Goal: Task Accomplishment & Management: Use online tool/utility

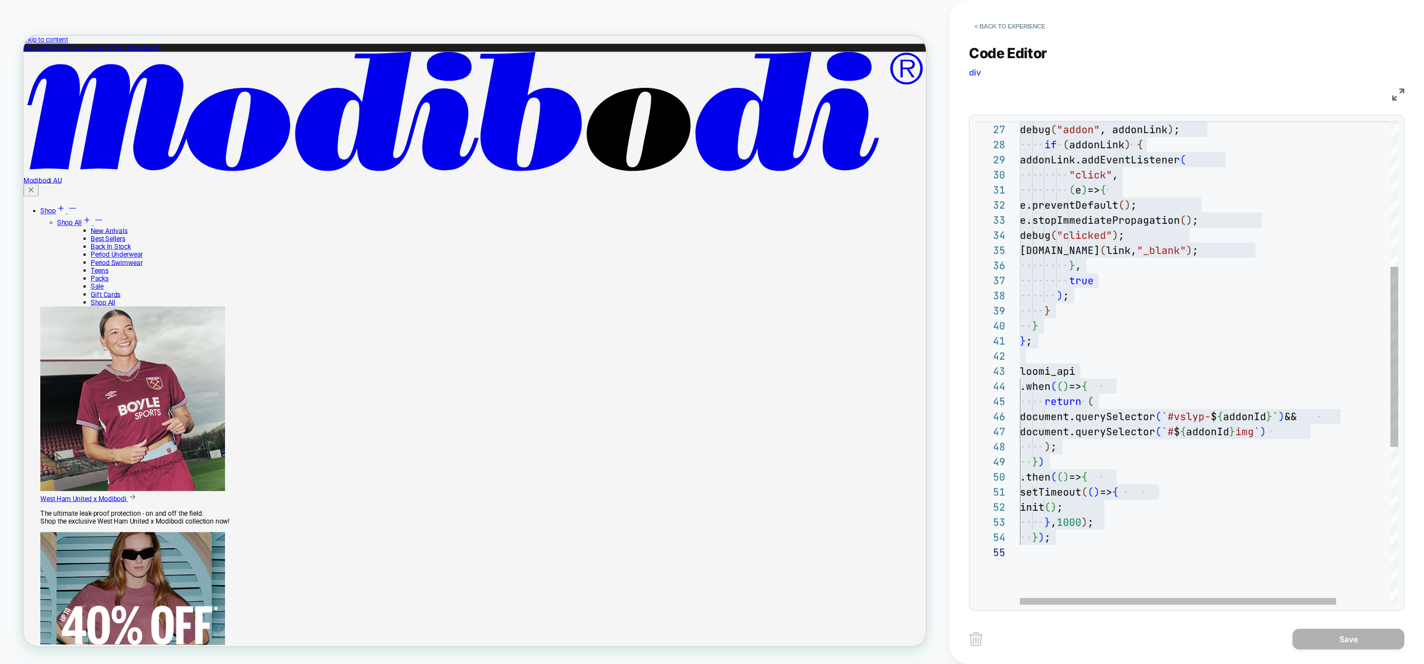
type textarea "**********"
click at [1124, 273] on div "return ( document.querySelector ( `#vslyp- $ { addonId } ` ) && document.queryS…" at bounding box center [1241, 379] width 443 height 1300
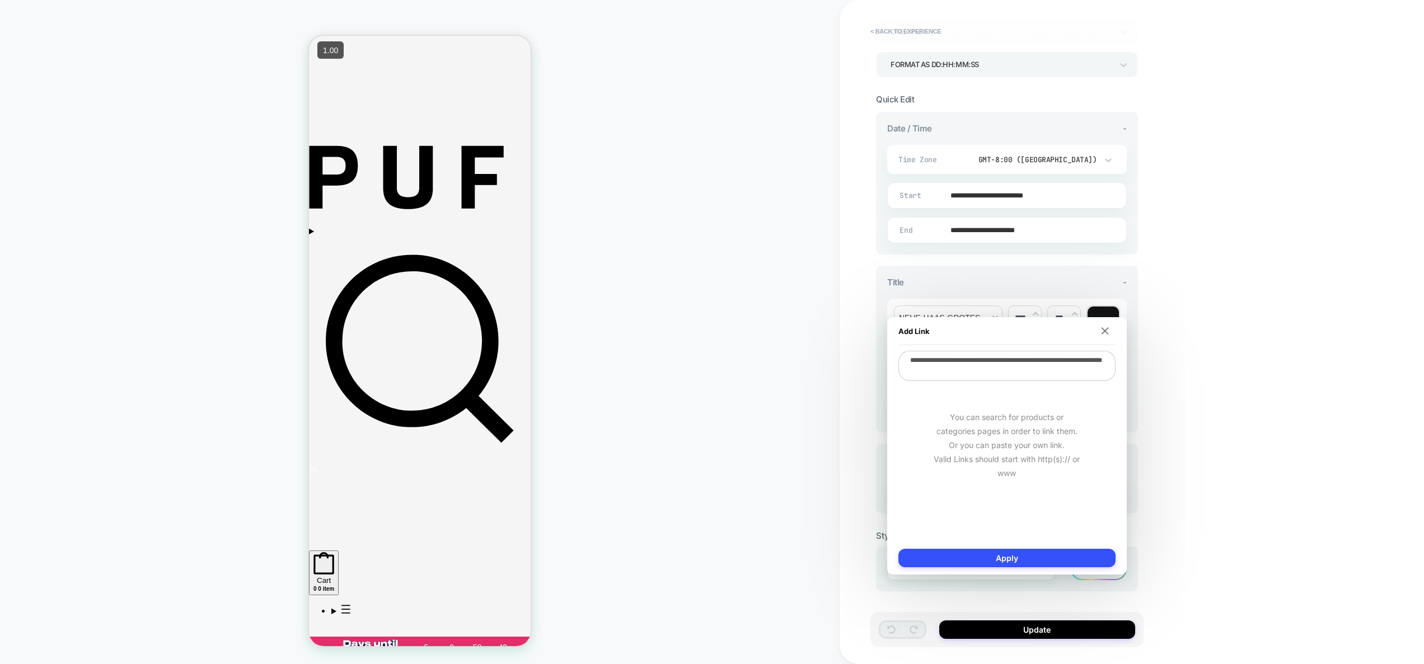
click at [1056, 371] on textarea "**********" at bounding box center [1006, 366] width 217 height 30
paste textarea "**********"
type textarea "**********"
type textarea "*"
type textarea "**********"
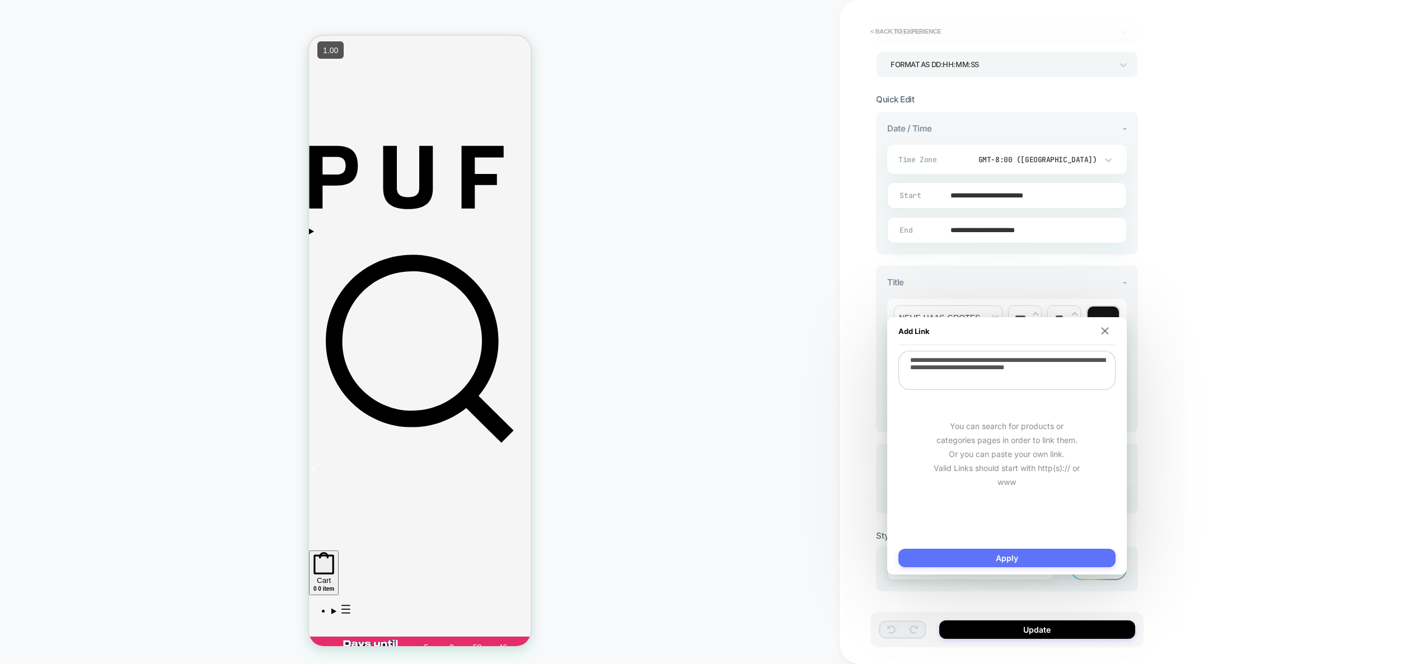
click at [1015, 561] on button "Apply" at bounding box center [1006, 558] width 217 height 18
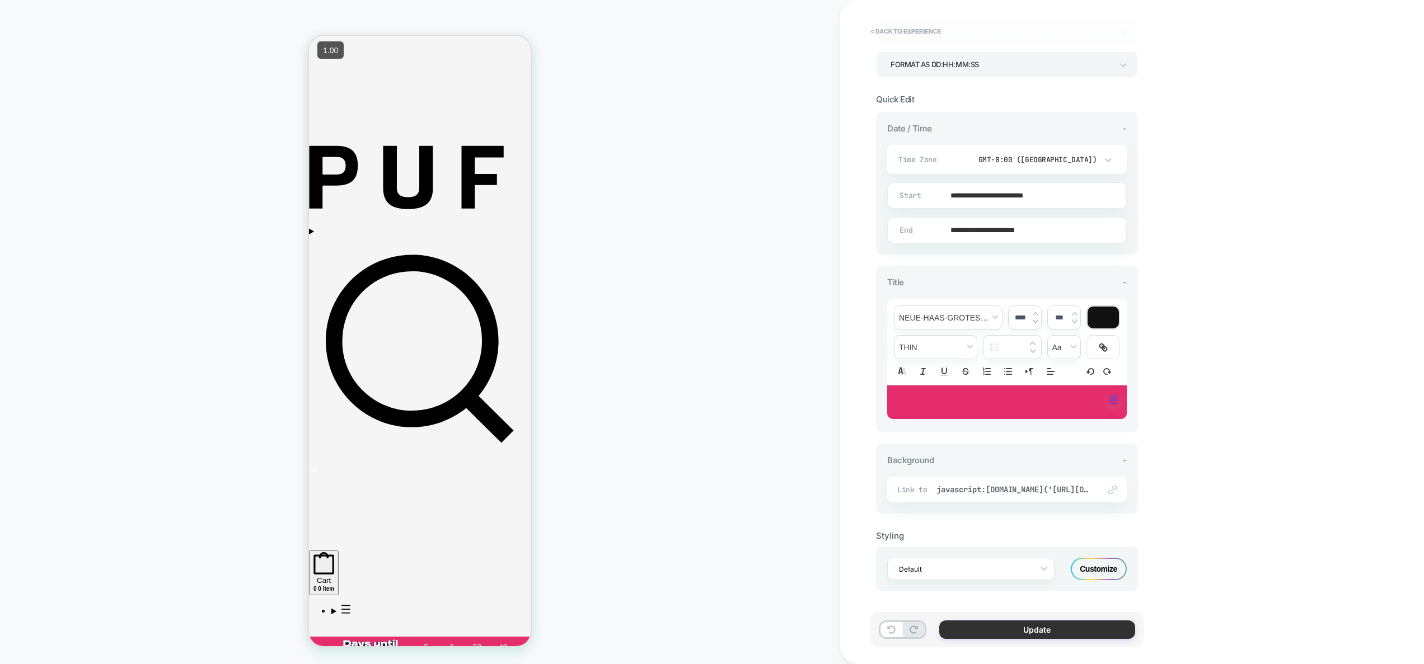
click at [1037, 630] on button "Update" at bounding box center [1037, 630] width 196 height 18
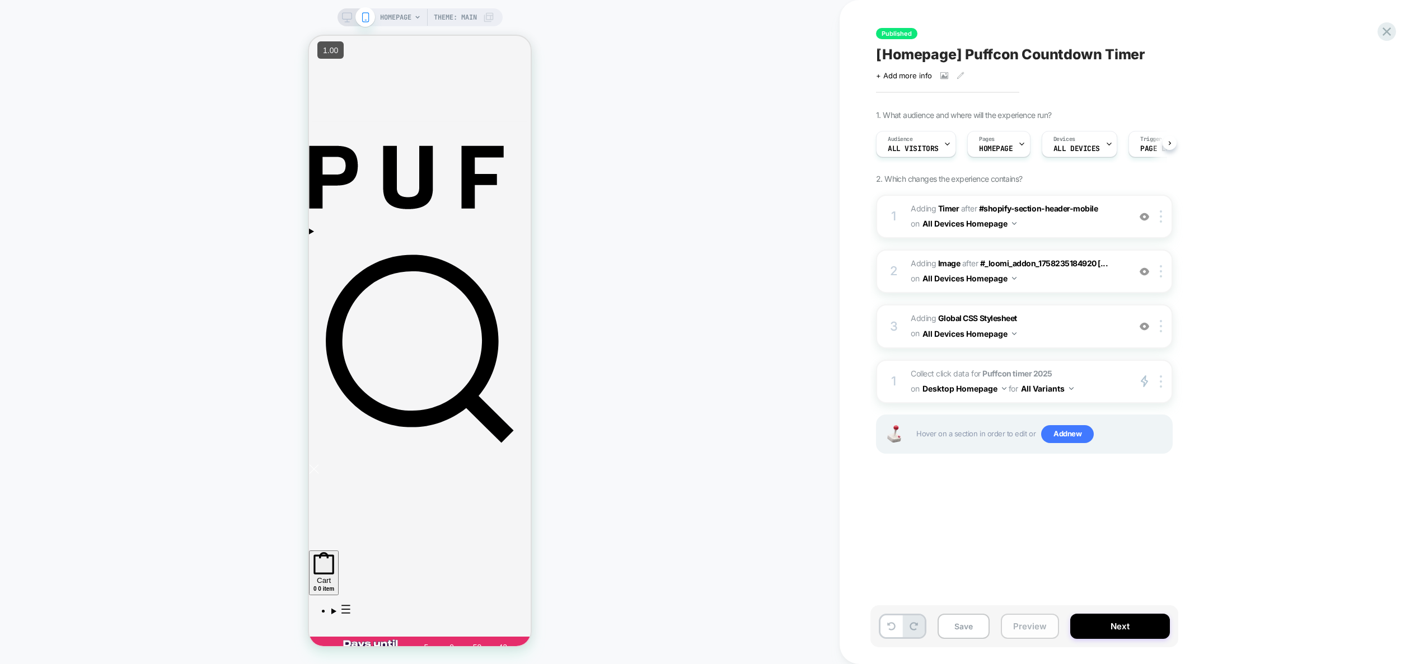
scroll to position [0, 1]
click at [1041, 221] on span "#_loomi_addon_1758235184920 Adding Timer AFTER #shopify-section-header-mobile #…" at bounding box center [1017, 216] width 213 height 30
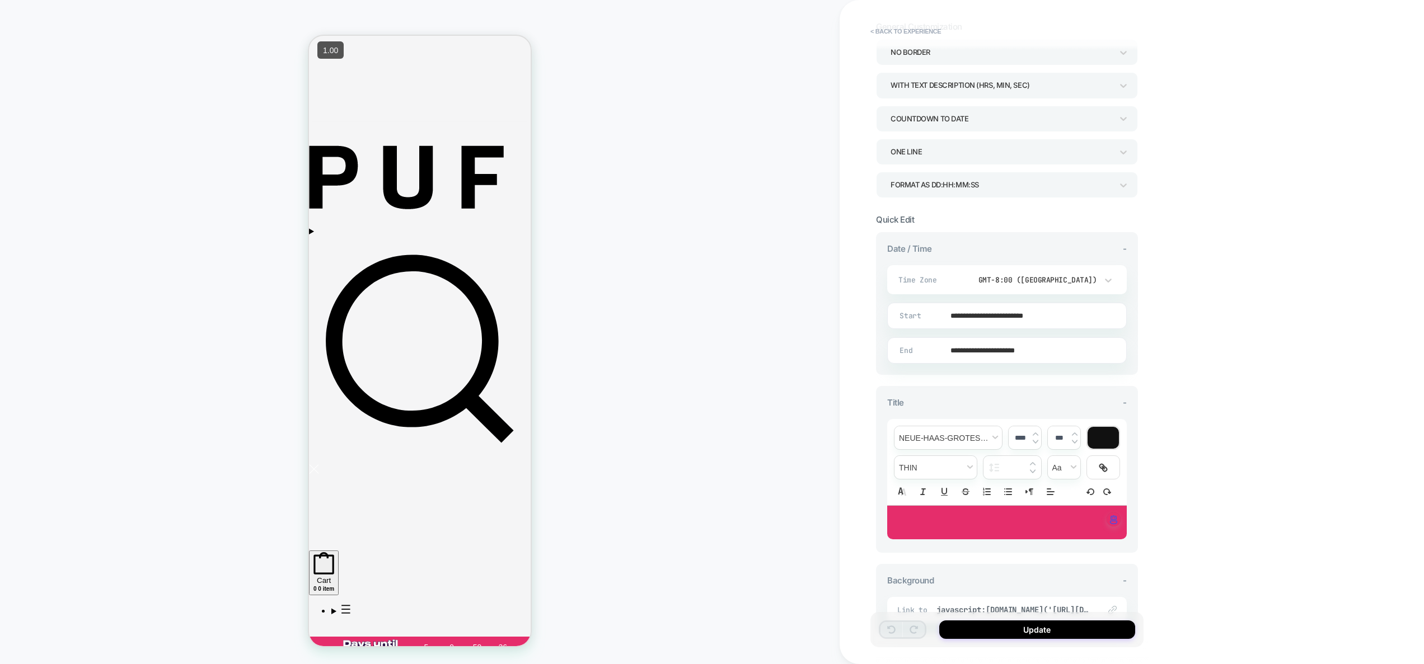
scroll to position [191, 0]
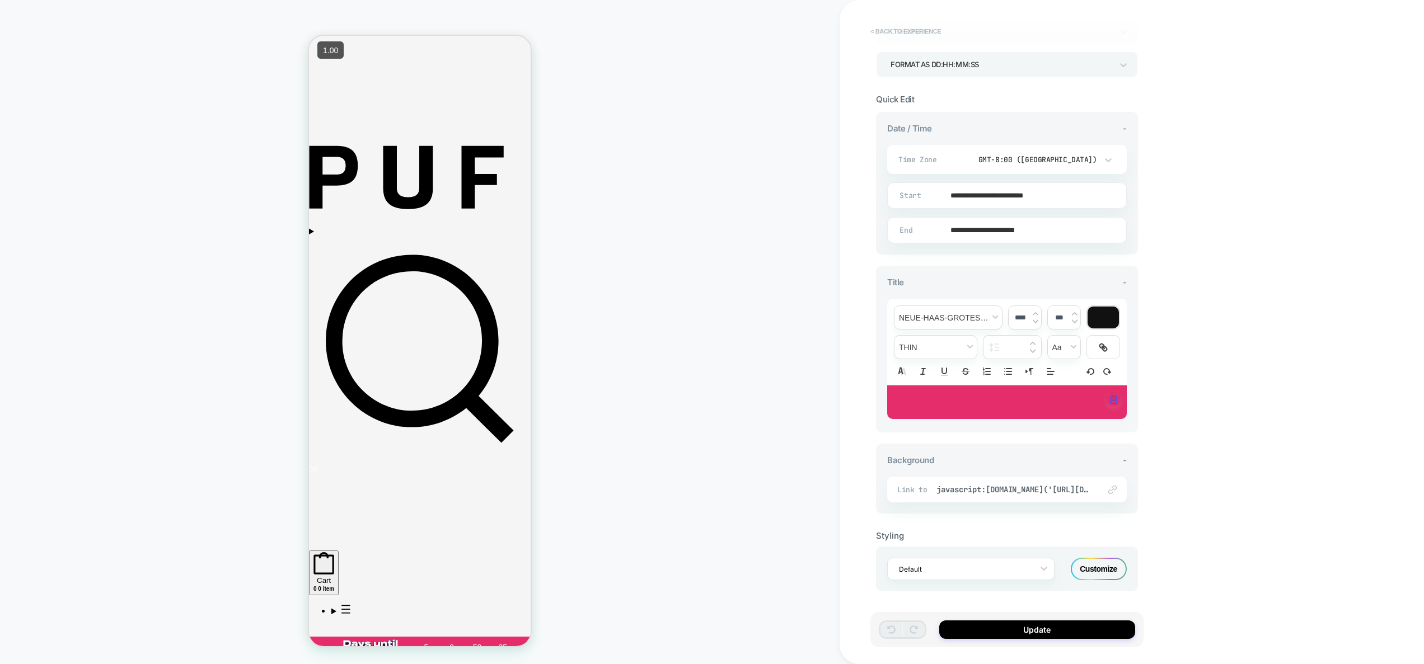
click at [908, 35] on button "< Back to experience" at bounding box center [906, 31] width 82 height 18
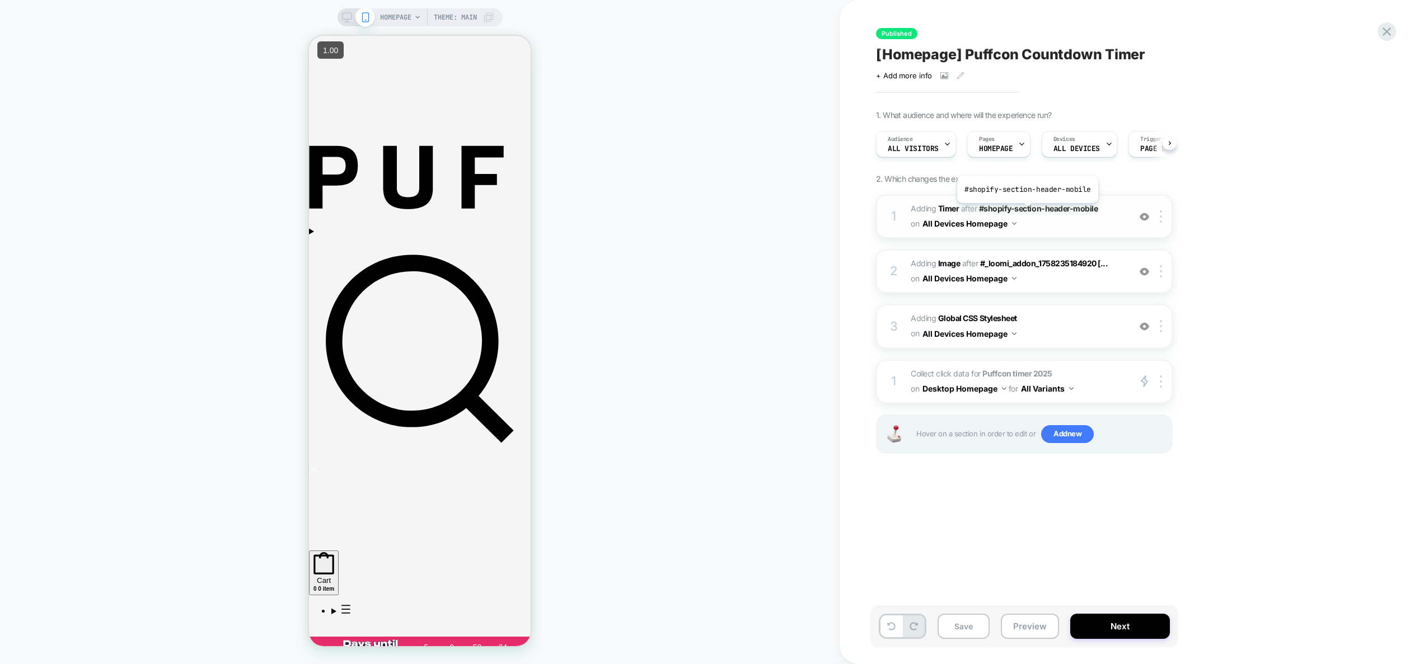
scroll to position [0, 1]
click at [1038, 618] on button "Preview" at bounding box center [1030, 626] width 58 height 25
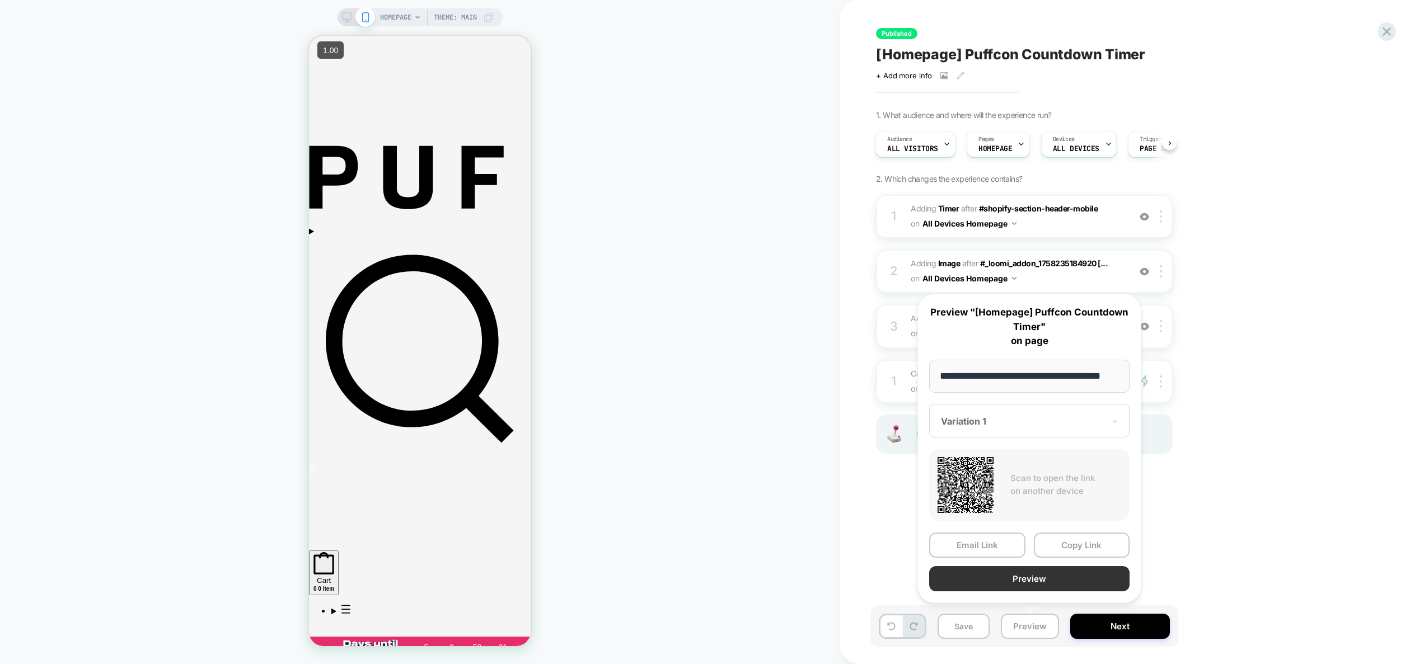
scroll to position [0, 0]
click at [1041, 585] on button "Preview" at bounding box center [1029, 578] width 200 height 25
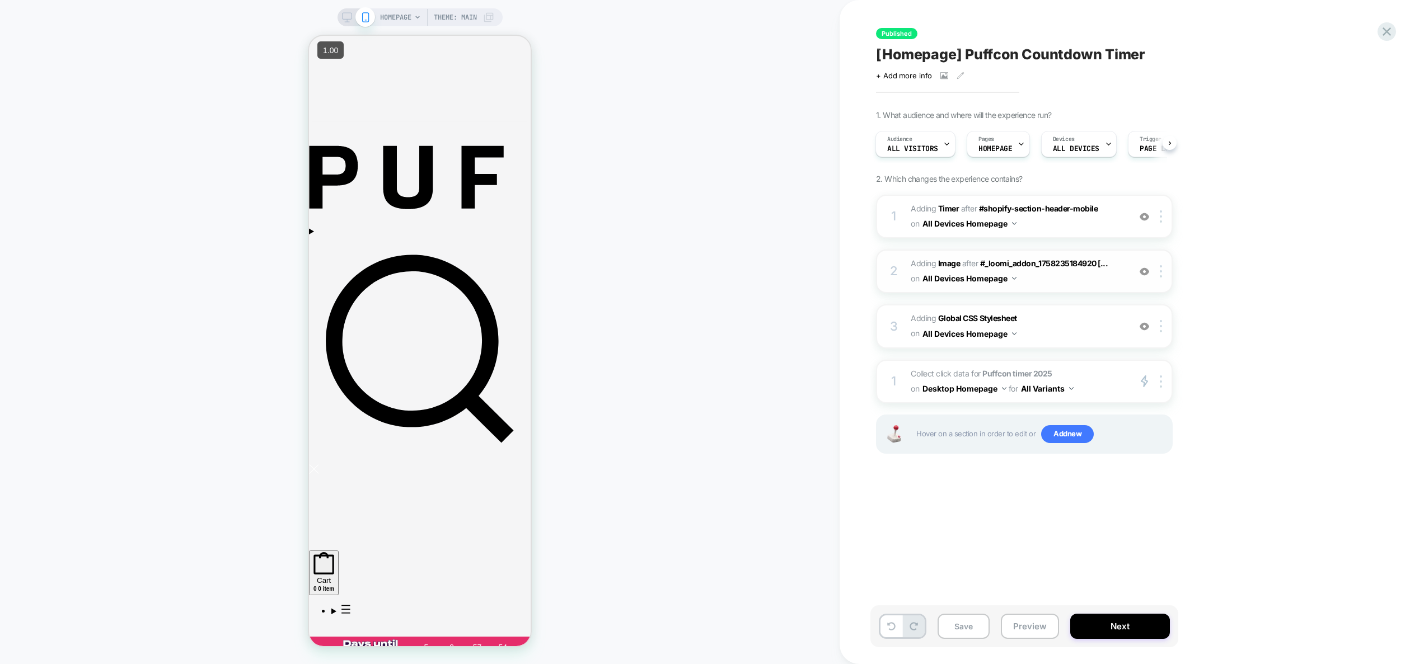
click at [1085, 282] on span "#_loomi_addon_1758446592354 Adding Image AFTER #_loomi_addon_1758235184920 [...…" at bounding box center [1017, 271] width 213 height 30
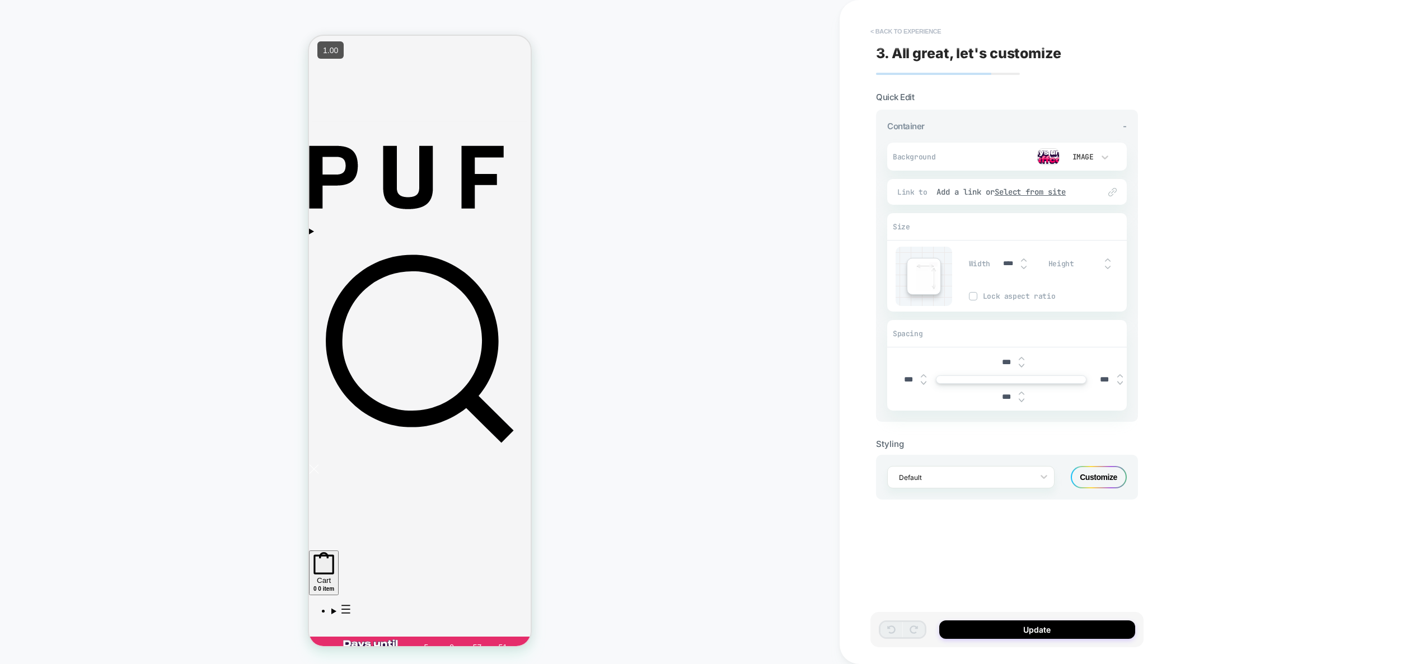
click at [898, 30] on button "< Back to experience" at bounding box center [906, 31] width 82 height 18
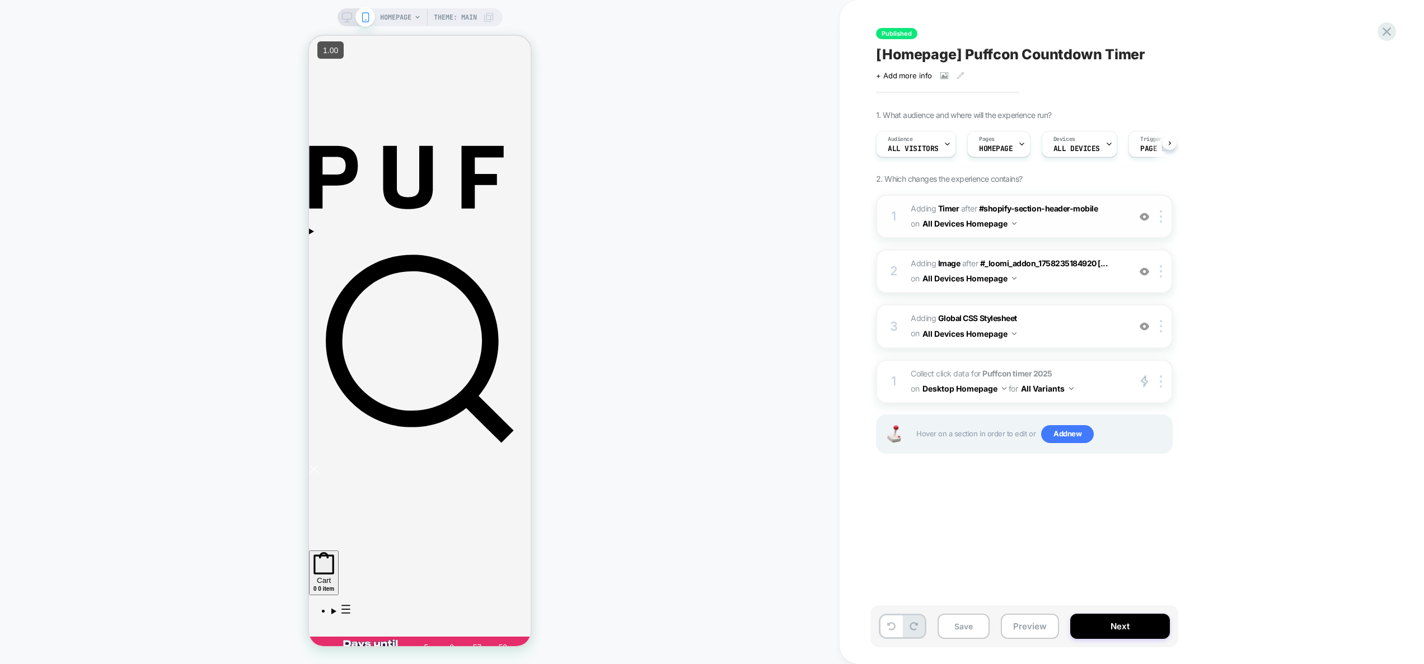
scroll to position [0, 1]
click at [1101, 224] on span "#_loomi_addon_1758235184920 Adding Timer AFTER #shopify-section-header-mobile #…" at bounding box center [1017, 216] width 213 height 30
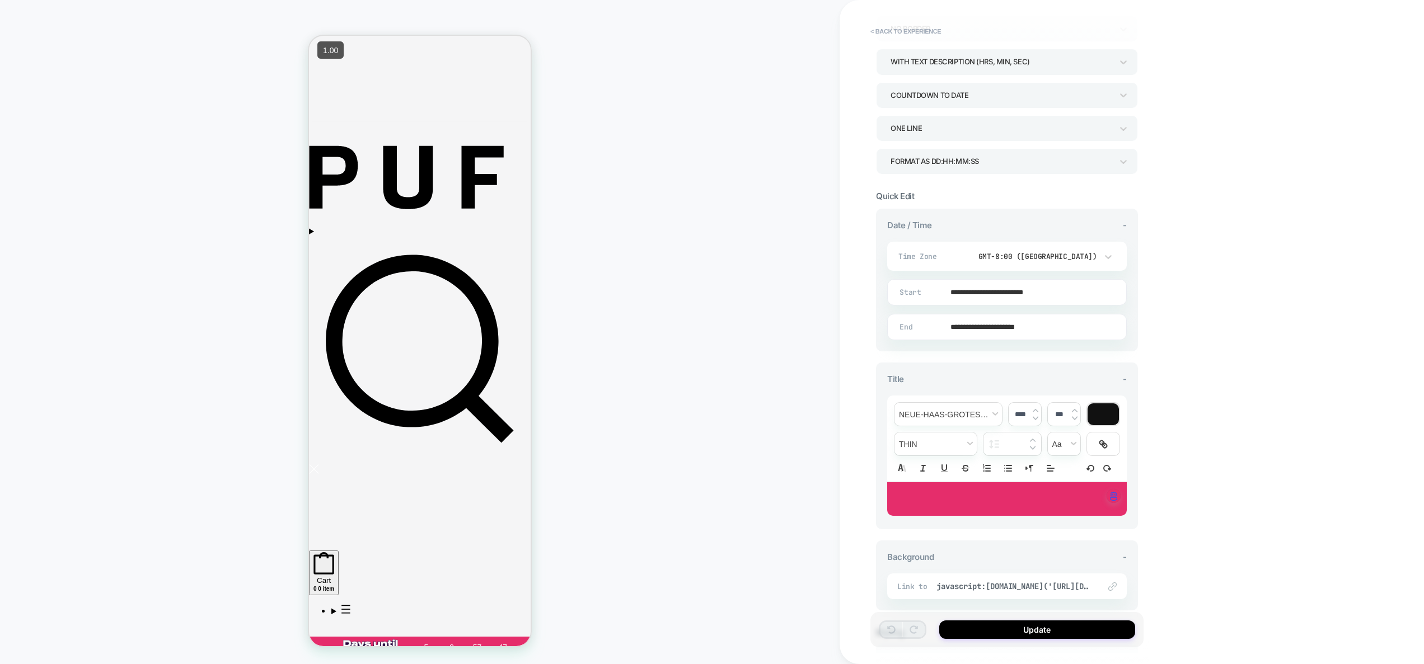
scroll to position [191, 0]
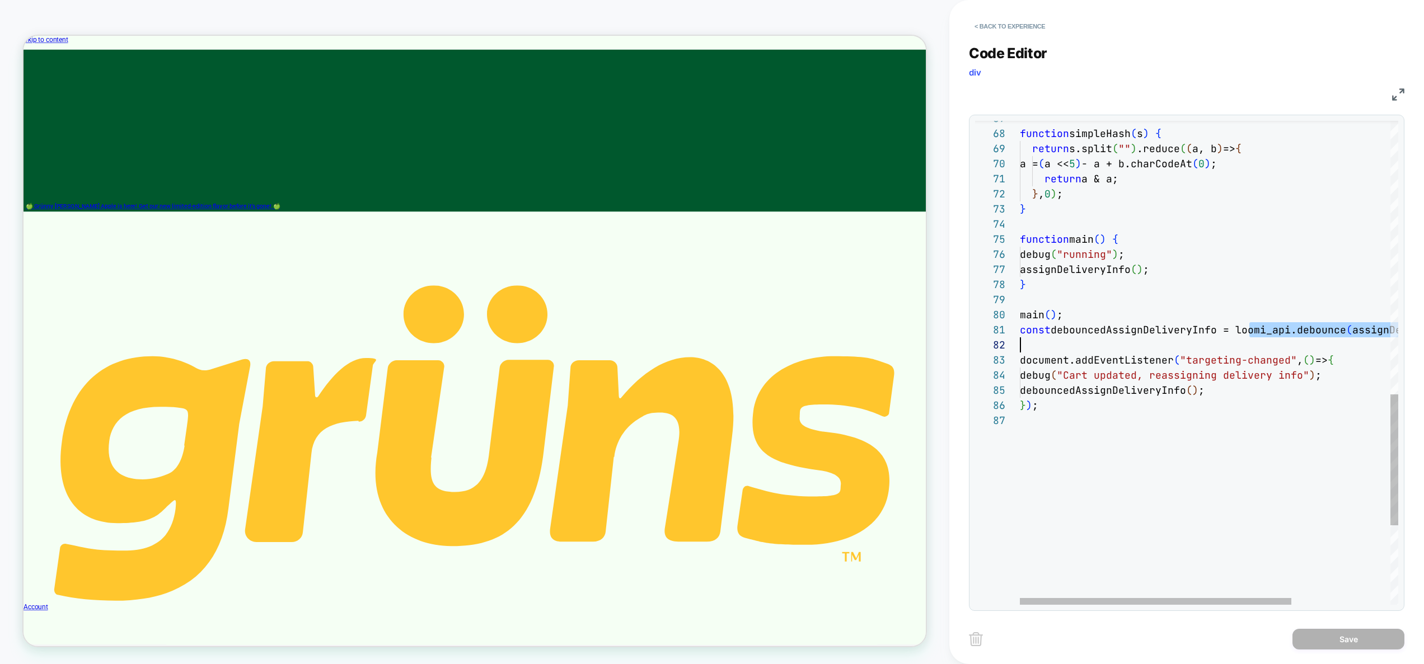
drag, startPoint x: 1250, startPoint y: 336, endPoint x: 1400, endPoint y: 337, distance: 150.0
click at [1400, 337] on div "function simpleHash ( s ) { return s.split ( "" ) .reduce ( ( a, b ) => { a = (…" at bounding box center [1277, 5] width 515 height 1784
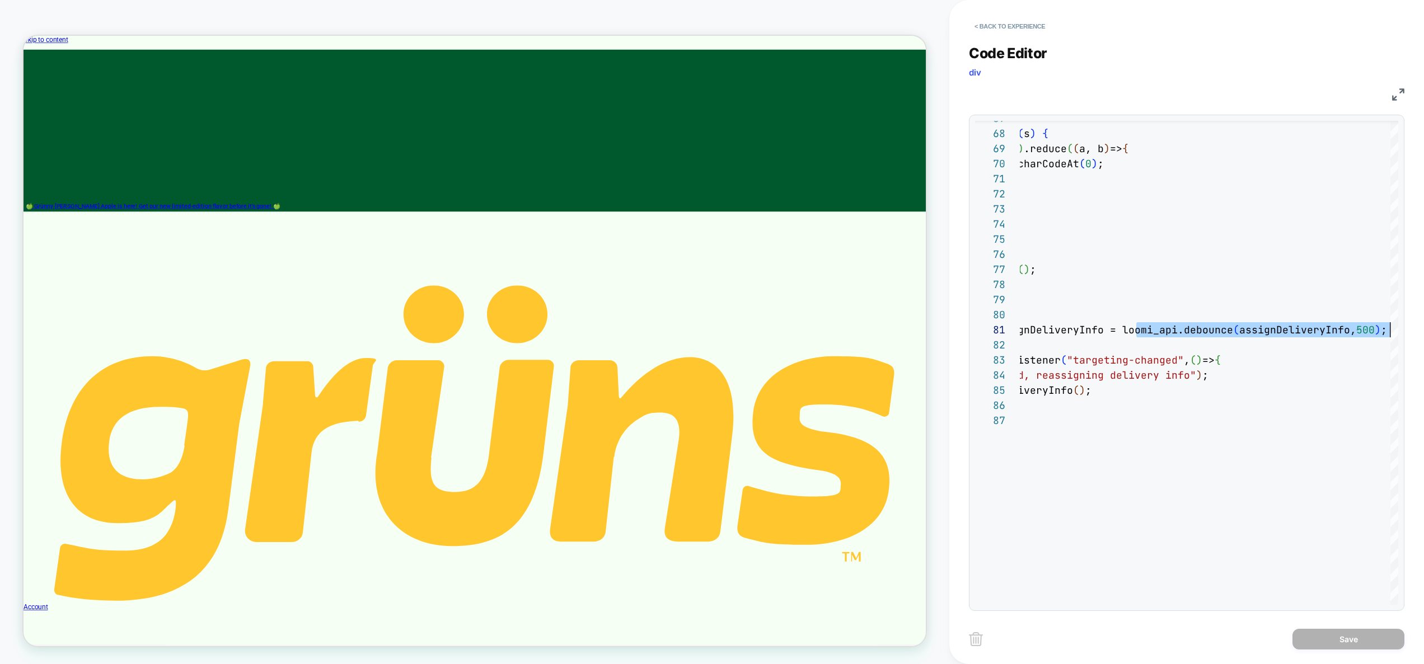
click at [1376, 333] on div "function simpleHash ( s ) { return s.split ( "" ) .reduce ( ( a, b ) => { a = (…" at bounding box center [1164, 5] width 515 height 1784
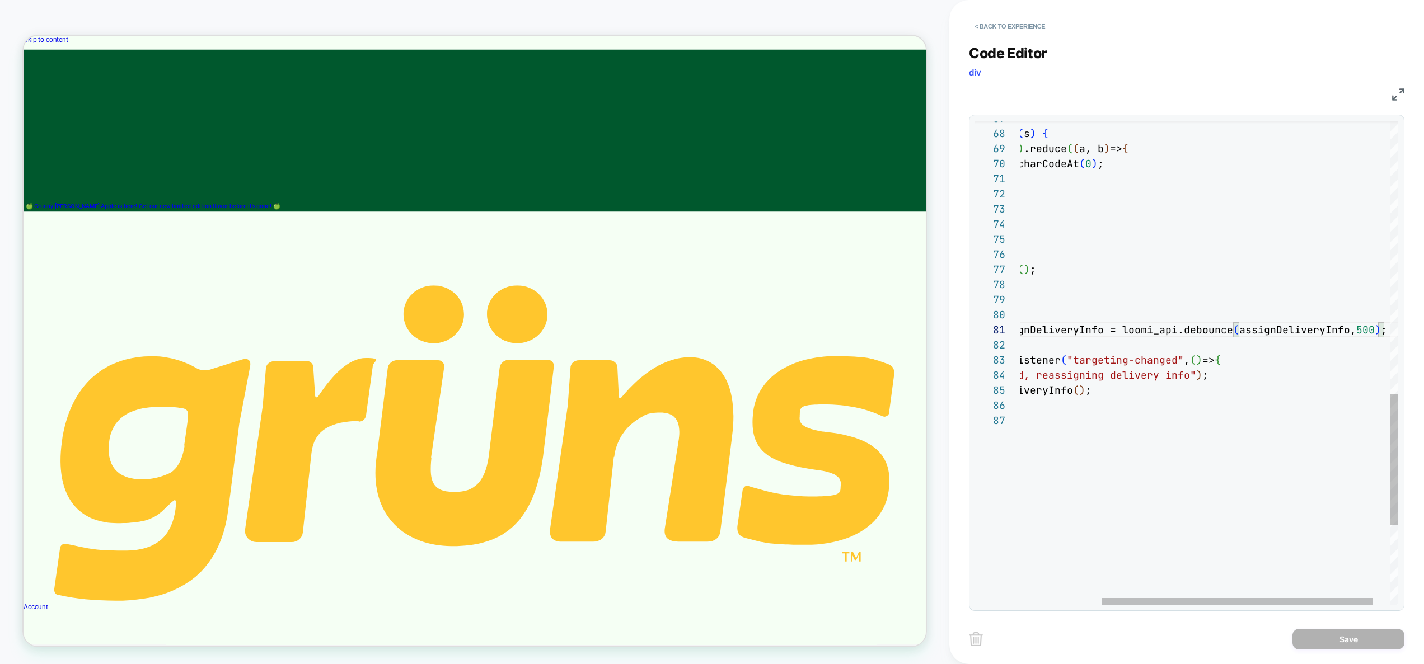
scroll to position [0, 460]
click at [1364, 330] on div "function simpleHash ( s ) { return s.split ( "" ) .reduce ( ( a, b ) => { a = (…" at bounding box center [1164, 5] width 515 height 1784
type textarea "**********"
click at [1341, 636] on button "Save" at bounding box center [1348, 639] width 112 height 21
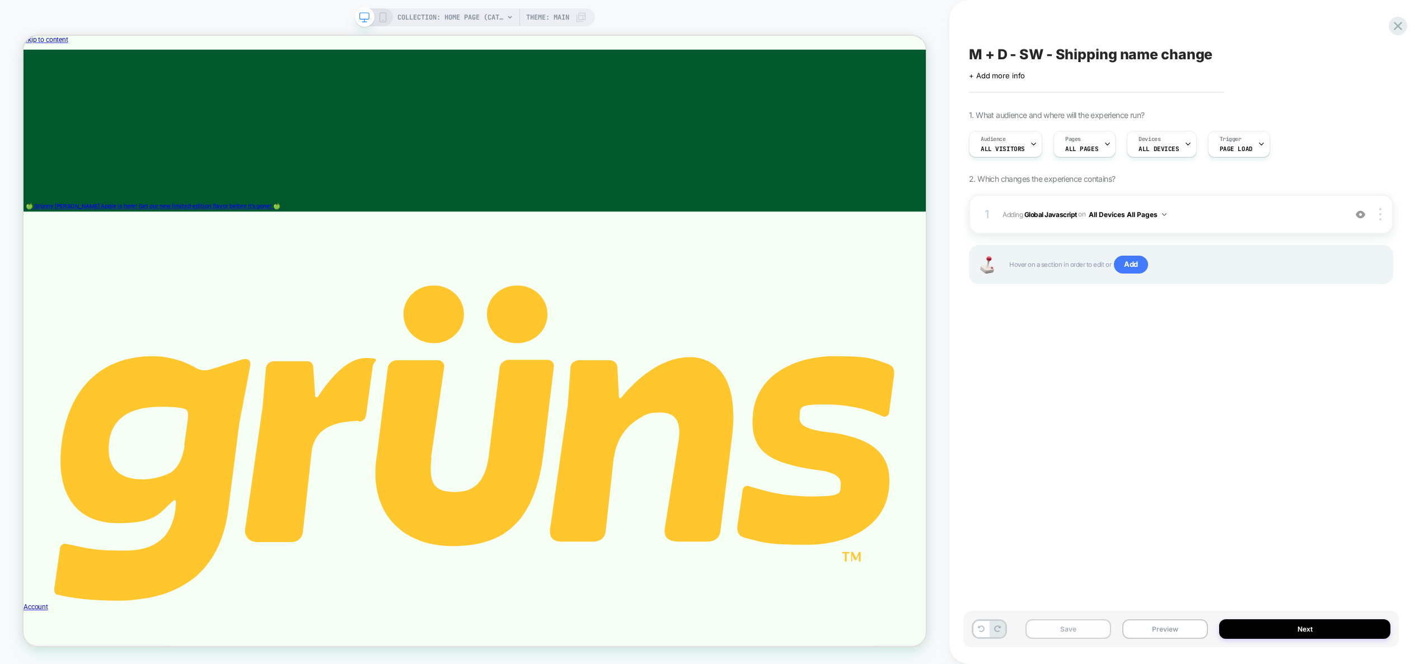
click at [1101, 629] on button "Save" at bounding box center [1068, 630] width 86 height 20
click at [1132, 628] on button "Preview" at bounding box center [1165, 630] width 86 height 20
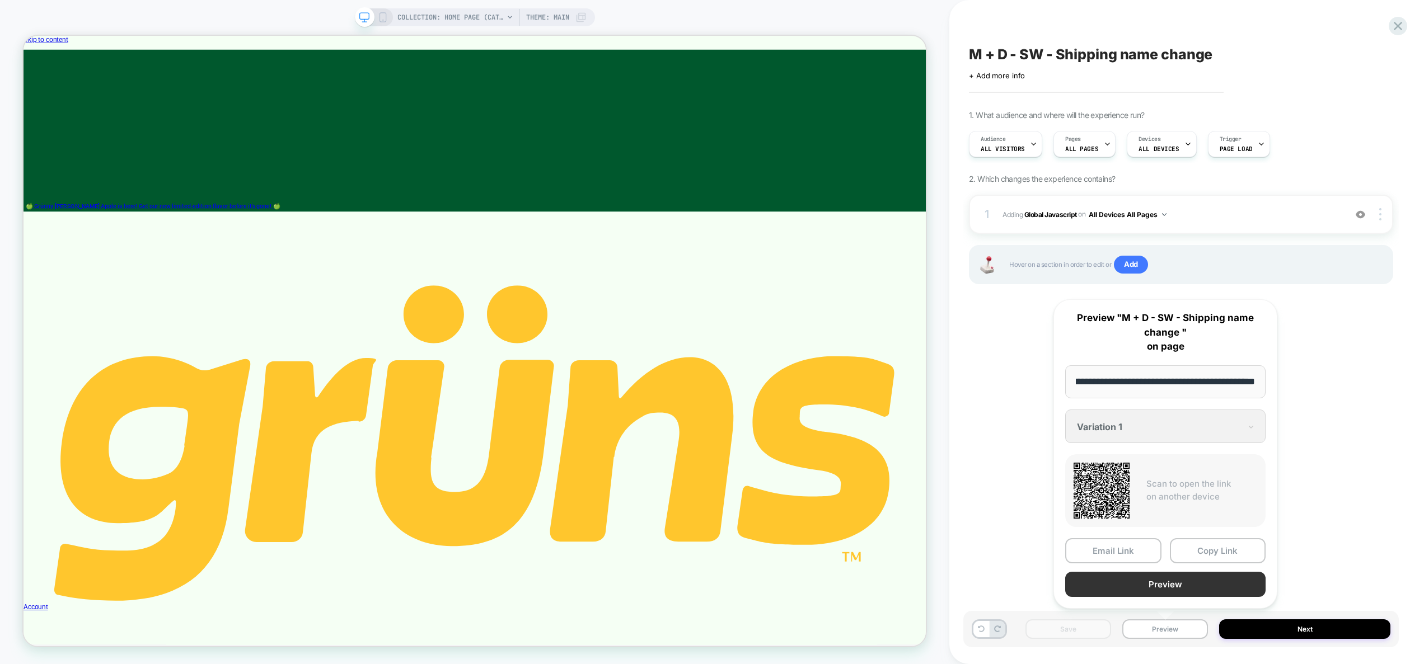
scroll to position [0, 0]
click at [1146, 583] on button "Preview" at bounding box center [1165, 584] width 200 height 25
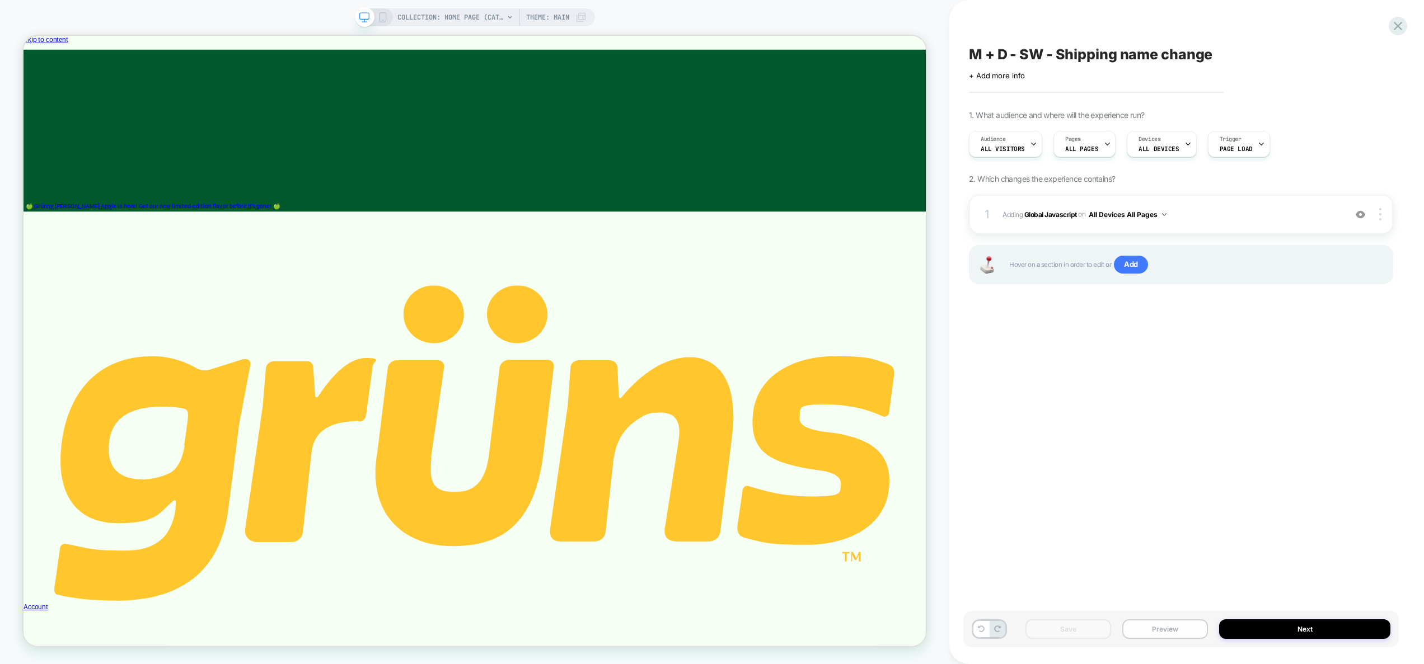
click at [1168, 632] on button "Preview" at bounding box center [1165, 630] width 86 height 20
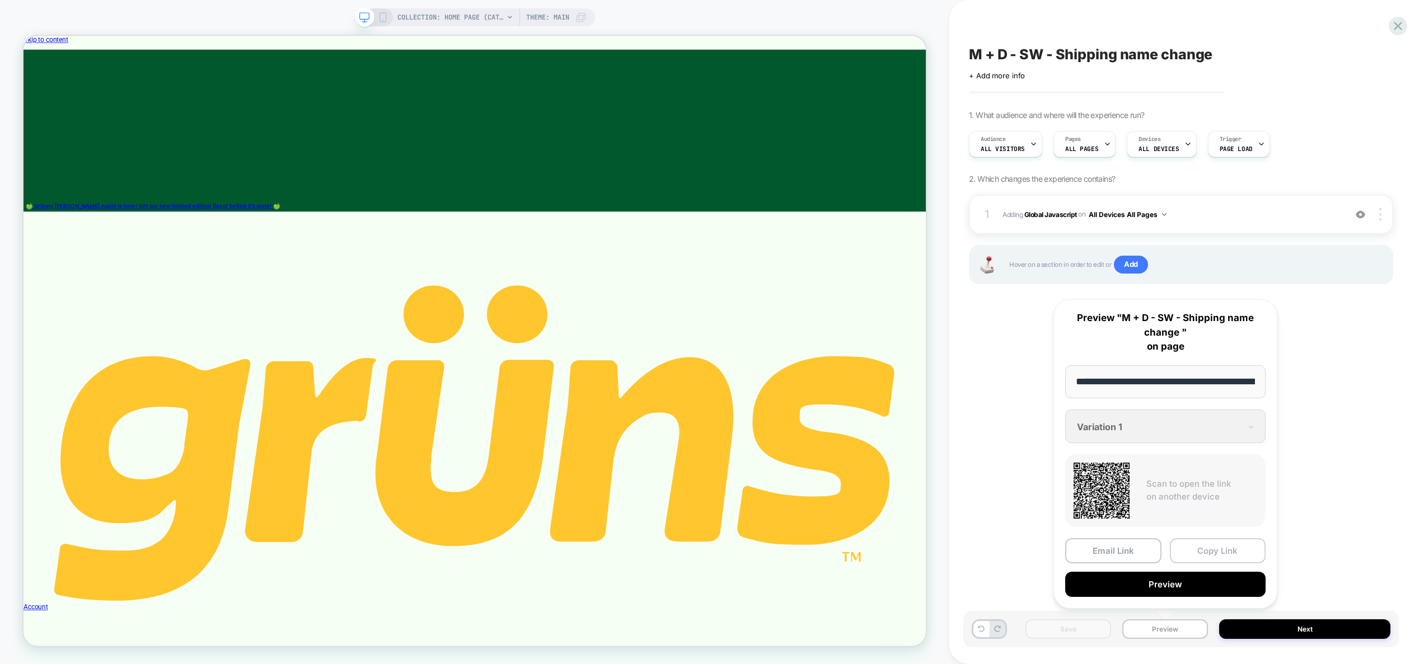
click at [1207, 544] on button "Copy Link" at bounding box center [1218, 550] width 96 height 25
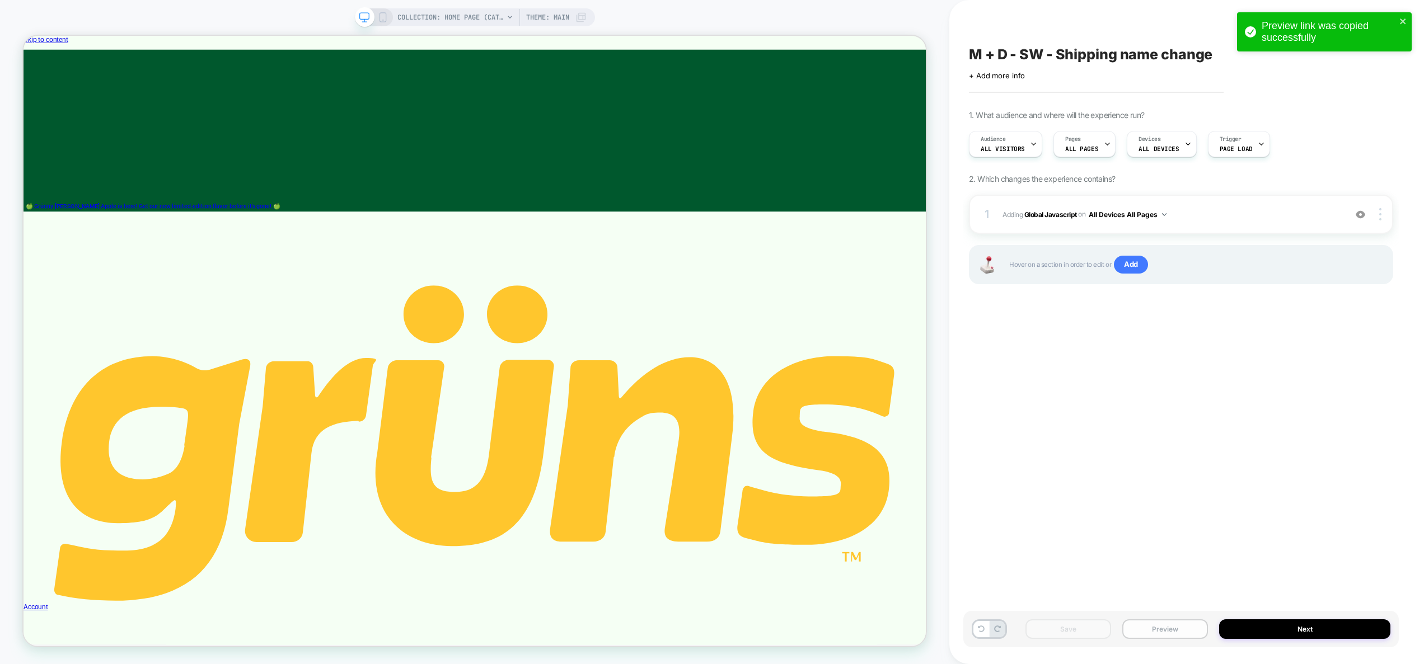
click at [1174, 635] on button "Preview" at bounding box center [1165, 630] width 86 height 20
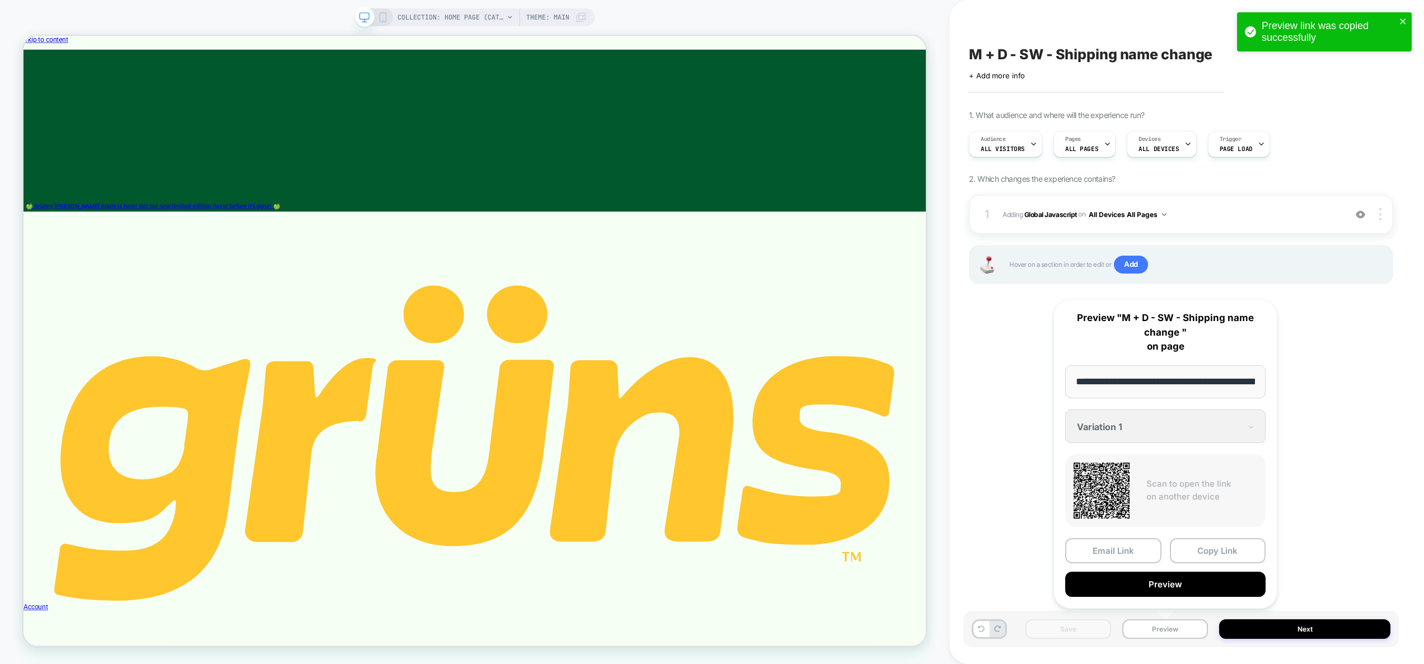
click at [1211, 563] on div "Email Link Copy Link Preview" at bounding box center [1165, 567] width 200 height 59
click at [1220, 552] on button "Copy Link" at bounding box center [1218, 550] width 96 height 25
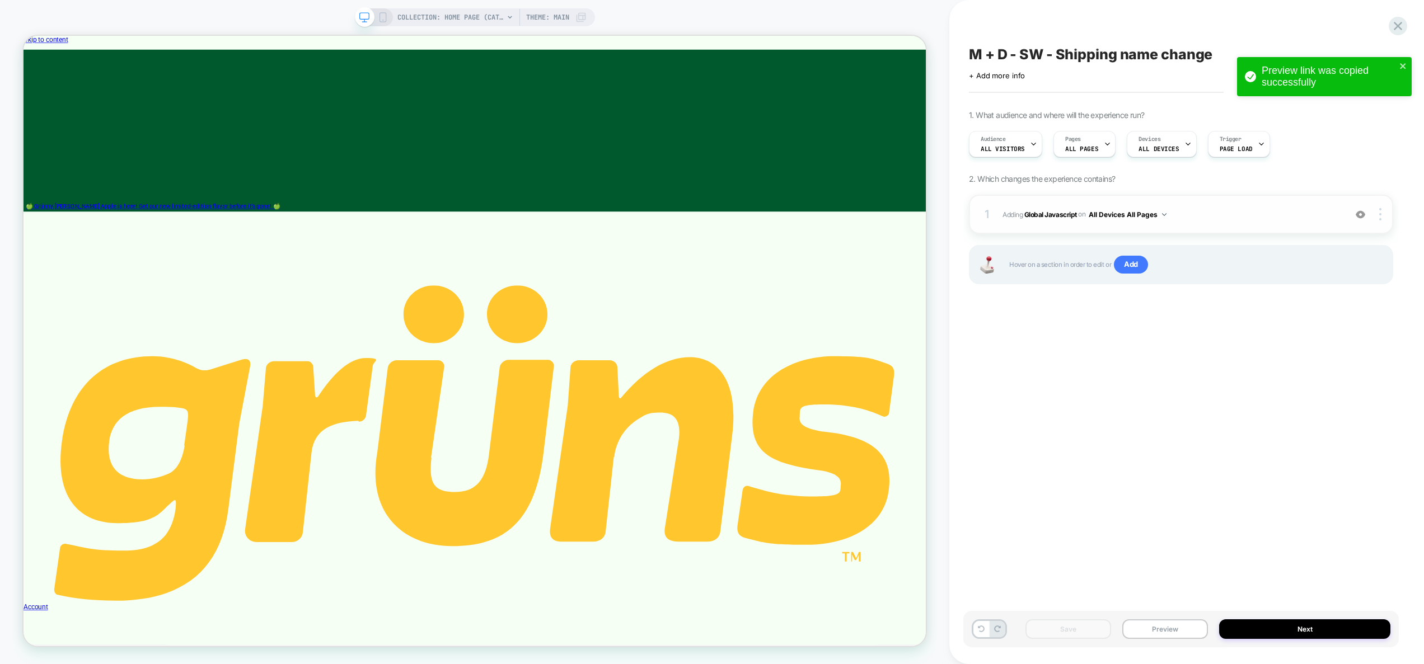
click at [1222, 215] on span "Adding Global Javascript on All Devices All Pages" at bounding box center [1170, 215] width 337 height 14
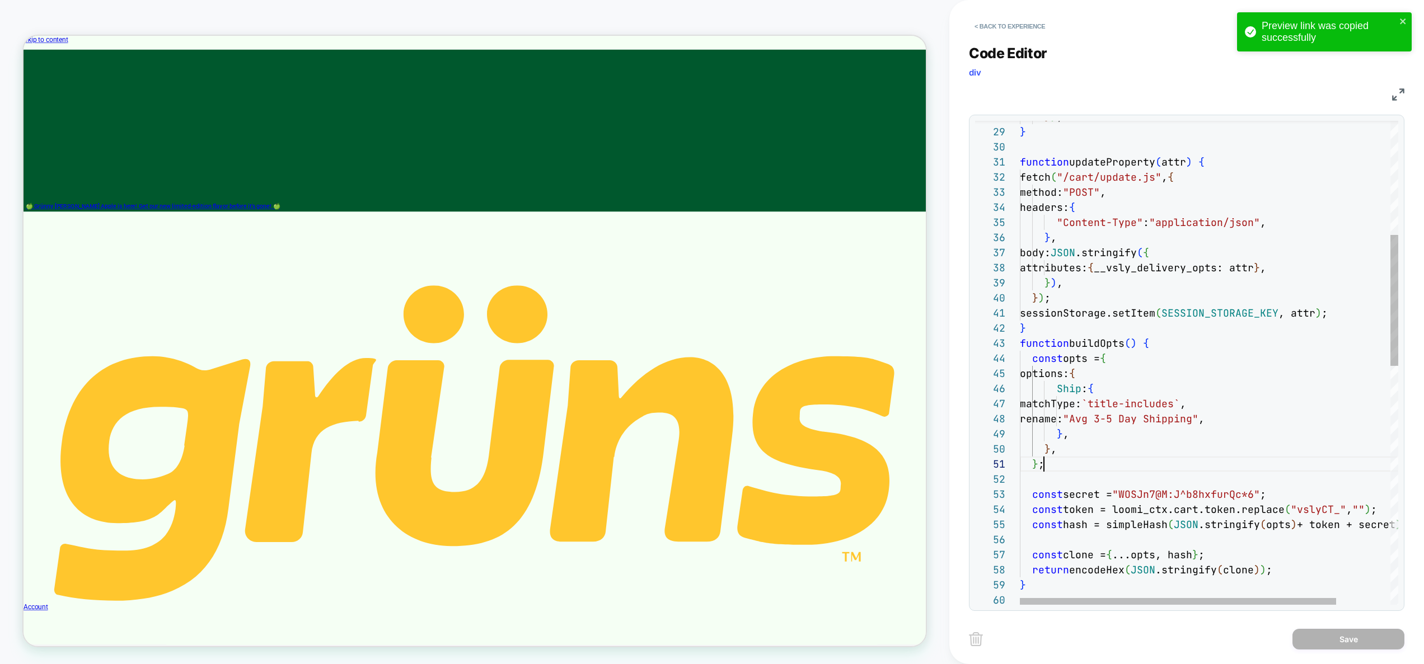
scroll to position [0, 24]
click at [1238, 465] on div "} ) ; } function updateProperty ( attr ) { fetch ( "/cart/update.js" , { method…" at bounding box center [1241, 593] width 443 height 1784
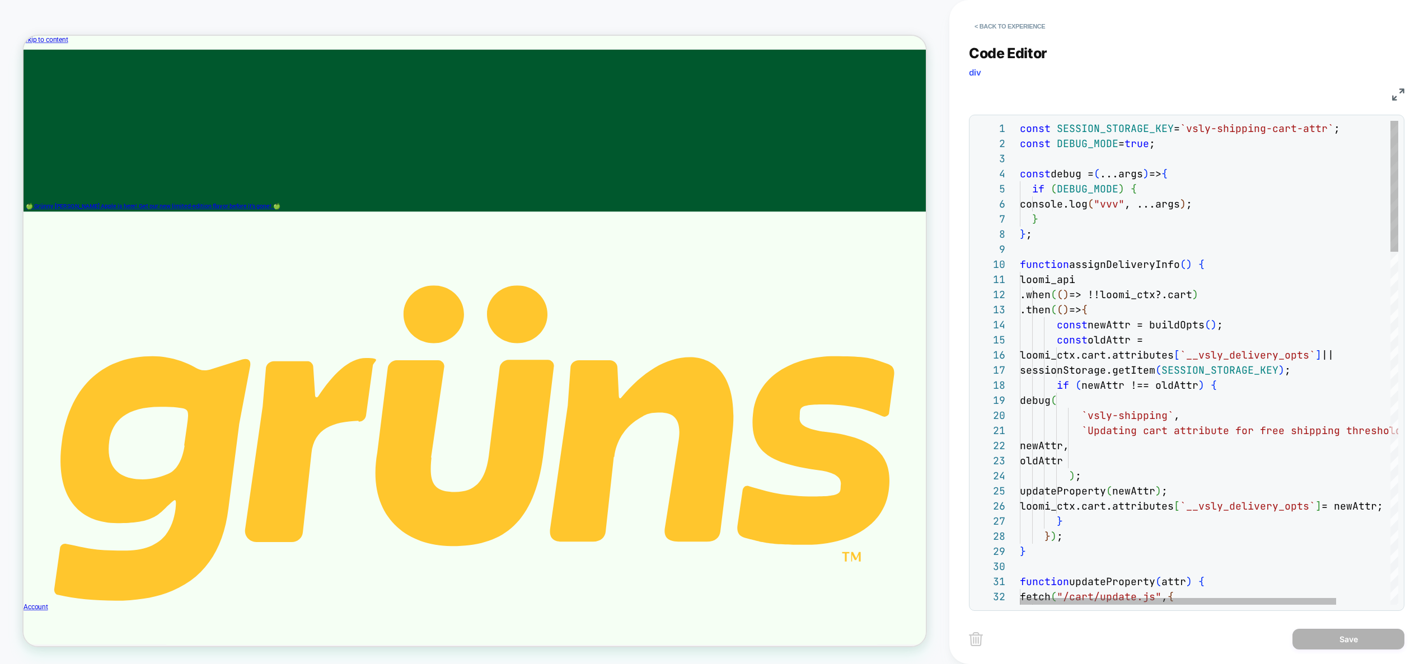
drag, startPoint x: 1197, startPoint y: 250, endPoint x: 1201, endPoint y: 238, distance: 12.4
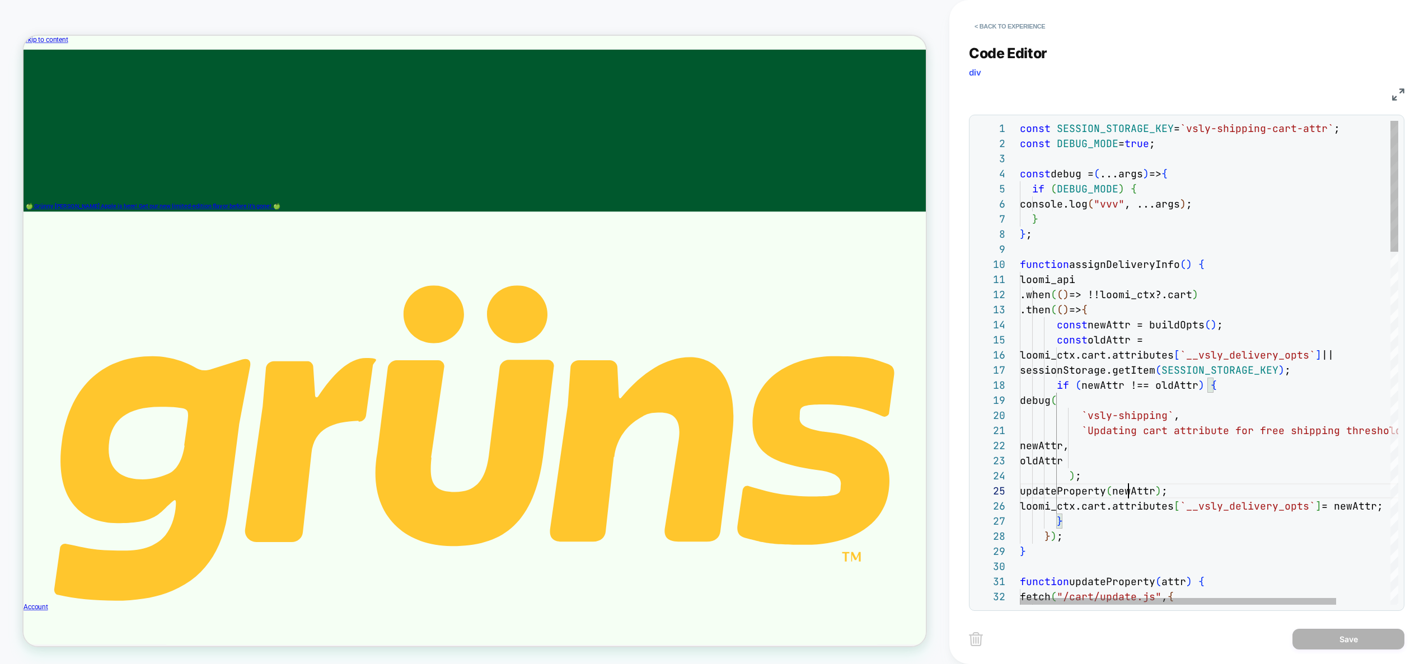
scroll to position [60, 133]
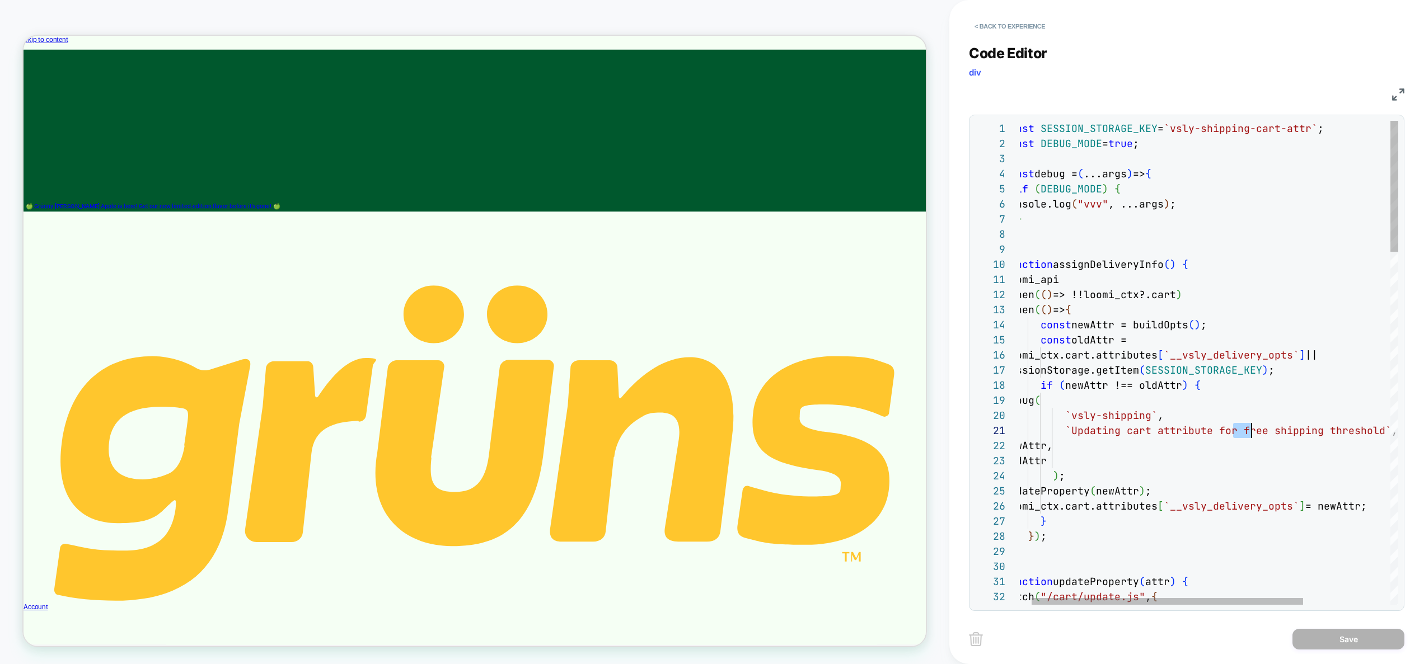
drag, startPoint x: 1250, startPoint y: 434, endPoint x: 1229, endPoint y: 428, distance: 22.5
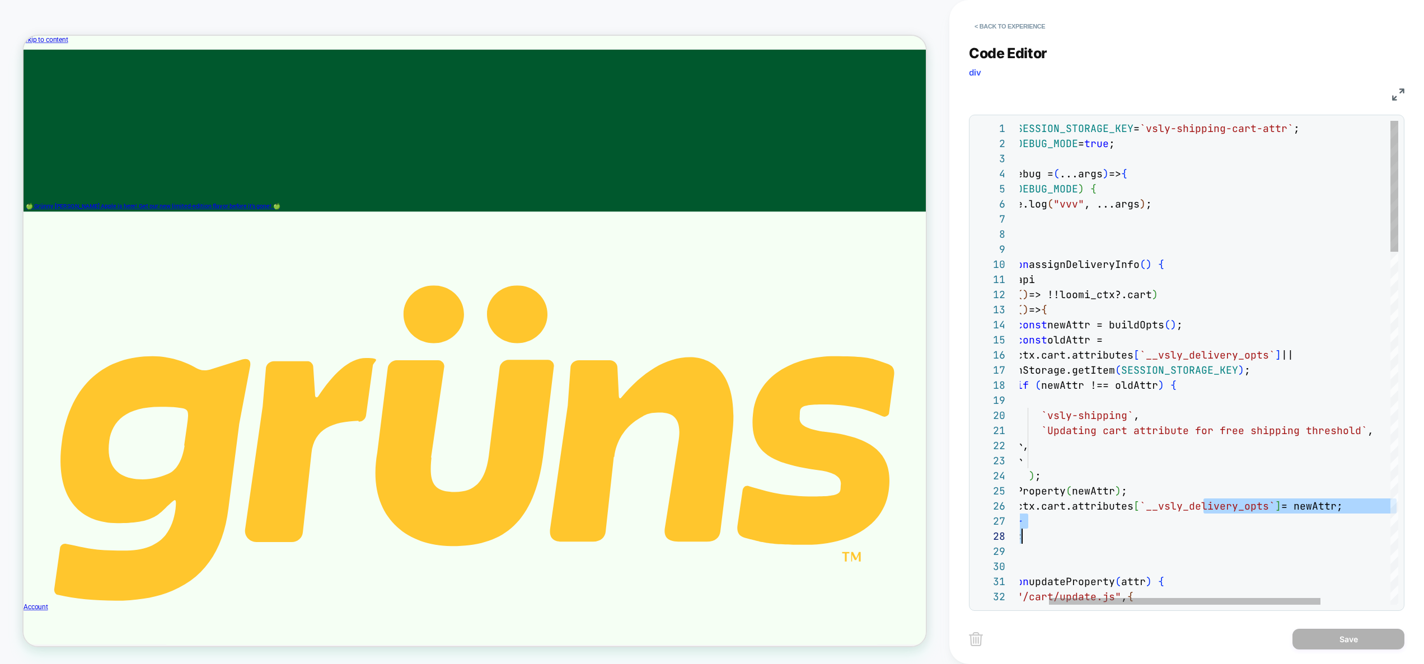
scroll to position [76, 0]
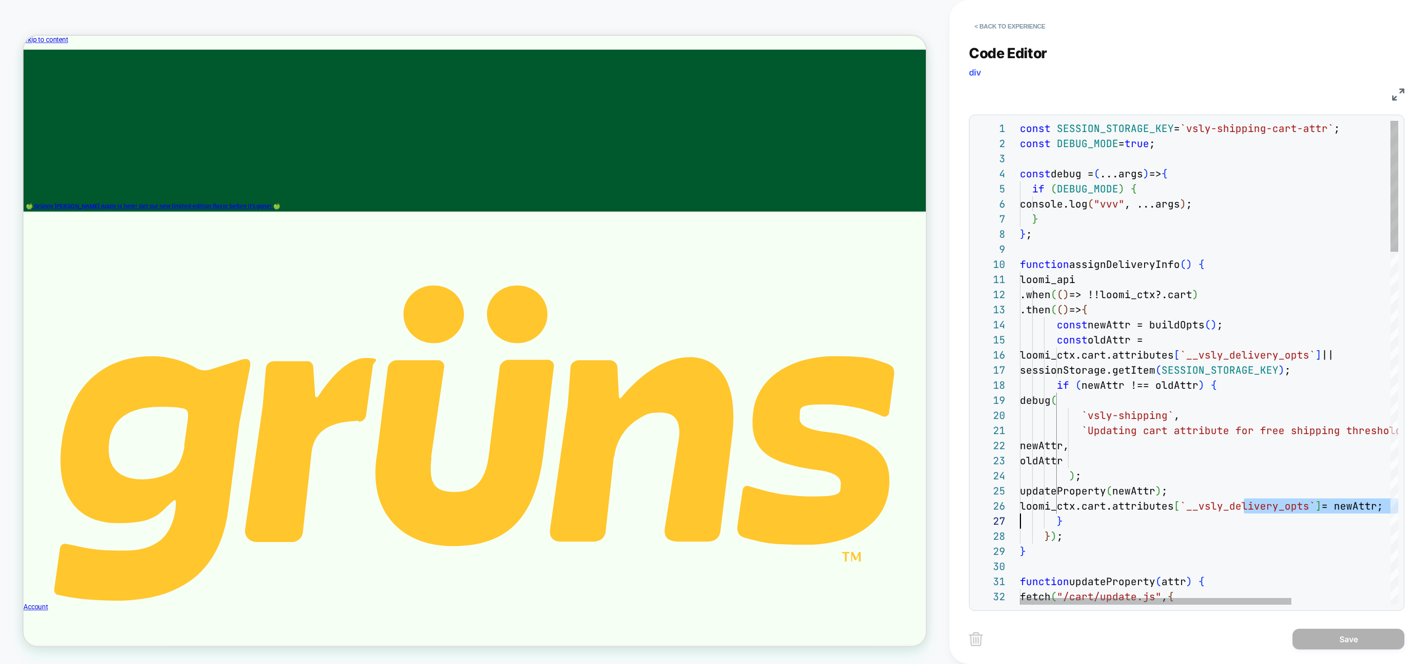
drag, startPoint x: 1229, startPoint y: 508, endPoint x: 897, endPoint y: 515, distance: 332.5
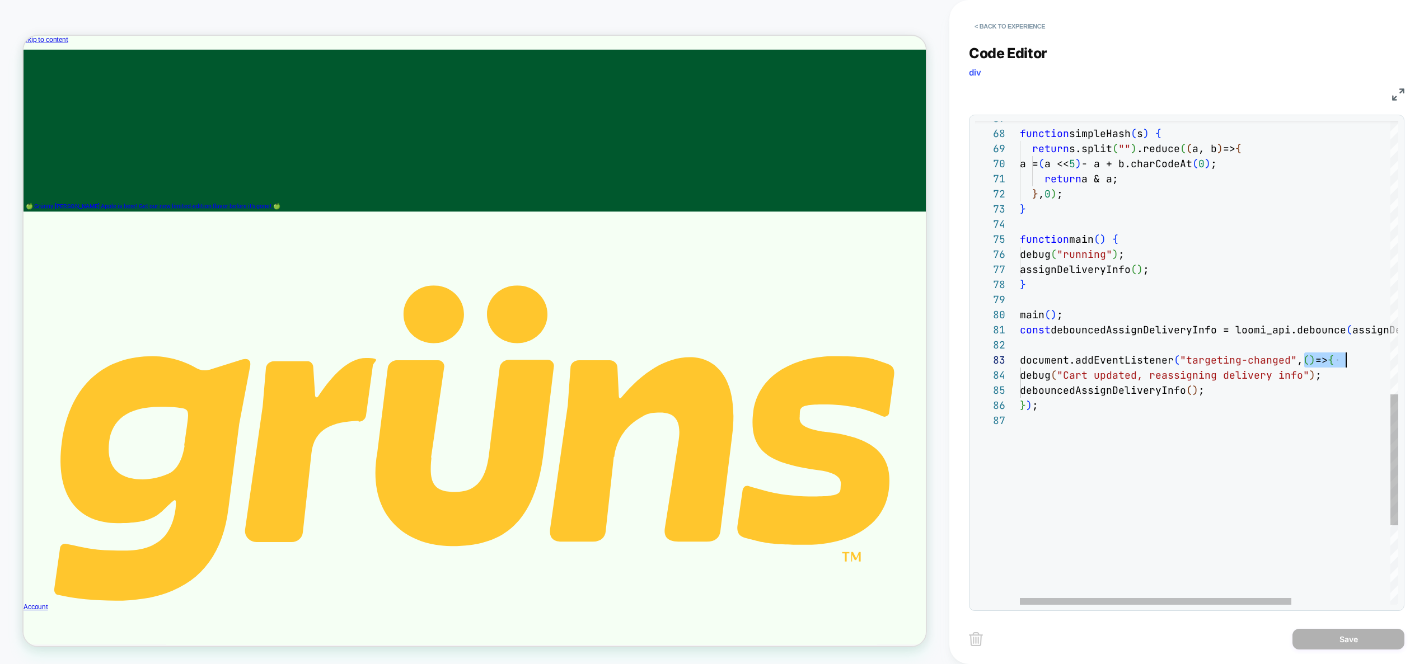
drag, startPoint x: 1301, startPoint y: 360, endPoint x: 1316, endPoint y: 357, distance: 15.1
click at [1423, 363] on div "function simpleHash ( s ) { return s.split ( "" ) .reduce ( ( a, b ) => { a = (…" at bounding box center [1277, 5] width 515 height 1784
click at [1315, 354] on div "function simpleHash ( s ) { return s.split ( "" ) .reduce ( ( a, b ) => { a = (…" at bounding box center [1277, 5] width 515 height 1784
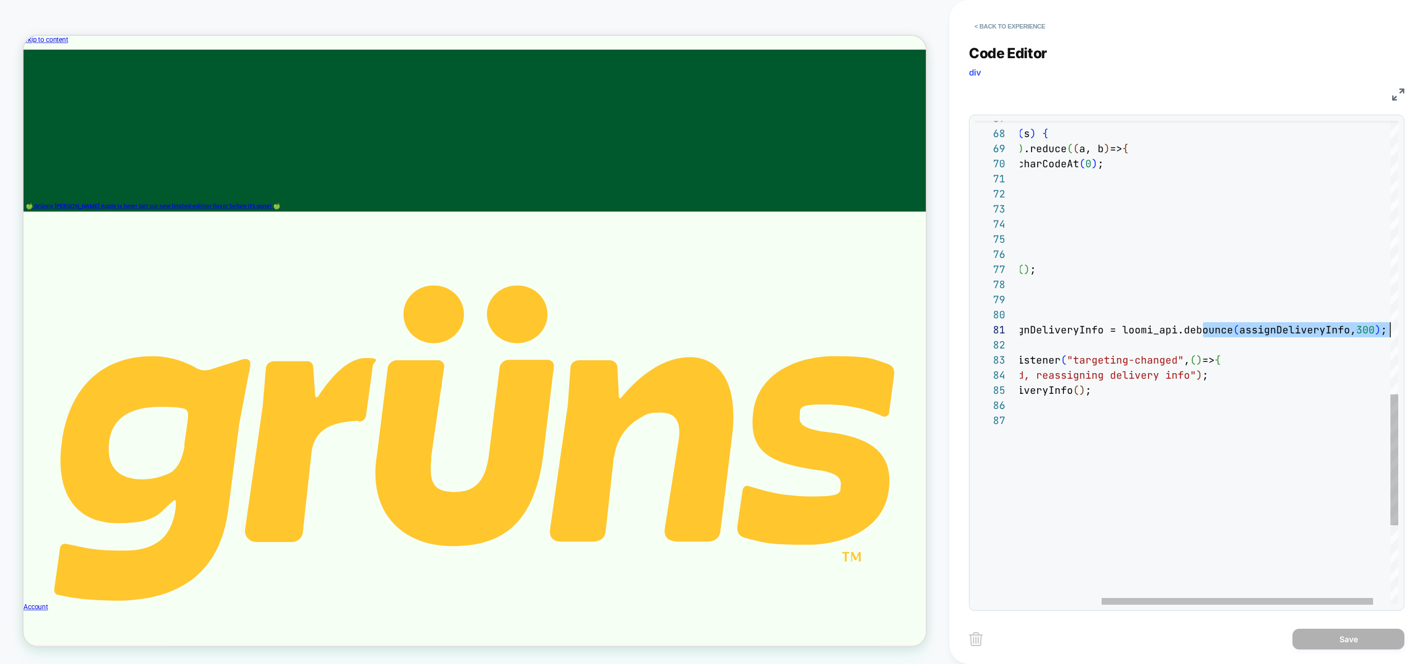
drag, startPoint x: 1329, startPoint y: 336, endPoint x: 1353, endPoint y: 331, distance: 24.6
click at [1422, 336] on div "function simpleHash ( s ) { return s.split ( "" ) .reduce ( ( a, b ) => { a = (…" at bounding box center [1164, 5] width 515 height 1784
click at [1353, 331] on div "function simpleHash ( s ) { return s.split ( "" ) .reduce ( ( a, b ) => { a = (…" at bounding box center [1164, 5] width 515 height 1784
click at [1361, 335] on div "function simpleHash ( s ) { return s.split ( "" ) .reduce ( ( a, b ) => { a = (…" at bounding box center [1164, 5] width 515 height 1784
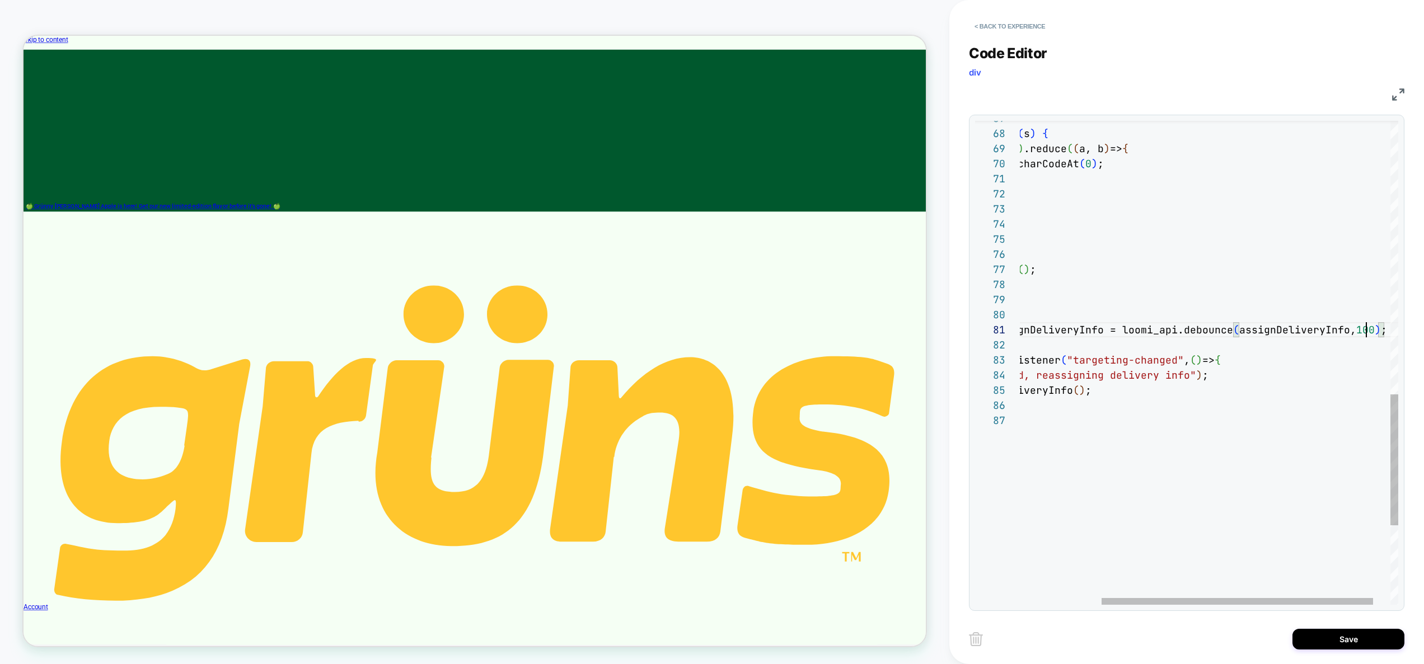
scroll to position [0, 460]
type textarea "**********"
click at [1335, 626] on div "Save" at bounding box center [1186, 639] width 435 height 28
click at [1164, 354] on div "function simpleHash ( s ) { return s.split ( "" ) .reduce ( ( a, b ) => { a = (…" at bounding box center [1164, 5] width 515 height 1784
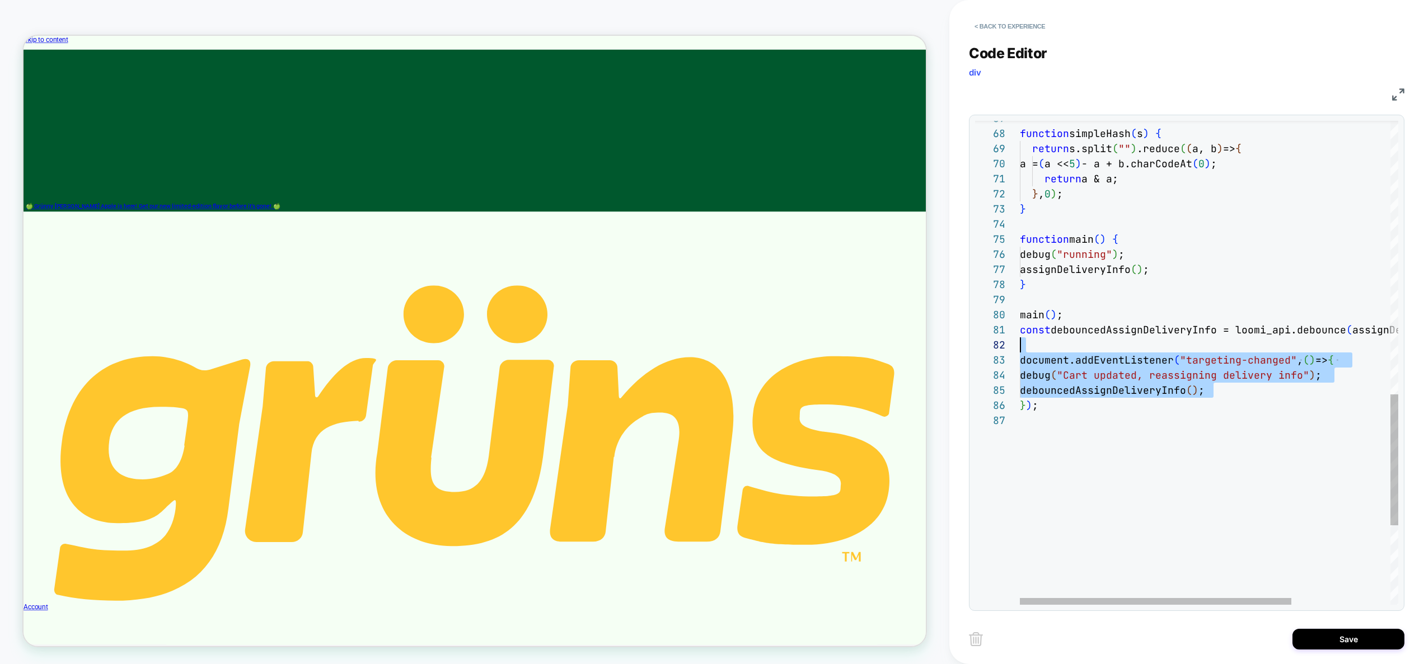
drag, startPoint x: 1172, startPoint y: 397, endPoint x: 920, endPoint y: 339, distance: 259.2
click at [1020, 339] on div "function simpleHash ( s ) { return s.split ( "" ) .reduce ( ( a, b ) => { a = (…" at bounding box center [1277, 5] width 515 height 1784
click at [1142, 366] on div "function simpleHash ( s ) { return s.split ( "" ) .reduce ( ( a, b ) => { a = (…" at bounding box center [1277, 5] width 515 height 1784
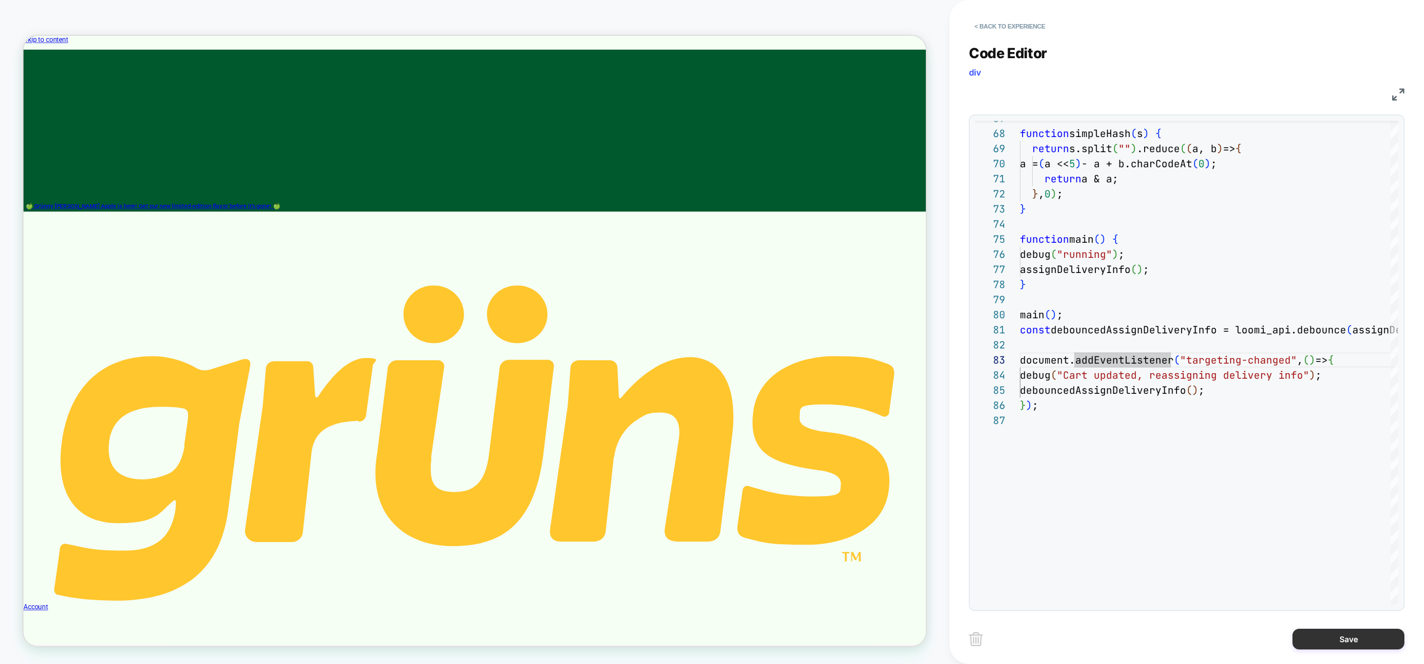
click at [1342, 644] on button "Save" at bounding box center [1348, 639] width 112 height 21
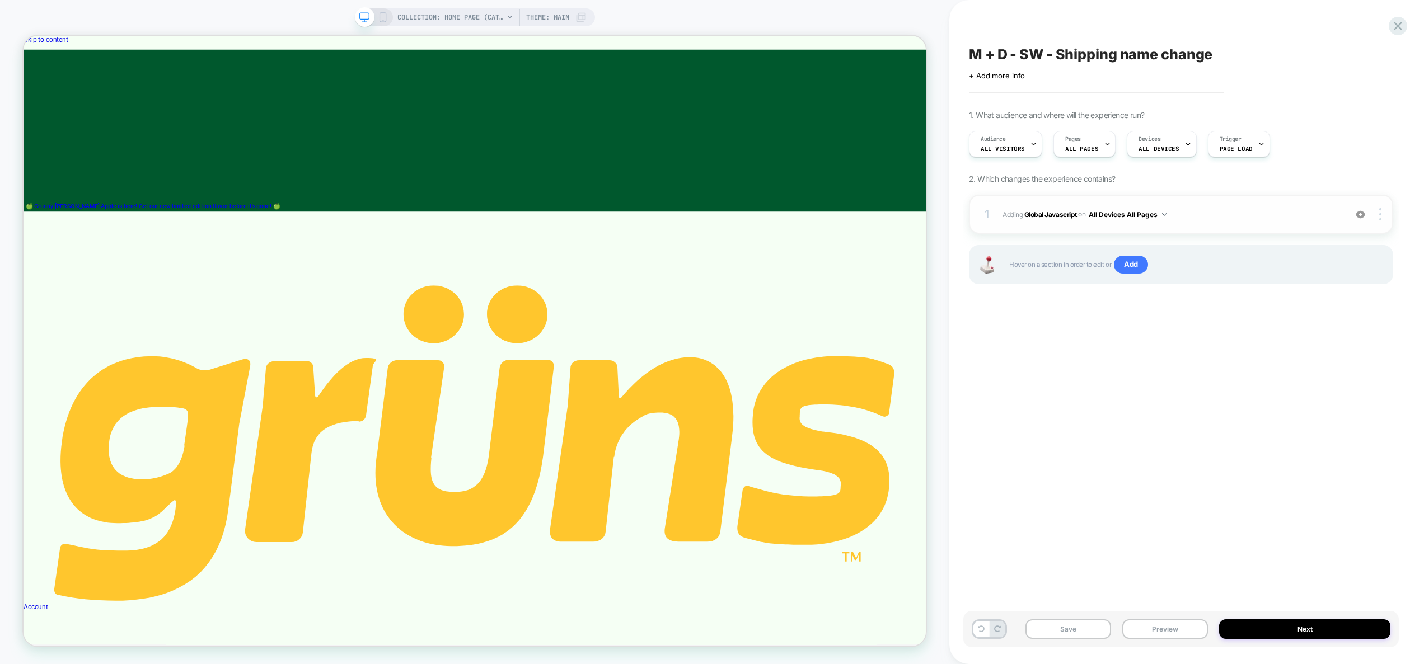
click at [1246, 213] on span "Adding Global Javascript on All Devices All Pages" at bounding box center [1170, 215] width 337 height 14
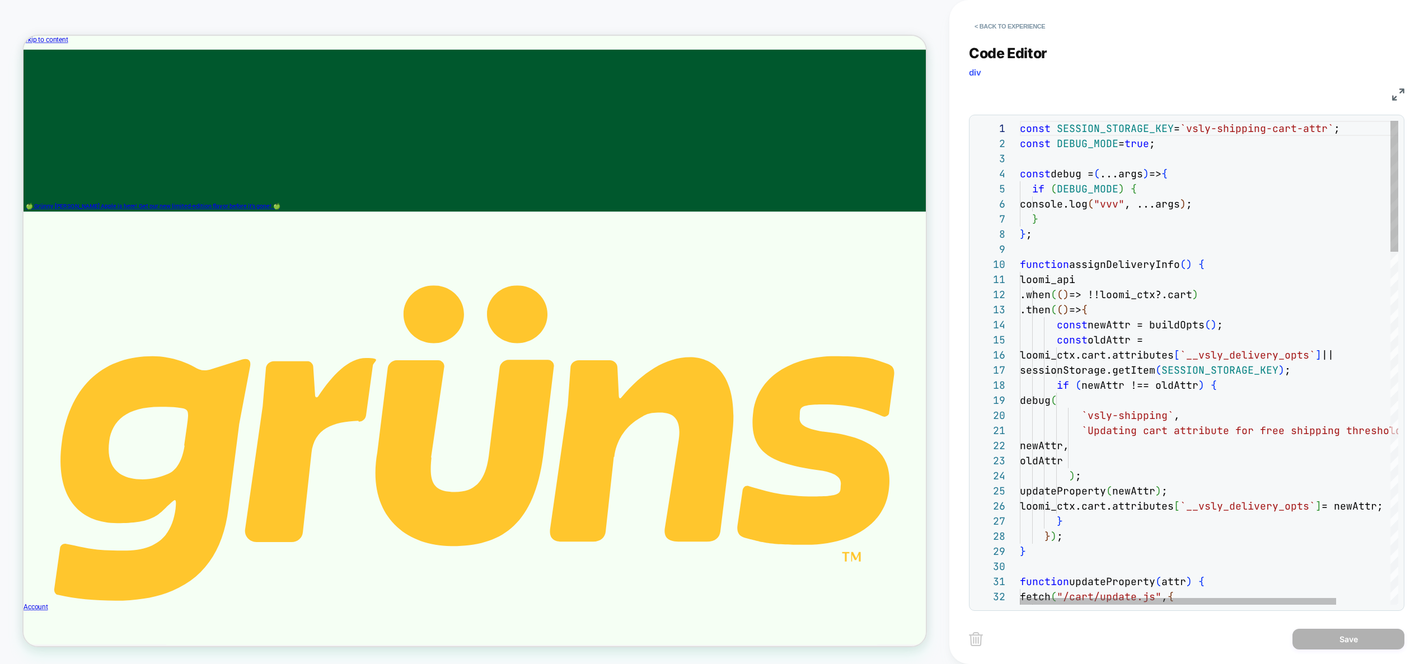
scroll to position [136, 67]
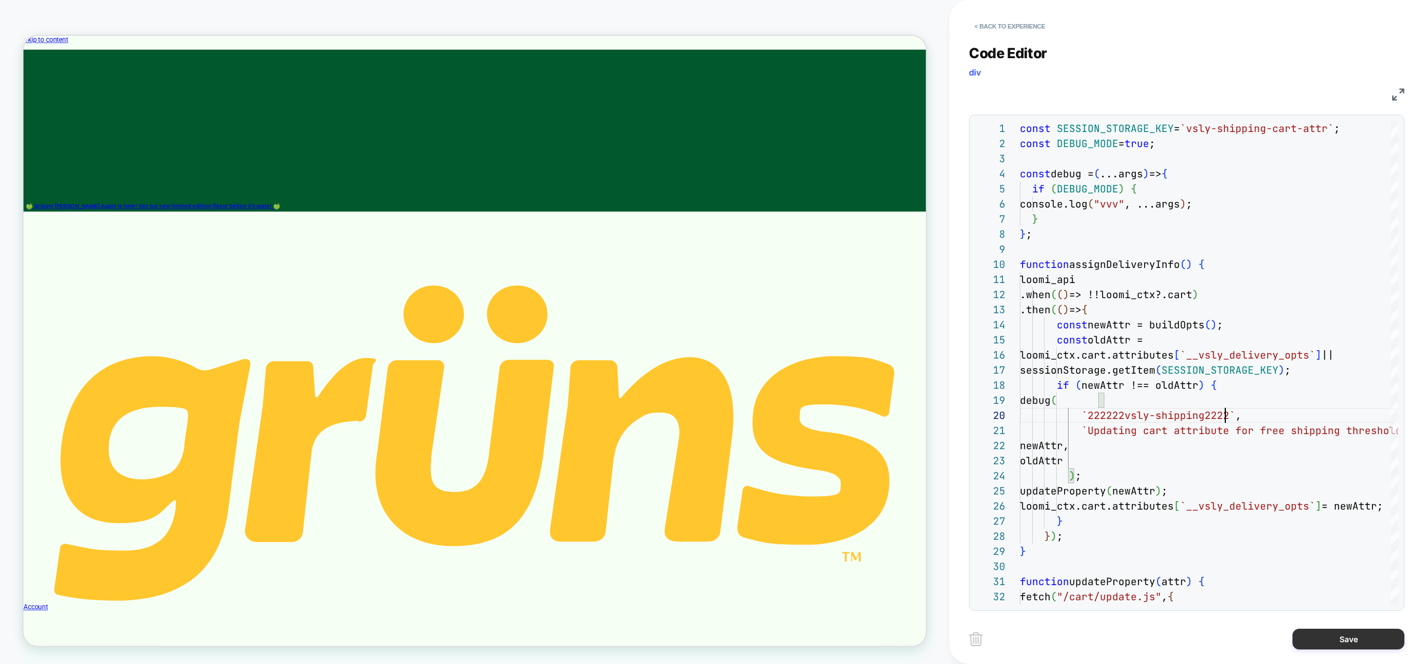
type textarea "**********"
click at [1351, 636] on button "Save" at bounding box center [1348, 639] width 112 height 21
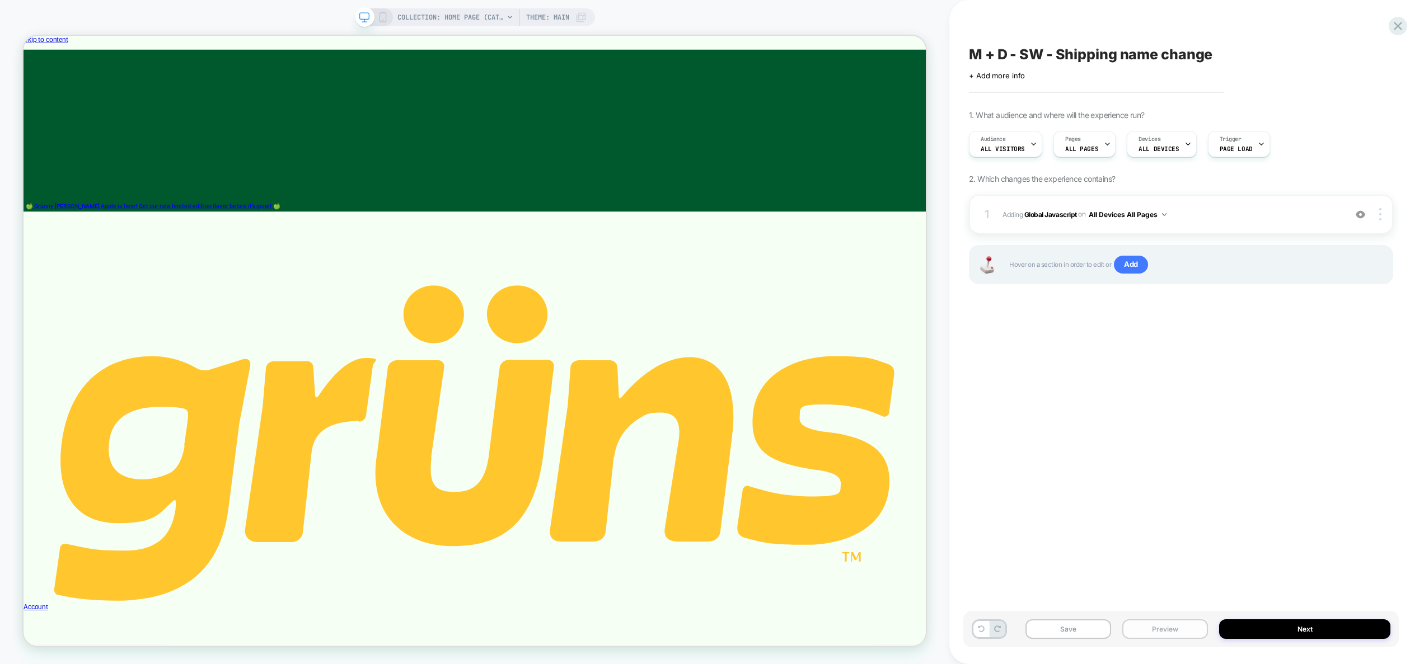
click at [1160, 631] on button "Preview" at bounding box center [1165, 630] width 86 height 20
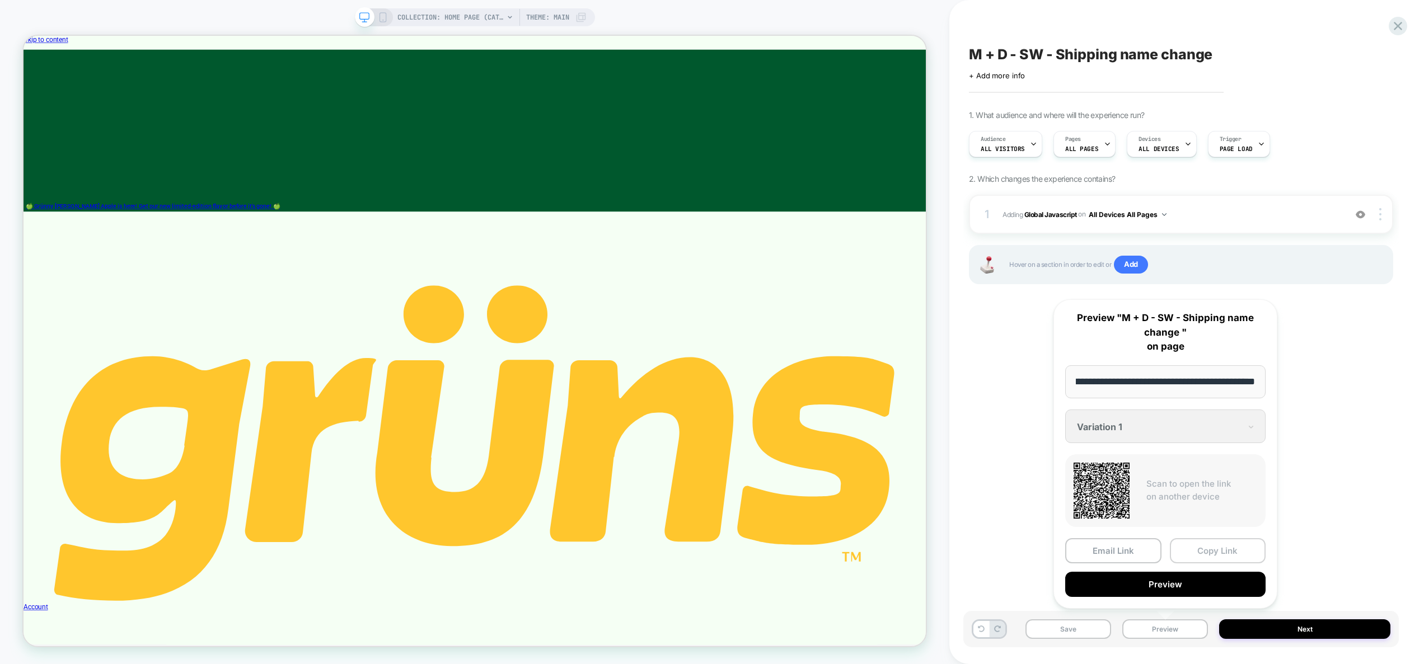
scroll to position [0, 0]
click at [1220, 553] on button "Copy Link" at bounding box center [1218, 550] width 96 height 25
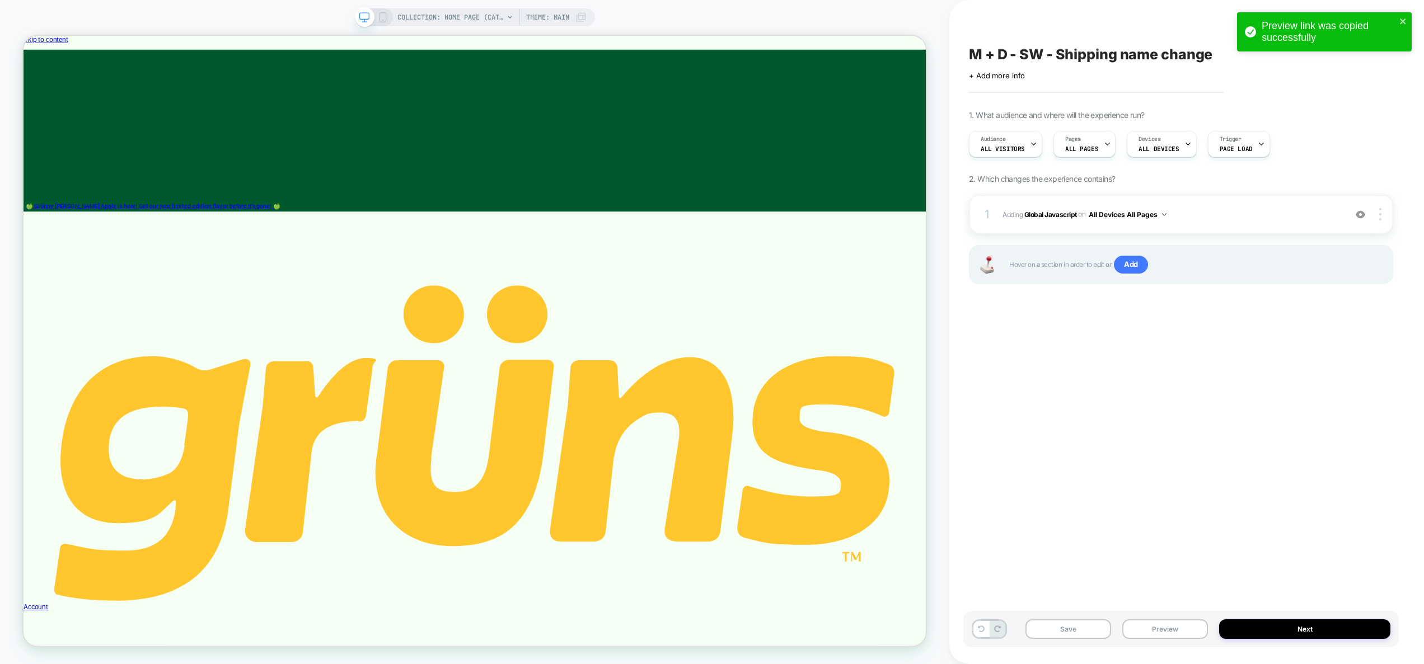
click at [1055, 424] on div "M + D - SW - Shipping name change Click to edit experience details + Add more i…" at bounding box center [1180, 332] width 435 height 642
click at [1194, 223] on div "1 Adding Global Javascript on All Devices All Pages Add Before Add After Target…" at bounding box center [1181, 214] width 424 height 39
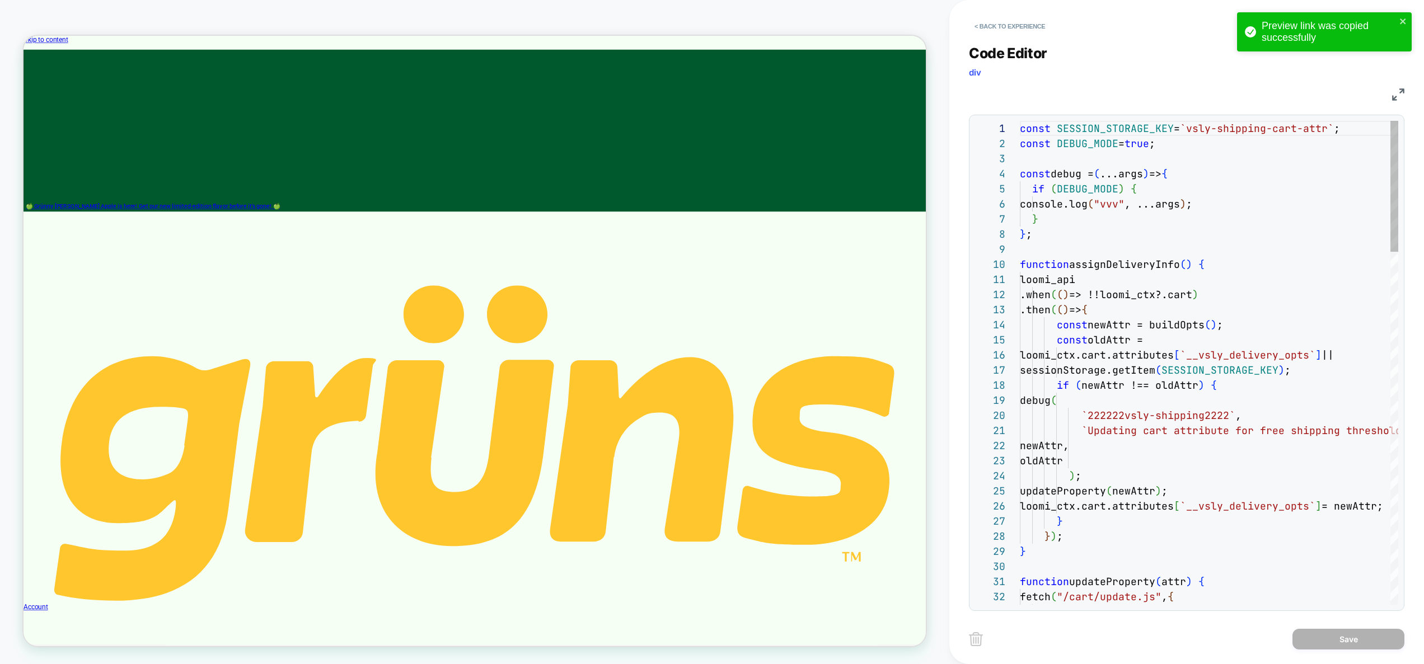
scroll to position [151, 0]
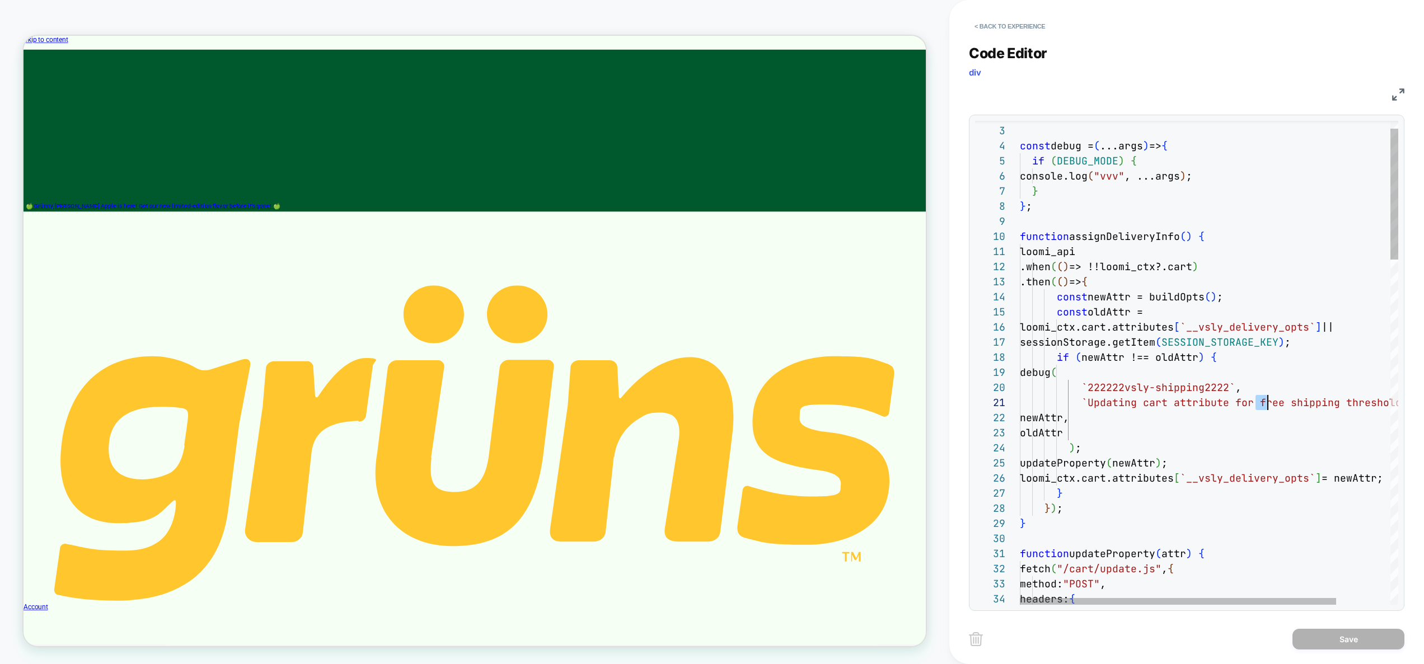
drag, startPoint x: 1258, startPoint y: 405, endPoint x: 1264, endPoint y: 404, distance: 6.3
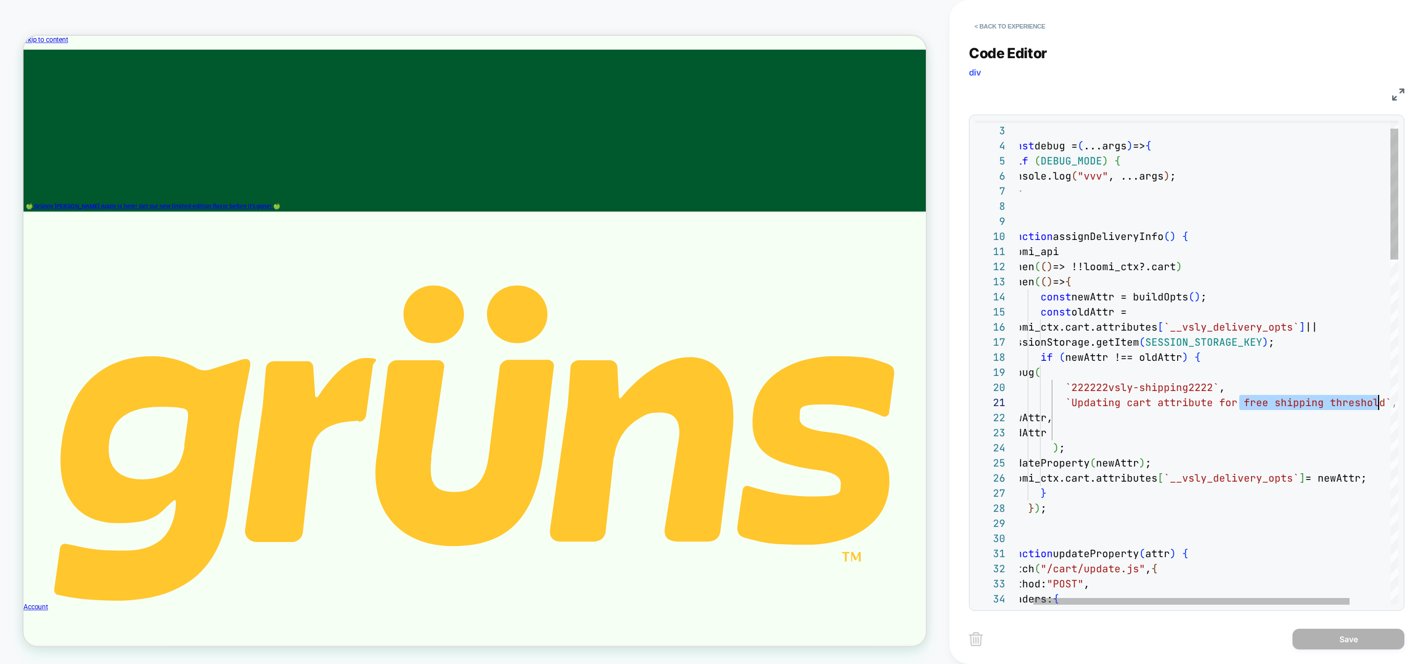
drag, startPoint x: 1255, startPoint y: 404, endPoint x: 1379, endPoint y: 404, distance: 123.7
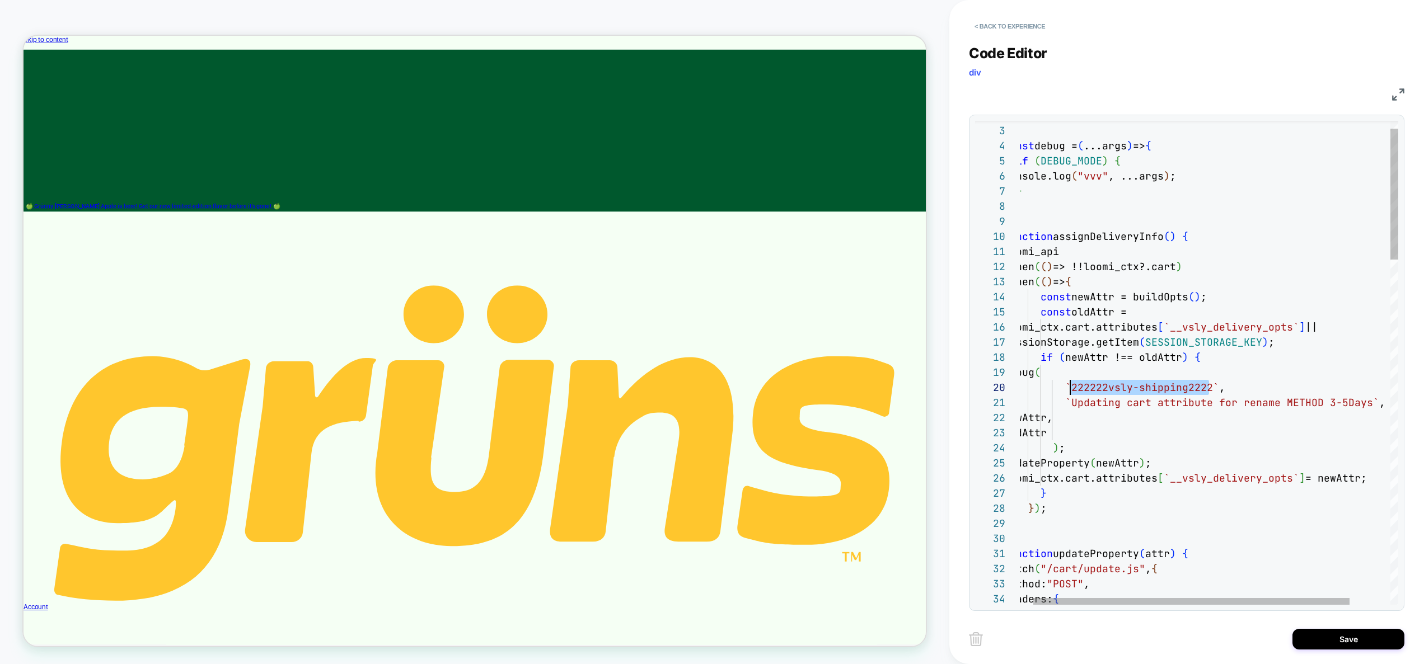
drag, startPoint x: 1209, startPoint y: 388, endPoint x: 1071, endPoint y: 385, distance: 138.3
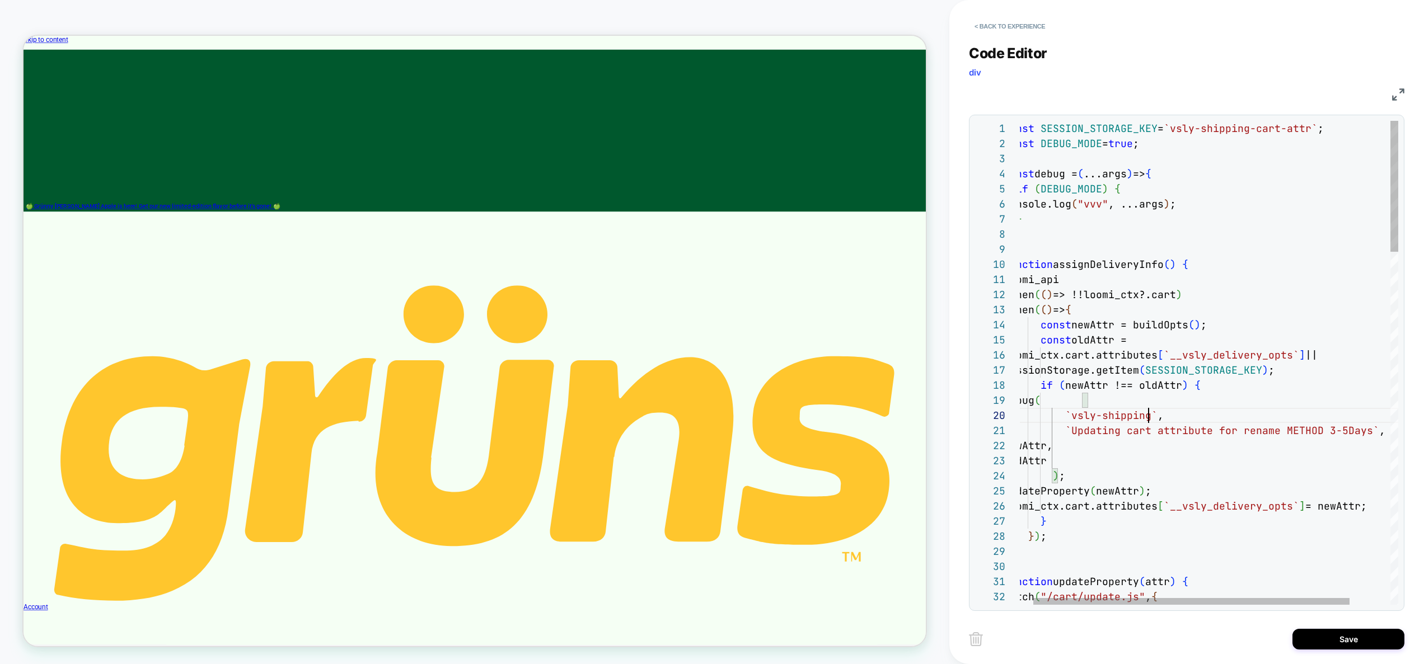
scroll to position [0, 315]
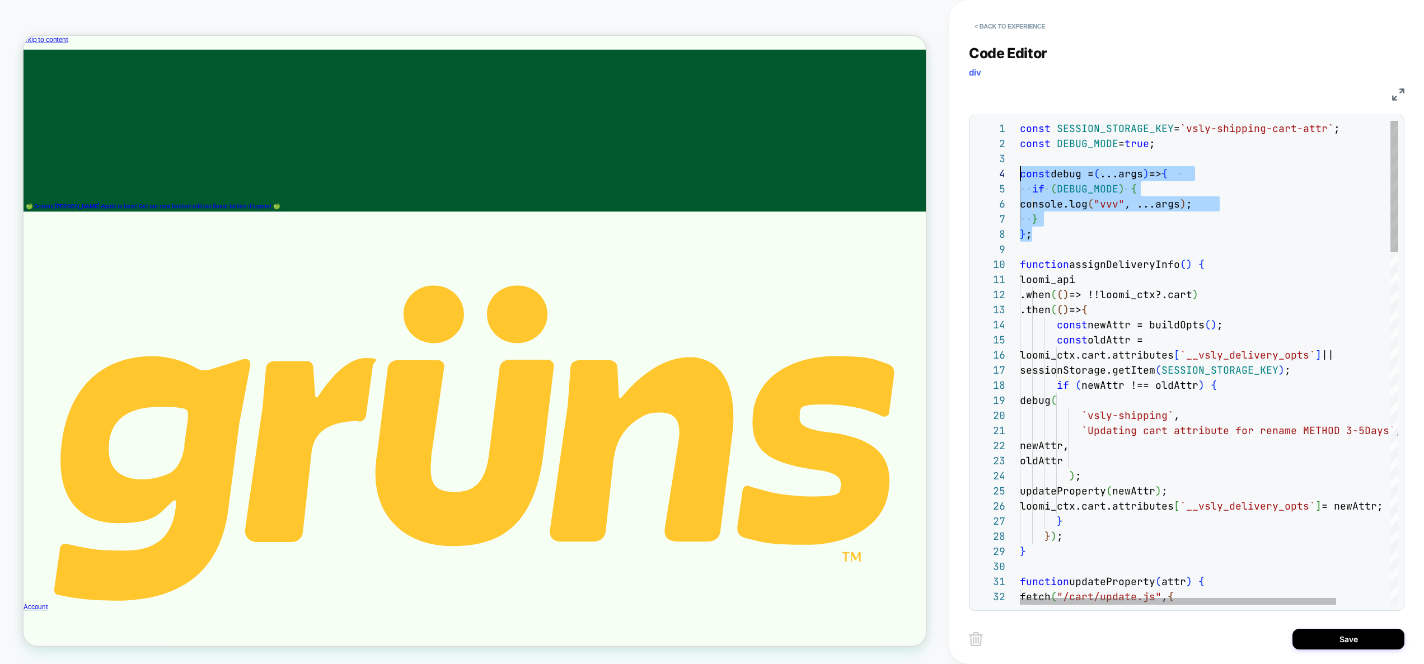
scroll to position [30, 0]
drag, startPoint x: 1205, startPoint y: 225, endPoint x: 931, endPoint y: 166, distance: 280.0
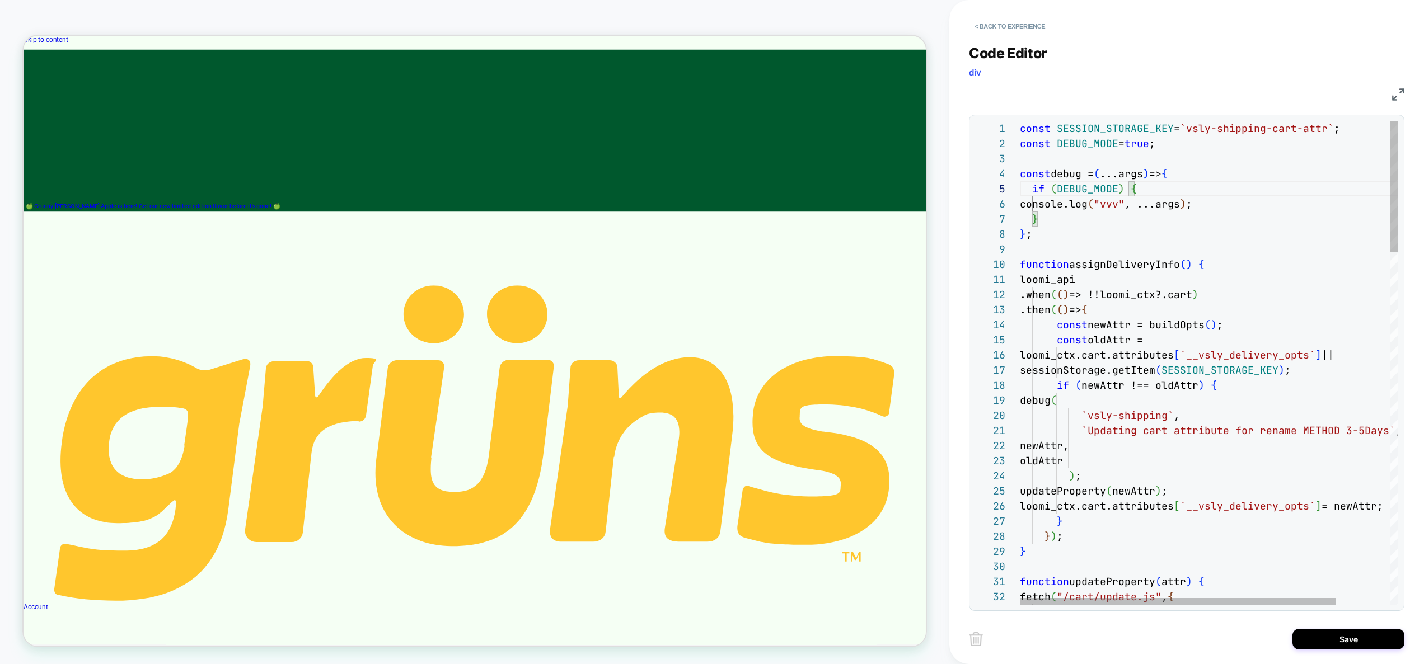
drag, startPoint x: 1334, startPoint y: 126, endPoint x: 1329, endPoint y: 204, distance: 78.0
type textarea "**********"
click at [1358, 644] on button "Save" at bounding box center [1348, 639] width 112 height 21
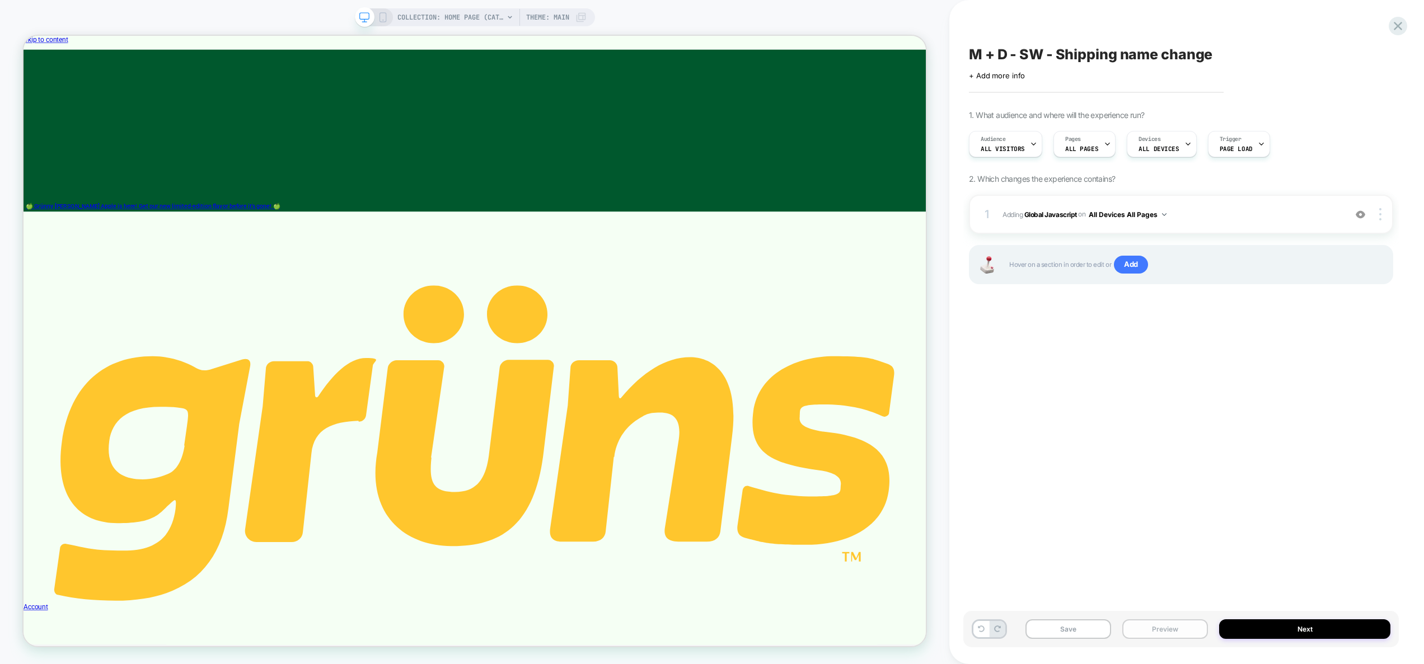
click at [1154, 632] on button "Preview" at bounding box center [1165, 630] width 86 height 20
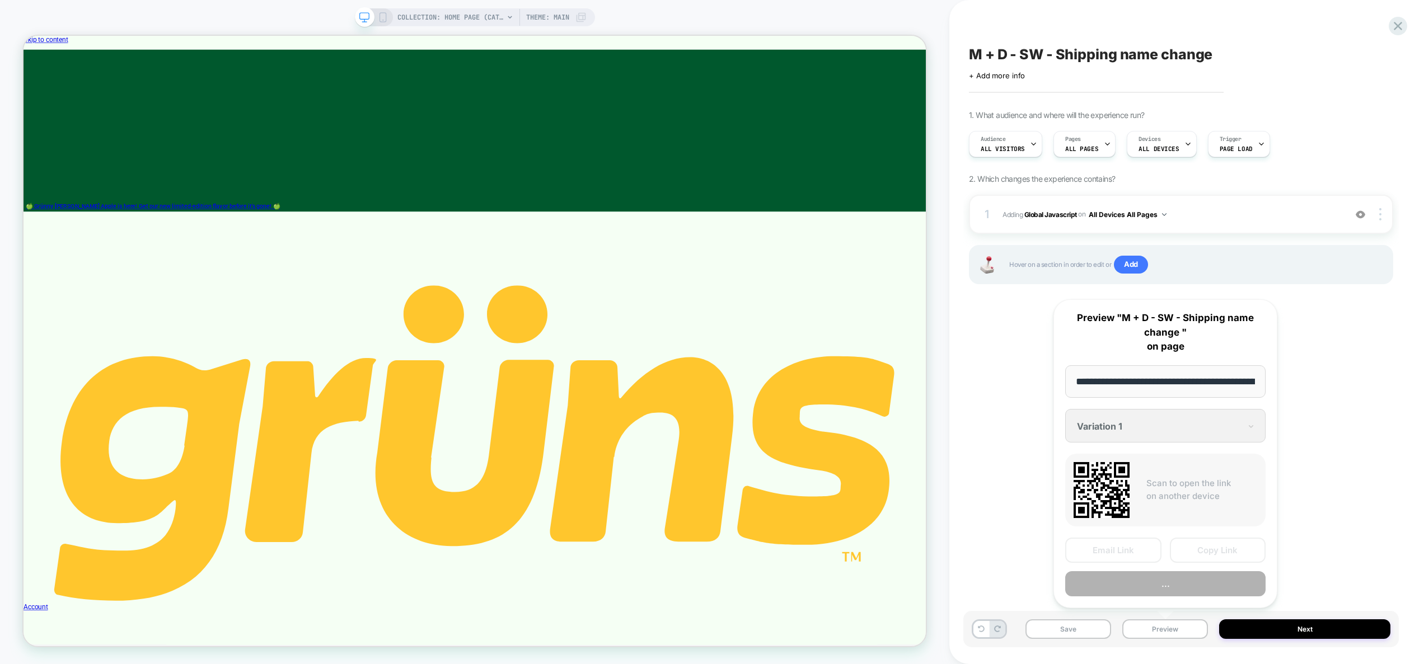
scroll to position [0, 78]
click at [1197, 553] on button "Copy Link" at bounding box center [1218, 550] width 96 height 25
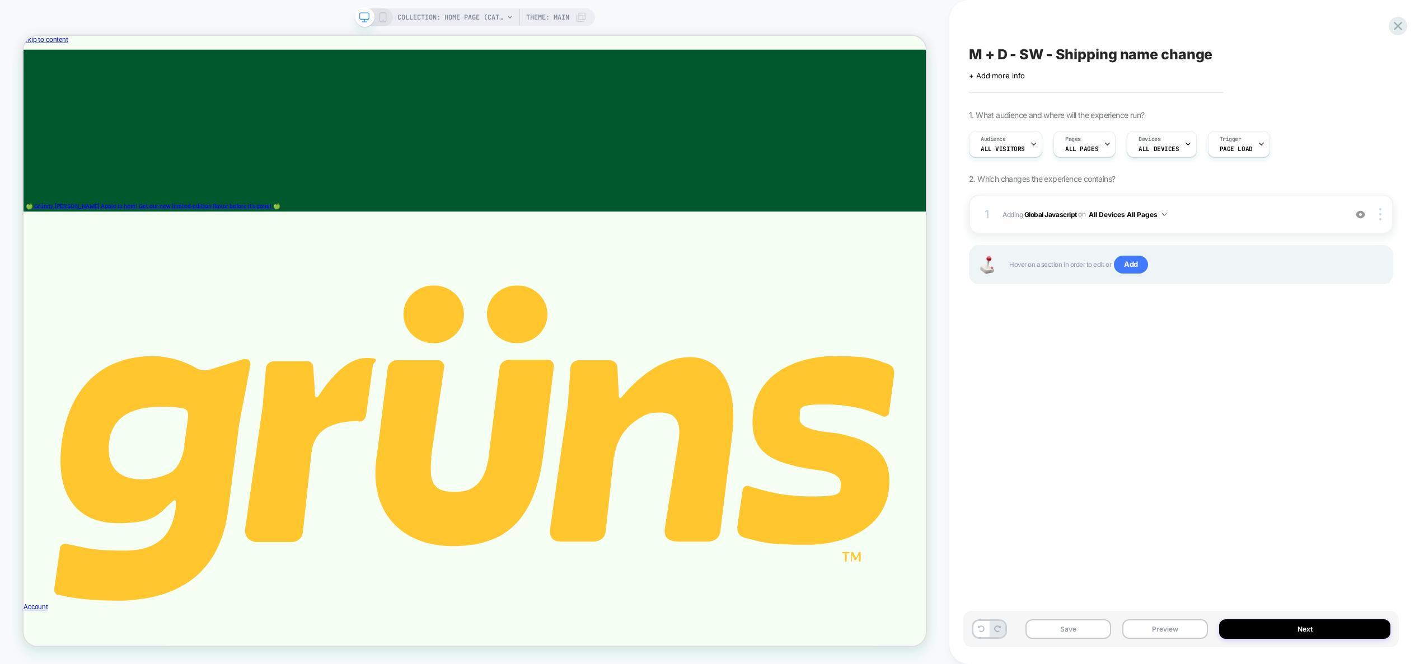
click at [1211, 224] on div "1 Adding Global Javascript on All Devices All Pages Add Before Add After Target…" at bounding box center [1181, 214] width 424 height 39
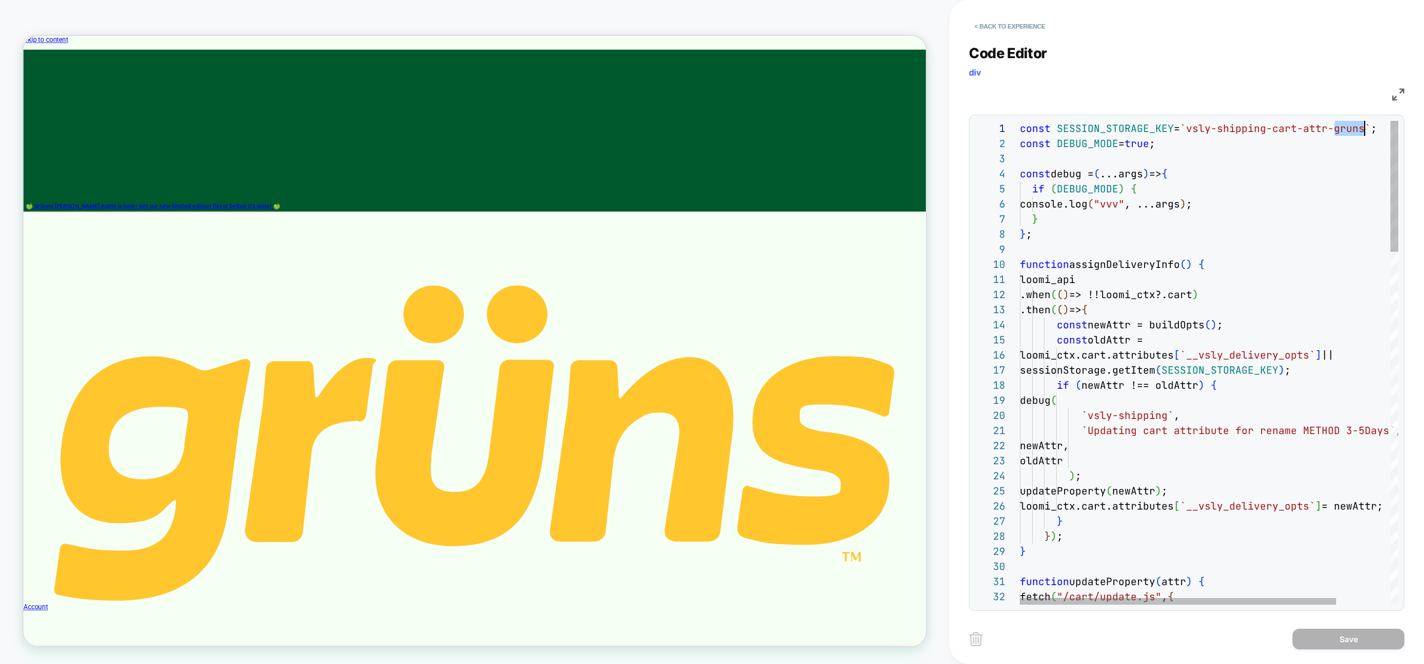
scroll to position [0, 350]
drag, startPoint x: 1335, startPoint y: 128, endPoint x: 1370, endPoint y: 131, distance: 34.3
type textarea "**********"
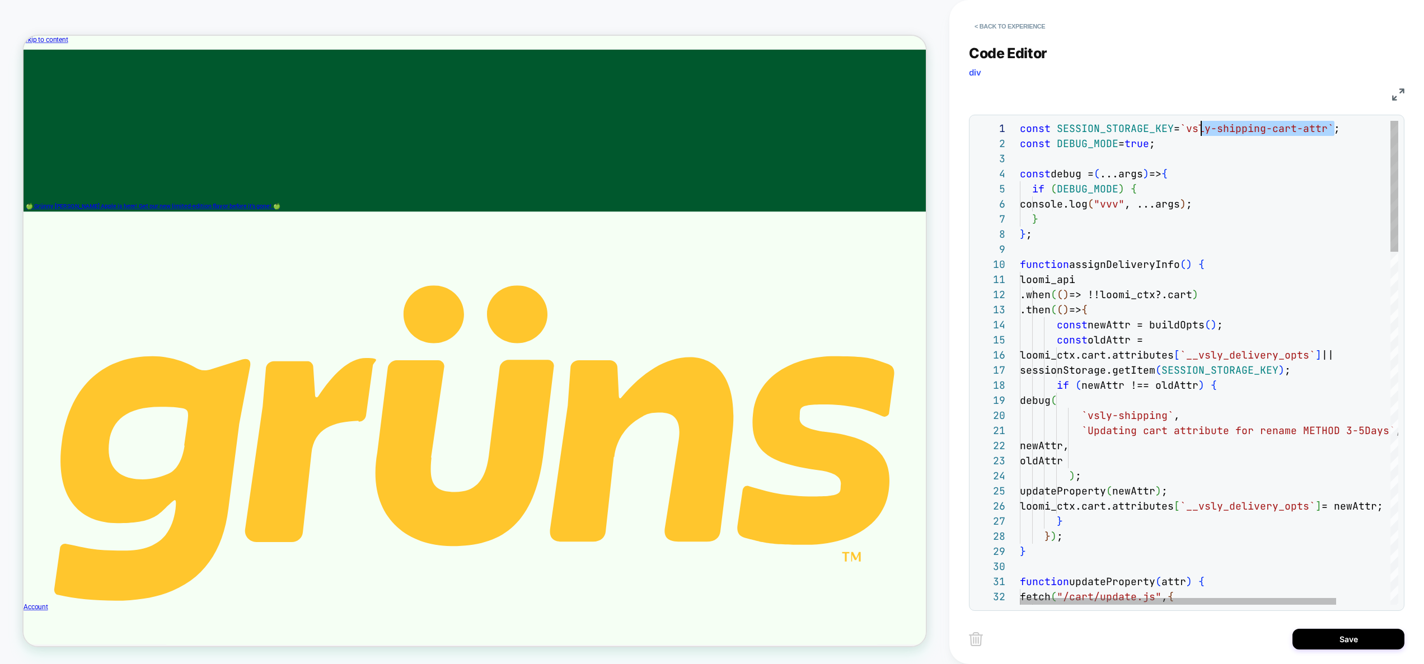
drag, startPoint x: 1335, startPoint y: 128, endPoint x: 1197, endPoint y: 131, distance: 138.3
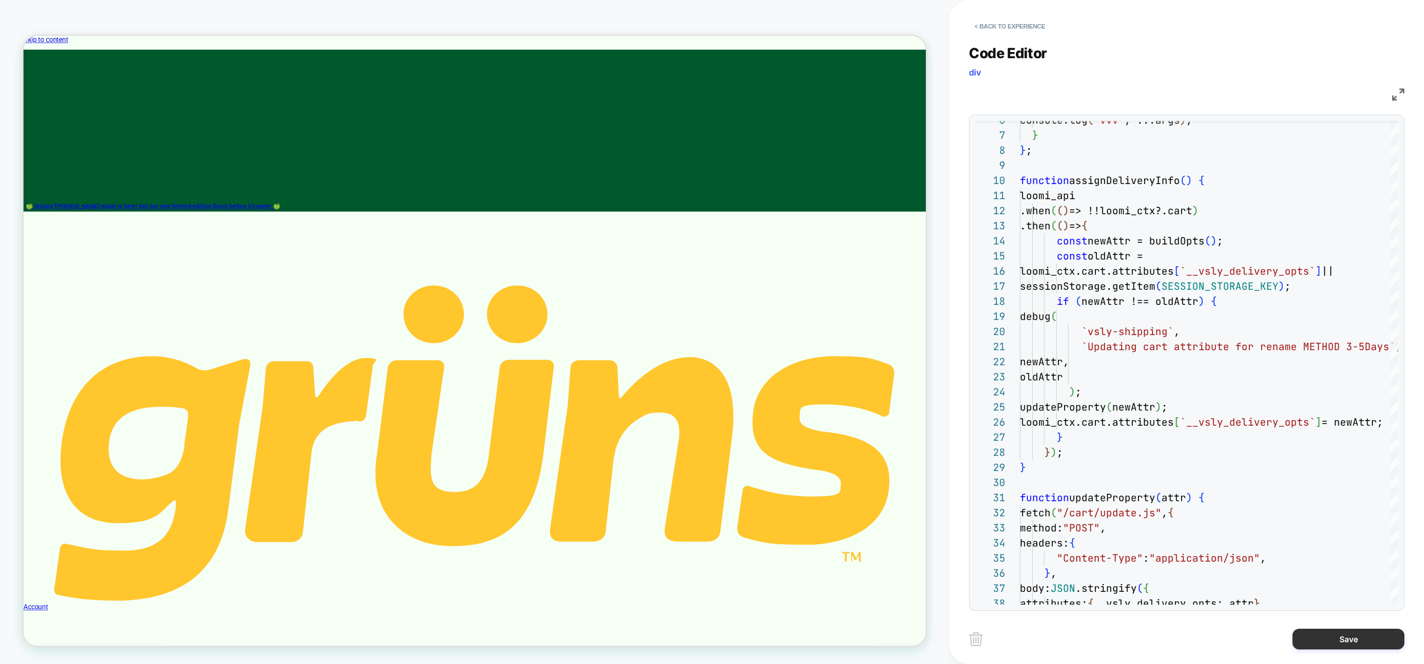
click at [1349, 636] on button "Save" at bounding box center [1348, 639] width 112 height 21
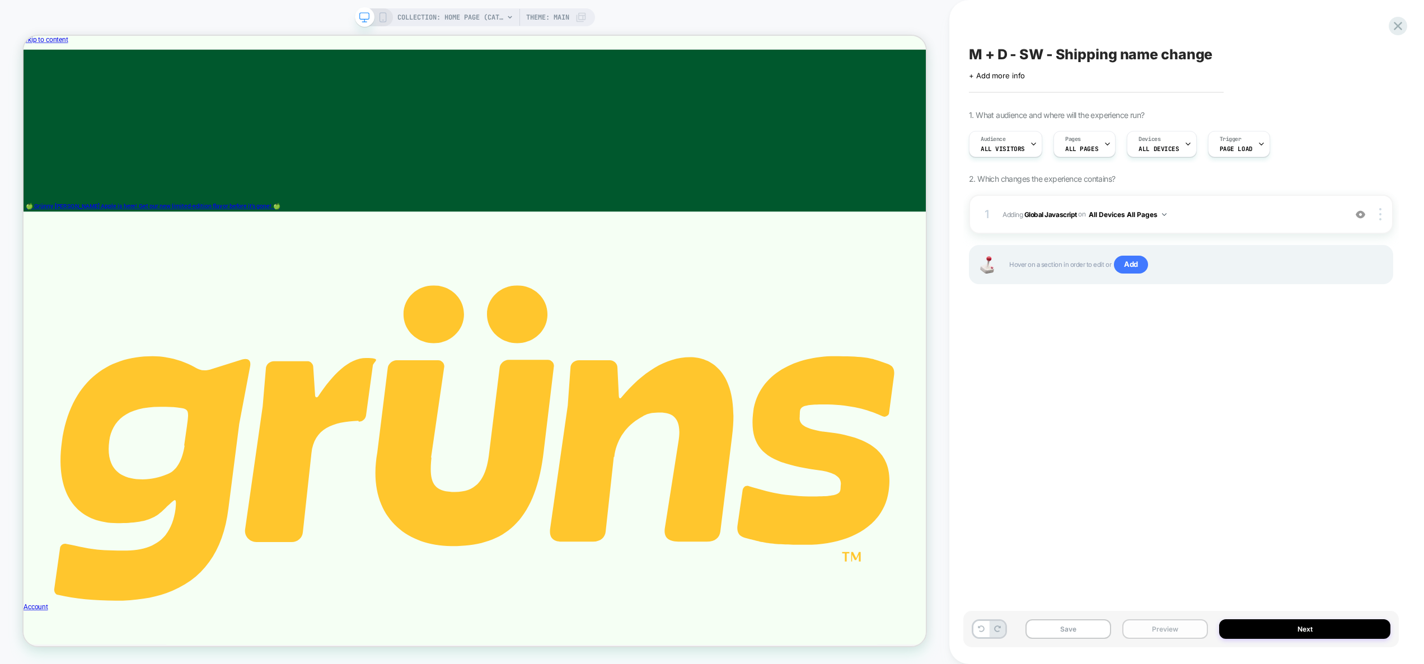
drag, startPoint x: 1167, startPoint y: 633, endPoint x: 1171, endPoint y: 625, distance: 9.5
click at [1167, 633] on button "Preview" at bounding box center [1165, 630] width 86 height 20
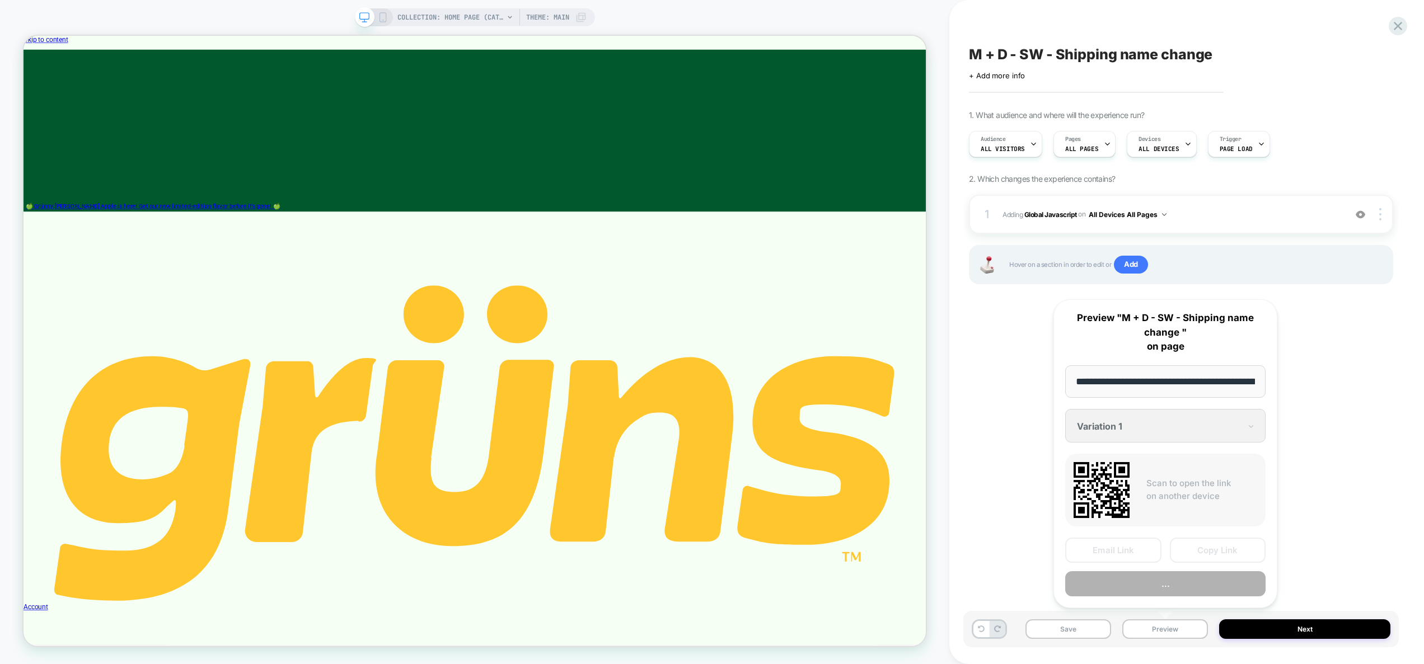
scroll to position [0, 78]
click at [1232, 550] on button "Copy Link" at bounding box center [1218, 550] width 96 height 25
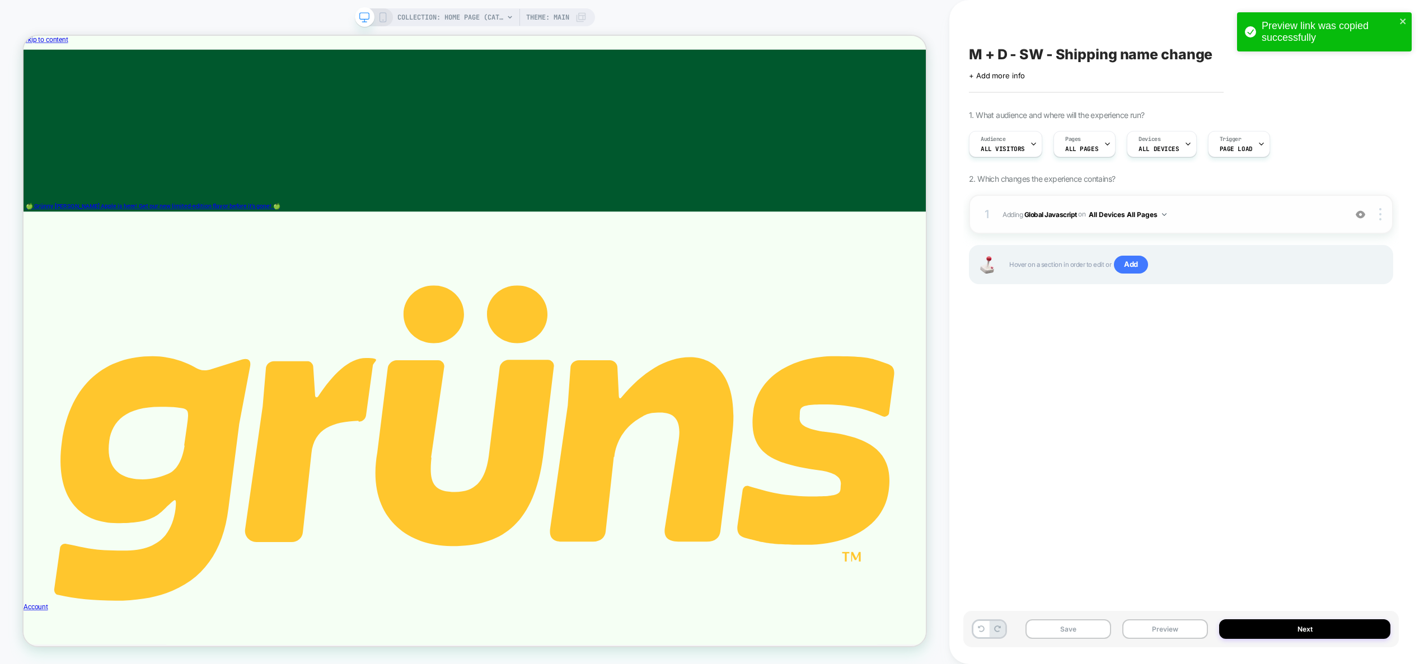
click at [1183, 214] on span "Adding Global Javascript on All Devices All Pages" at bounding box center [1170, 215] width 337 height 14
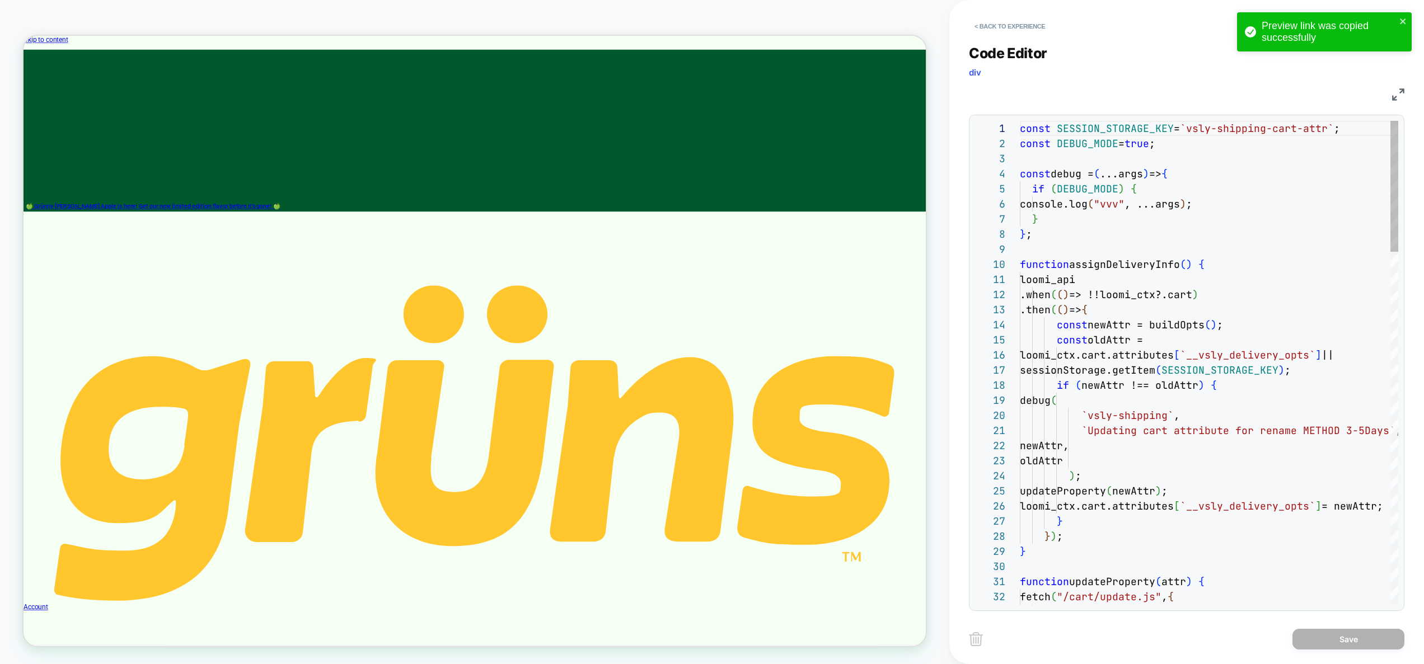
scroll to position [106, 12]
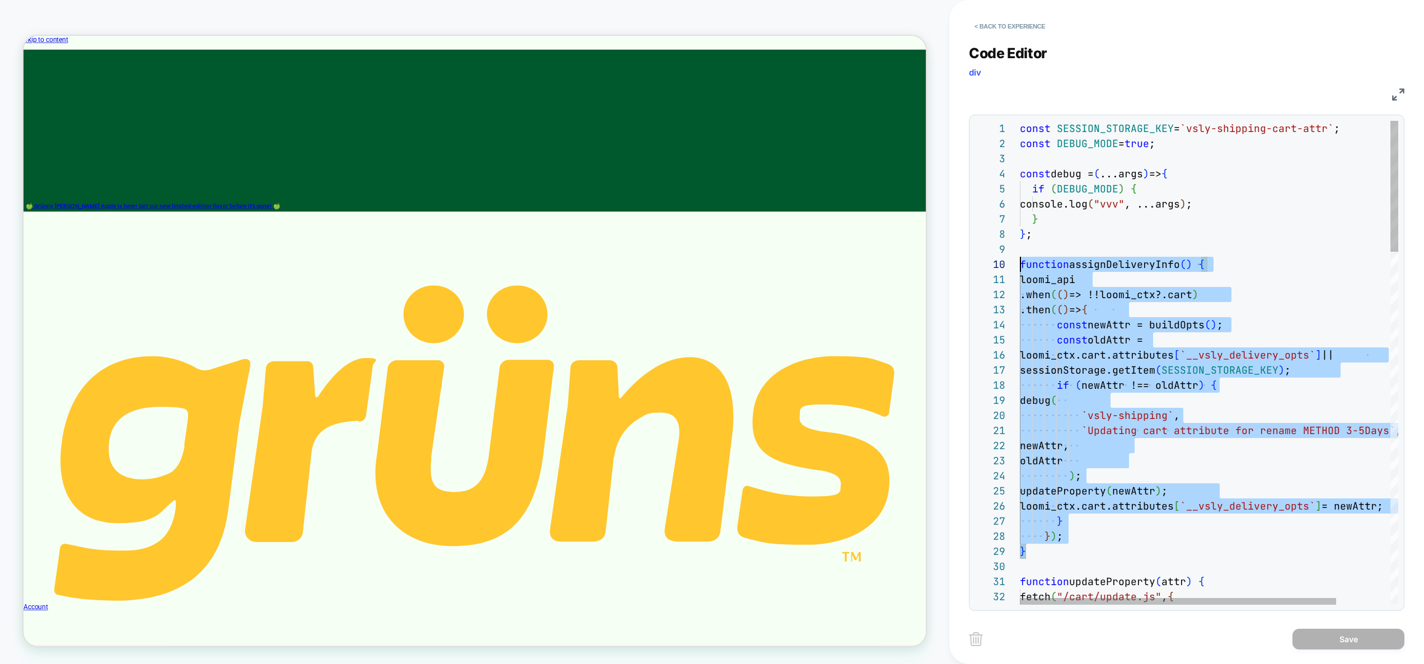
scroll to position [136, 0]
drag, startPoint x: 1044, startPoint y: 555, endPoint x: 986, endPoint y: 271, distance: 289.6
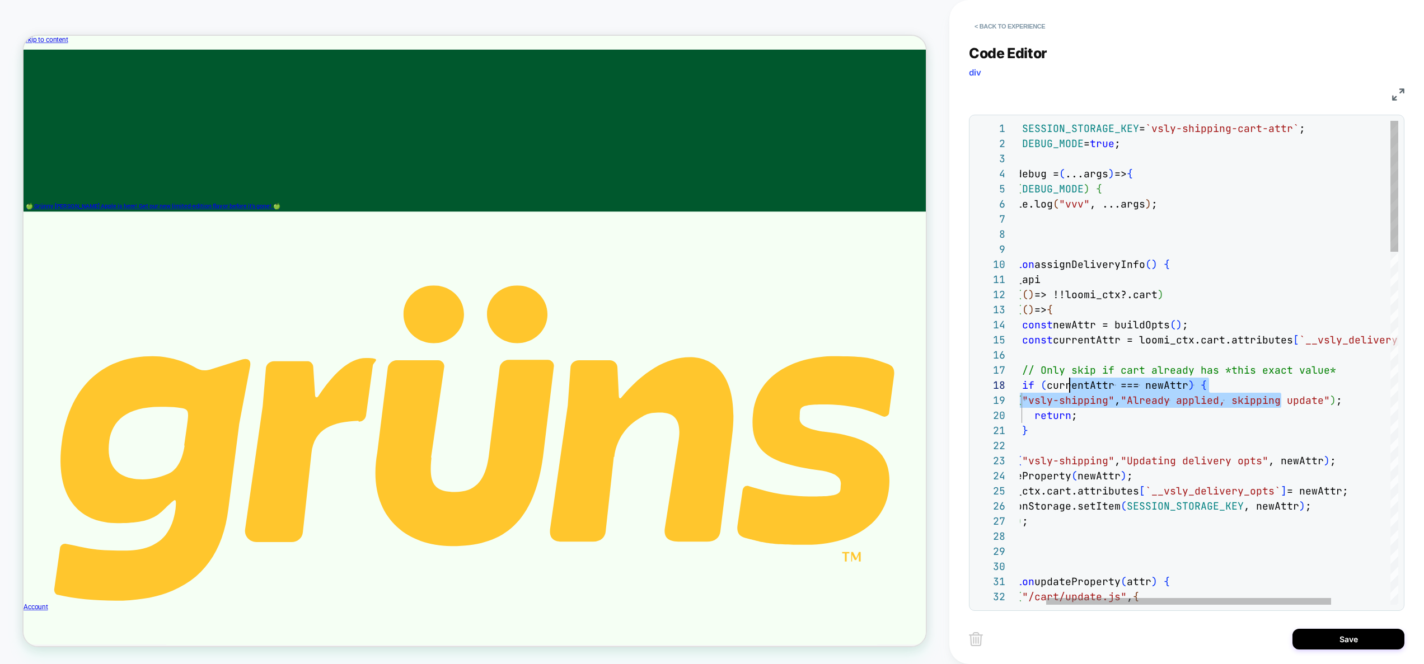
scroll to position [121, 0]
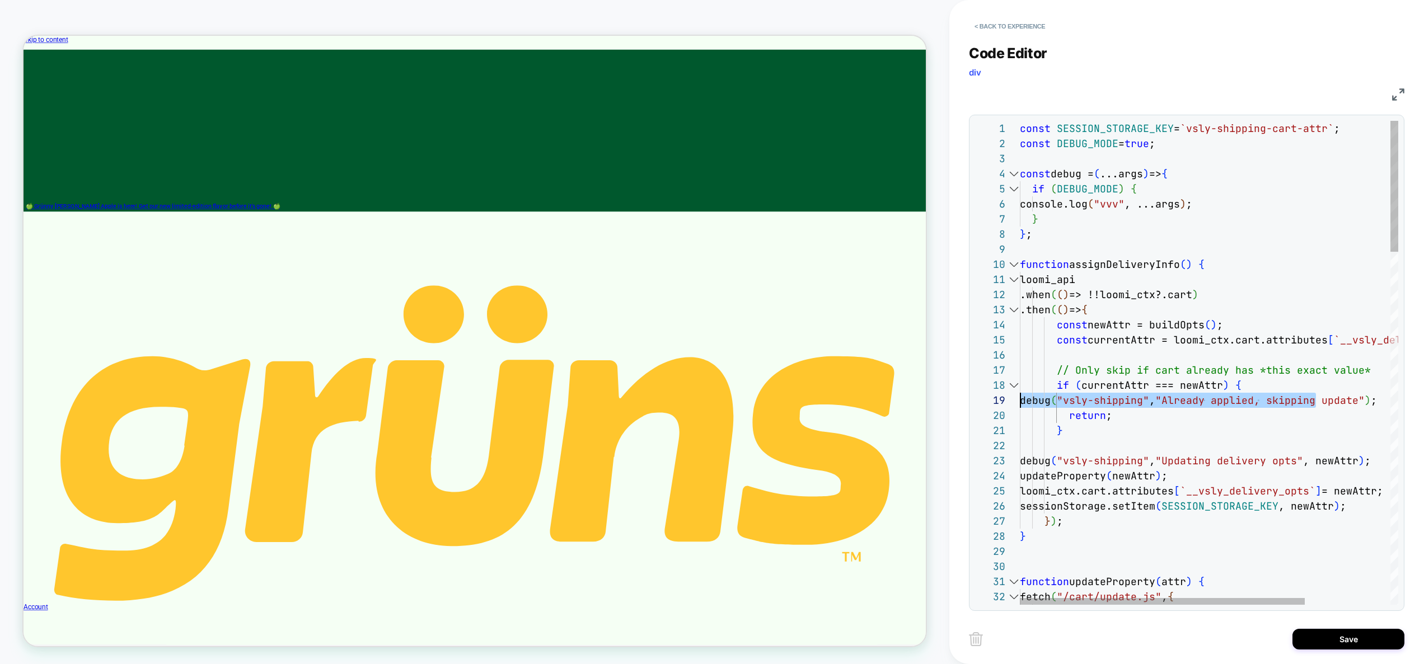
drag, startPoint x: 1319, startPoint y: 405, endPoint x: 998, endPoint y: 401, distance: 320.2
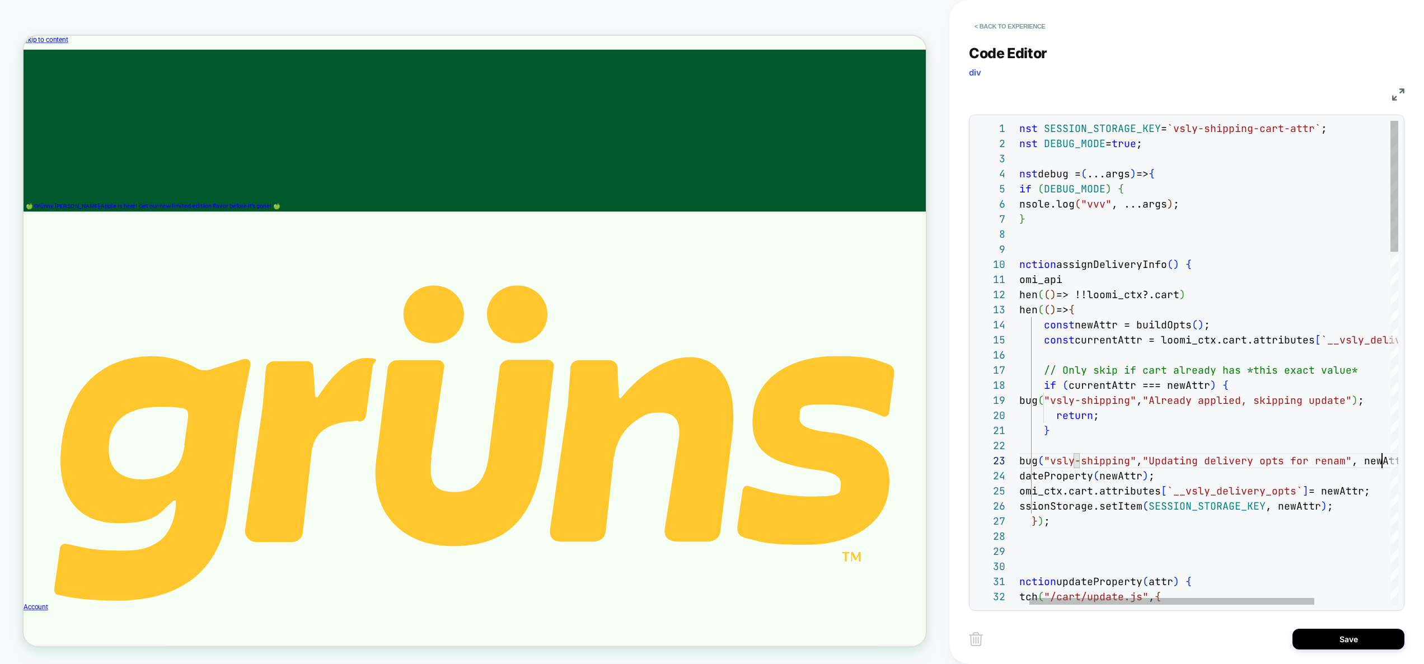
scroll to position [30, 381]
type textarea "**********"
click at [1341, 648] on button "Save" at bounding box center [1348, 639] width 112 height 21
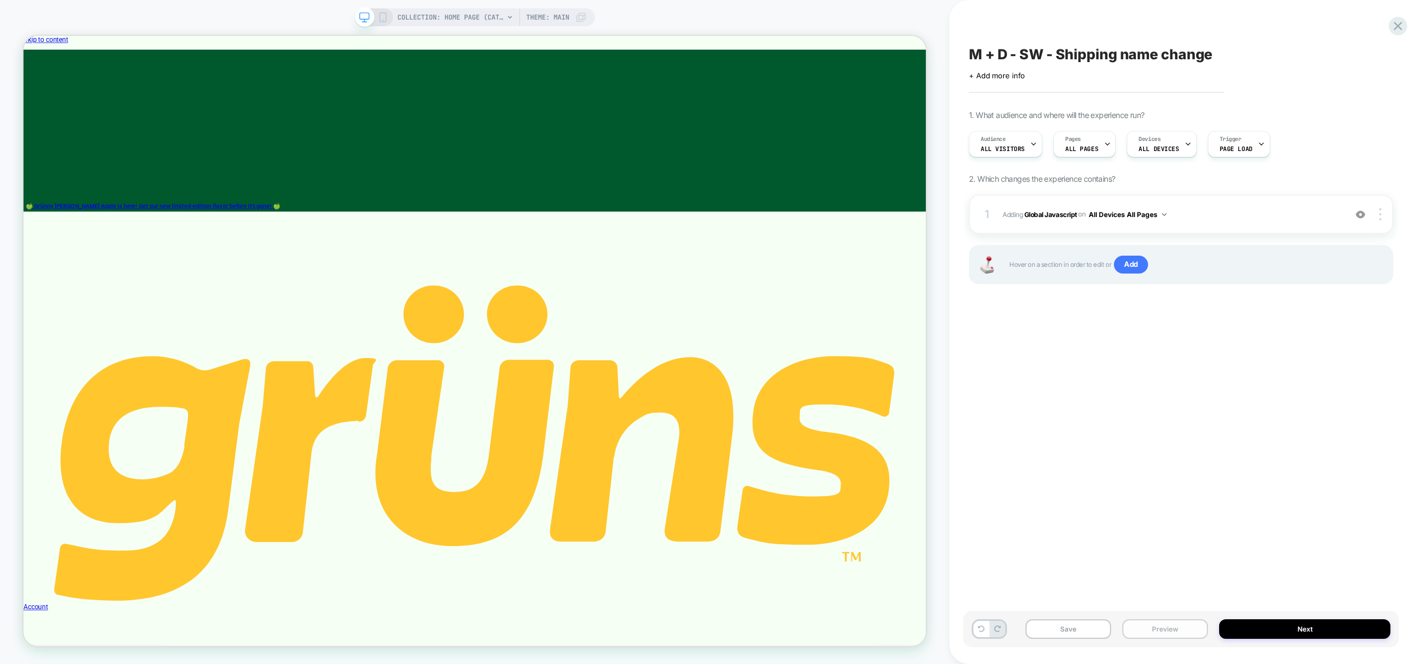
click at [1188, 626] on button "Preview" at bounding box center [1165, 630] width 86 height 20
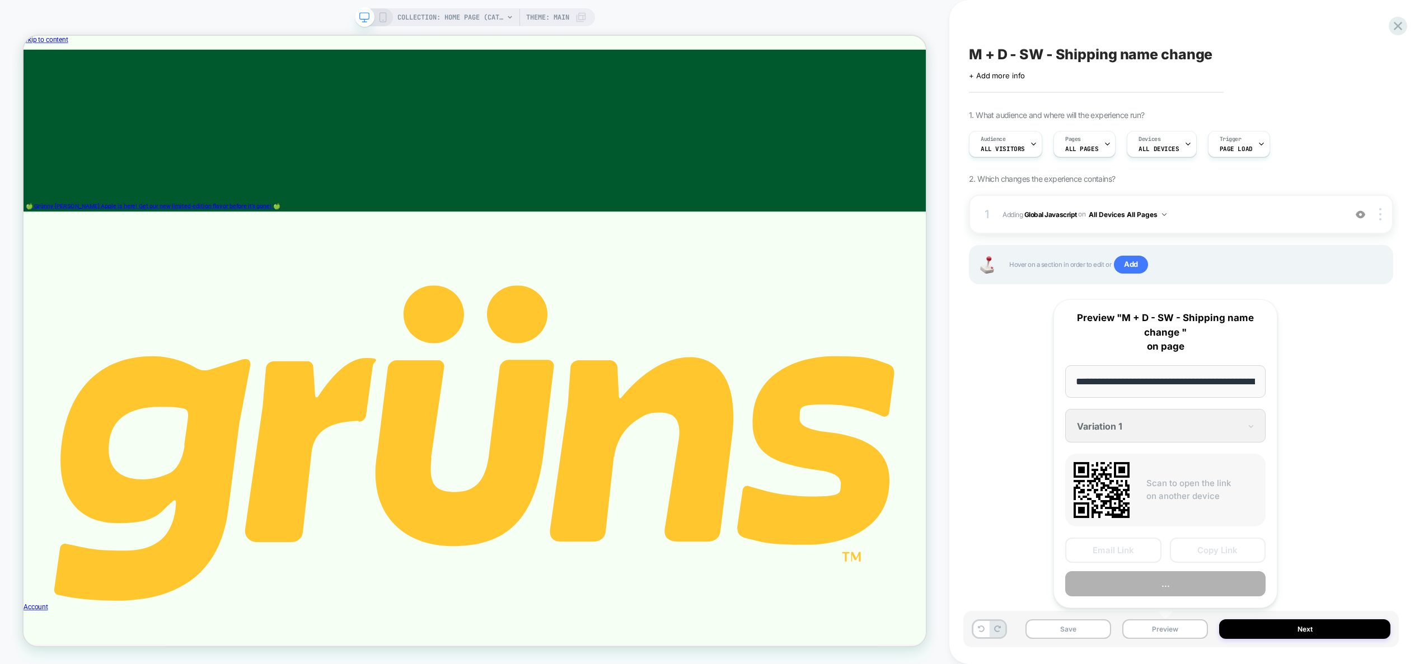
scroll to position [0, 78]
click at [1188, 582] on button "Preview" at bounding box center [1165, 584] width 200 height 25
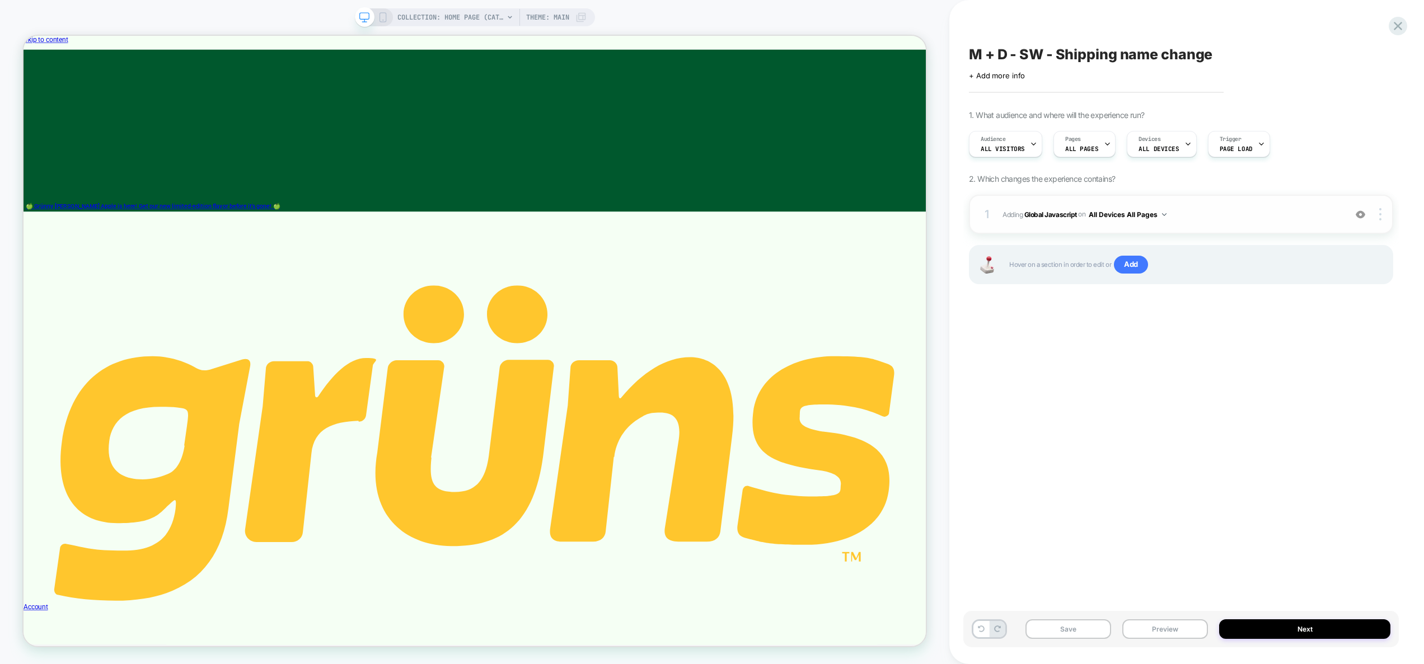
click at [1247, 203] on div "1 Adding Global Javascript on All Devices All Pages Add Before Add After Target…" at bounding box center [1181, 214] width 424 height 39
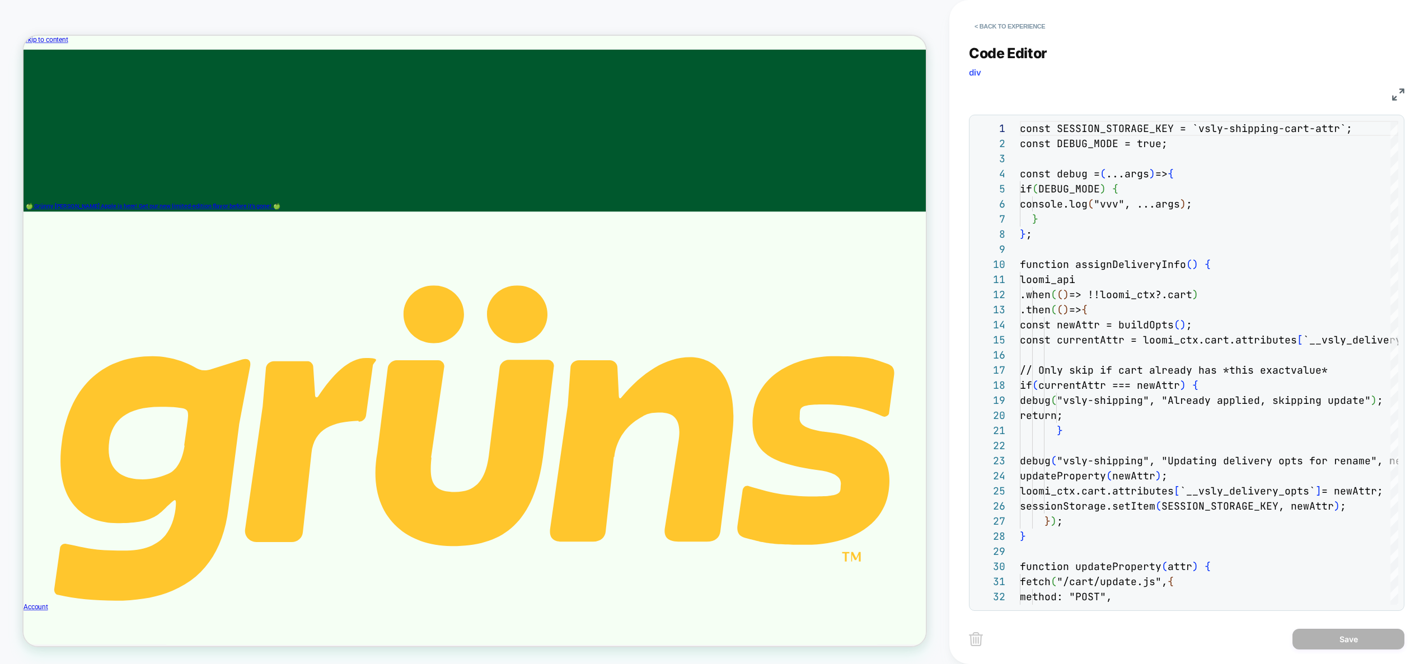
scroll to position [151, 0]
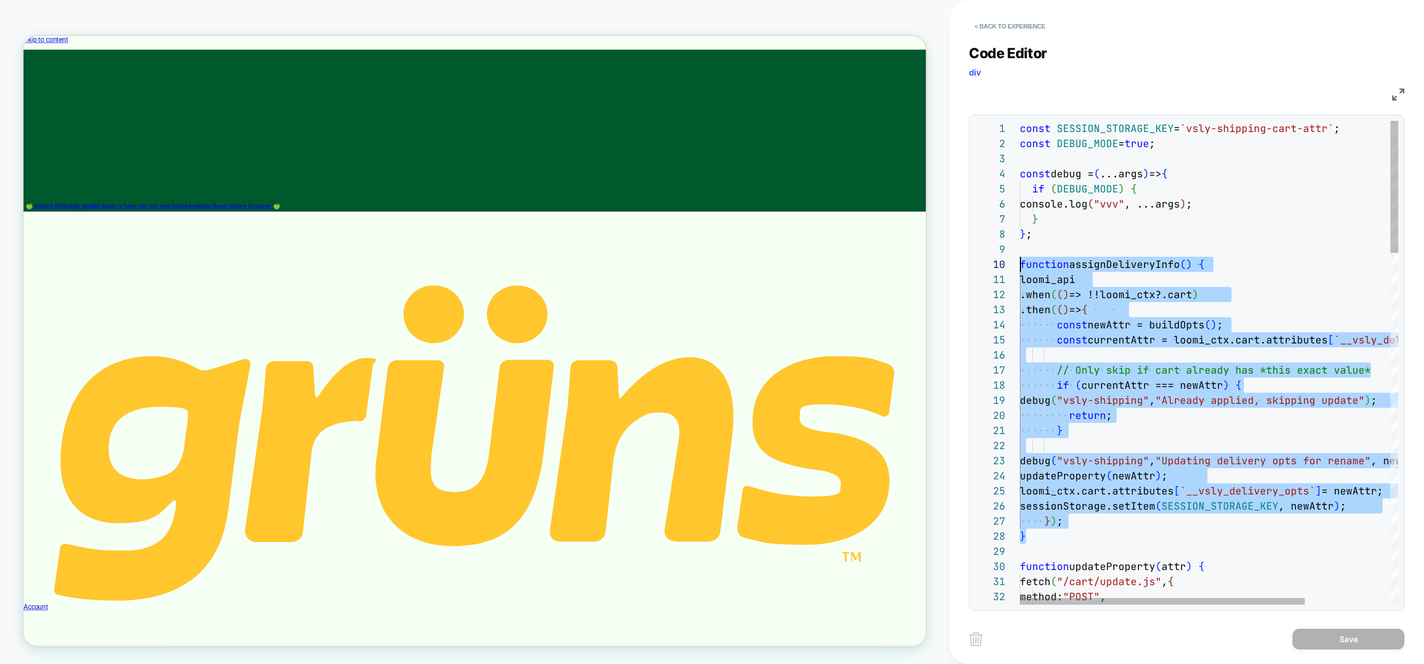
scroll to position [136, 0]
drag, startPoint x: 1028, startPoint y: 535, endPoint x: 961, endPoint y: 262, distance: 281.3
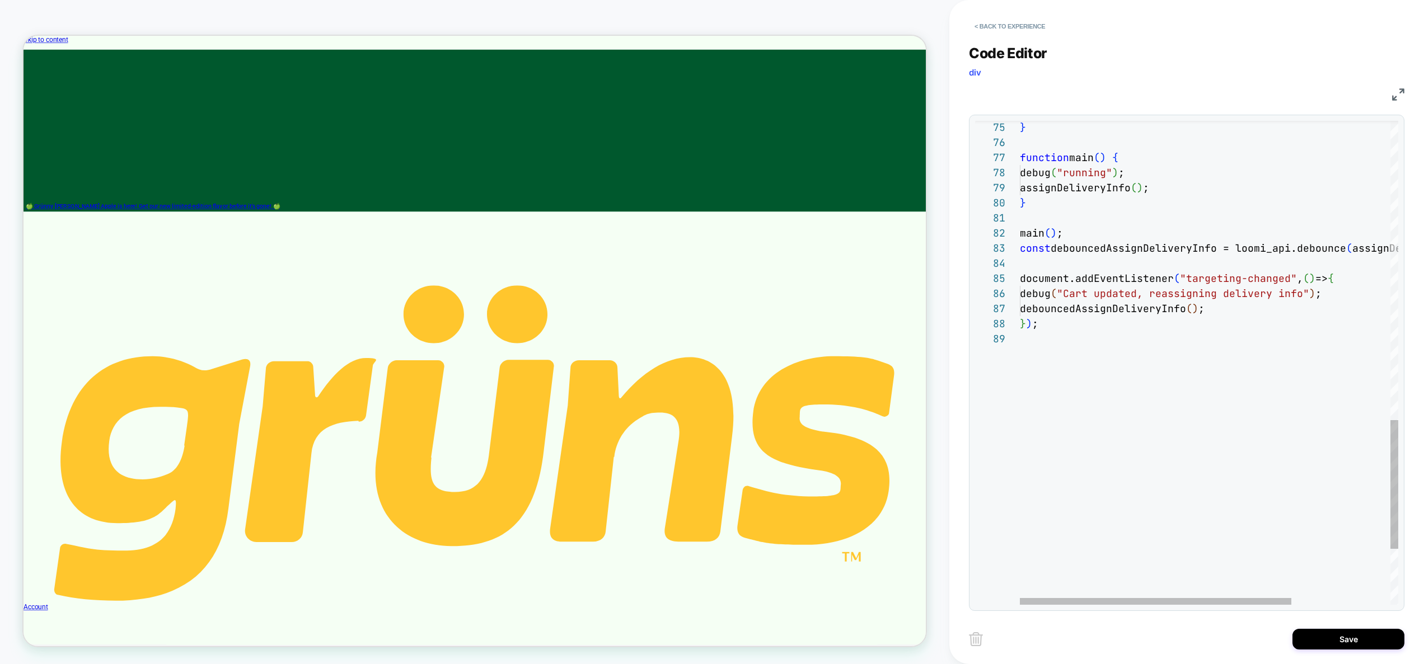
scroll to position [45, 0]
drag, startPoint x: 1319, startPoint y: 259, endPoint x: 1394, endPoint y: 256, distance: 75.0
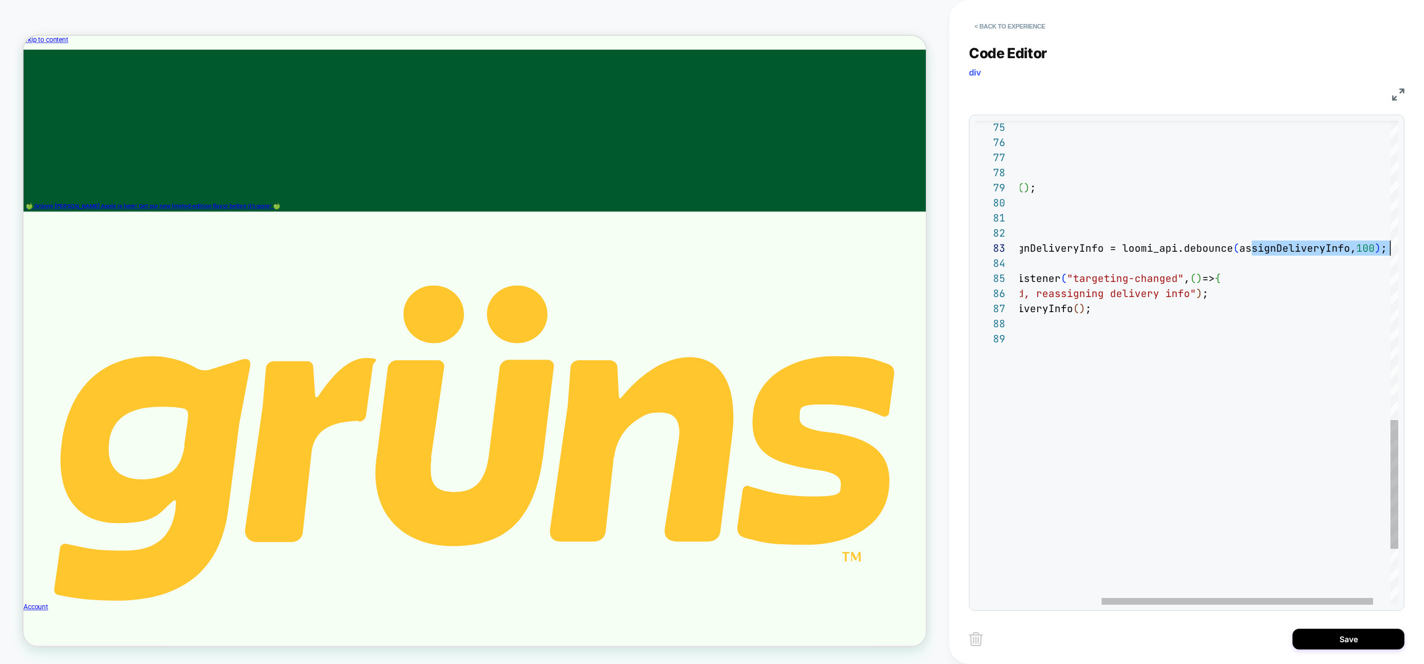
drag, startPoint x: 1366, startPoint y: 251, endPoint x: 1353, endPoint y: 249, distance: 13.0
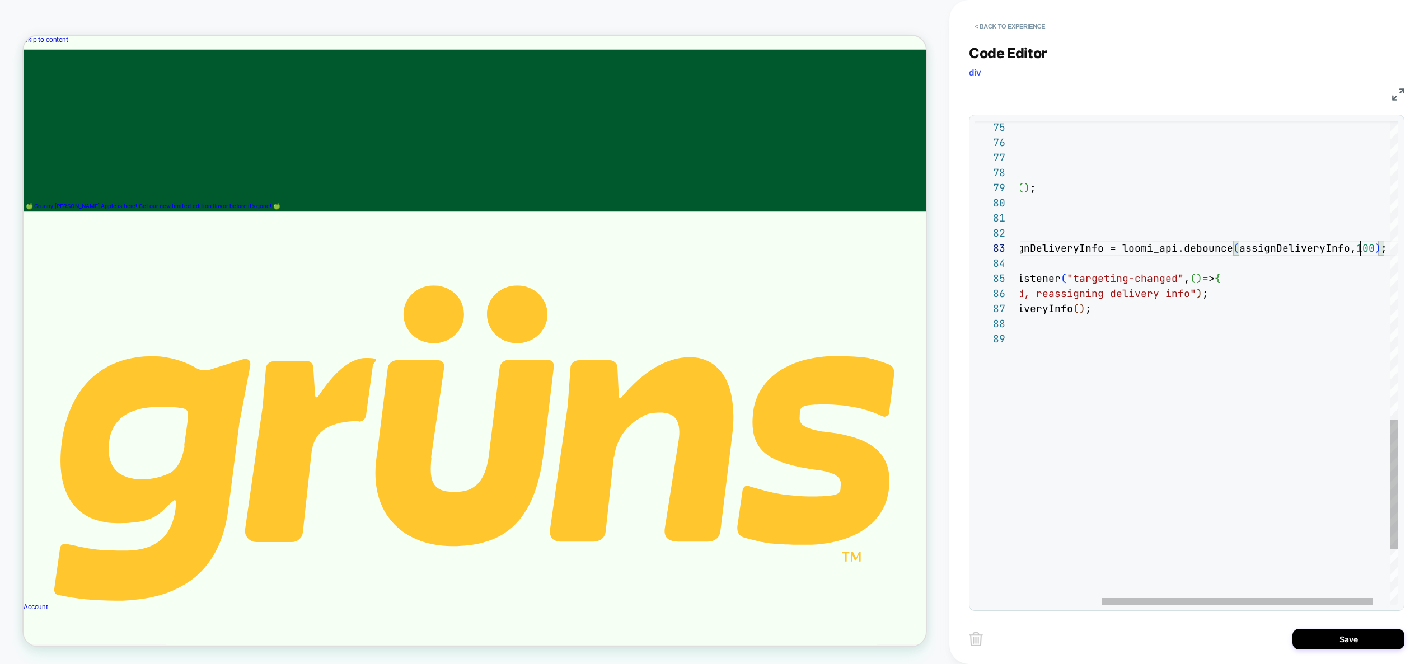
type textarea "**********"
click at [1361, 640] on button "Save" at bounding box center [1348, 639] width 112 height 21
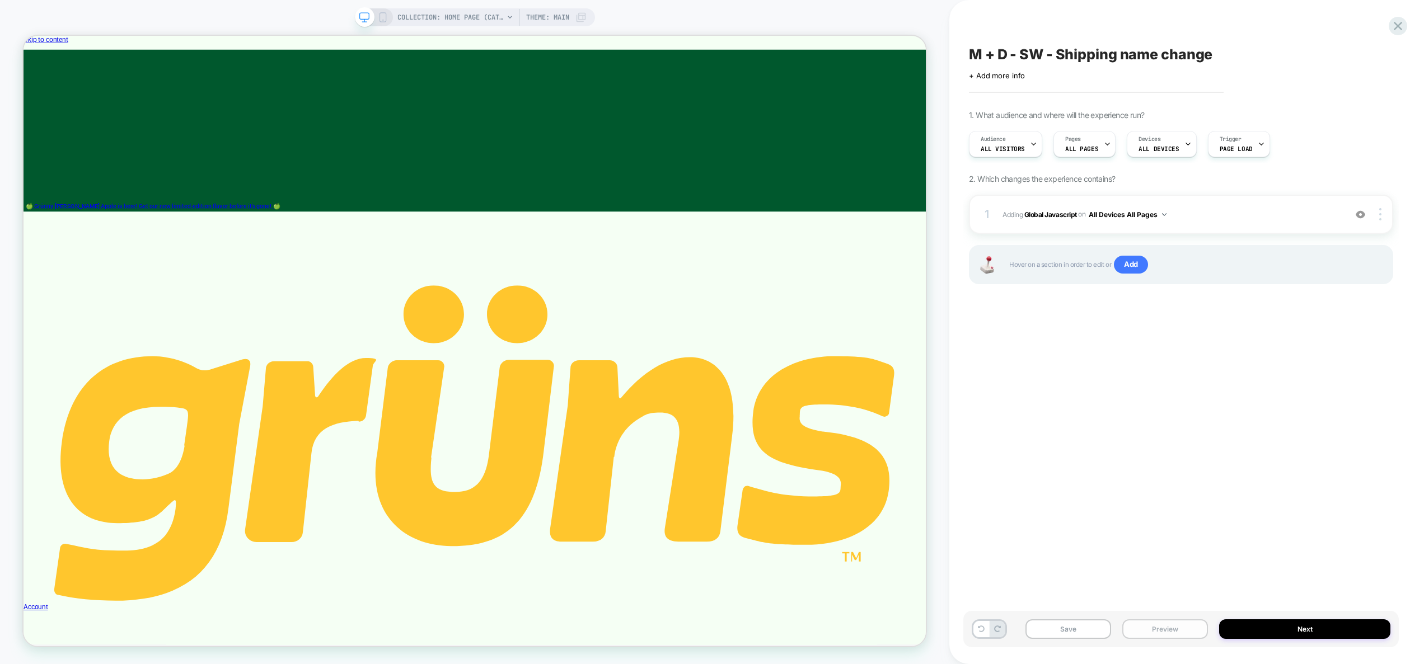
click at [1156, 627] on button "Preview" at bounding box center [1165, 630] width 86 height 20
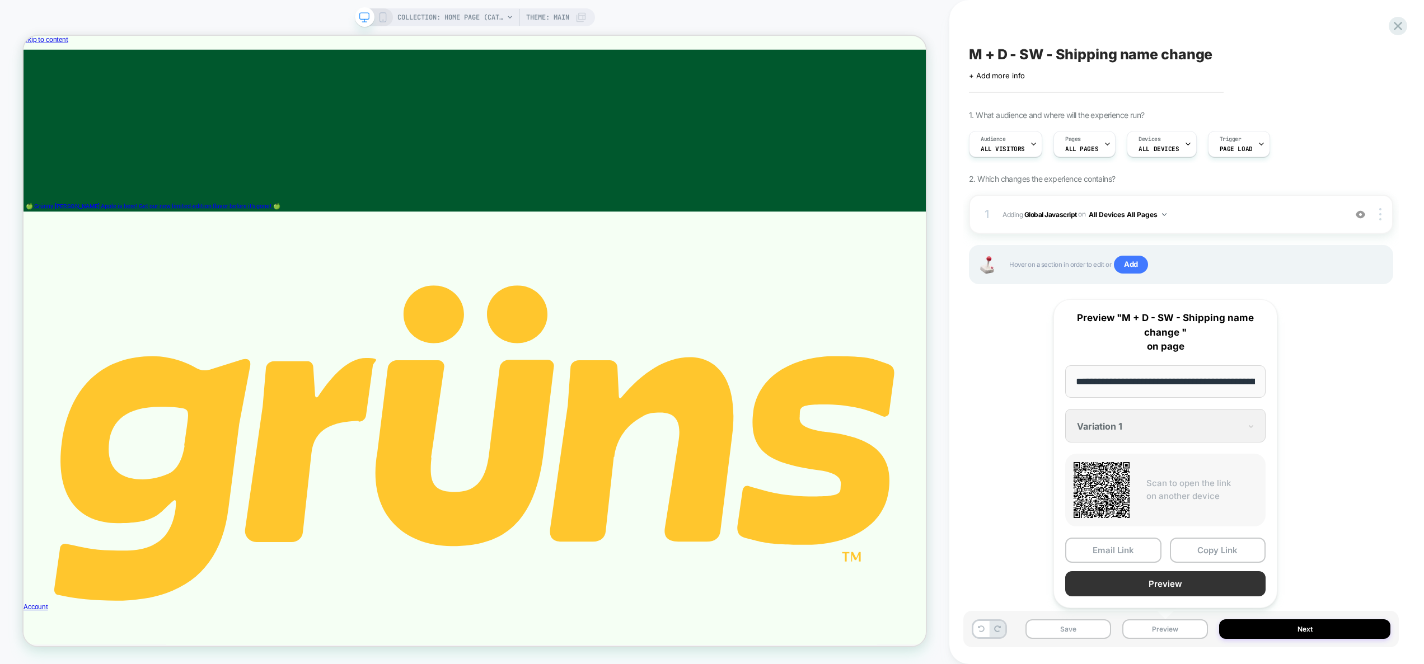
scroll to position [0, 78]
click at [1164, 584] on button "Preview" at bounding box center [1165, 584] width 200 height 25
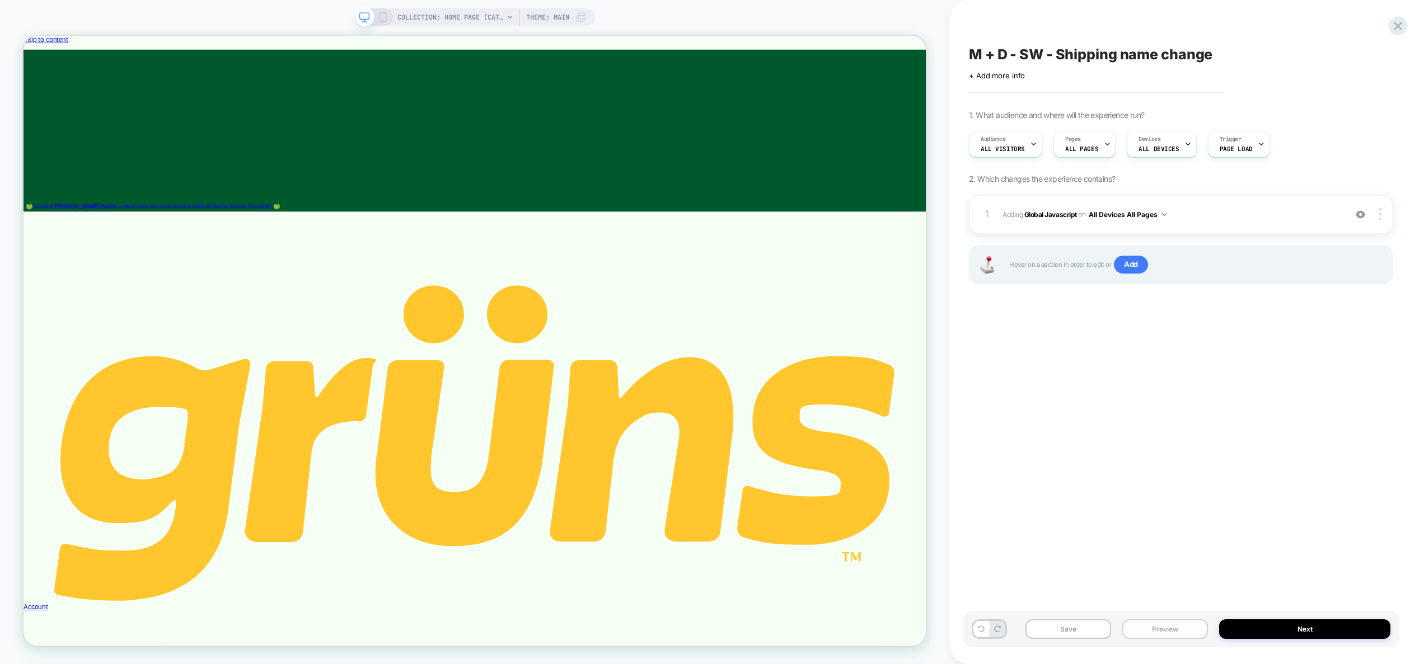
drag, startPoint x: 1167, startPoint y: 636, endPoint x: 1168, endPoint y: 629, distance: 7.3
click at [1167, 636] on button "Preview" at bounding box center [1165, 630] width 86 height 20
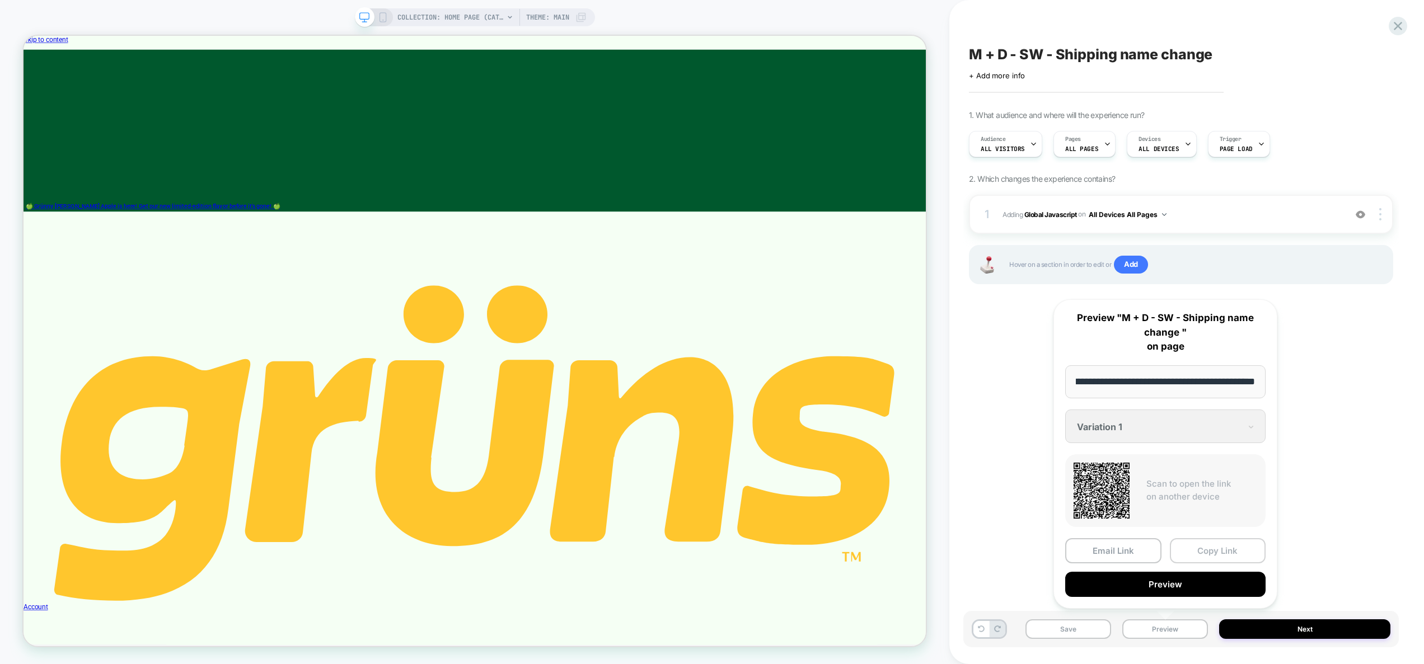
scroll to position [0, 0]
click at [1197, 555] on button "Copy Link" at bounding box center [1218, 550] width 96 height 25
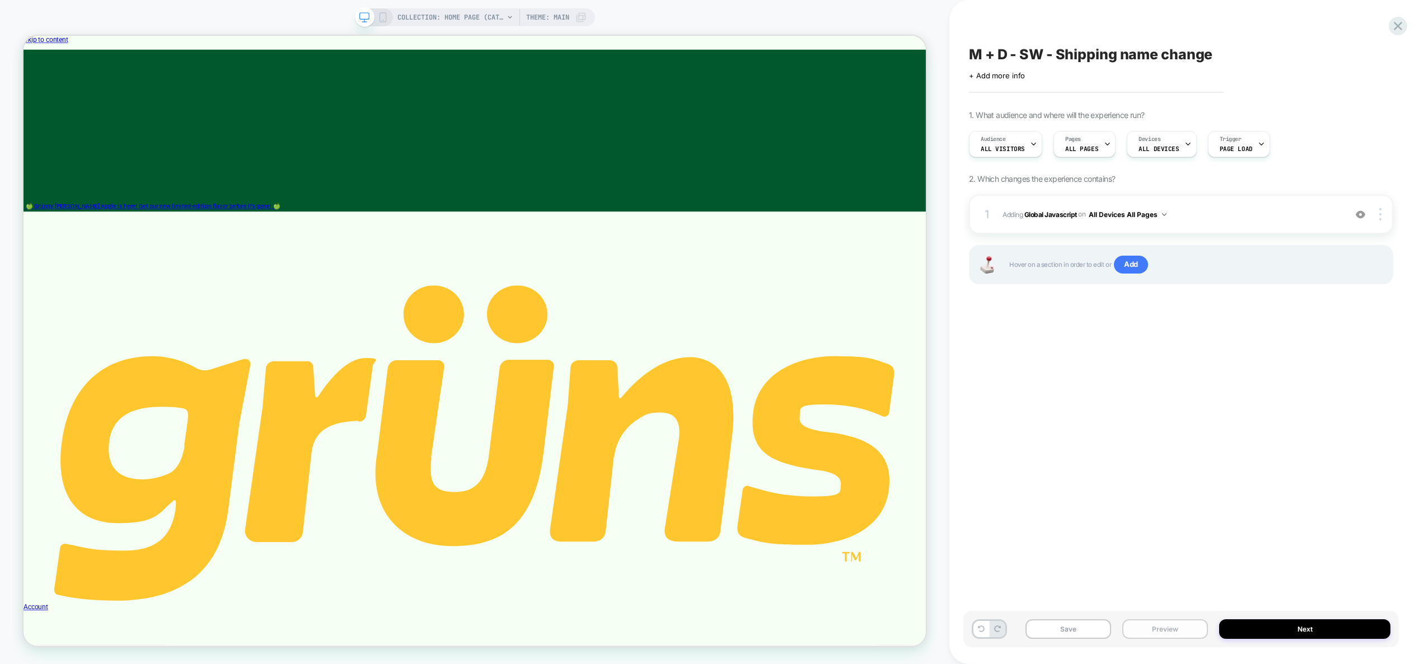
click at [1161, 625] on button "Preview" at bounding box center [1165, 630] width 86 height 20
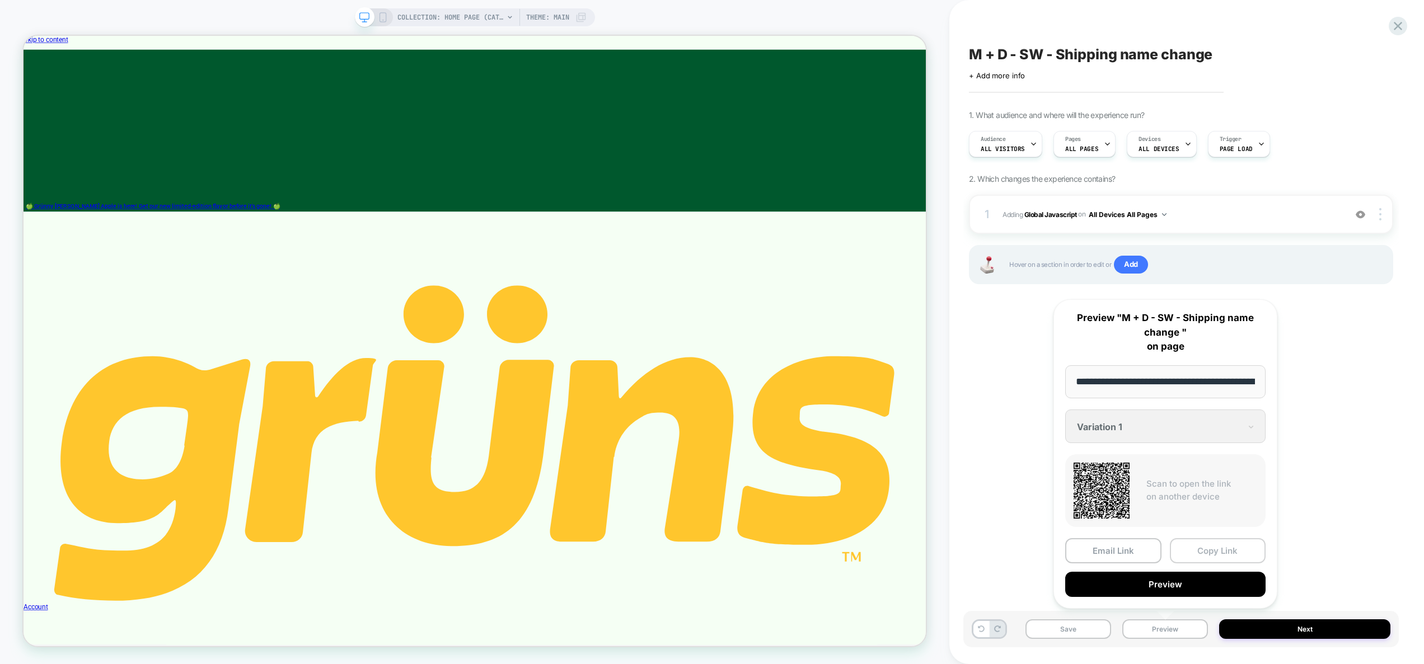
click at [1215, 551] on button "Copy Link" at bounding box center [1218, 550] width 96 height 25
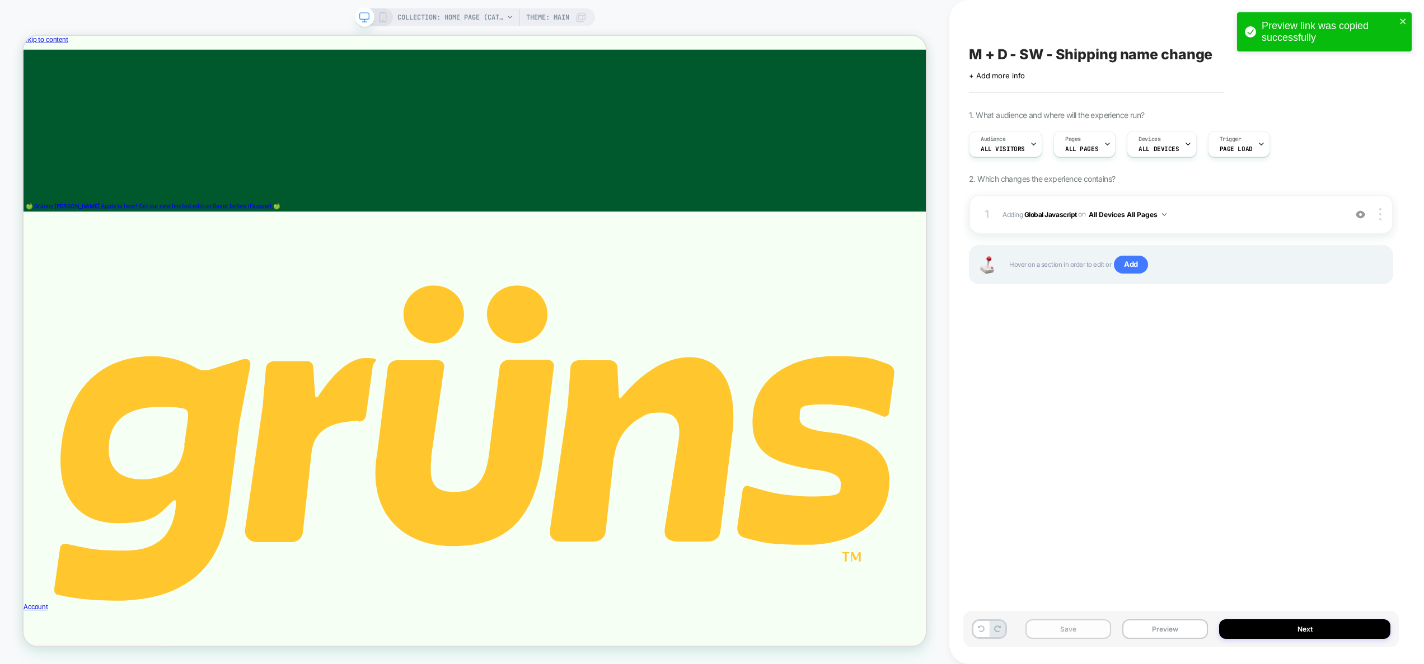
click at [1079, 626] on button "Save" at bounding box center [1068, 630] width 86 height 20
click at [1200, 215] on span "Adding Global Javascript on All Devices All Pages" at bounding box center [1170, 215] width 337 height 14
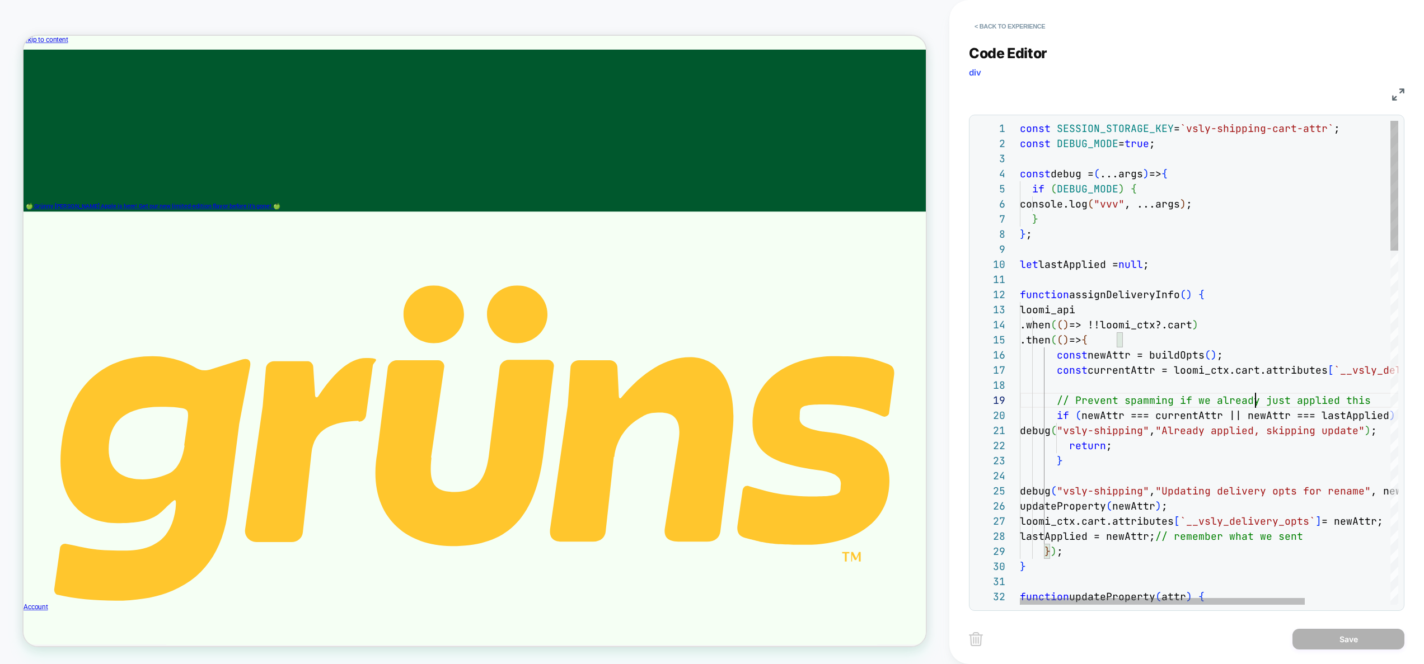
scroll to position [121, 236]
type textarea "**********"
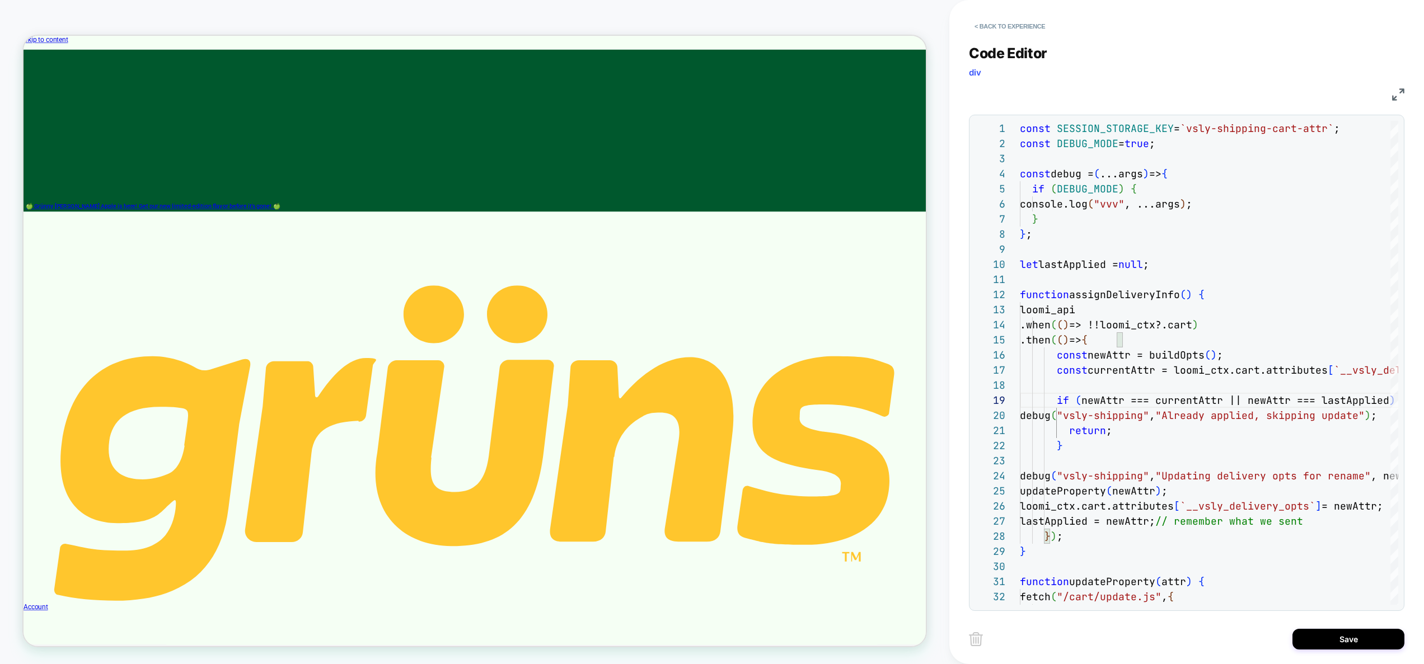
click at [1356, 658] on div "< Back to experience Code Editor div JS 1 2 3 4 5 6 7 8 9 10 11 12 13 14 15 16 …" at bounding box center [1186, 332] width 435 height 664
click at [1352, 650] on div "Save" at bounding box center [1186, 639] width 435 height 28
click at [1344, 641] on button "Save" at bounding box center [1348, 639] width 112 height 21
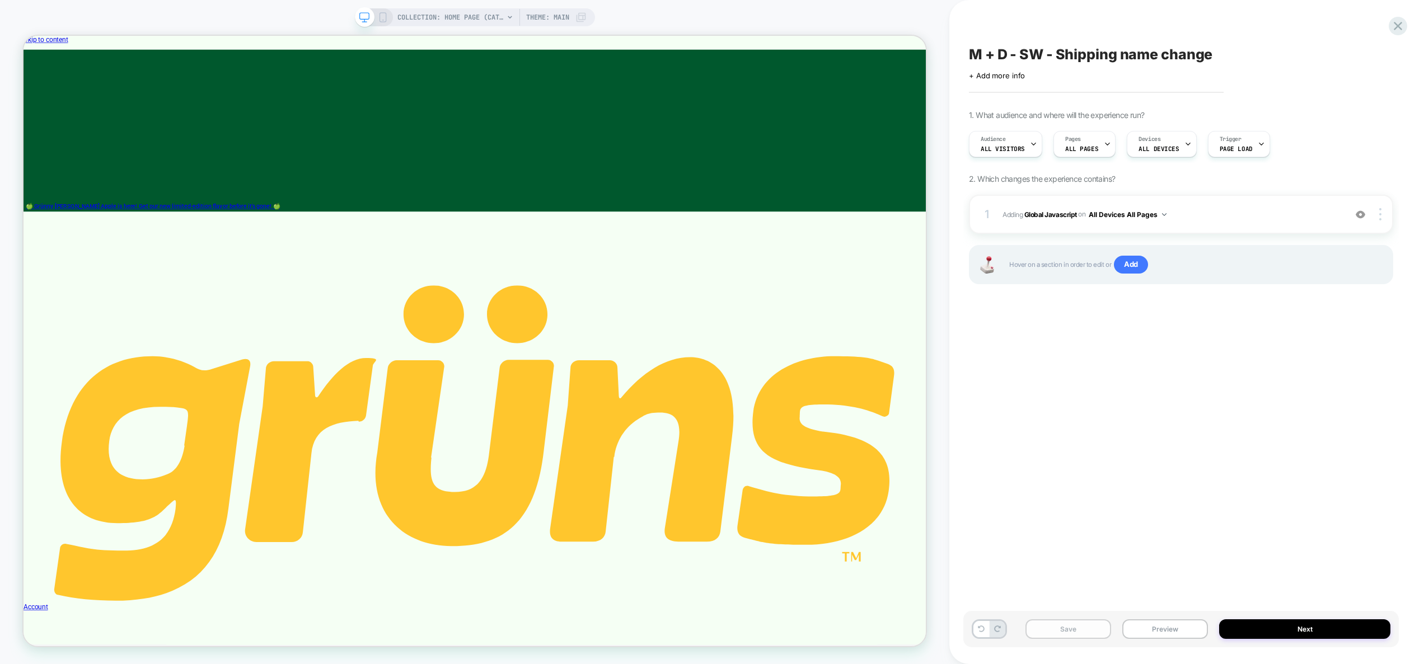
click at [1094, 627] on button "Save" at bounding box center [1068, 630] width 86 height 20
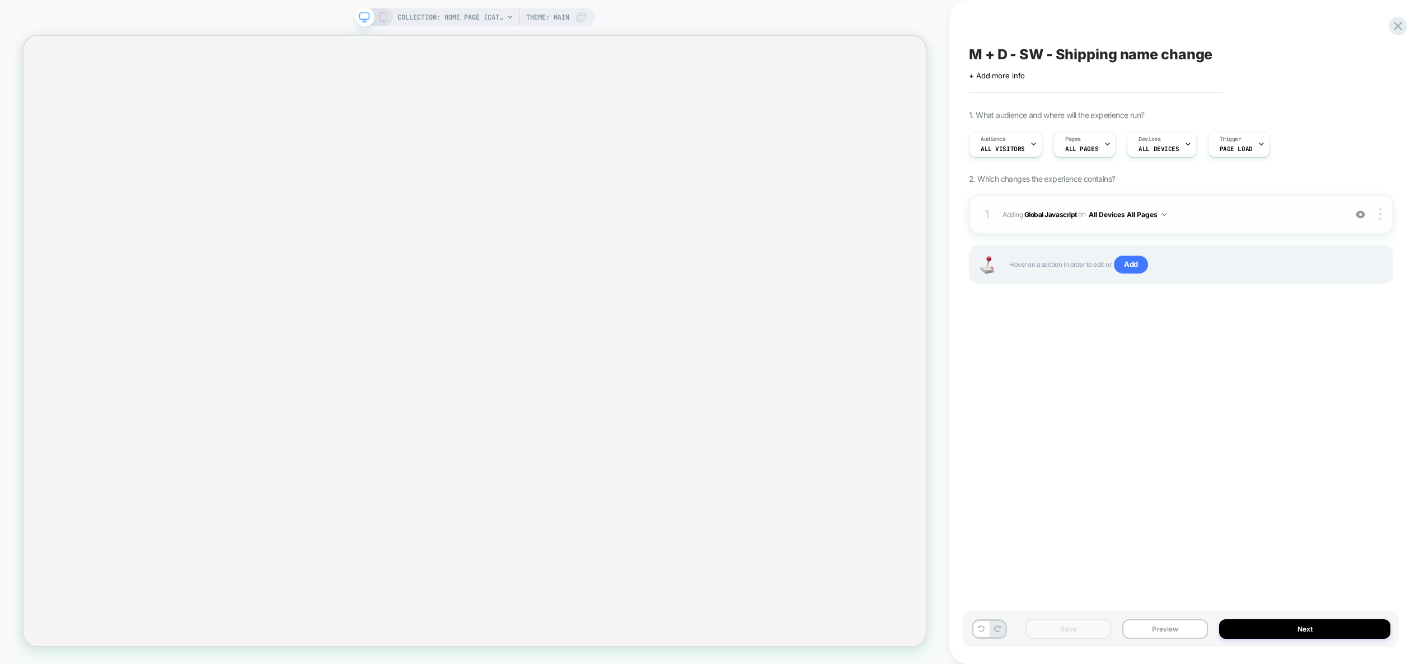
click at [1250, 226] on div "1 Adding Global Javascript on All Devices All Pages Add Before Add After Target…" at bounding box center [1181, 214] width 424 height 39
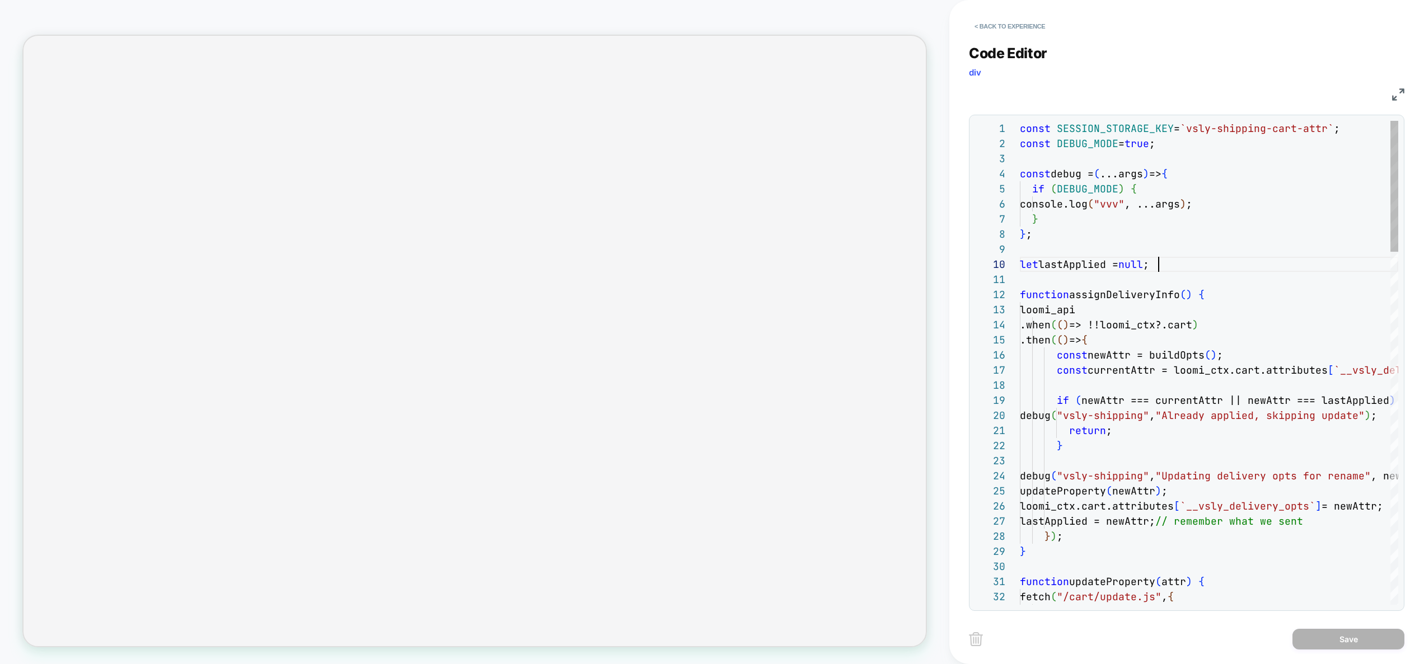
scroll to position [136, 139]
type textarea "**********"
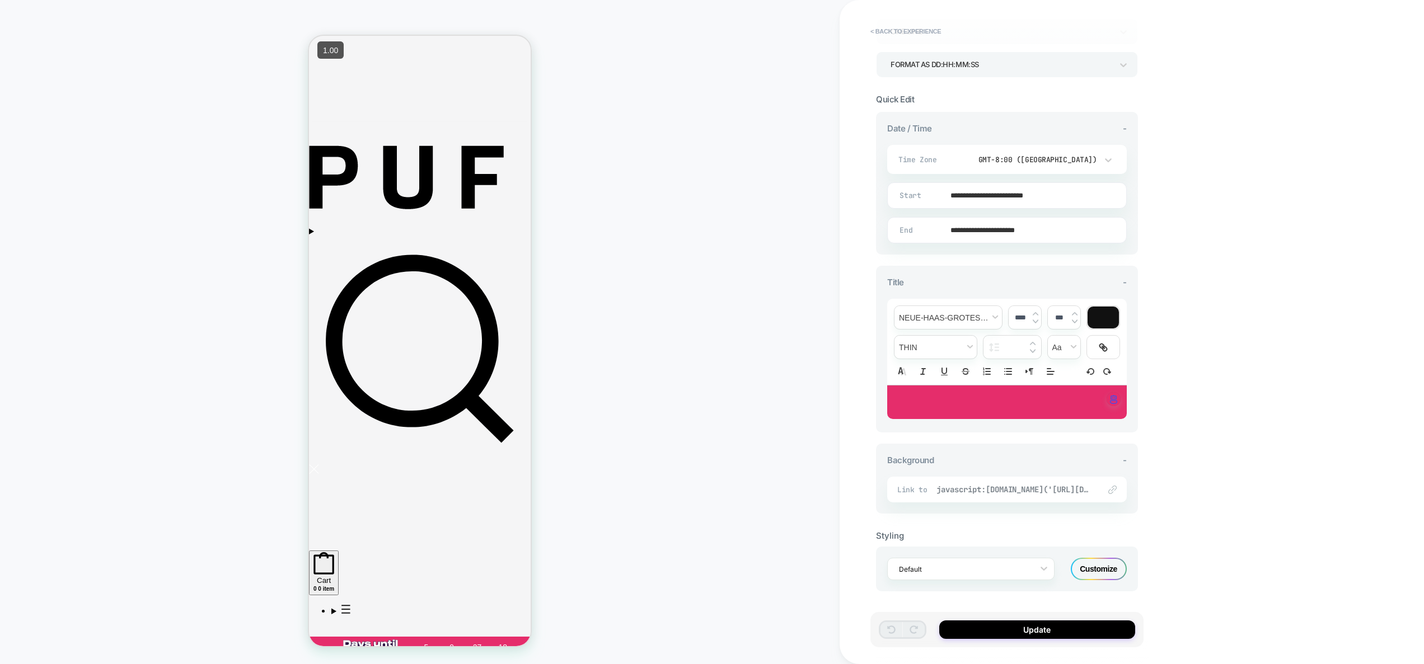
click at [1044, 493] on span "javascript:[DOMAIN_NAME]('[URL][DOMAIN_NAME]','_blank')" at bounding box center [1012, 490] width 152 height 10
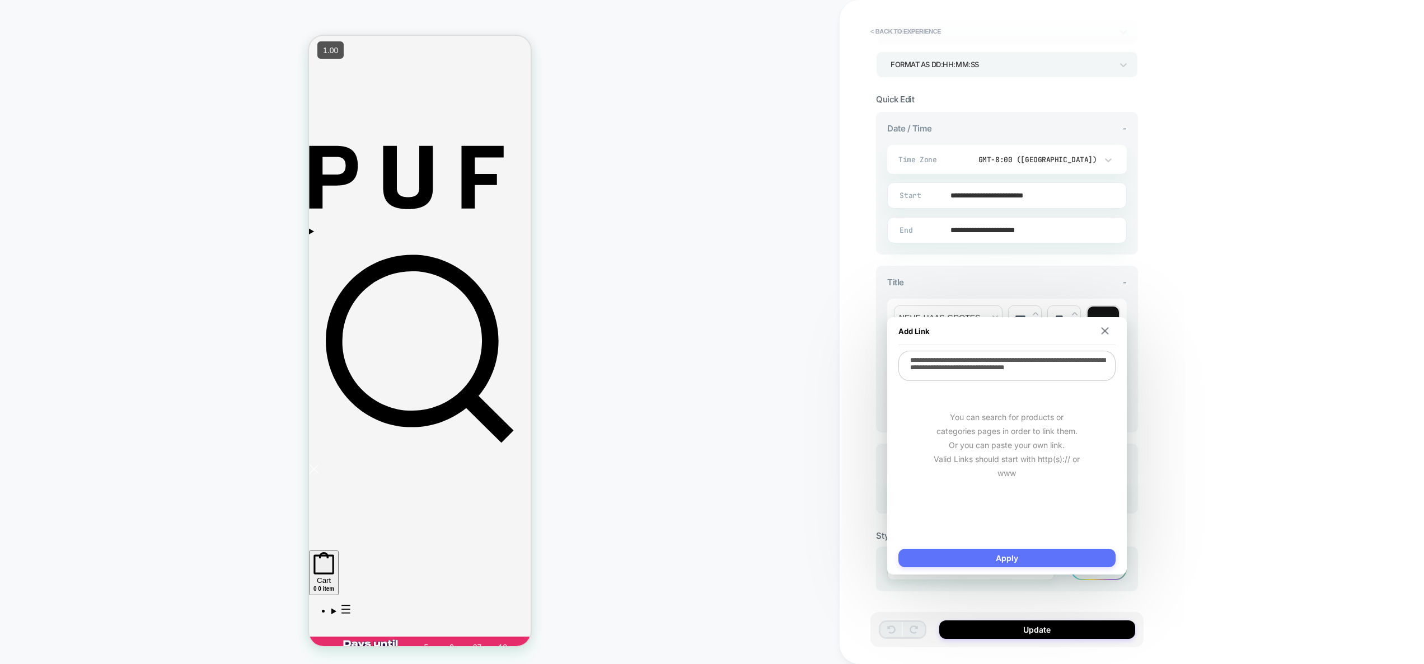
click at [997, 561] on button "Apply" at bounding box center [1006, 558] width 217 height 18
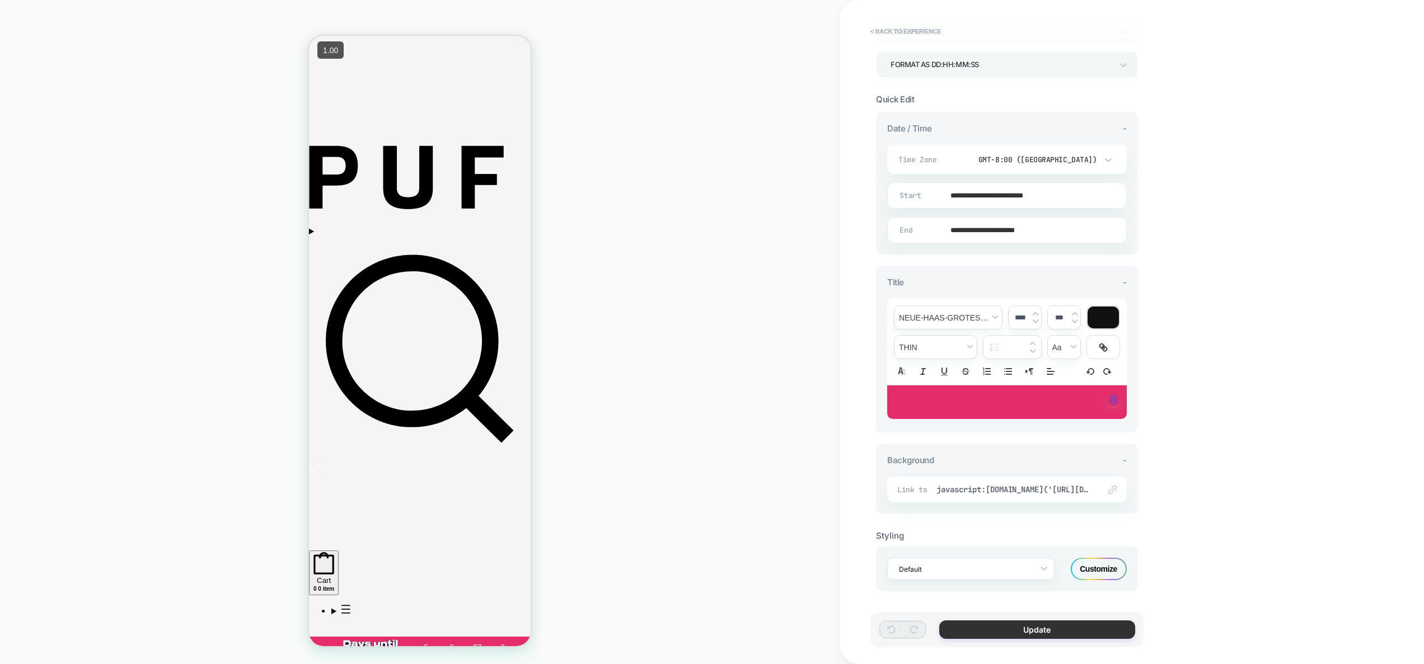
click at [1044, 635] on button "Update" at bounding box center [1037, 630] width 196 height 18
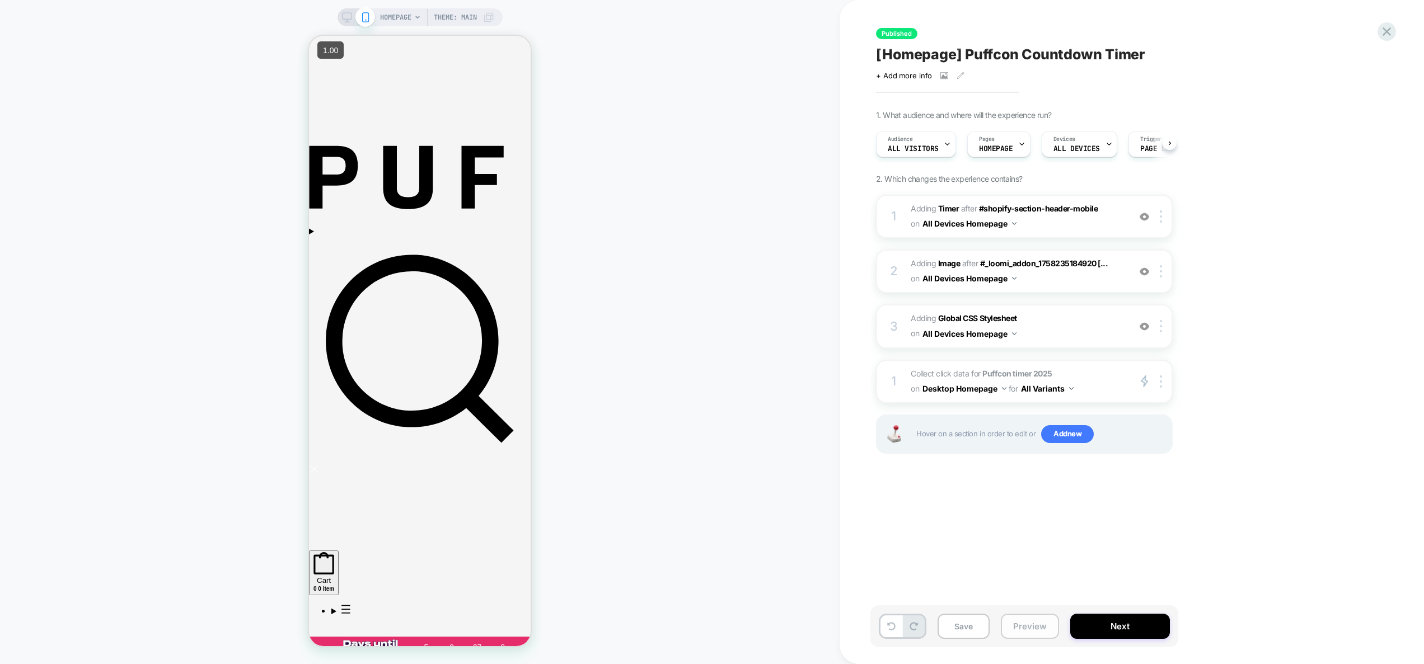
scroll to position [0, 1]
click at [1032, 623] on button "Preview" at bounding box center [1030, 626] width 58 height 25
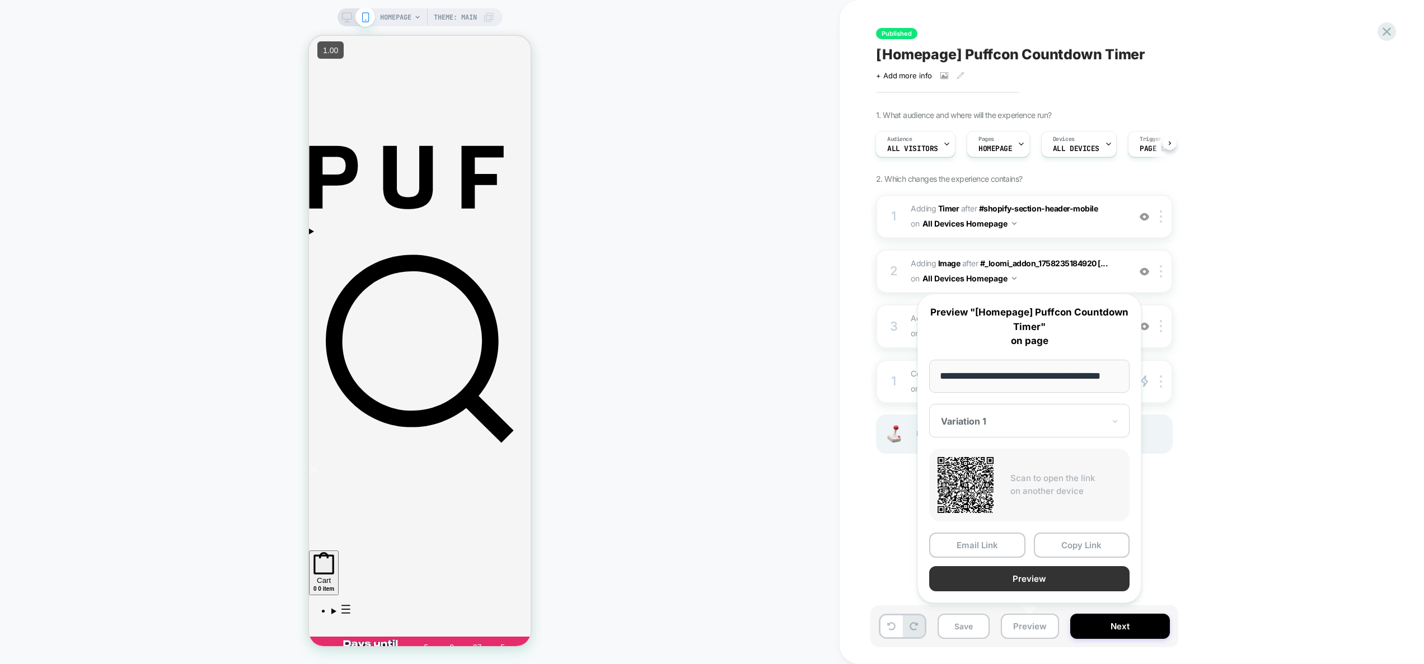
scroll to position [0, 0]
click at [1024, 575] on button "Preview" at bounding box center [1029, 578] width 200 height 25
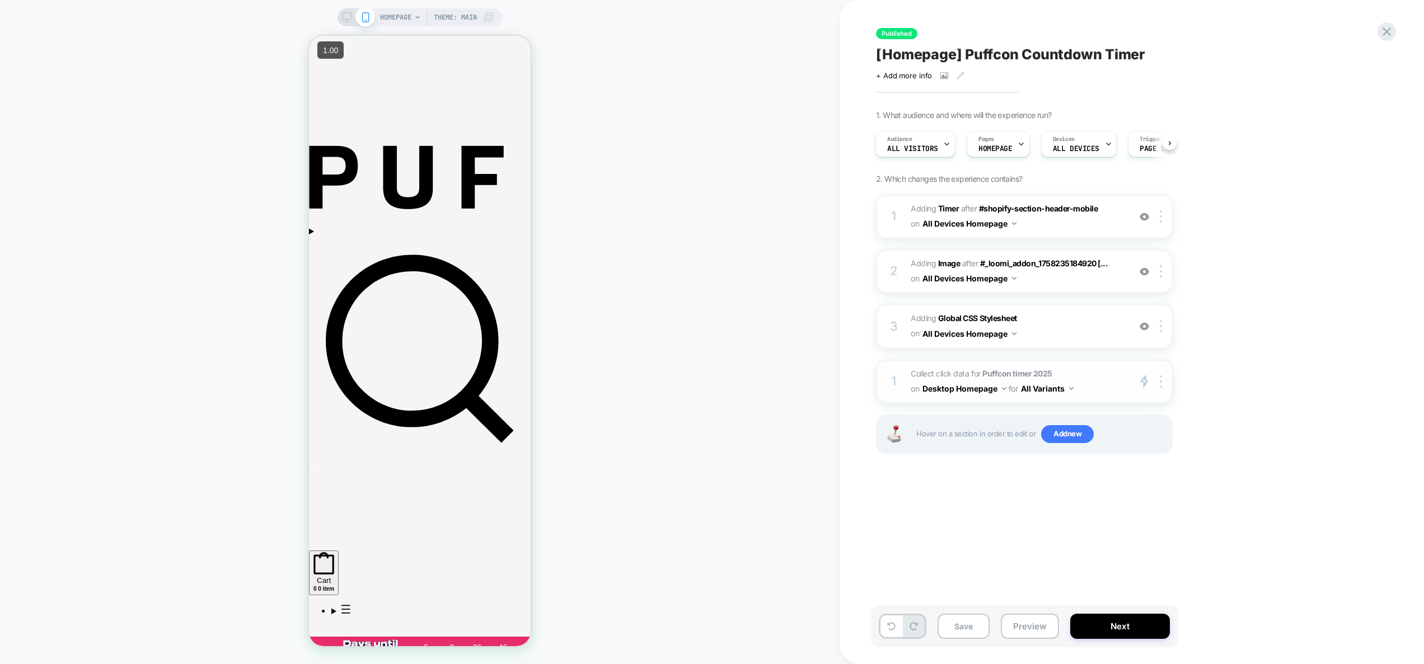
drag, startPoint x: 1111, startPoint y: 221, endPoint x: 1109, endPoint y: 383, distance: 162.3
click at [1109, 383] on div "1 #_loomi_addon_1758235184920 Adding Timer AFTER #shopify-section-header-mobile…" at bounding box center [1024, 338] width 297 height 287
click at [1093, 222] on span "#_loomi_addon_1758235184920 Adding Timer AFTER #shopify-section-header-mobile #…" at bounding box center [1017, 216] width 213 height 30
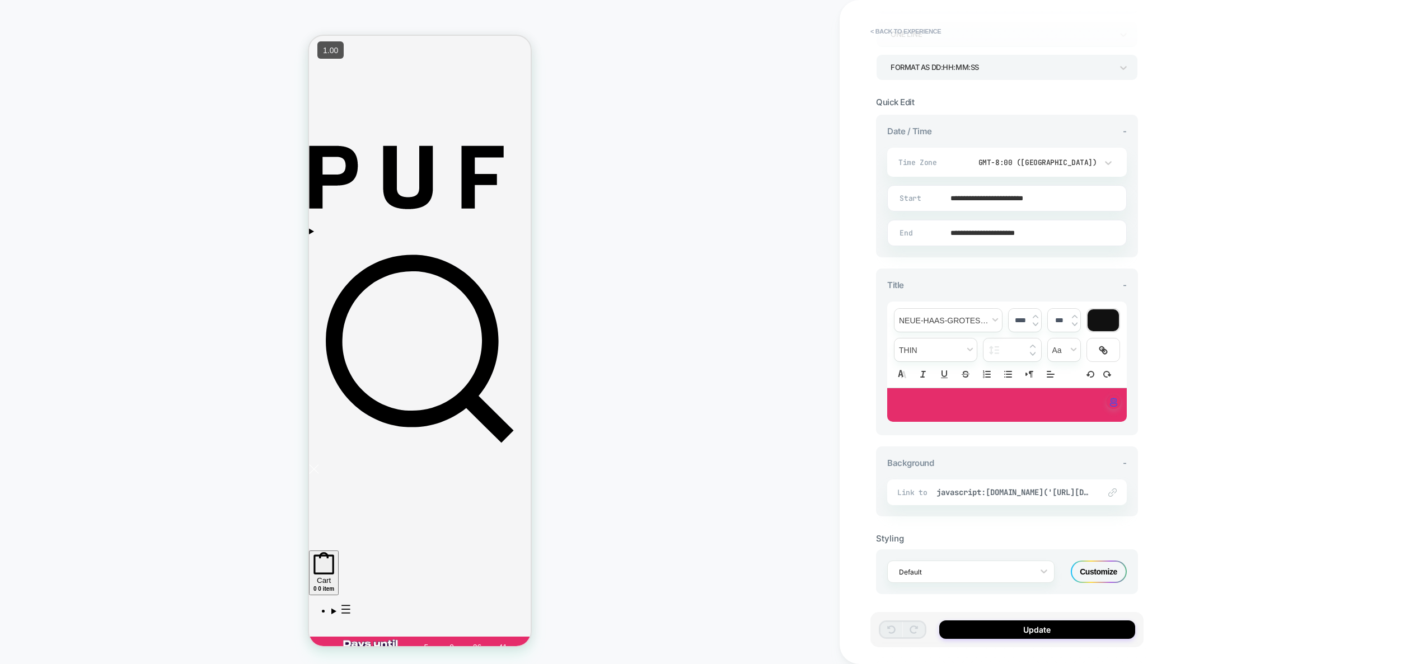
scroll to position [191, 0]
click at [1066, 494] on span "javascript:[DOMAIN_NAME]('[URL][DOMAIN_NAME]','_blank')" at bounding box center [1012, 490] width 152 height 10
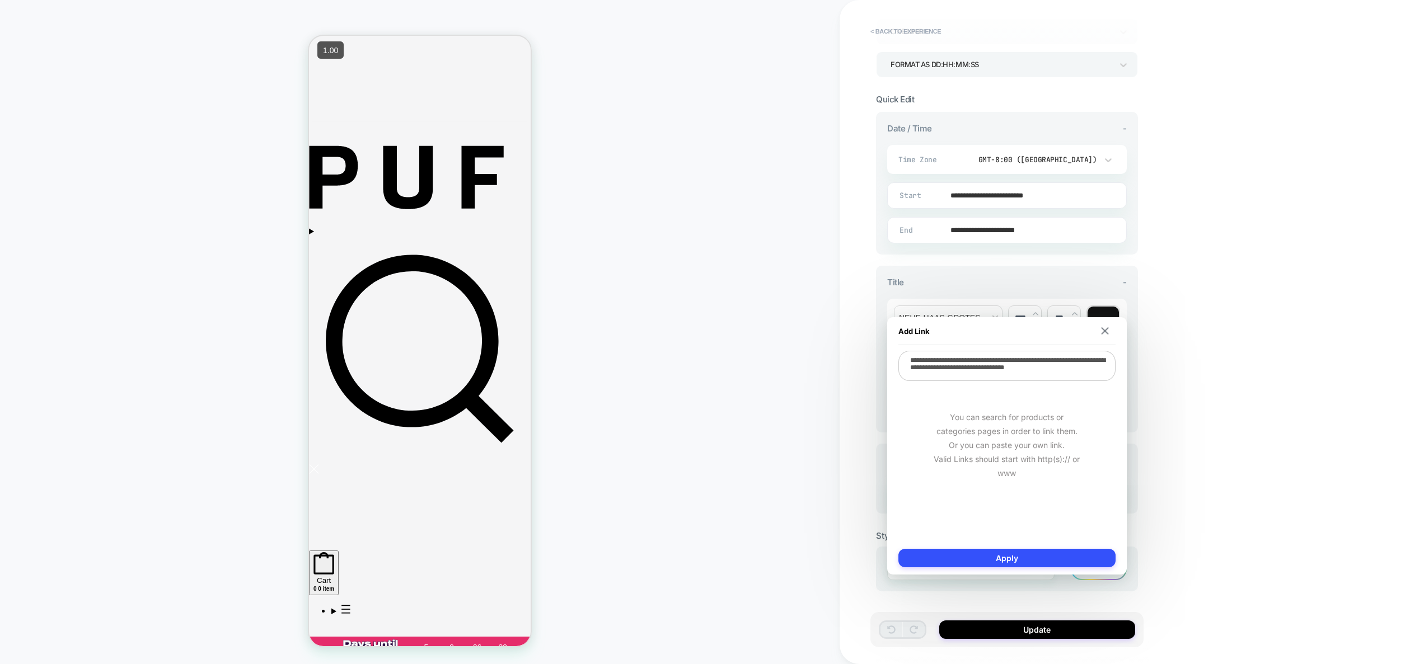
click at [1062, 382] on div "**********" at bounding box center [1006, 446] width 217 height 190
click at [1061, 379] on textarea "**********" at bounding box center [1006, 366] width 217 height 30
click at [1190, 544] on div "**********" at bounding box center [1086, 332] width 493 height 664
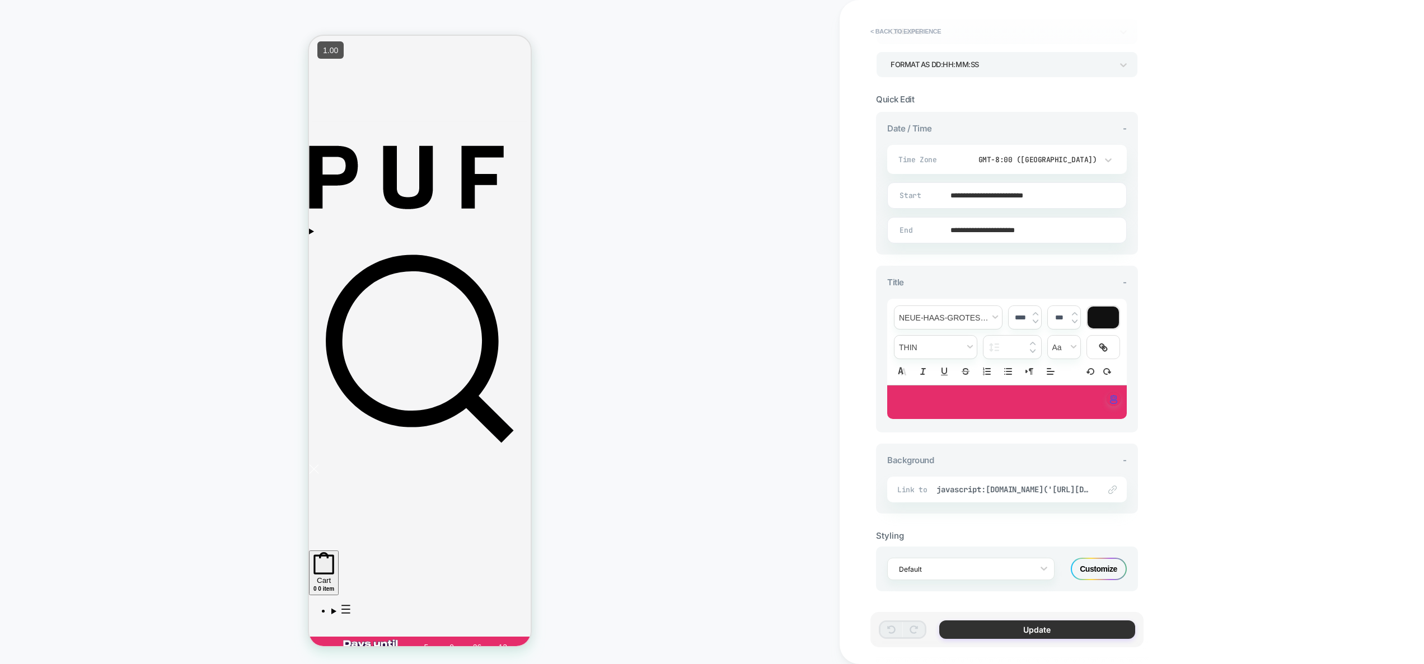
click at [1082, 627] on button "Update" at bounding box center [1037, 630] width 196 height 18
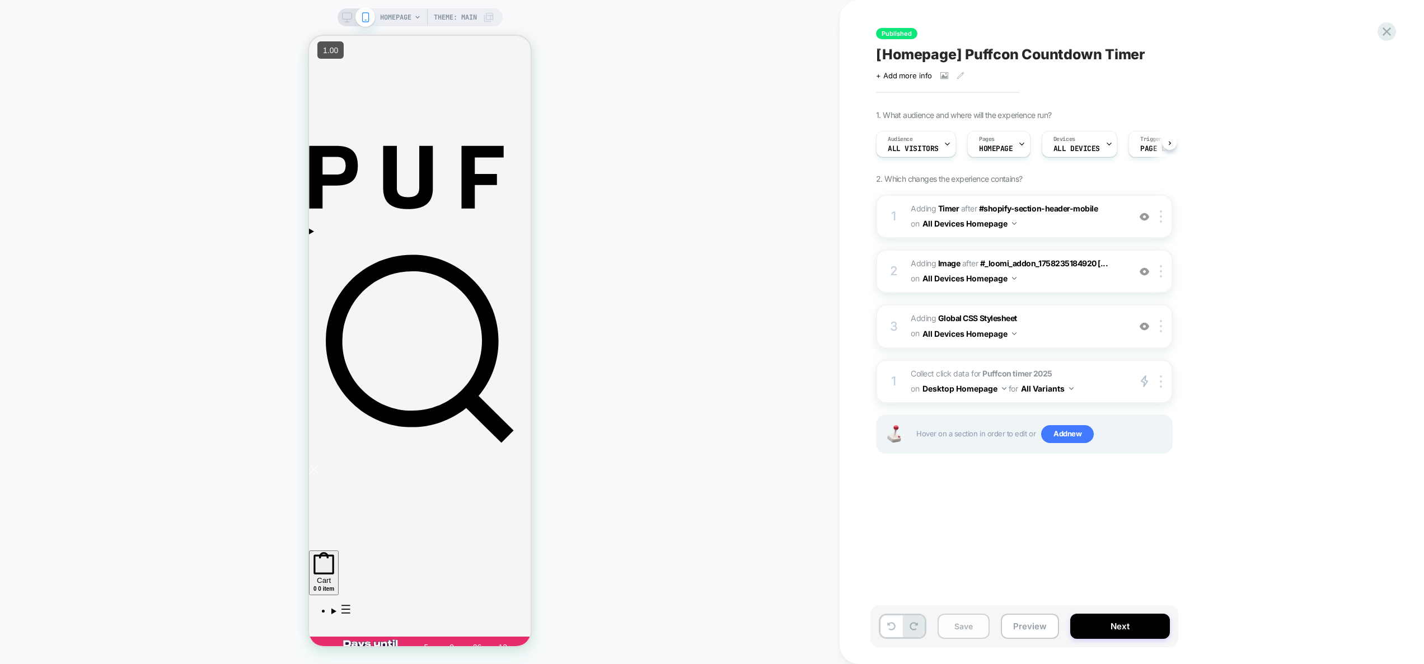
scroll to position [0, 1]
click at [950, 634] on button "Save" at bounding box center [963, 626] width 52 height 25
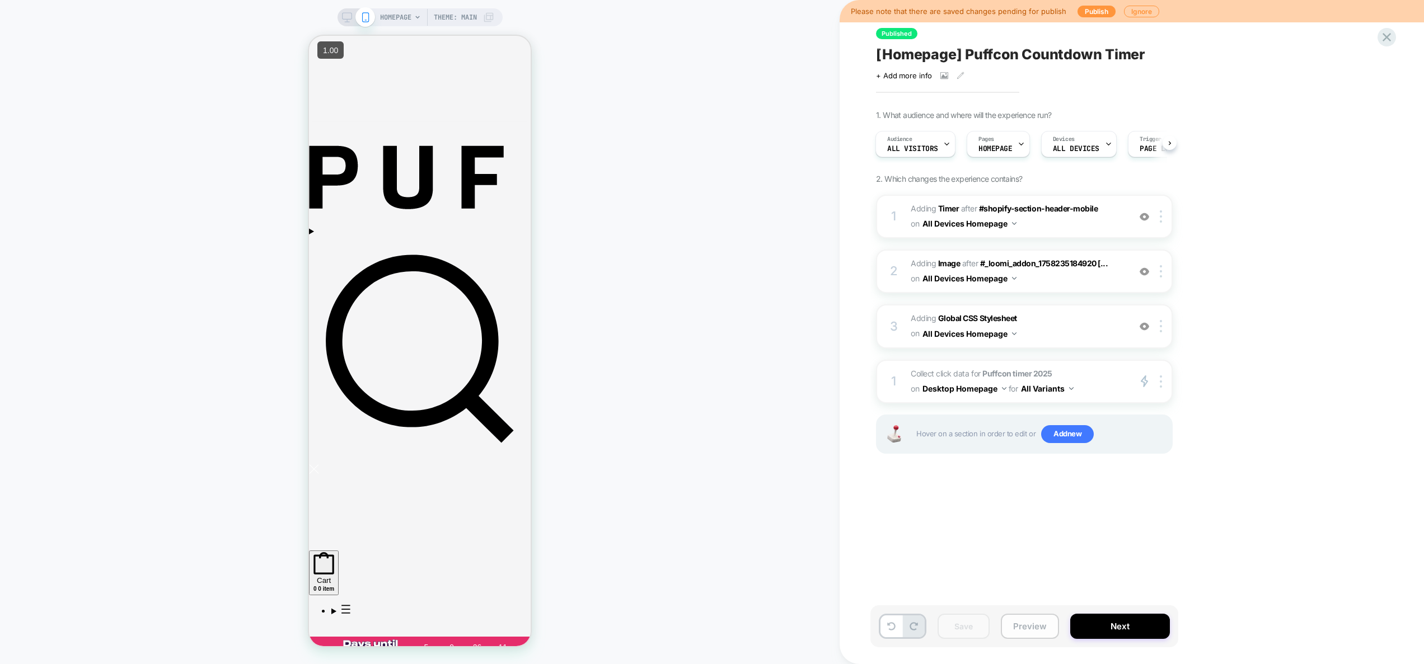
click at [1017, 627] on button "Preview" at bounding box center [1030, 626] width 58 height 25
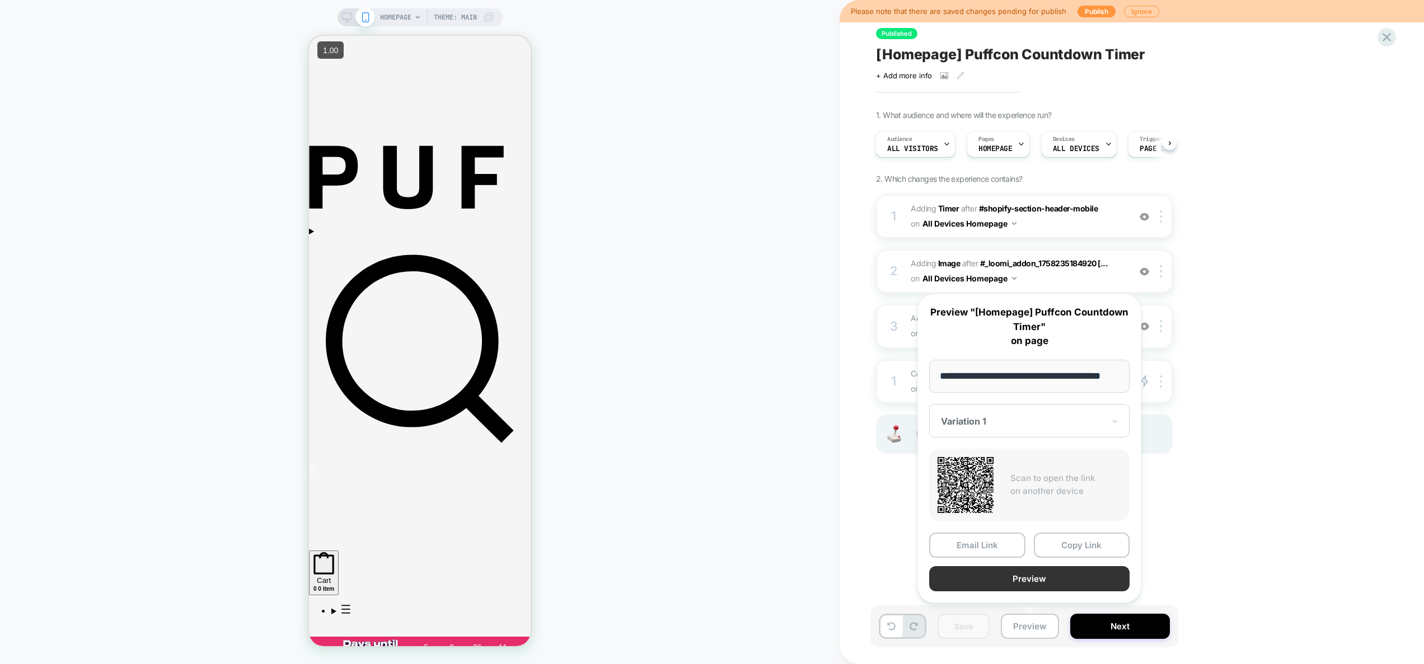
scroll to position [0, 0]
click at [1033, 584] on button "Preview" at bounding box center [1029, 578] width 200 height 25
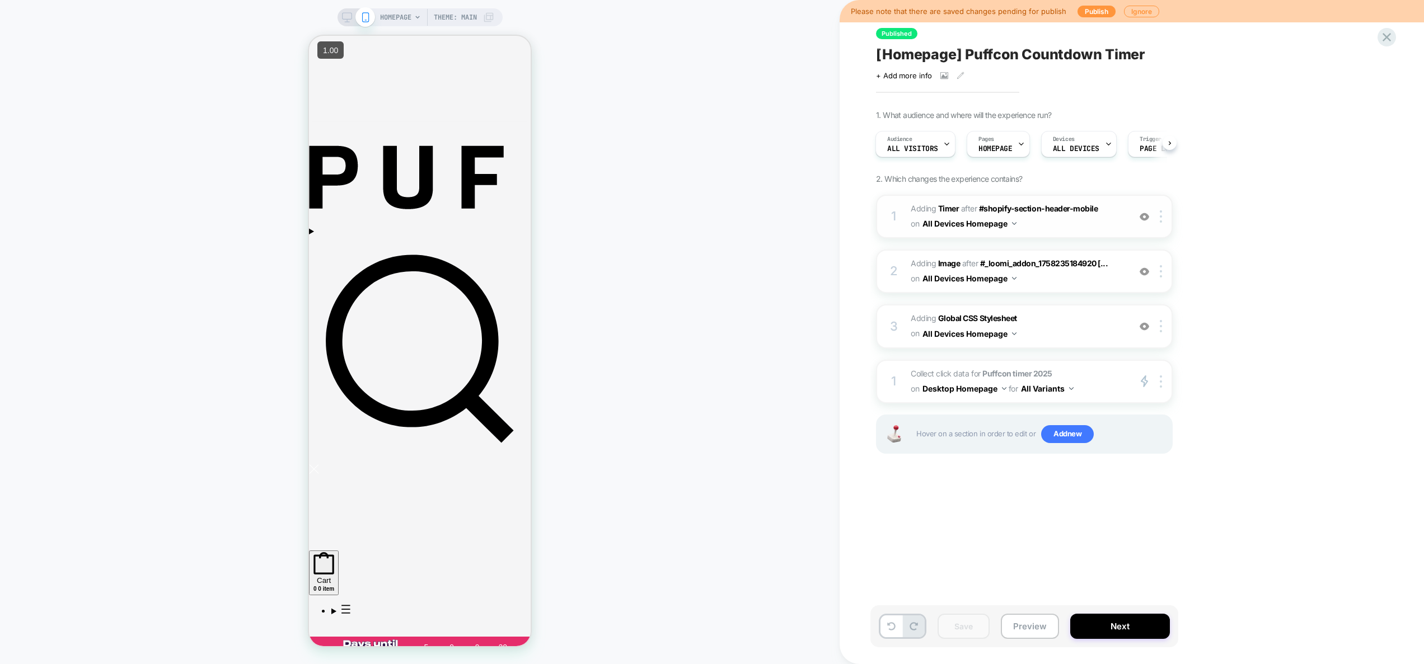
click at [1103, 229] on span "#_loomi_addon_1758235184920 Adding Timer AFTER #shopify-section-header-mobile #…" at bounding box center [1017, 216] width 213 height 30
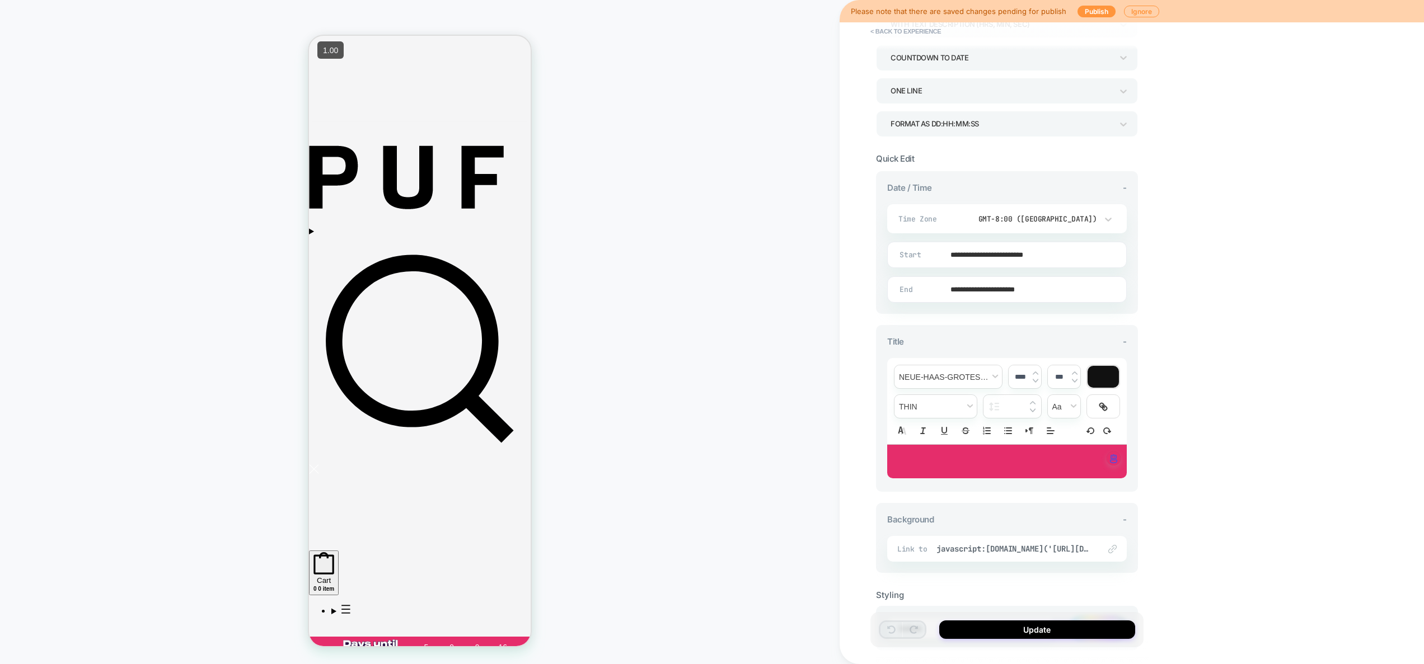
scroll to position [107, 0]
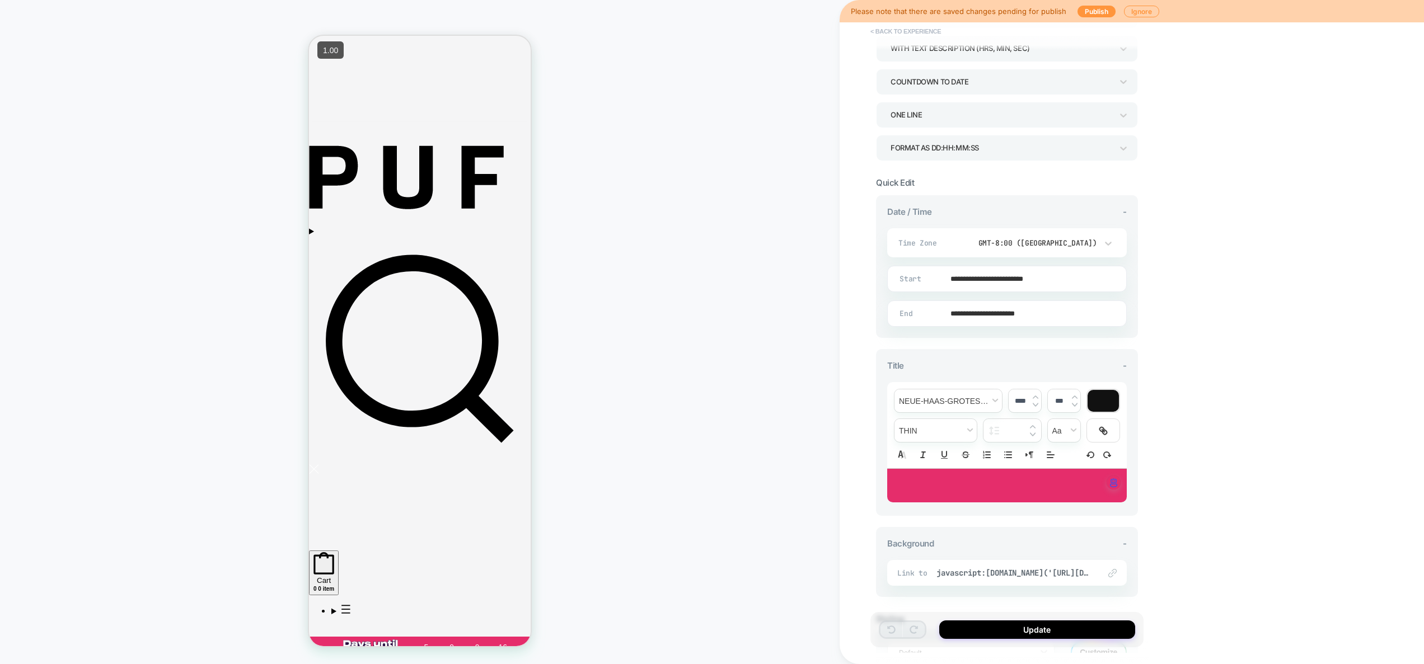
click at [917, 35] on button "< Back to experience" at bounding box center [906, 31] width 82 height 18
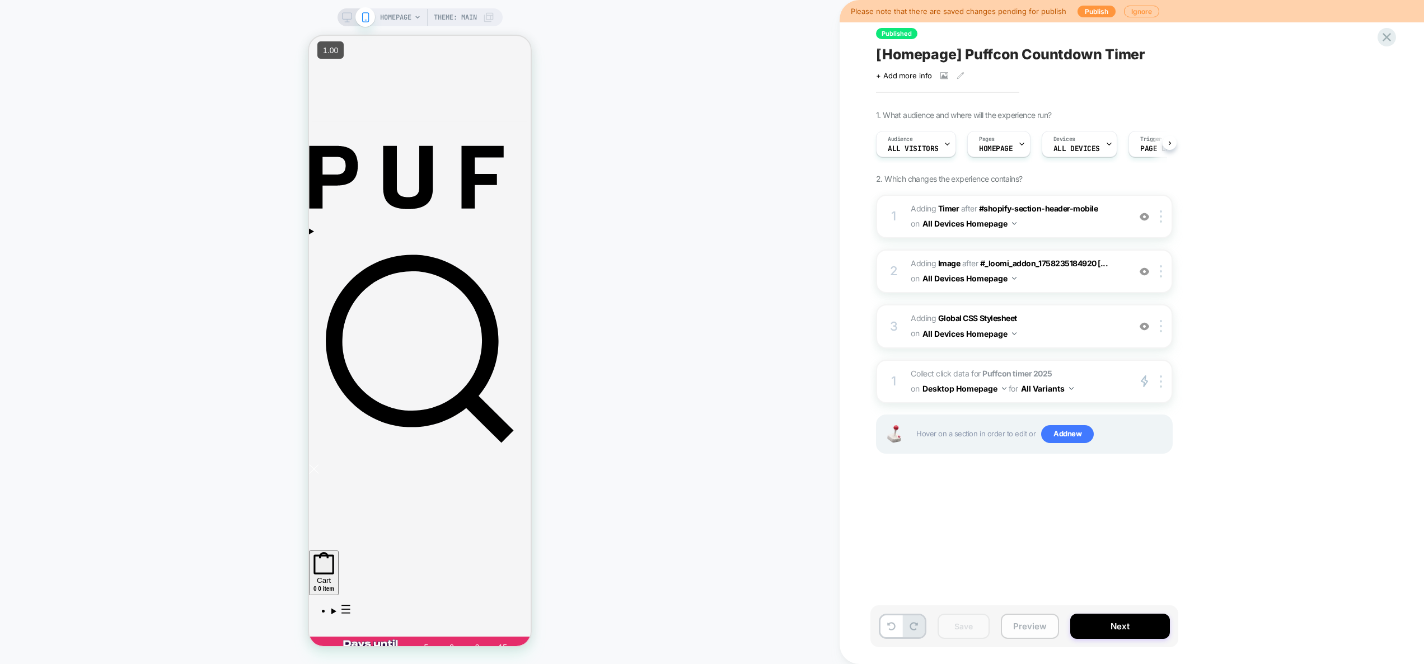
scroll to position [0, 1]
click at [1032, 625] on button "Preview" at bounding box center [1030, 626] width 58 height 25
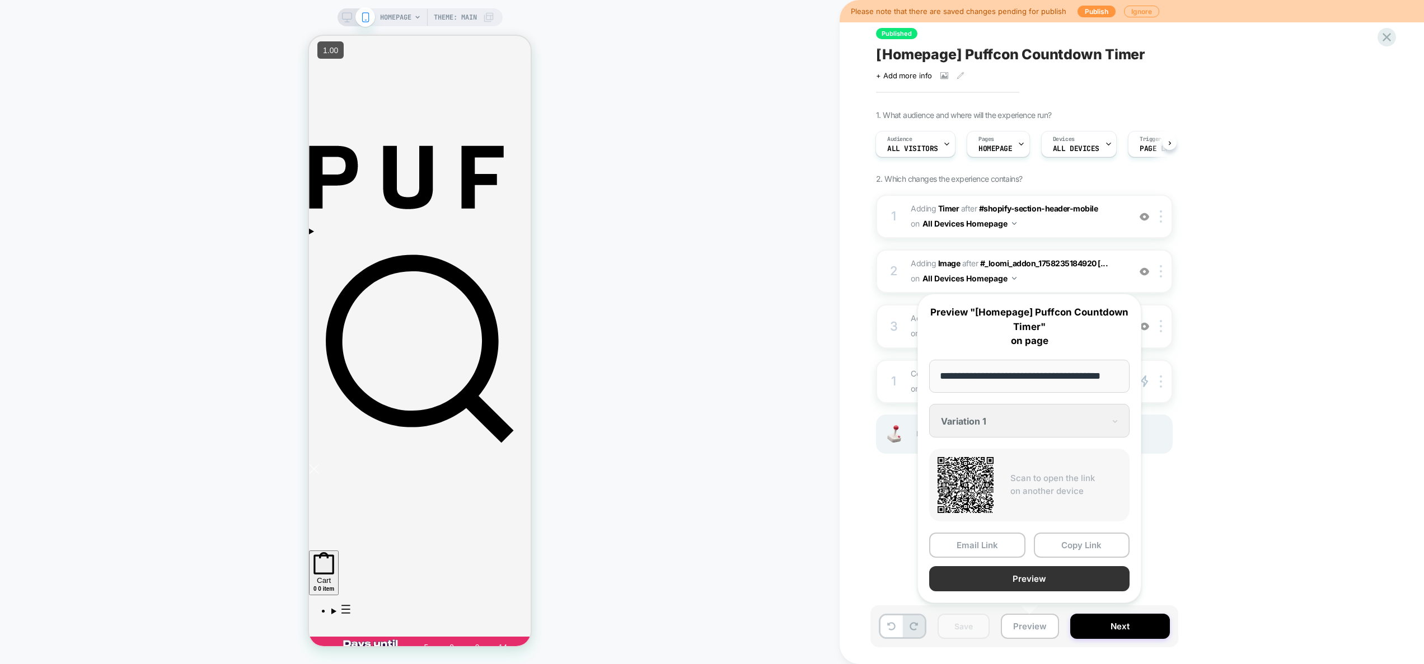
scroll to position [0, 0]
click at [1027, 582] on button "Preview" at bounding box center [1029, 578] width 200 height 25
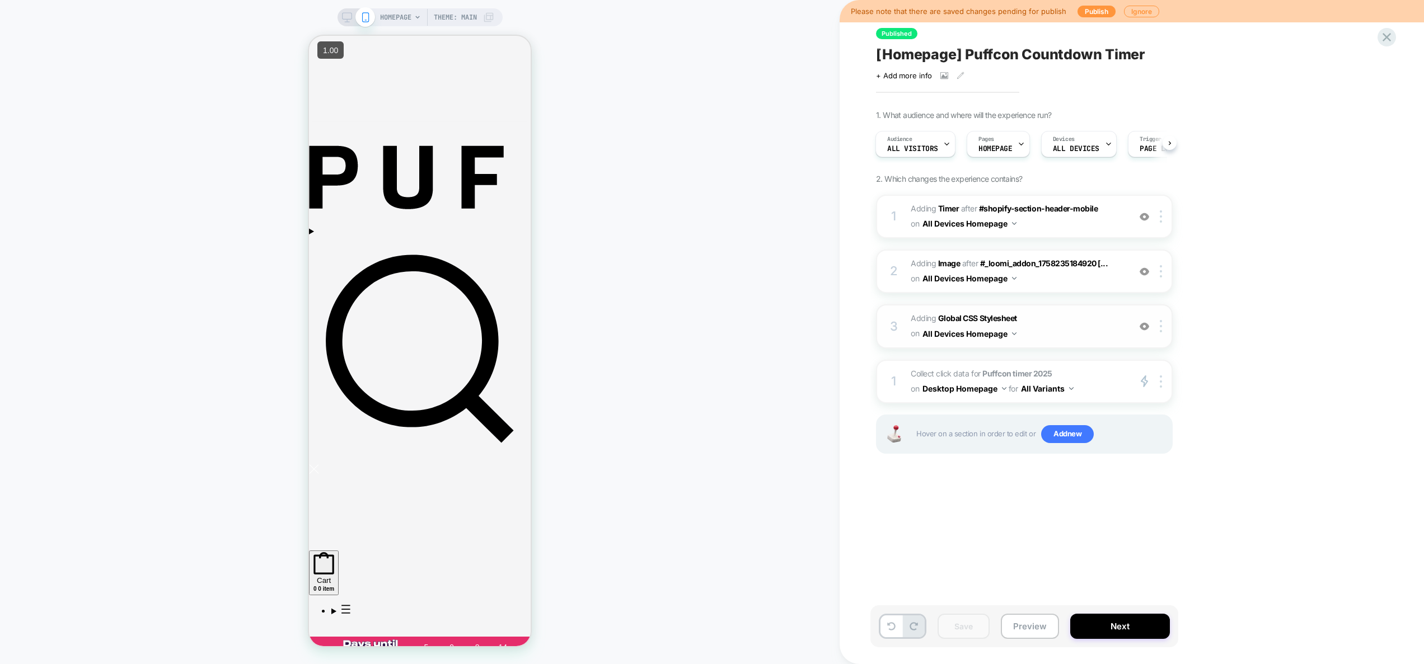
click at [1090, 320] on span "Adding Global CSS Stylesheet on All Devices Homepage" at bounding box center [1017, 326] width 213 height 30
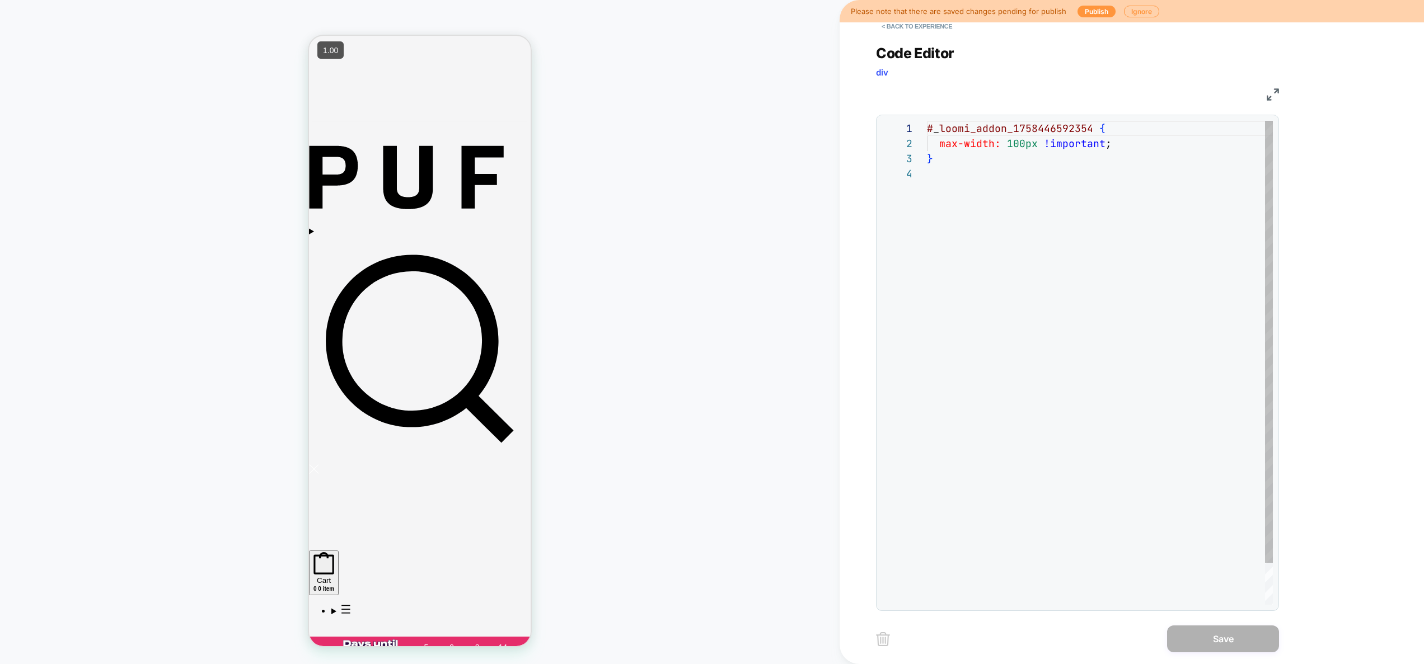
scroll to position [45, 0]
click at [929, 26] on button "< Back to experience" at bounding box center [917, 26] width 82 height 18
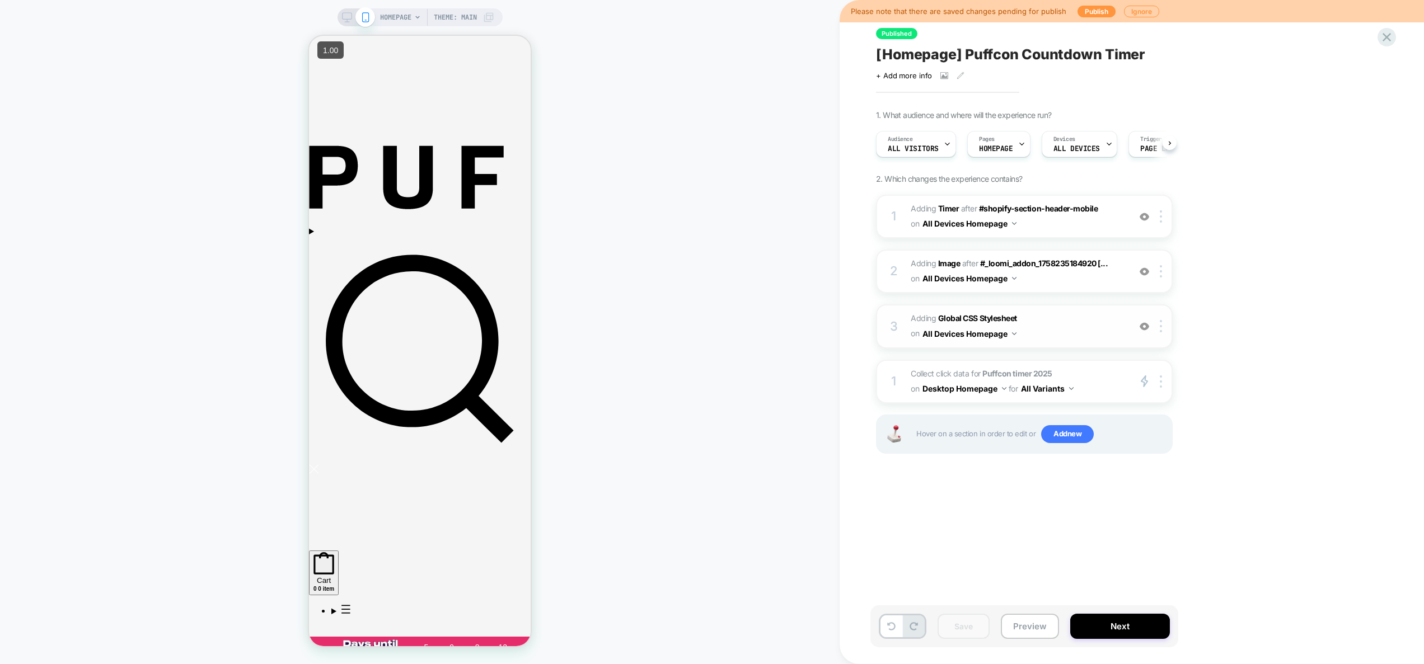
scroll to position [0, 1]
click at [1086, 280] on span "#_loomi_addon_1758446592354 Adding Image AFTER #_loomi_addon_1758235184920 [...…" at bounding box center [1017, 271] width 213 height 30
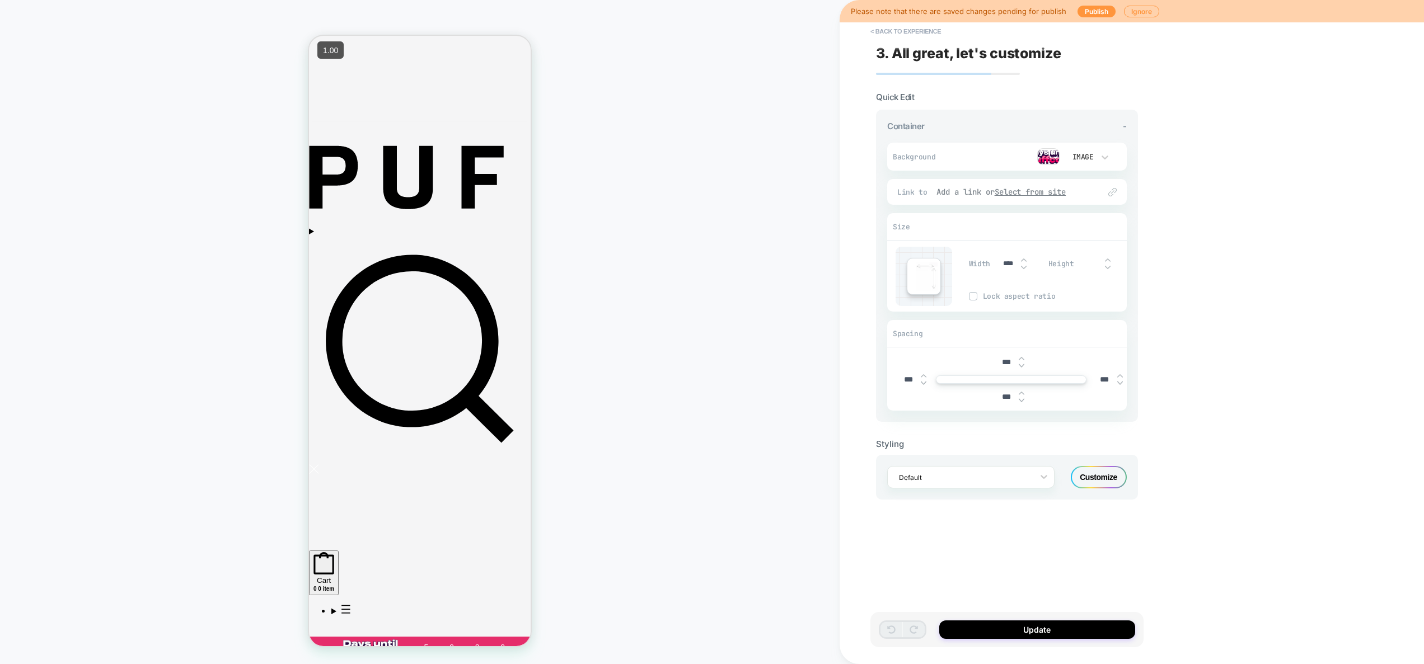
click at [1088, 193] on div "Add a link or Select from site" at bounding box center [1012, 192] width 152 height 10
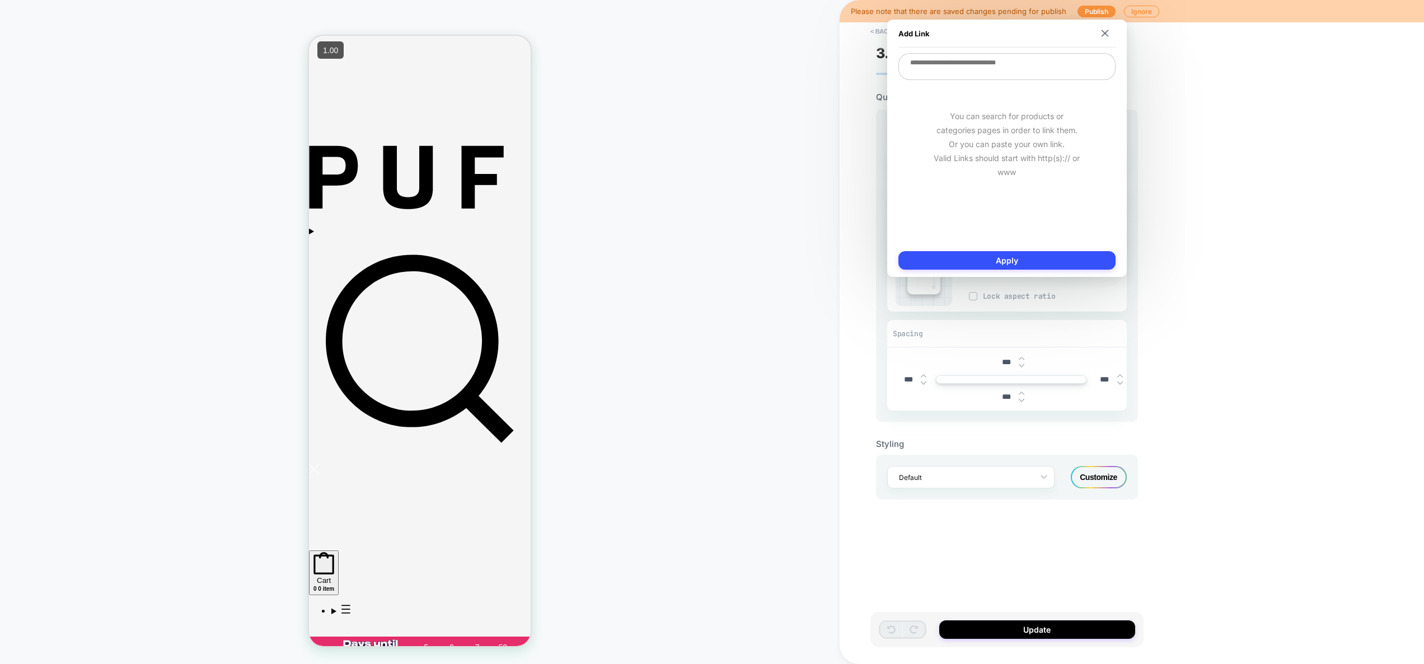
click at [1019, 75] on textarea at bounding box center [1006, 66] width 217 height 27
paste textarea "**********"
type textarea "**********"
click at [1031, 256] on button "Apply" at bounding box center [1006, 260] width 217 height 18
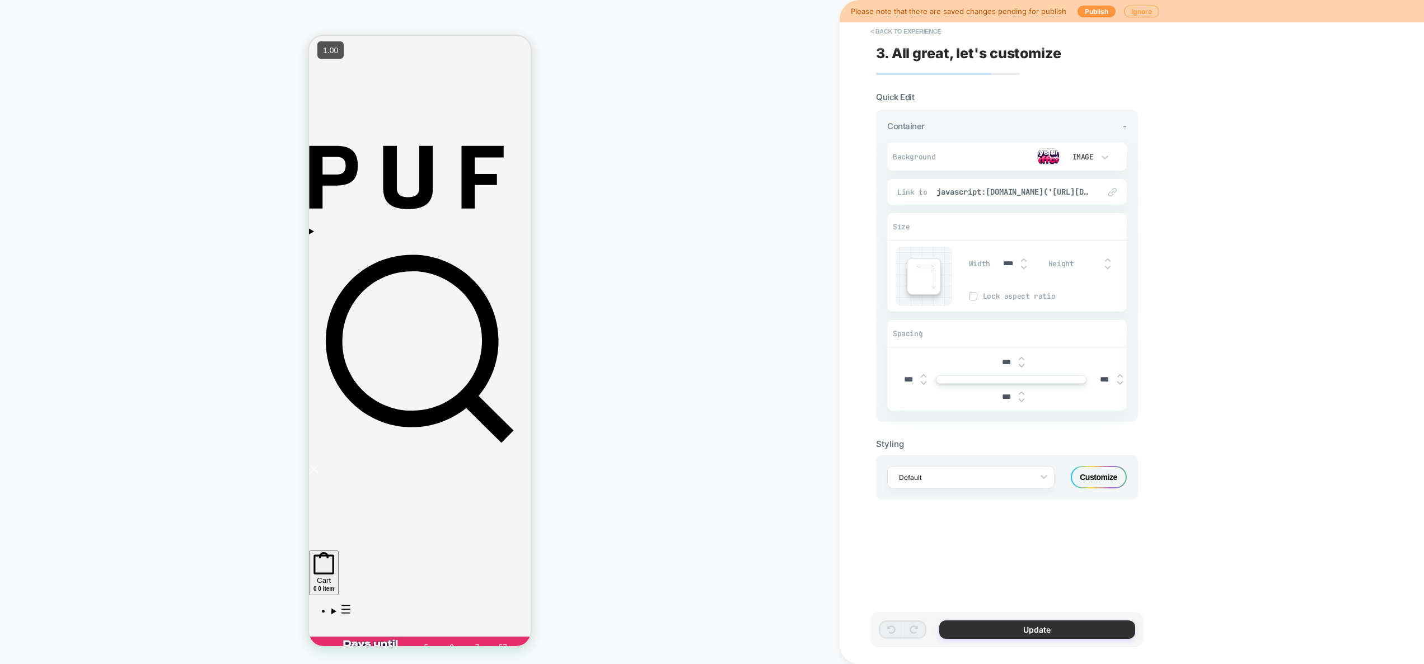
click at [1065, 630] on button "Update" at bounding box center [1037, 630] width 196 height 18
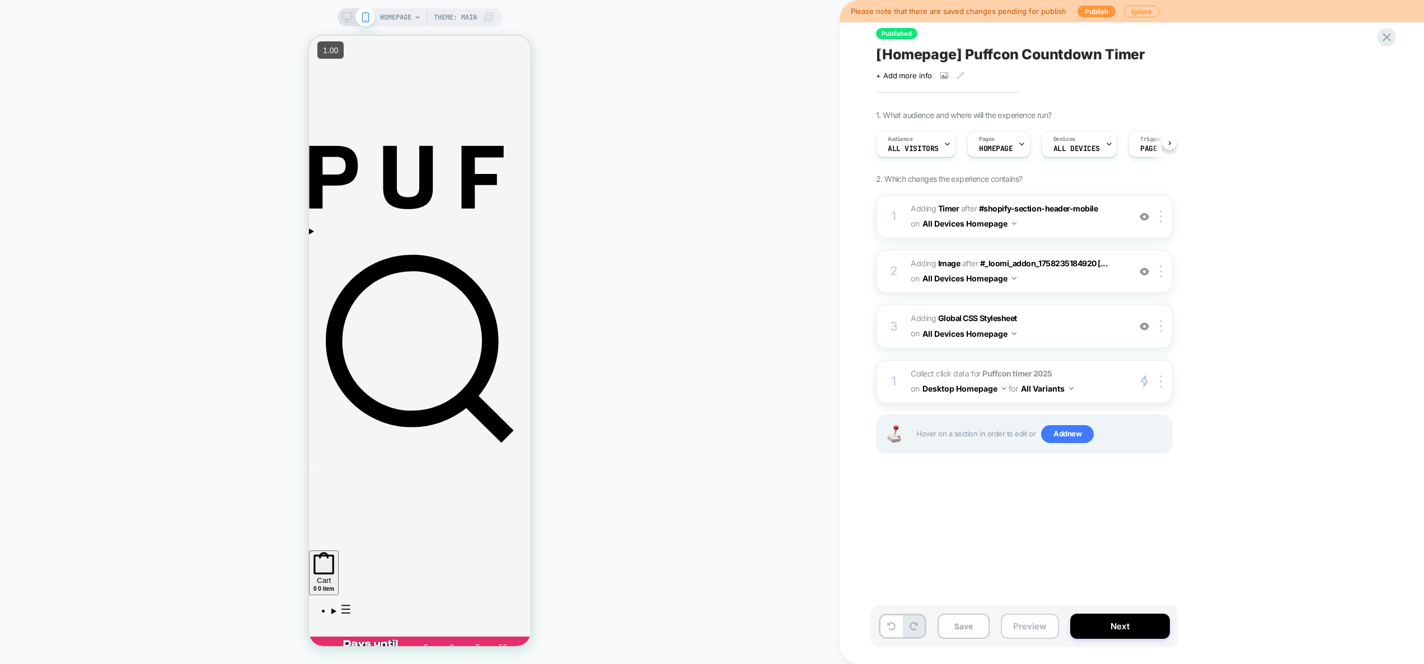
drag, startPoint x: 1034, startPoint y: 631, endPoint x: 1034, endPoint y: 615, distance: 16.8
click at [1034, 631] on button "Preview" at bounding box center [1030, 626] width 58 height 25
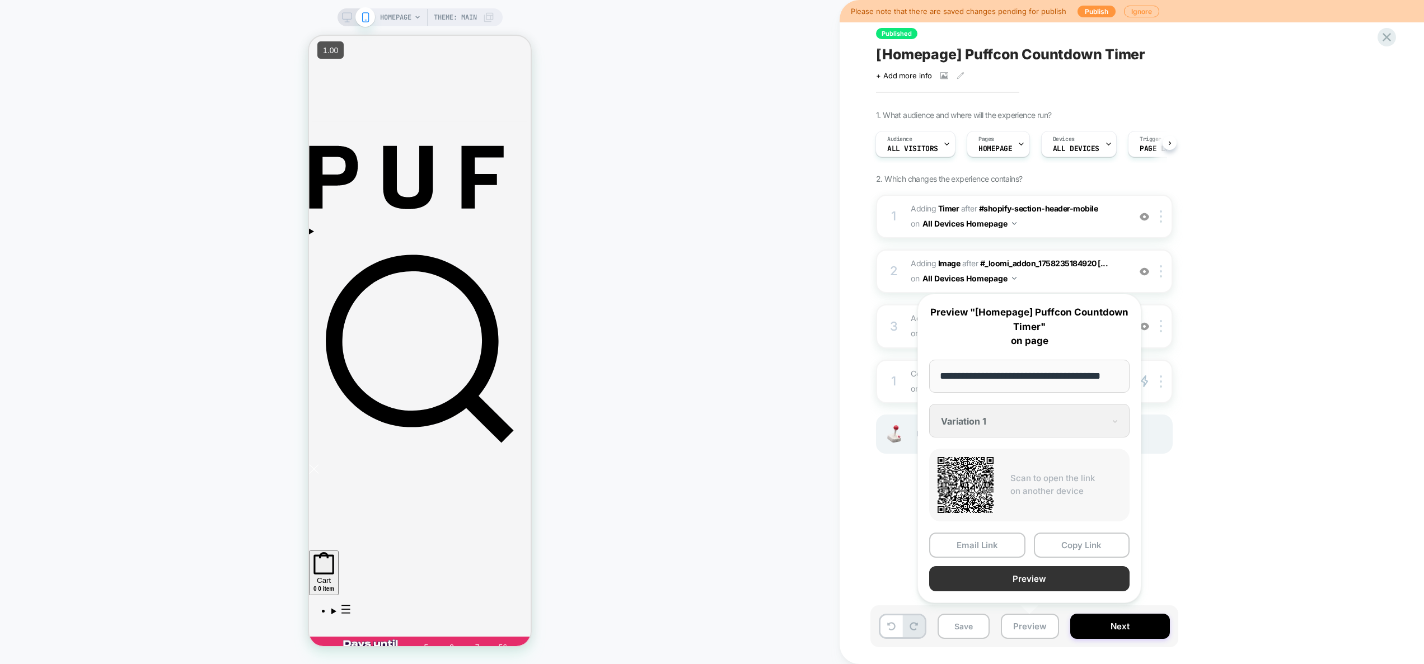
scroll to position [0, 0]
click at [1038, 582] on button "Preview" at bounding box center [1029, 578] width 200 height 25
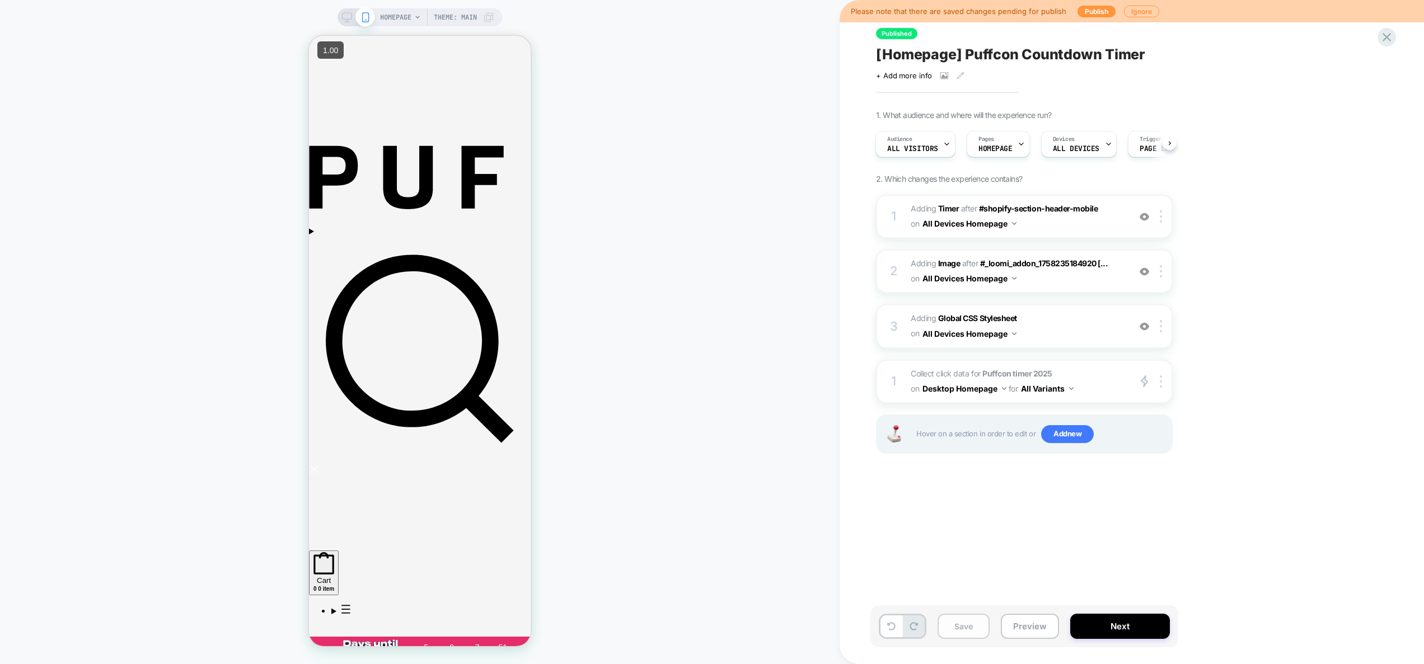
click at [978, 625] on button "Save" at bounding box center [963, 626] width 52 height 25
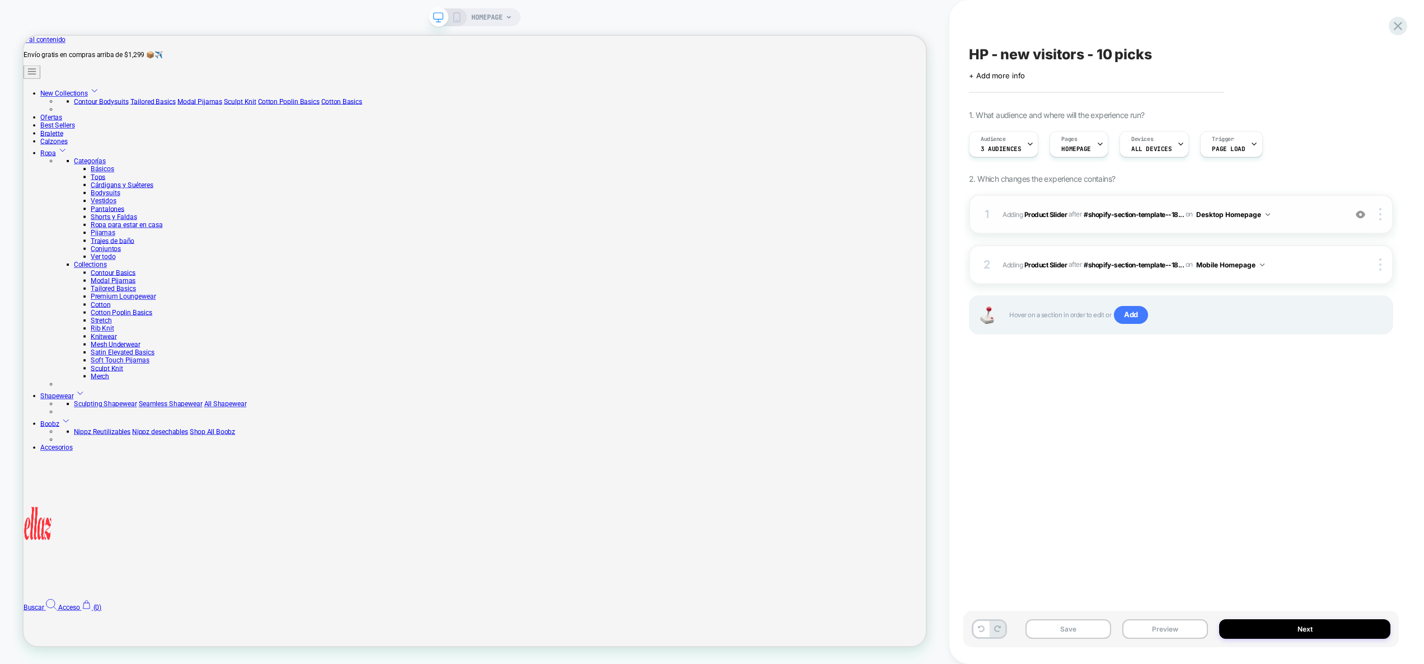
click at [1307, 221] on span "#_loomi_addon_1758633680875 Adding Product Slider AFTER #shopify-section-templa…" at bounding box center [1170, 215] width 337 height 14
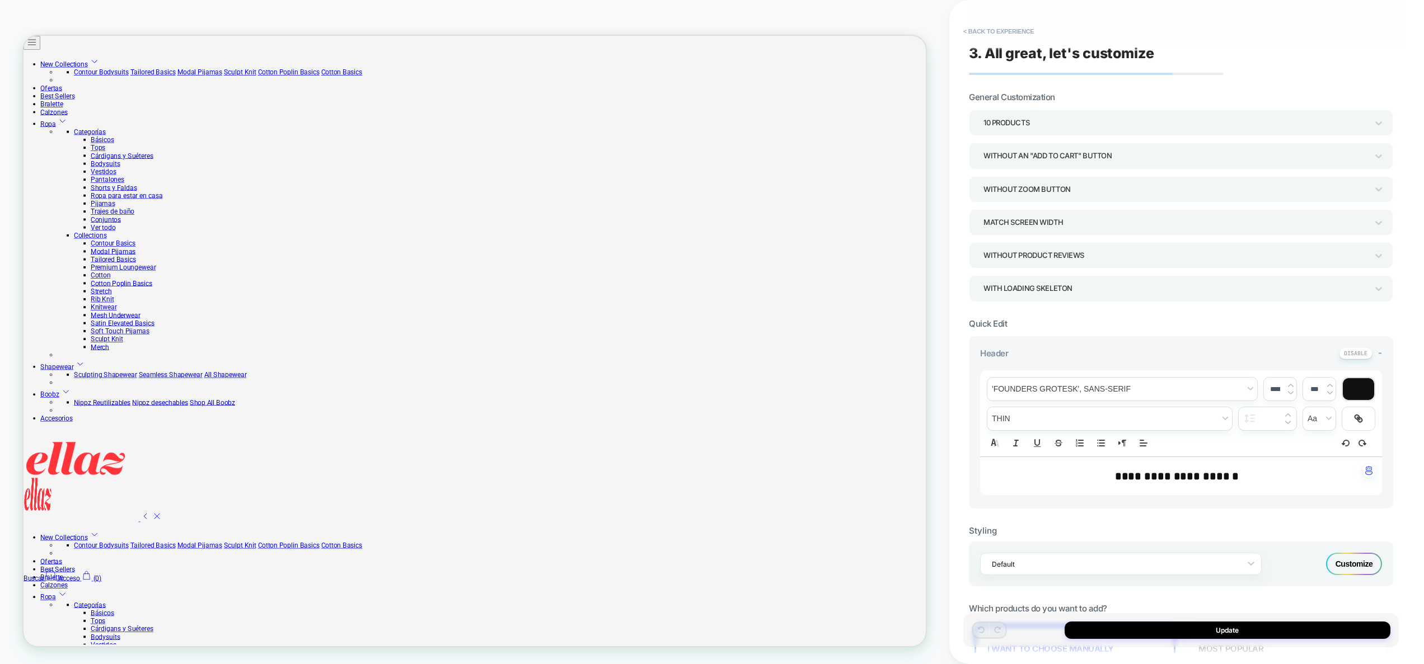
scroll to position [292, 0]
click at [1016, 29] on button "< Back to experience" at bounding box center [999, 31] width 82 height 18
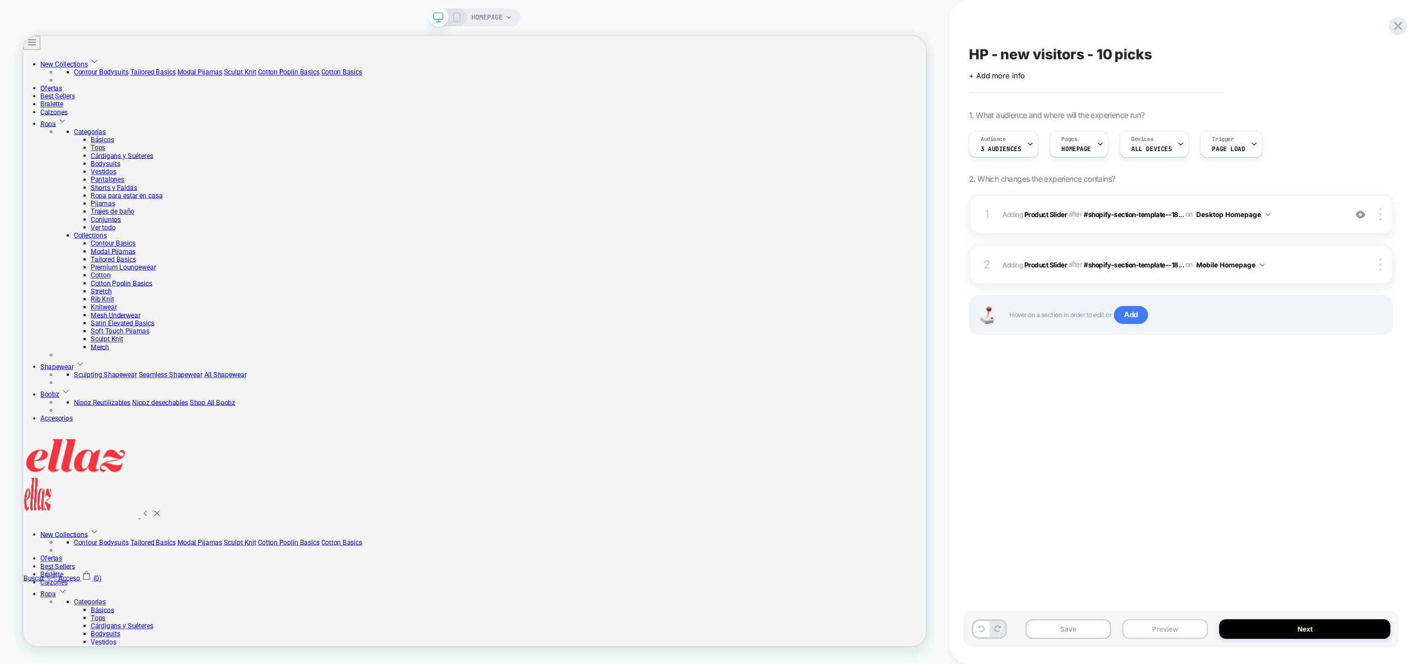
click at [1162, 624] on button "Preview" at bounding box center [1165, 630] width 86 height 20
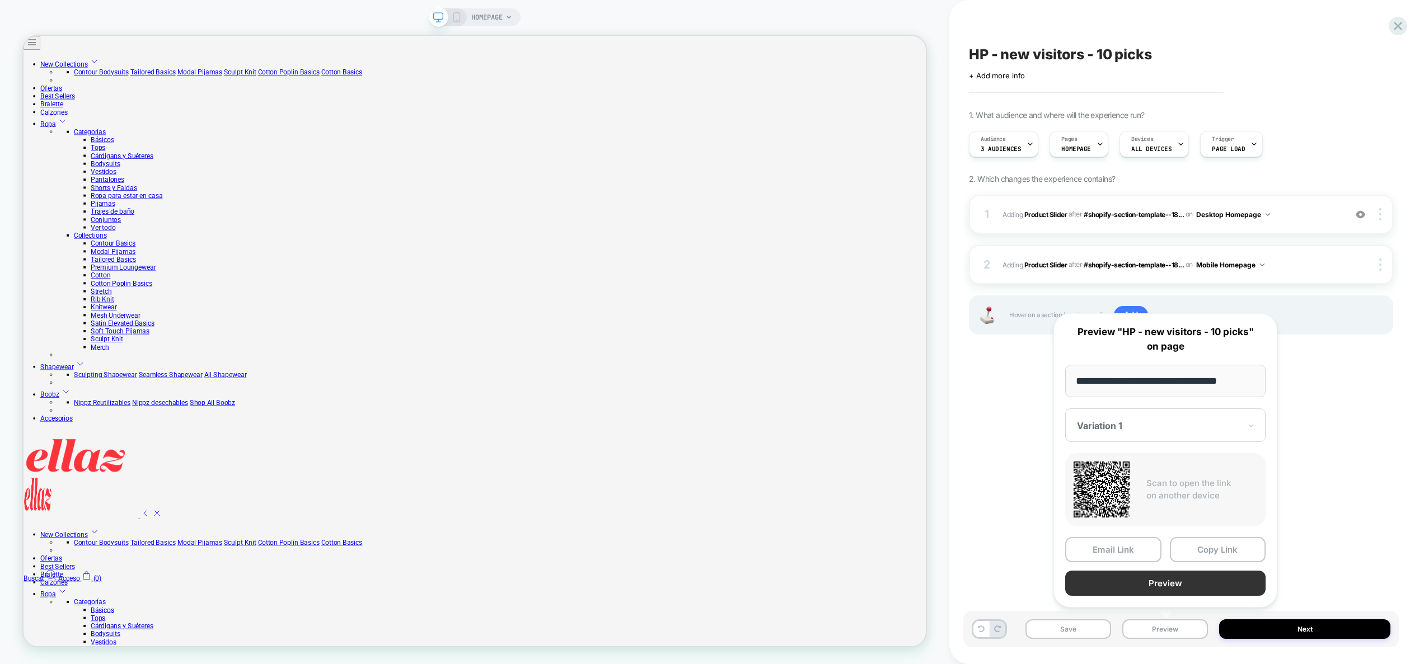
click at [1164, 582] on button "Preview" at bounding box center [1165, 583] width 200 height 25
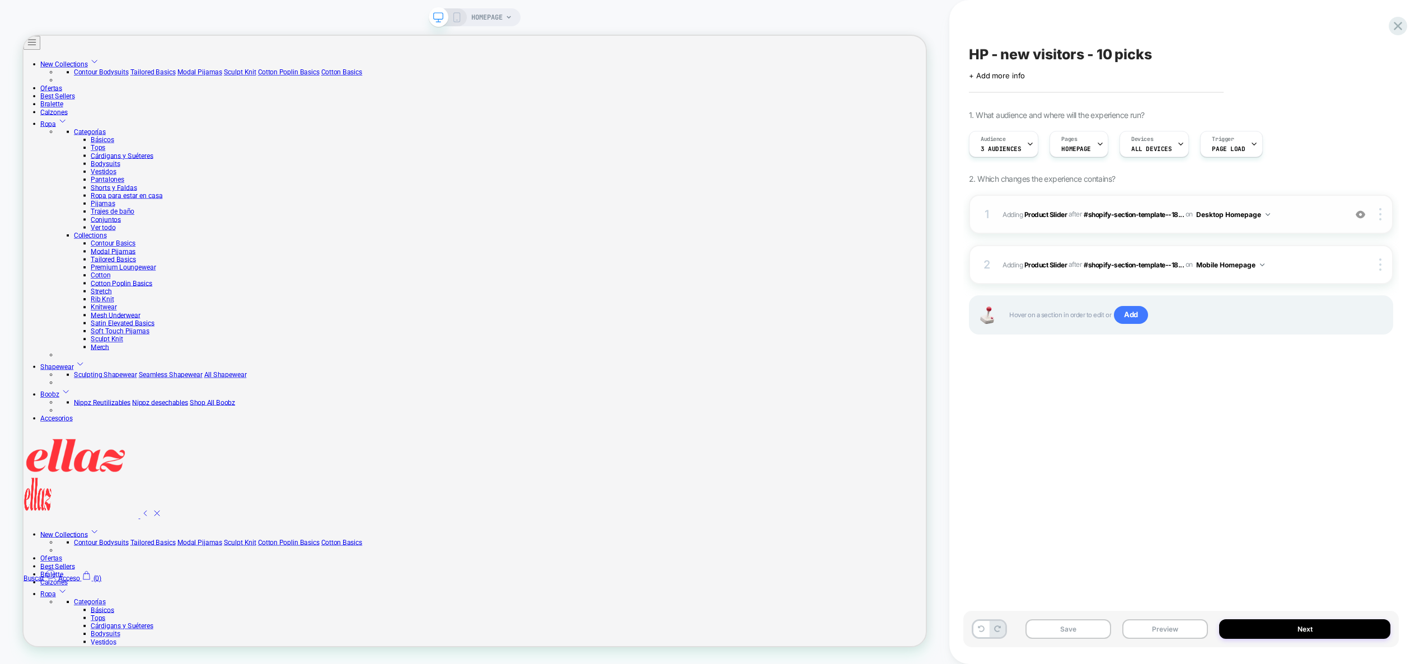
click at [1297, 211] on span "#_loomi_addon_1758633680875 Adding Product Slider AFTER #shopify-section-templa…" at bounding box center [1170, 215] width 337 height 14
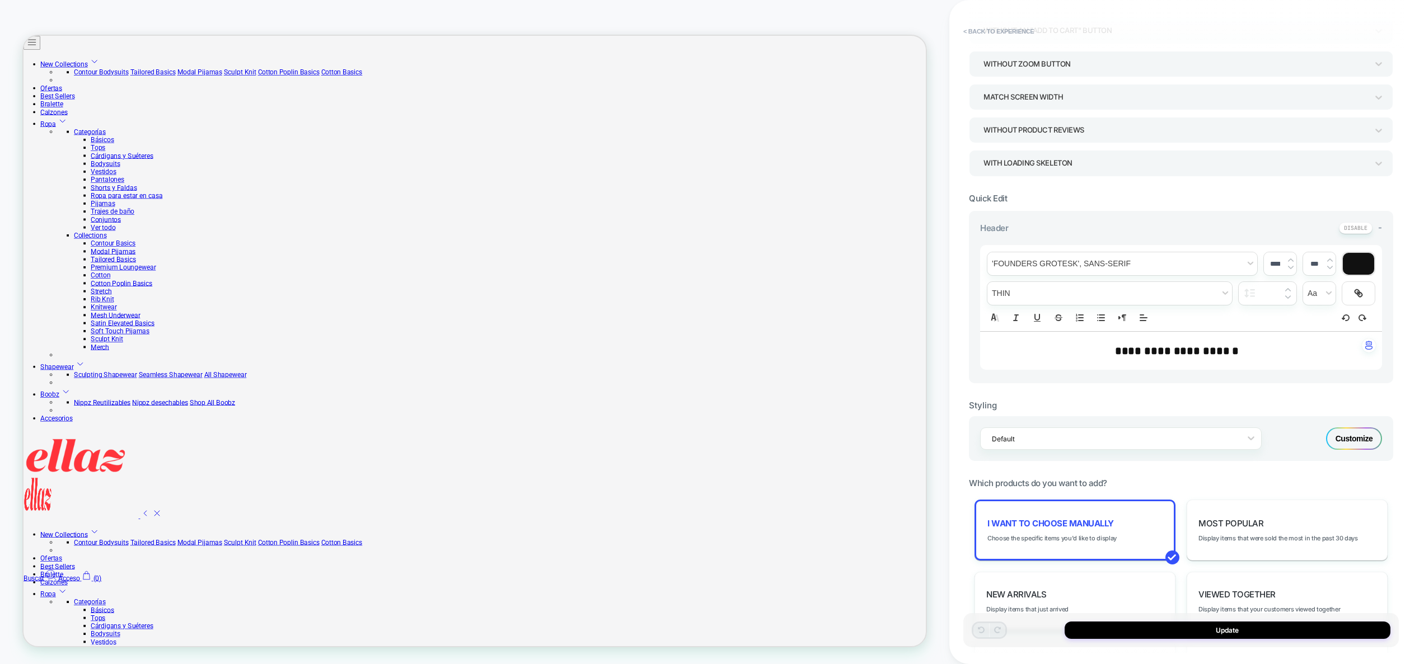
scroll to position [384, 0]
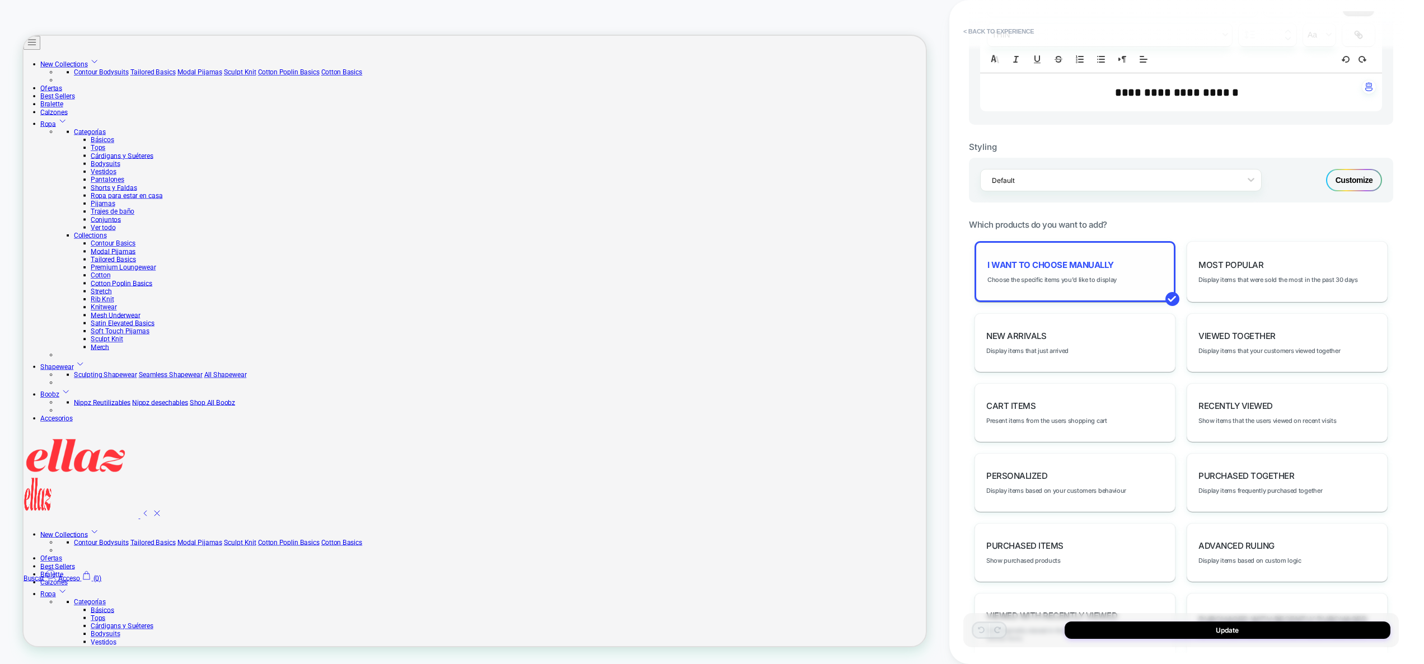
click at [1086, 271] on div "I want to choose manually Choose the specific items you'd like to display" at bounding box center [1074, 271] width 201 height 61
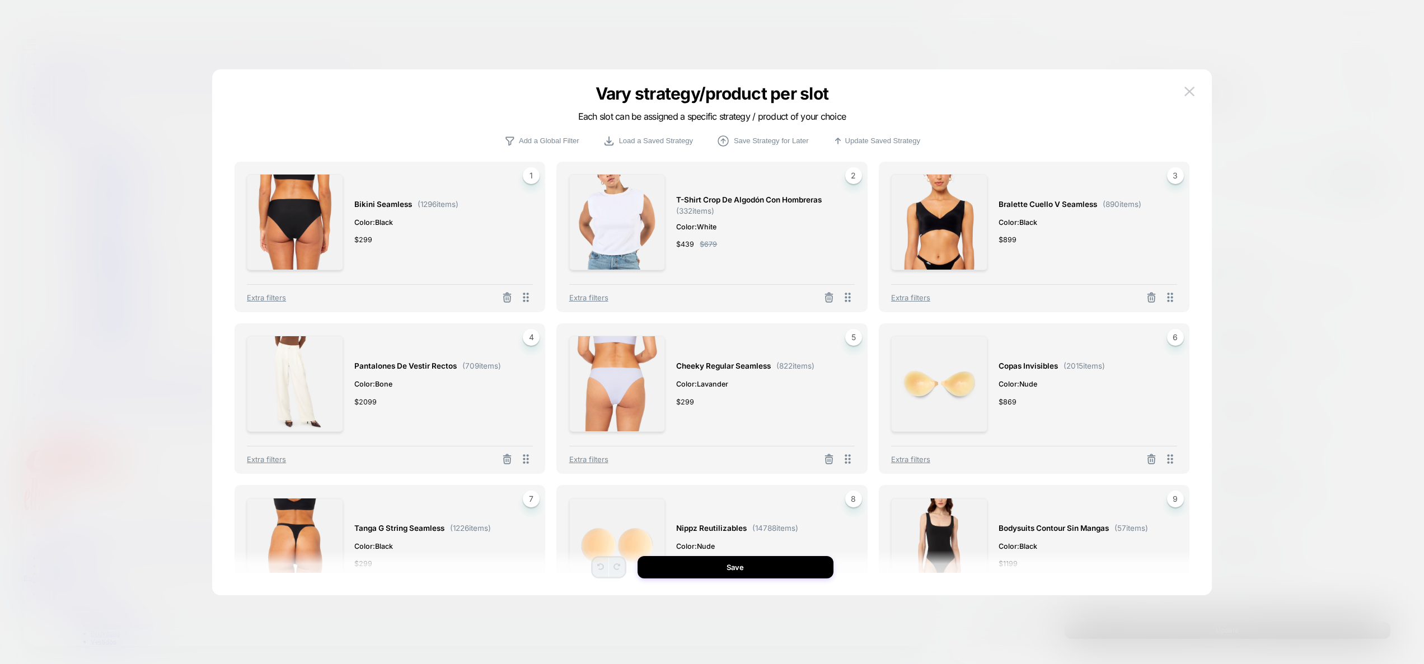
click at [1339, 128] on div at bounding box center [712, 332] width 1424 height 664
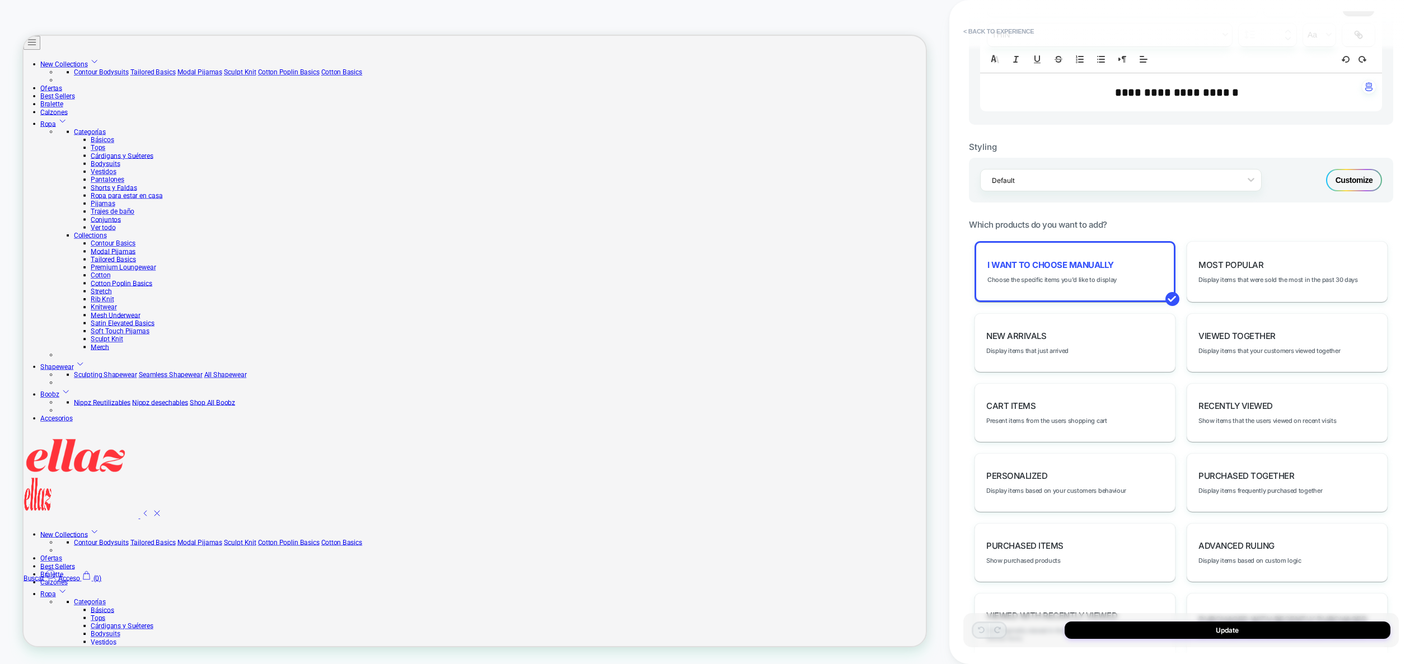
scroll to position [0, 0]
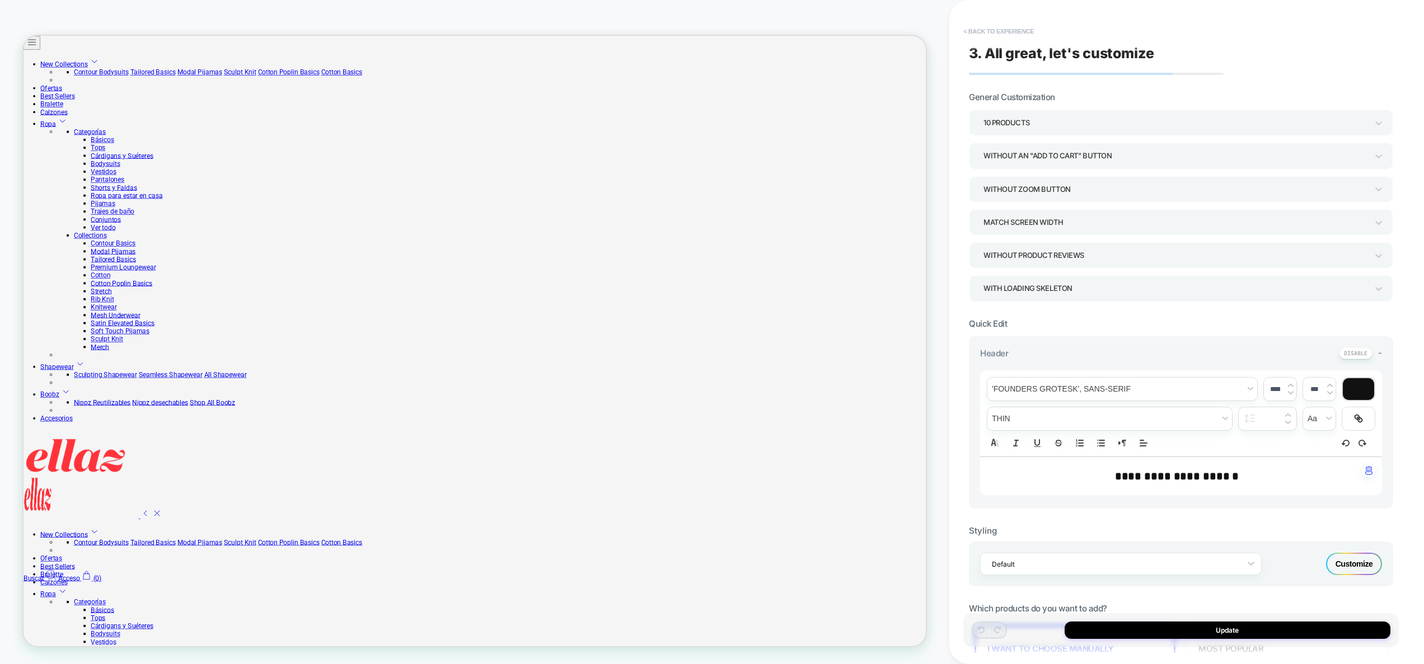
click at [1023, 34] on button "< Back to experience" at bounding box center [999, 31] width 82 height 18
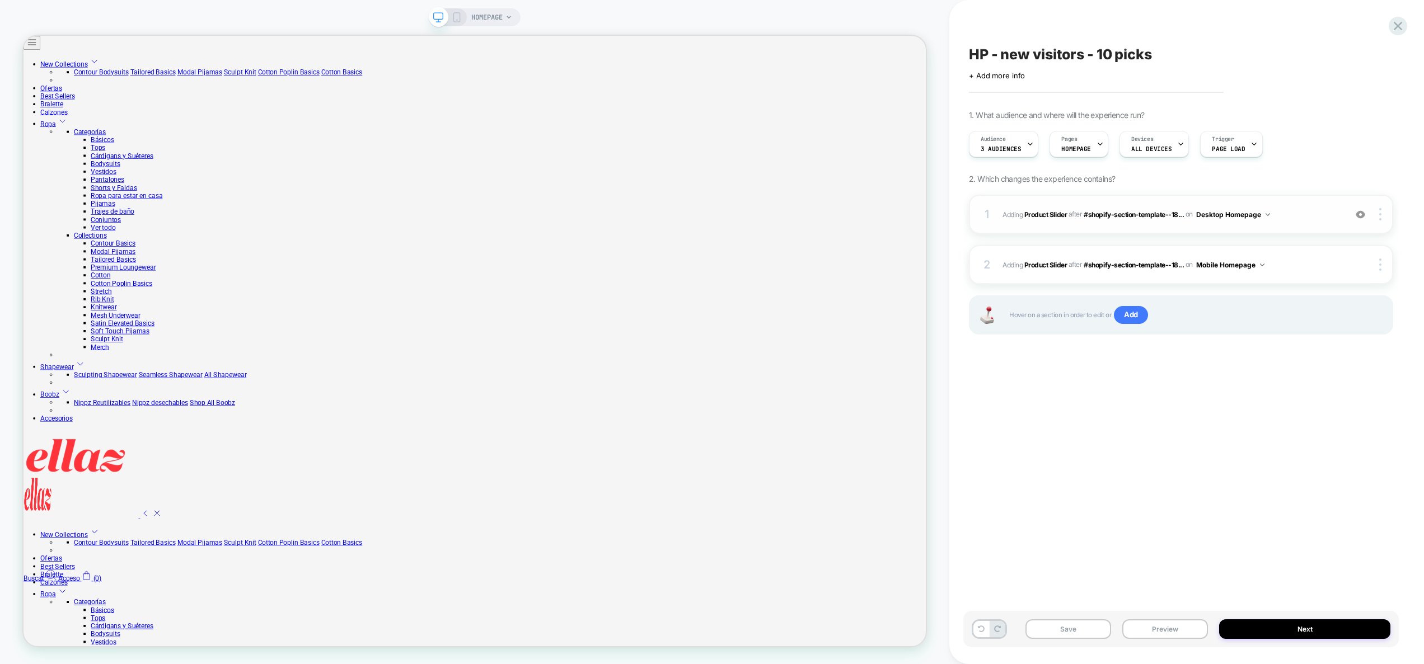
click at [1358, 217] on img at bounding box center [1361, 215] width 10 height 10
click at [1358, 216] on img at bounding box center [1361, 215] width 10 height 10
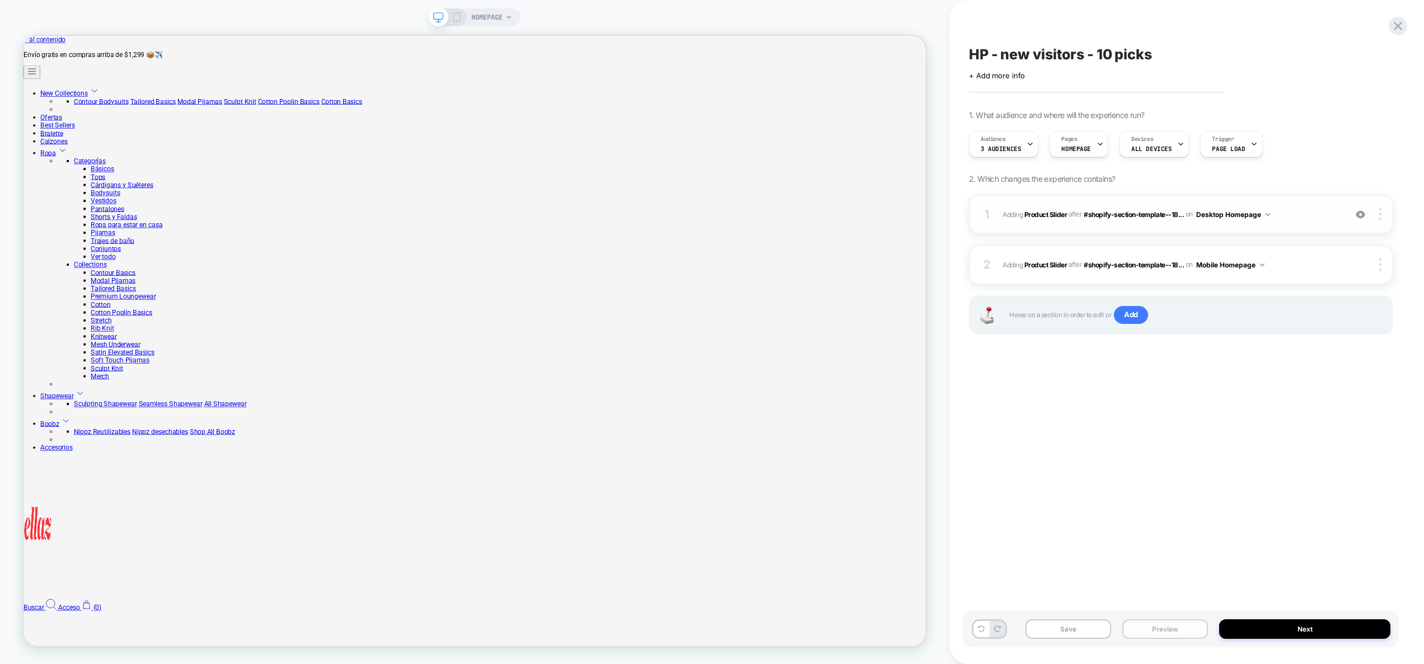
click at [1175, 632] on button "Preview" at bounding box center [1165, 630] width 86 height 20
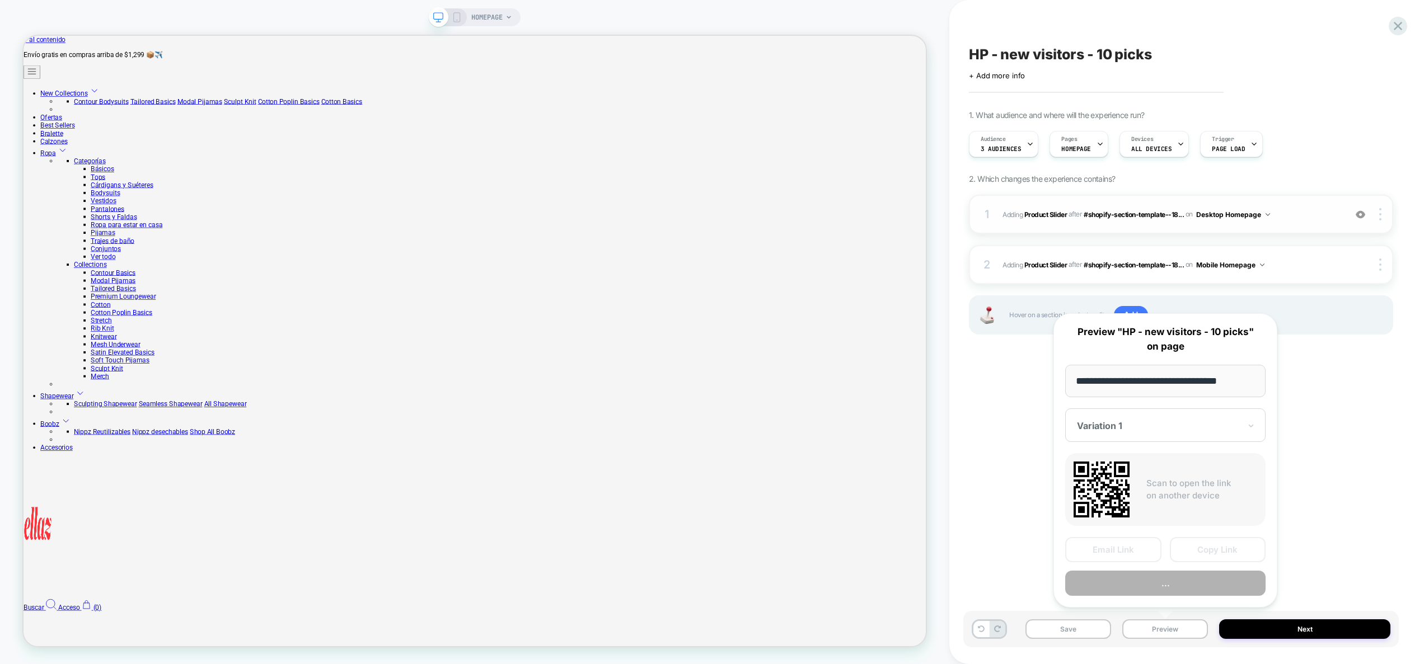
click at [1167, 588] on button "..." at bounding box center [1165, 583] width 200 height 25
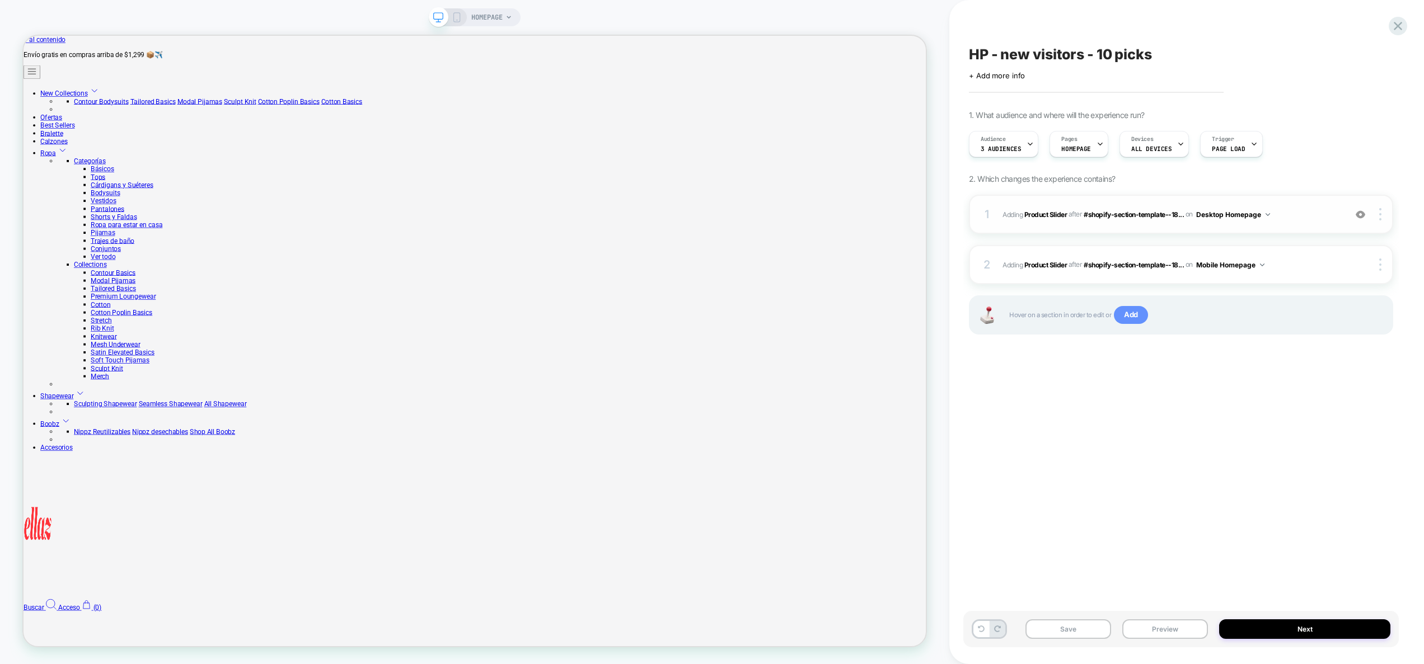
click at [1127, 316] on span "Add" at bounding box center [1131, 315] width 34 height 18
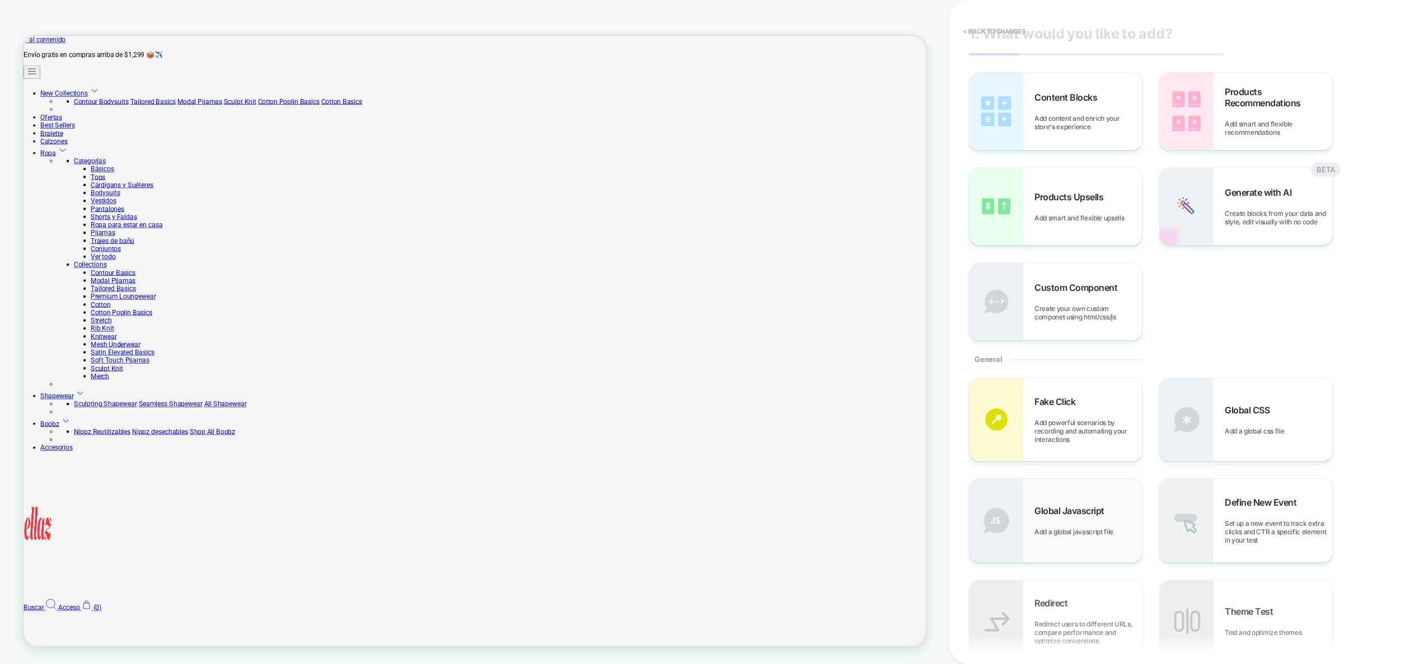
scroll to position [22, 0]
click at [1090, 513] on span "Global Javascript" at bounding box center [1072, 508] width 76 height 11
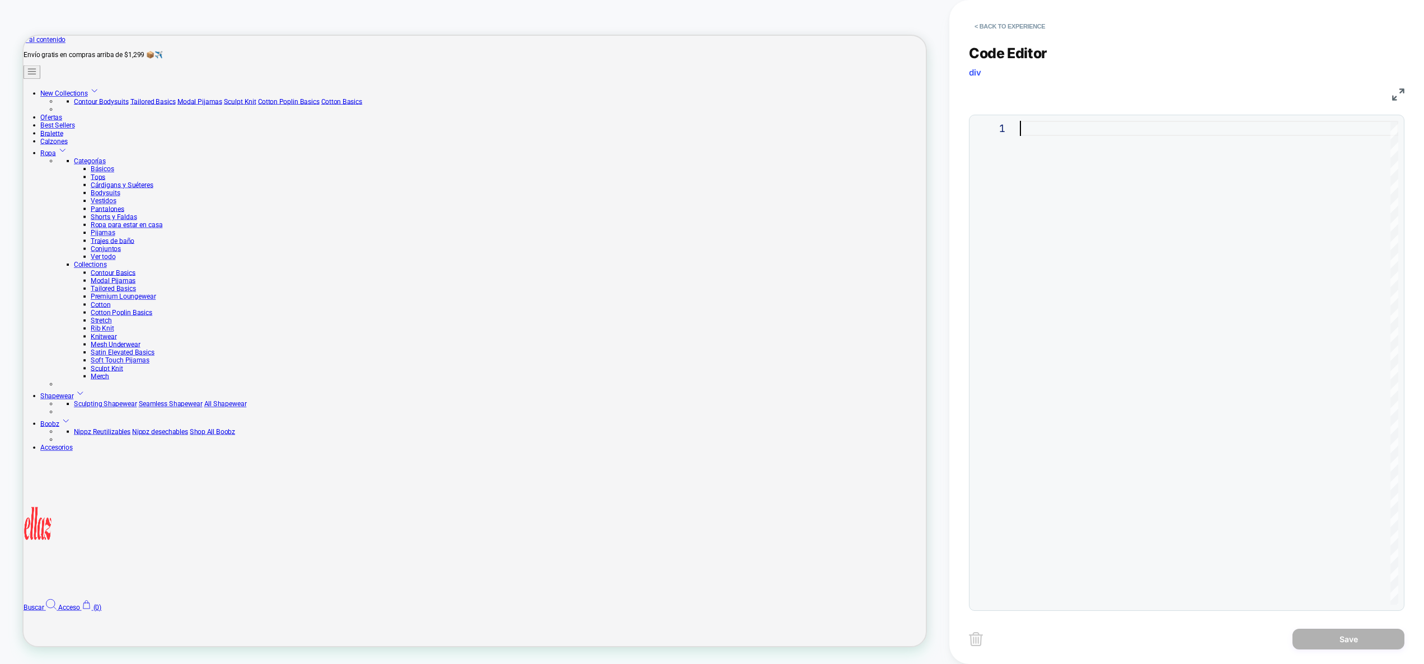
click at [1104, 283] on div at bounding box center [1209, 363] width 378 height 484
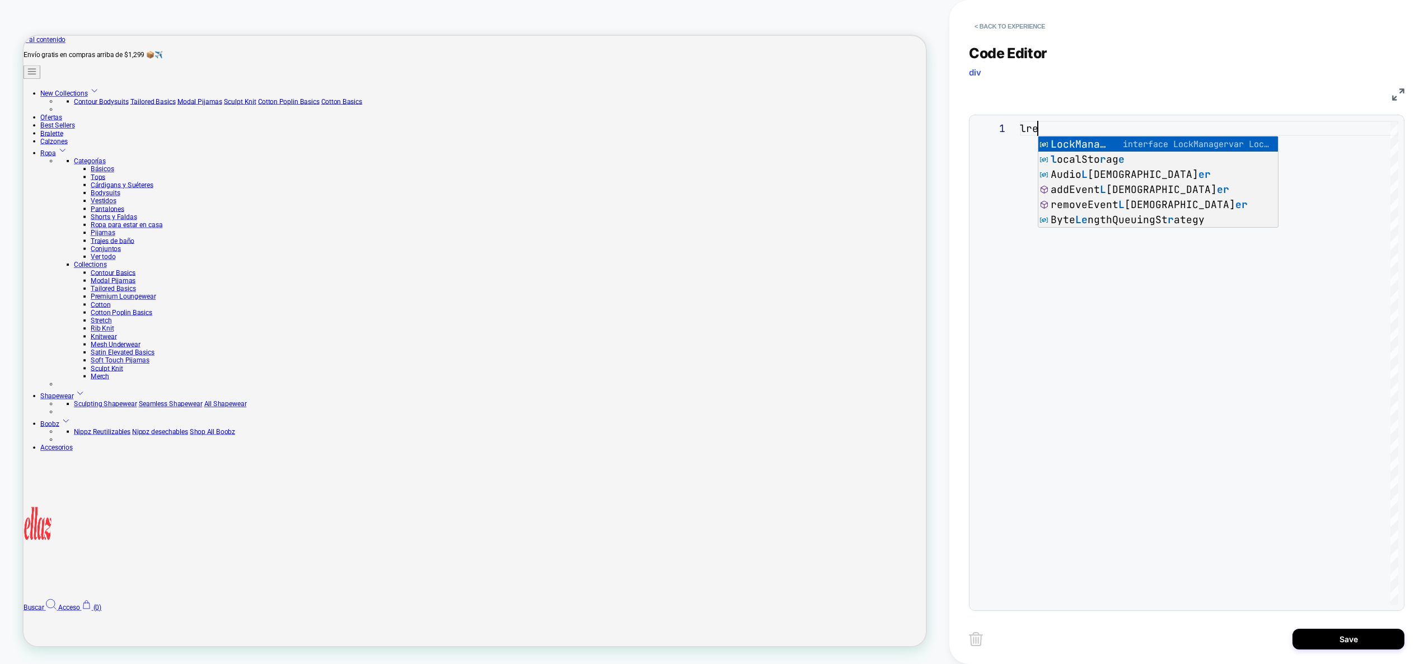
scroll to position [0, 24]
type textarea "*"
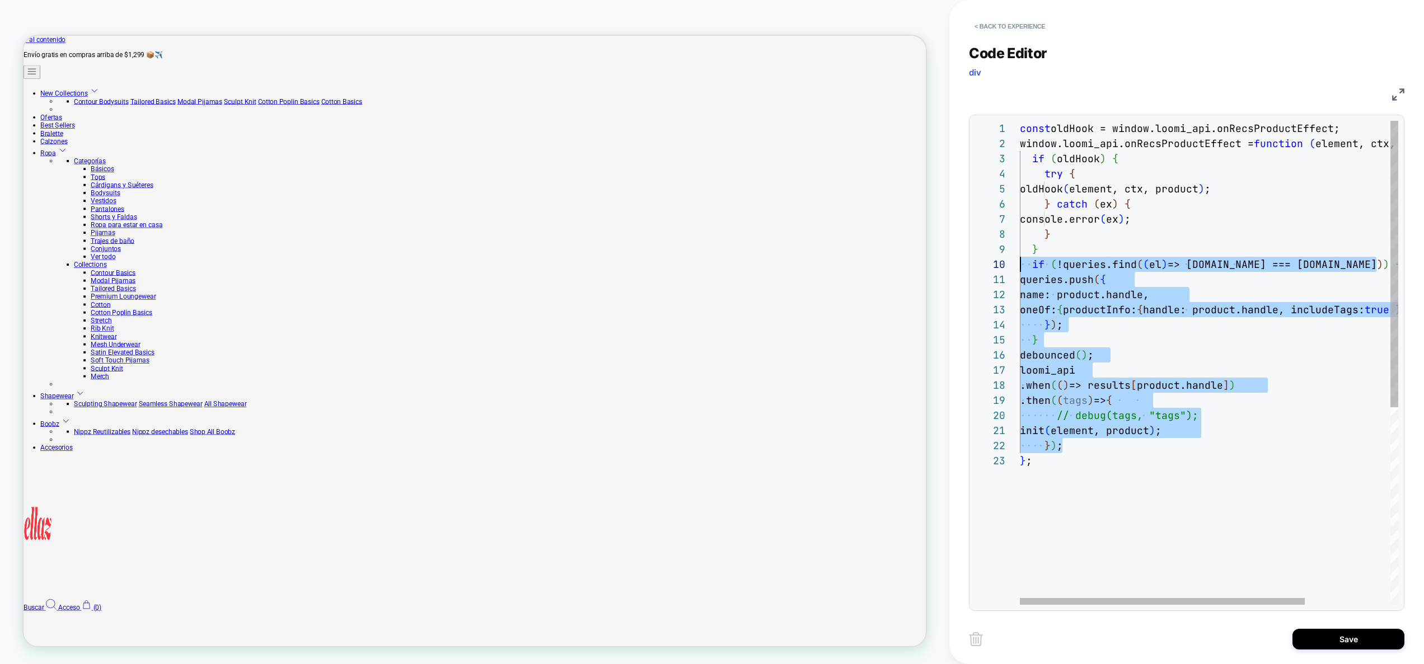
scroll to position [136, 0]
drag, startPoint x: 1066, startPoint y: 447, endPoint x: 907, endPoint y: 262, distance: 243.3
click at [1020, 262] on div "const oldHook = window.loomi_api.onRecsProductEffect; window.loomi_api.onRecsPr…" at bounding box center [1265, 529] width 491 height 817
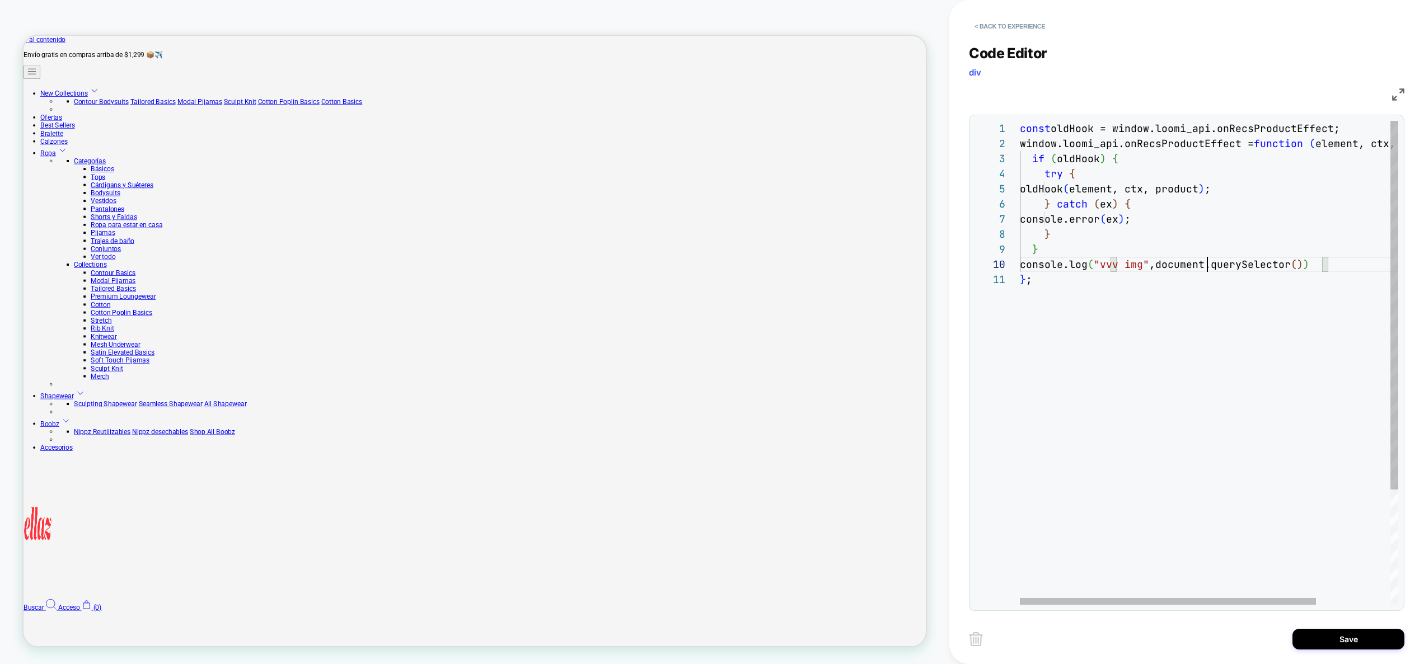
scroll to position [136, 205]
click at [1207, 263] on div "const oldHook = window.loomi_api.onRecsProductEffect; window.loomi_api.onRecsPr…" at bounding box center [1256, 438] width 473 height 635
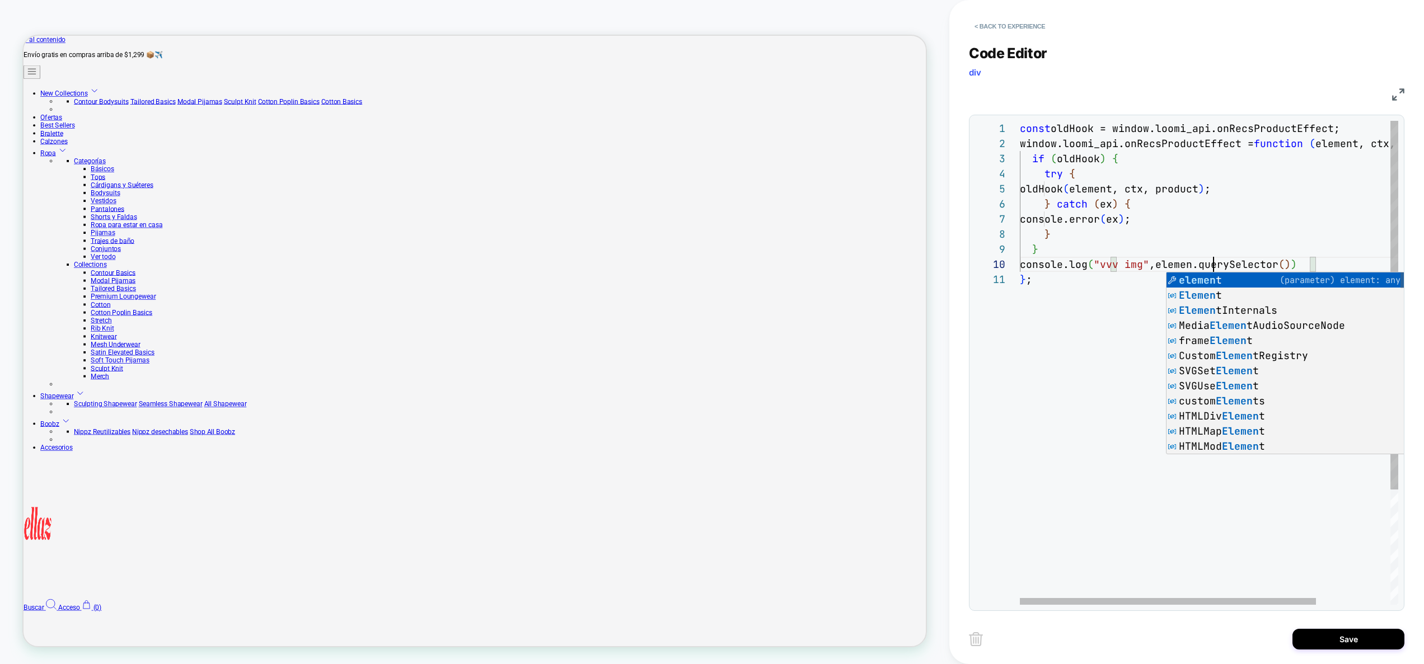
scroll to position [136, 199]
click at [1310, 265] on div "const oldHook = window.loomi_api.onRecsProductEffect; window.loomi_api.onRecsPr…" at bounding box center [1256, 438] width 473 height 635
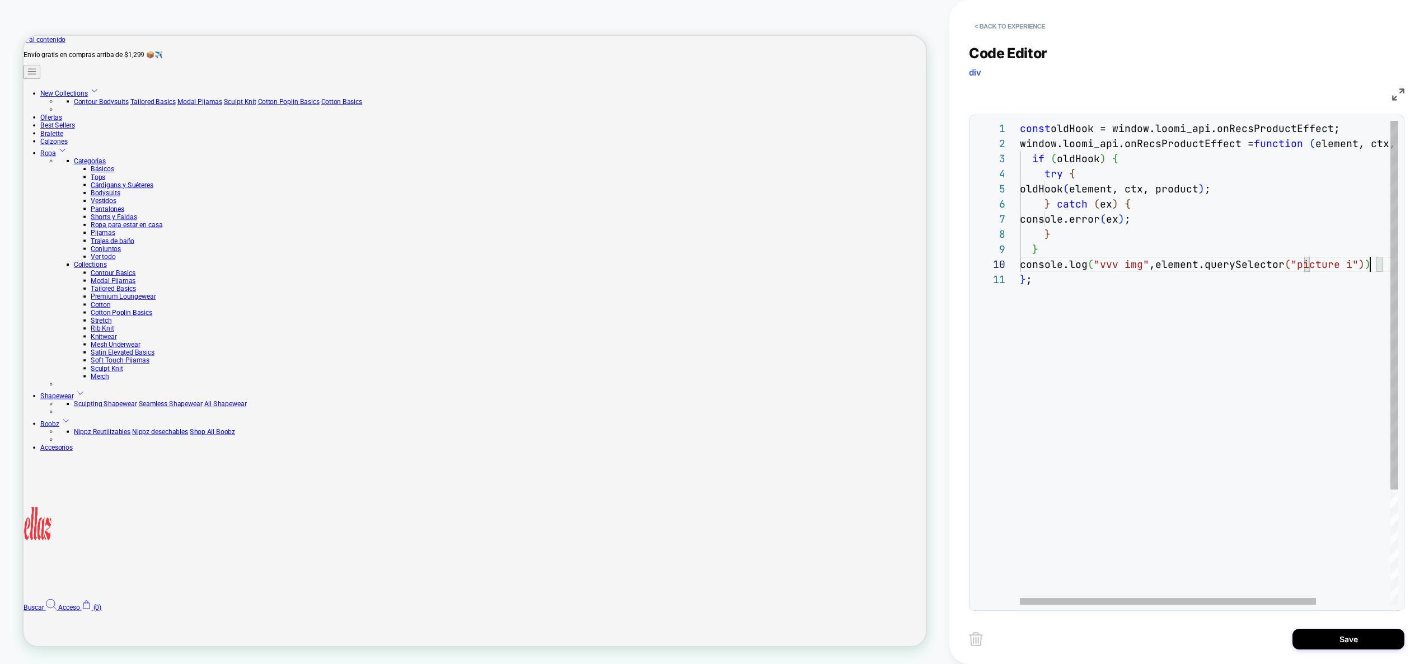
scroll to position [136, 363]
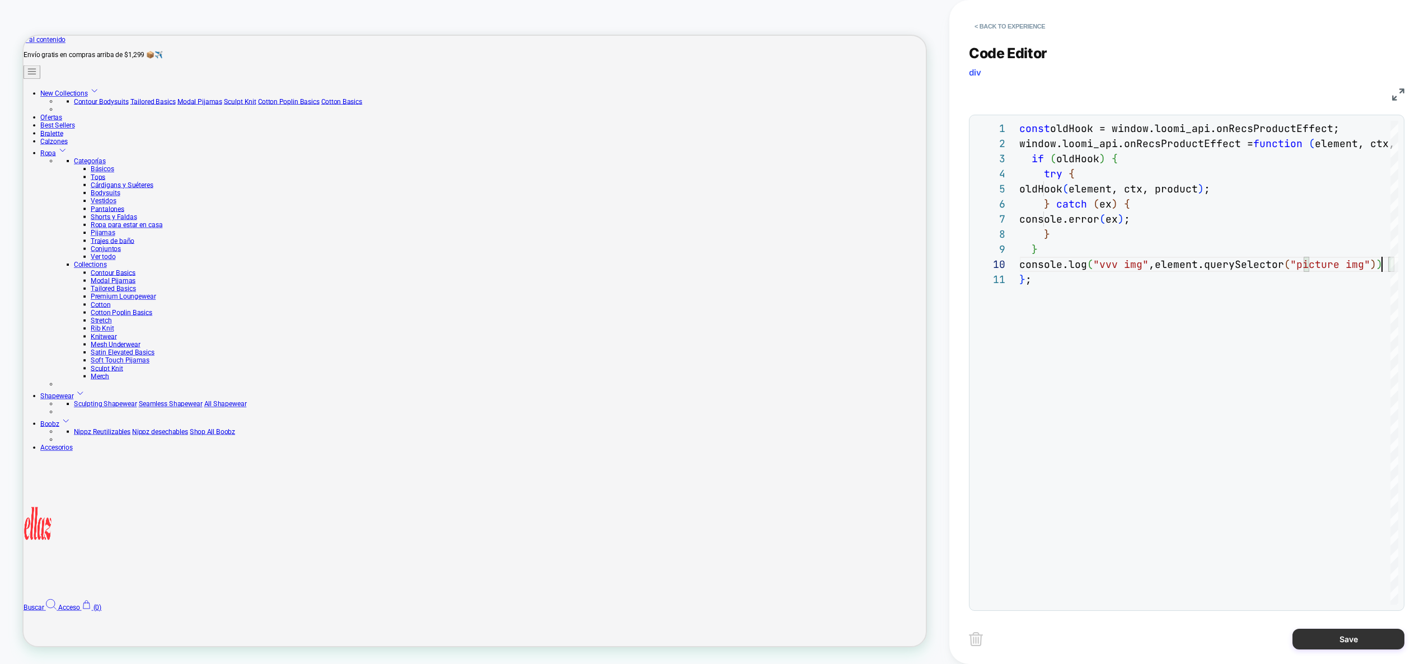
type textarea "**********"
click at [1356, 637] on button "Save" at bounding box center [1348, 639] width 112 height 21
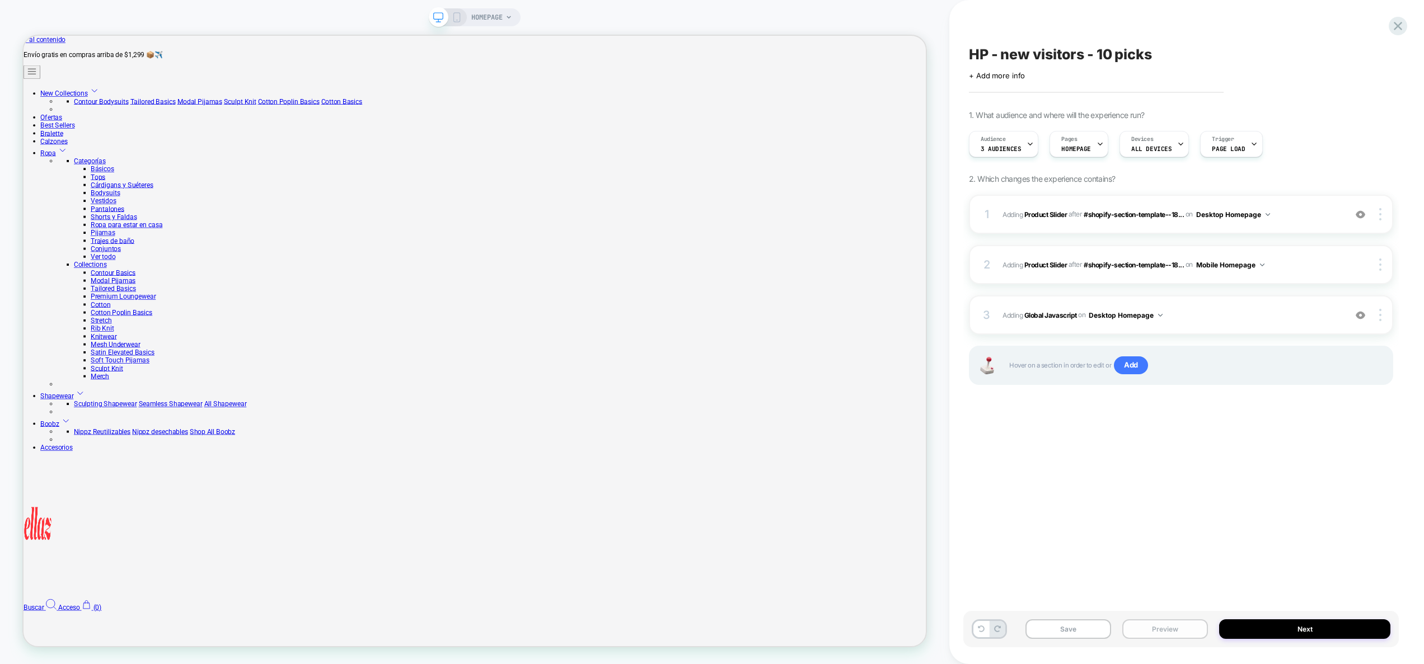
click at [1156, 627] on button "Preview" at bounding box center [1165, 630] width 86 height 20
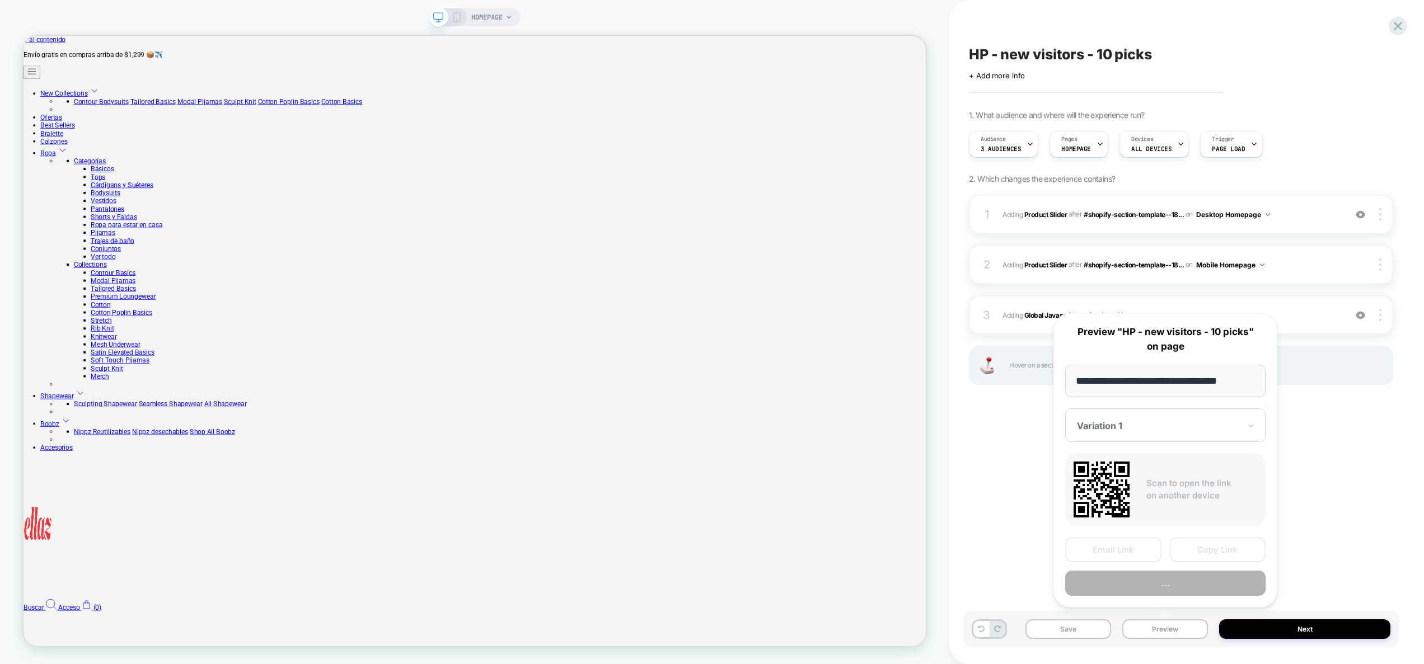
click at [1164, 587] on button "..." at bounding box center [1165, 583] width 200 height 25
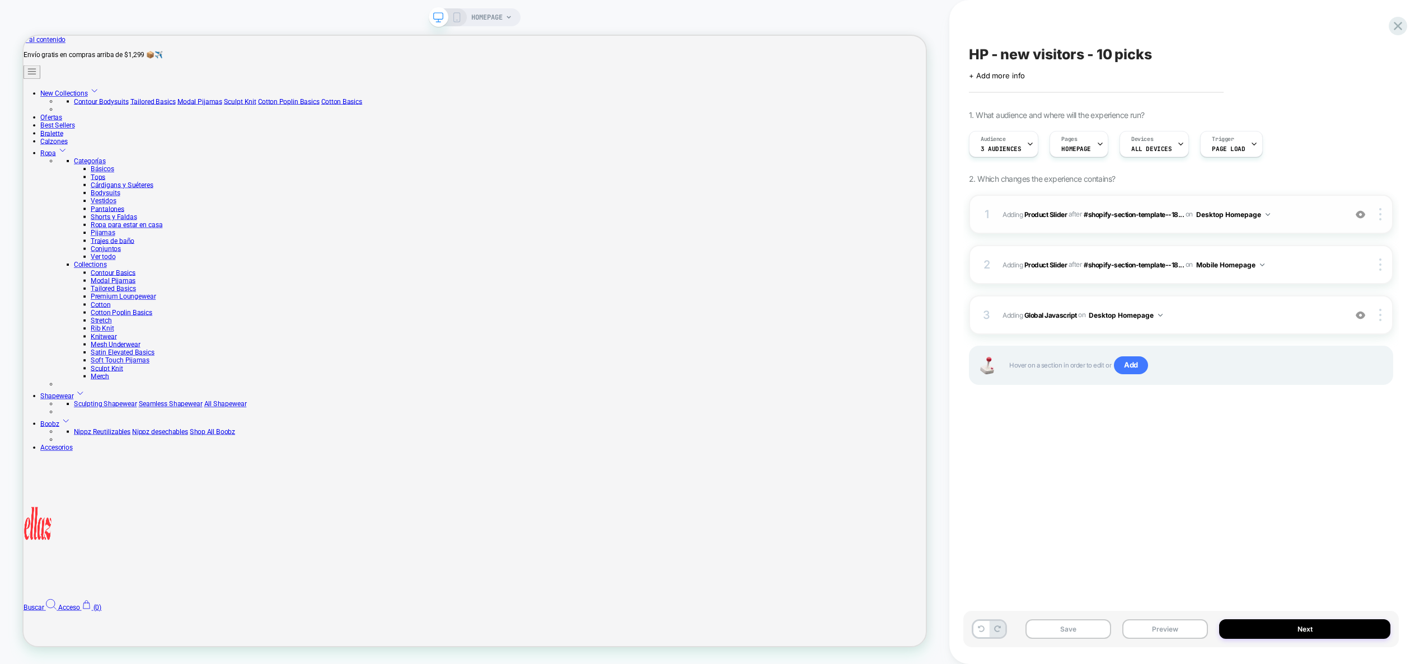
click at [1312, 228] on div "1 #_loomi_addon_1758633680875 Adding Product Slider AFTER #shopify-section-temp…" at bounding box center [1181, 214] width 424 height 39
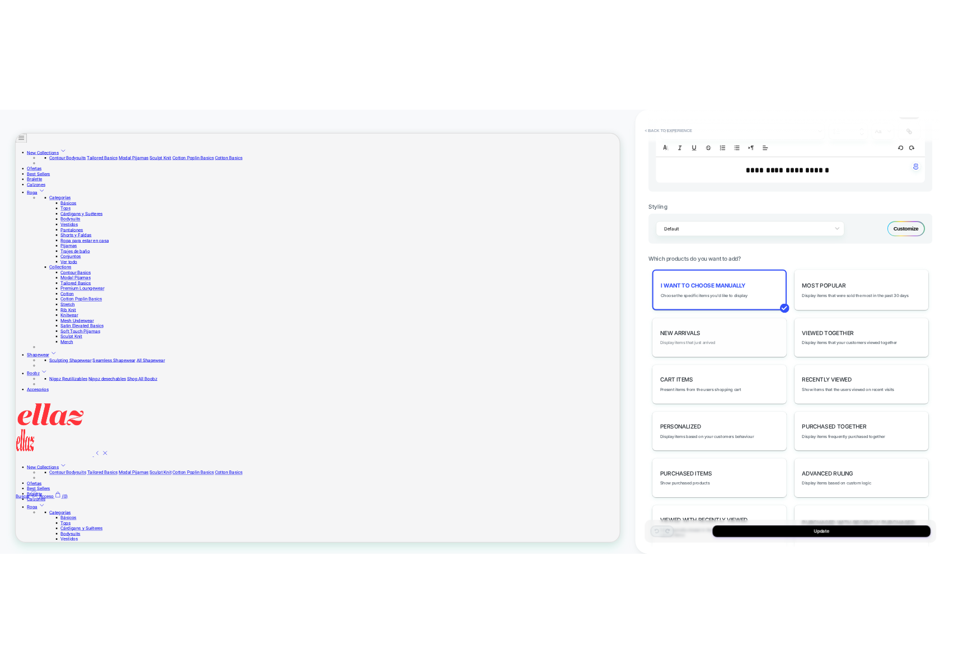
scroll to position [404, 0]
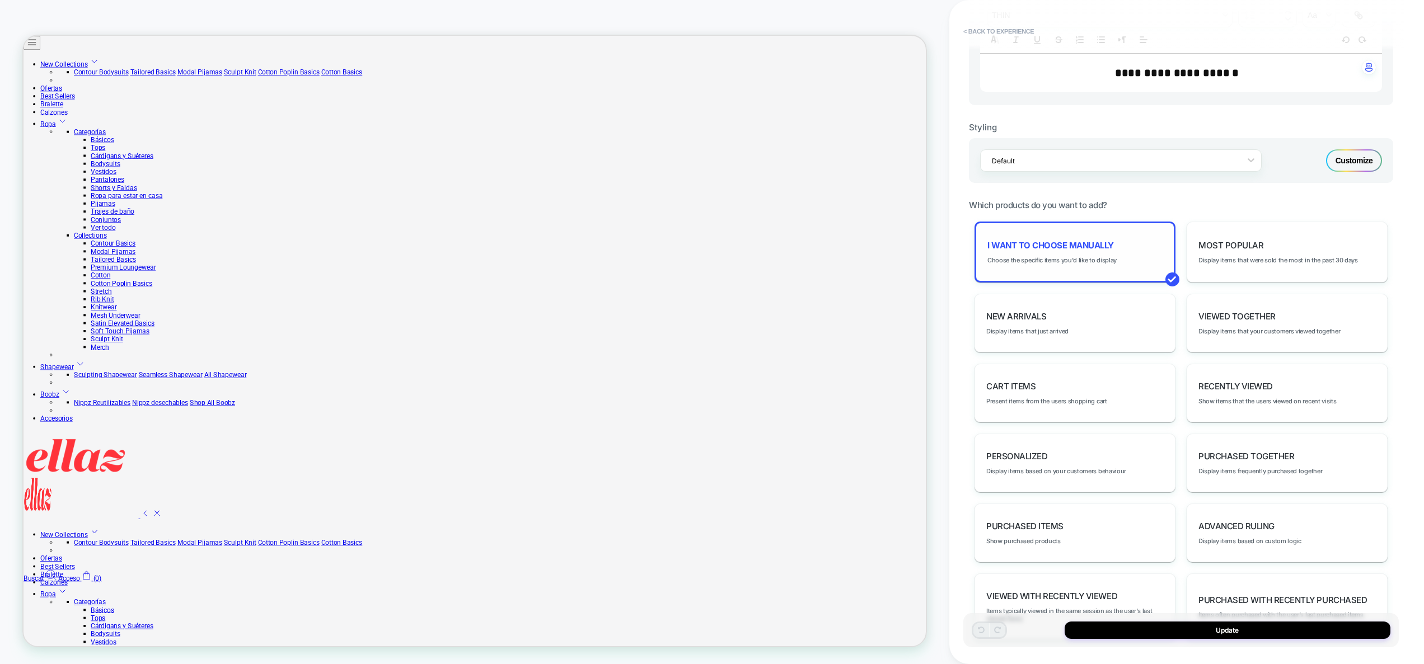
click at [1086, 236] on div "I want to choose manually Choose the specific items you'd like to display" at bounding box center [1074, 252] width 201 height 61
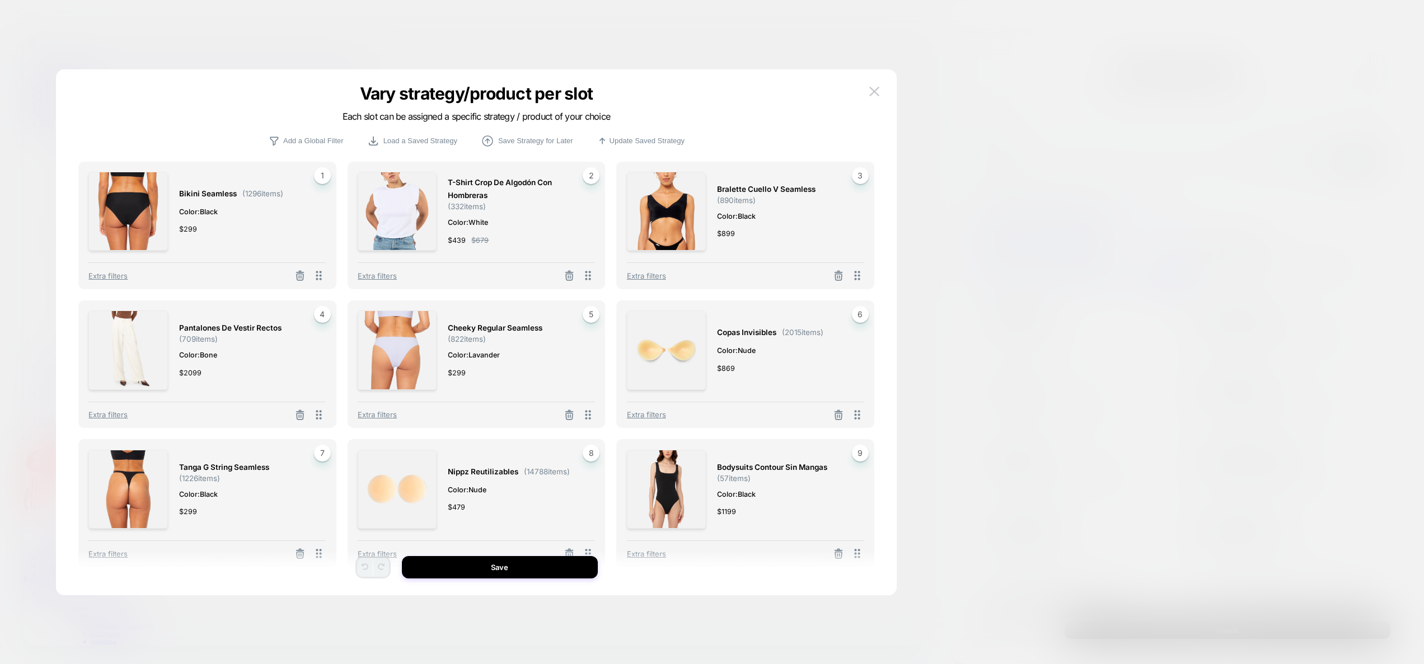
scroll to position [0, 0]
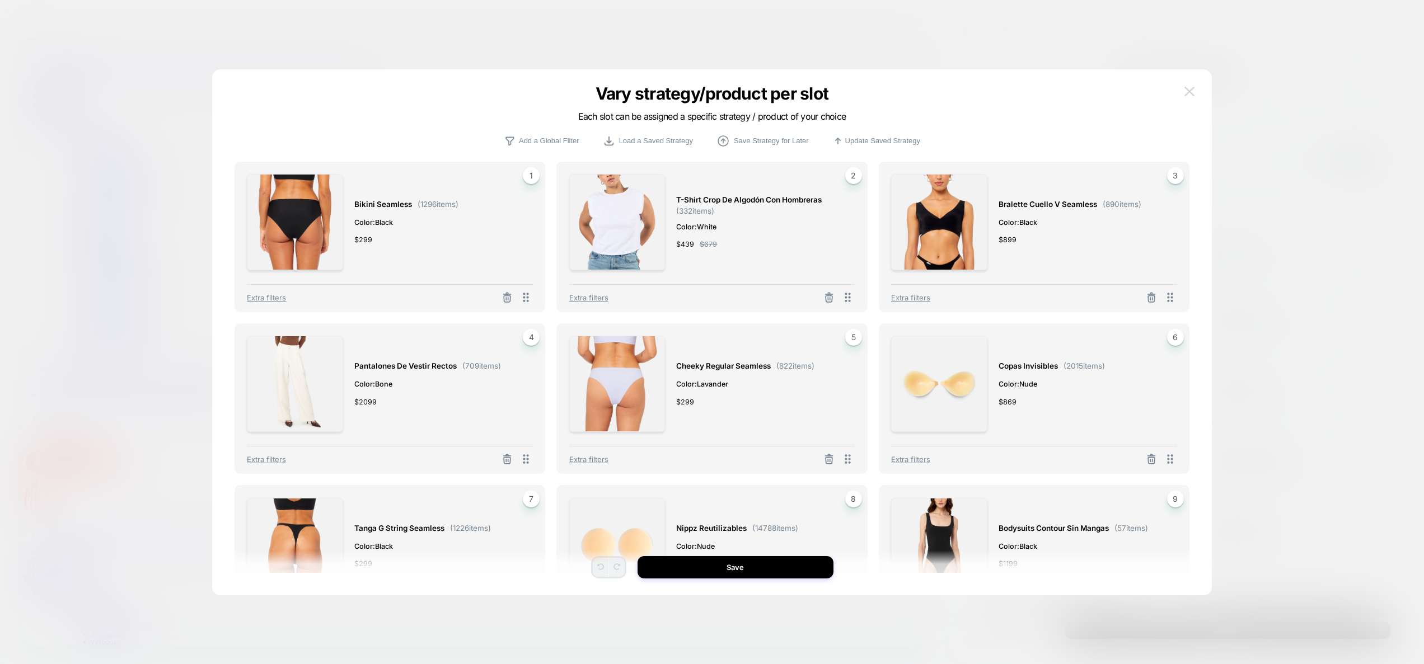
click at [1188, 88] on img at bounding box center [1189, 92] width 10 height 10
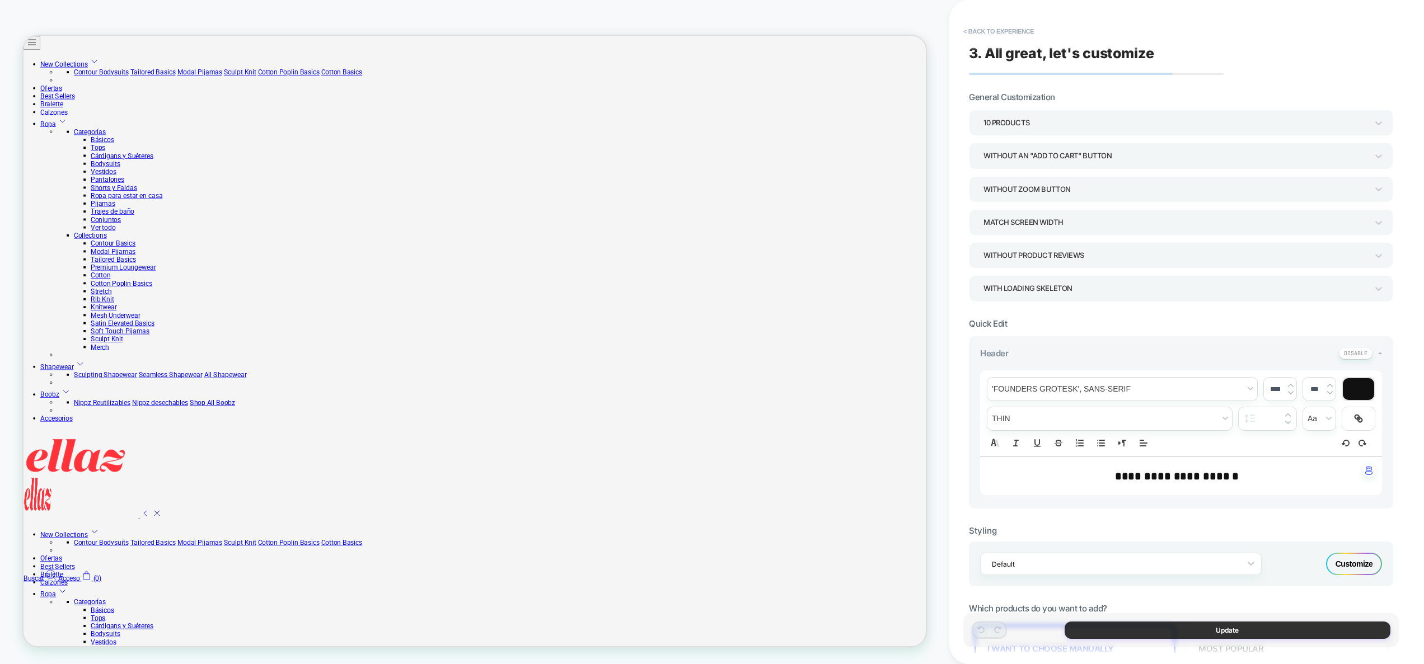
click at [1183, 635] on button "Update" at bounding box center [1228, 630] width 326 height 17
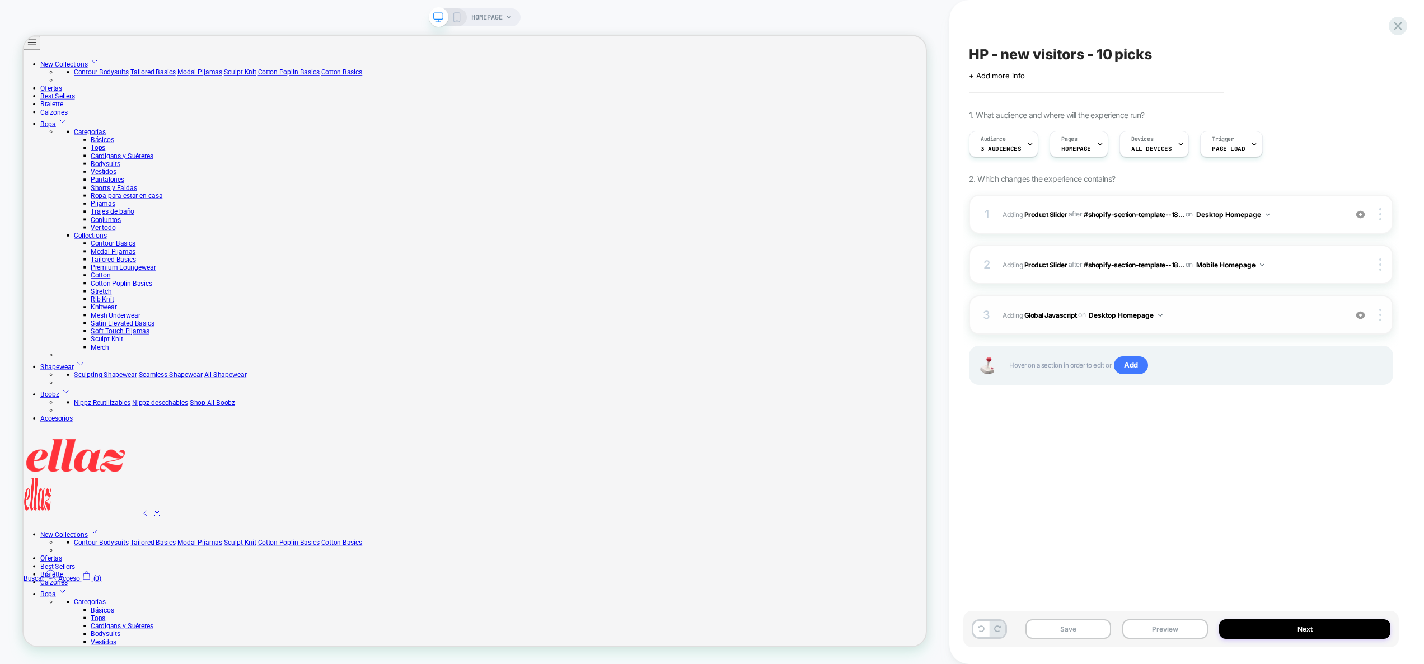
click at [1119, 316] on button "Desktop Homepage" at bounding box center [1126, 315] width 74 height 14
click at [1124, 486] on div "Desktop All Pages" at bounding box center [1126, 484] width 140 height 24
click at [1379, 313] on img at bounding box center [1380, 315] width 2 height 12
click at [1331, 353] on div "Target All Devices" at bounding box center [1314, 346] width 100 height 31
click at [1225, 323] on div "3 Adding Global Javascript on All Devices All Pages Add Before Add After Target…" at bounding box center [1181, 315] width 424 height 39
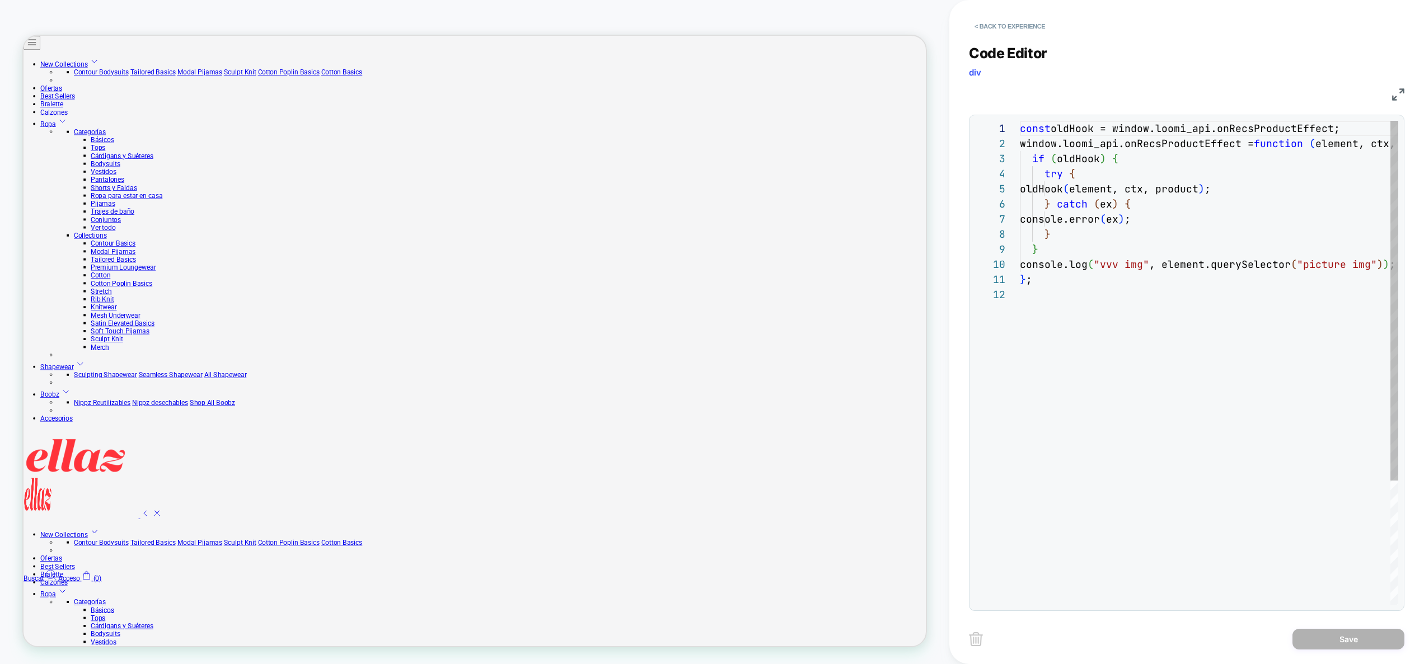
scroll to position [151, 0]
drag, startPoint x: 1168, startPoint y: 270, endPoint x: 1377, endPoint y: 261, distance: 208.9
click at [1377, 261] on div "const oldHook = window.loomi_api.onRecsProductEffect; window.loomi_api.onRecsPr…" at bounding box center [1246, 446] width 473 height 650
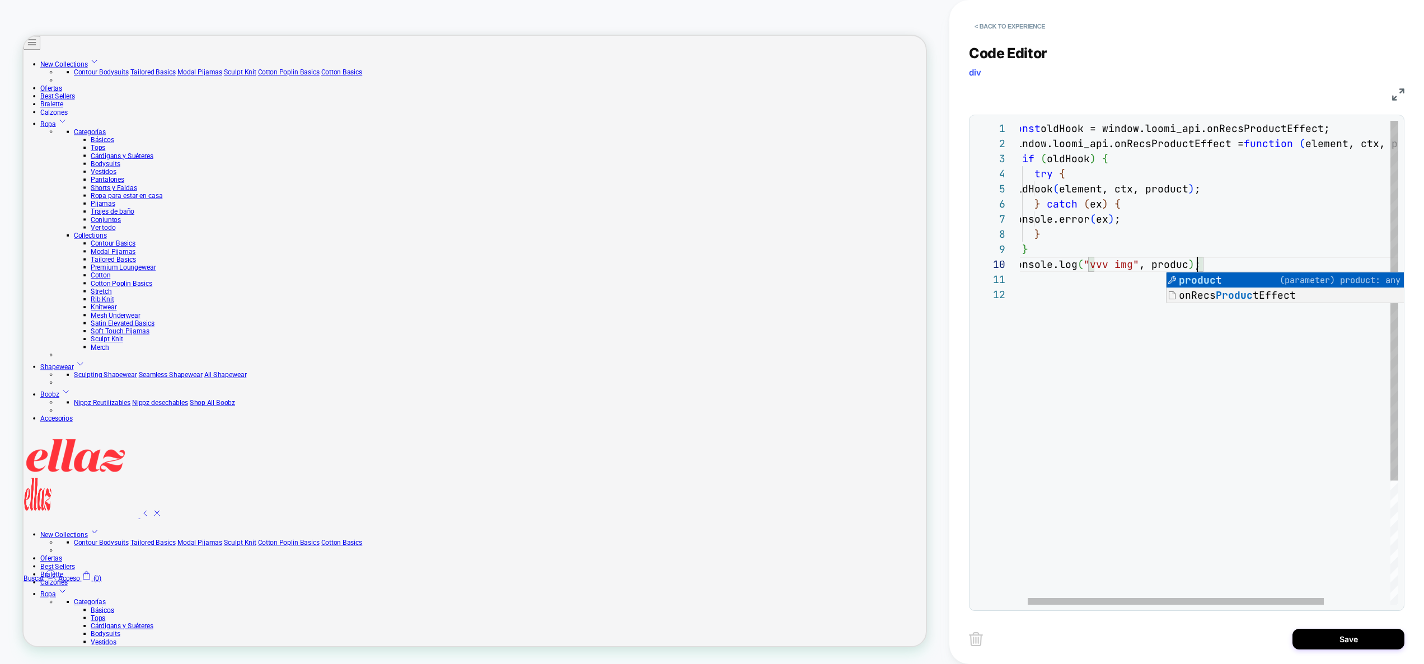
scroll to position [136, 194]
click at [1254, 416] on div "const oldHook = window.loomi_api.onRecsProductEffect; window.loomi_api.onRecsPr…" at bounding box center [1246, 446] width 473 height 650
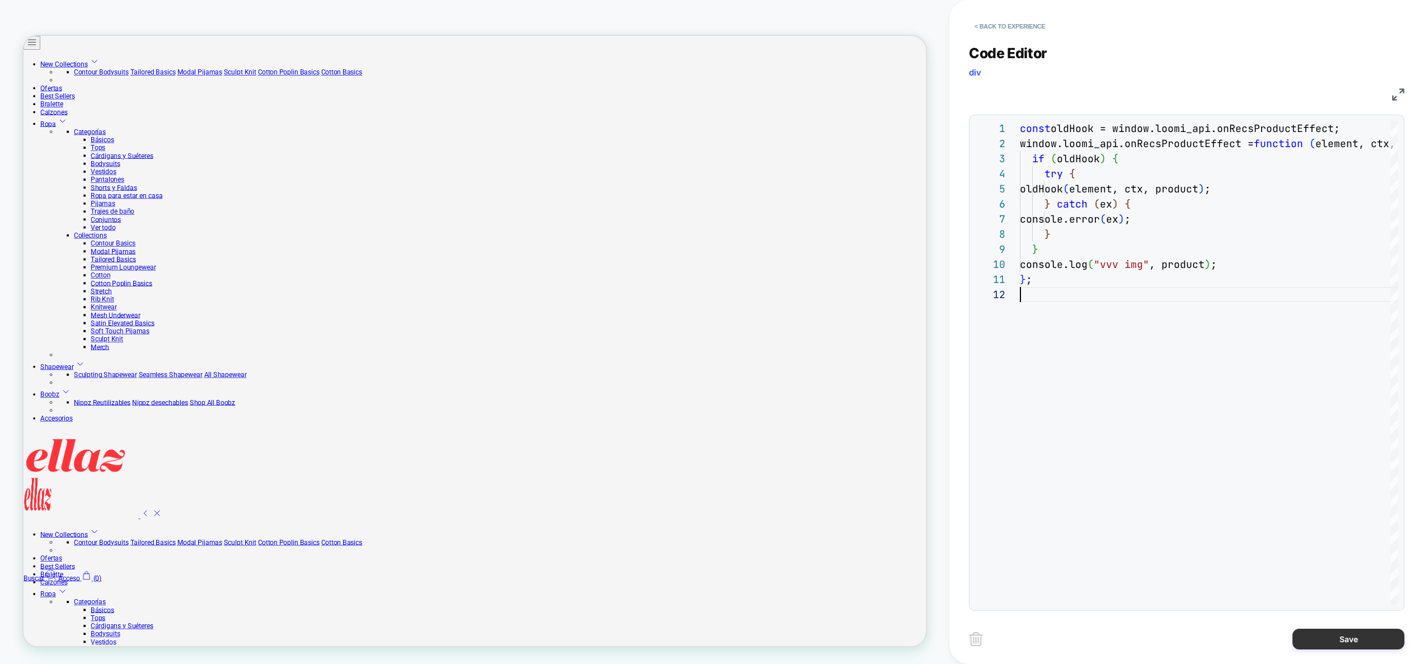
type textarea "**"
click at [1342, 645] on button "Save" at bounding box center [1348, 639] width 112 height 21
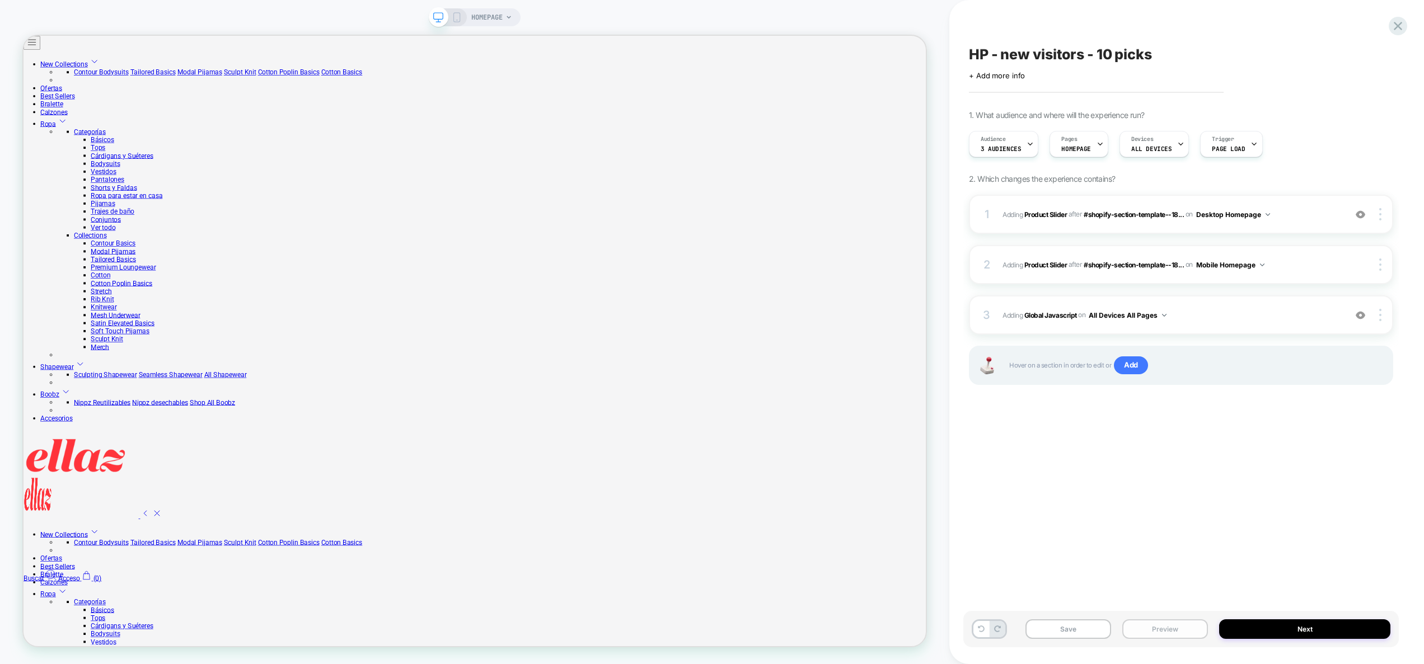
click at [1152, 630] on button "Preview" at bounding box center [1165, 630] width 86 height 20
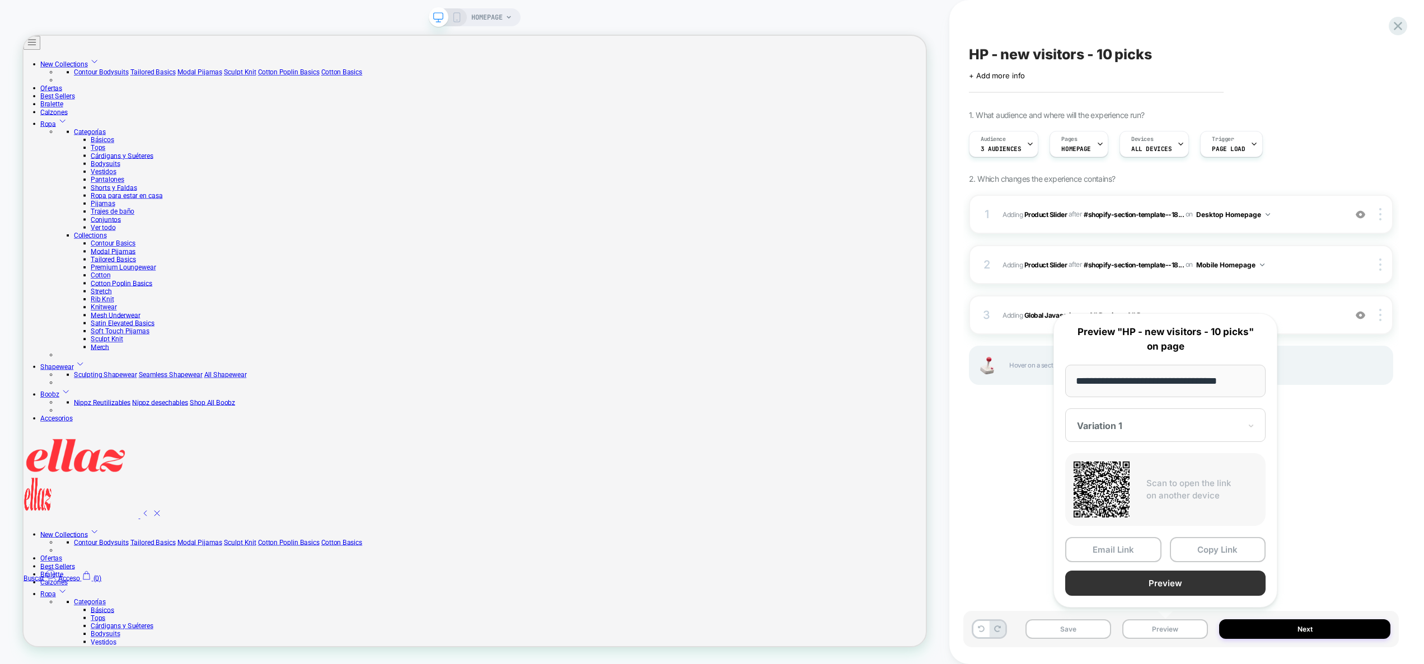
click at [1178, 580] on button "Preview" at bounding box center [1165, 583] width 200 height 25
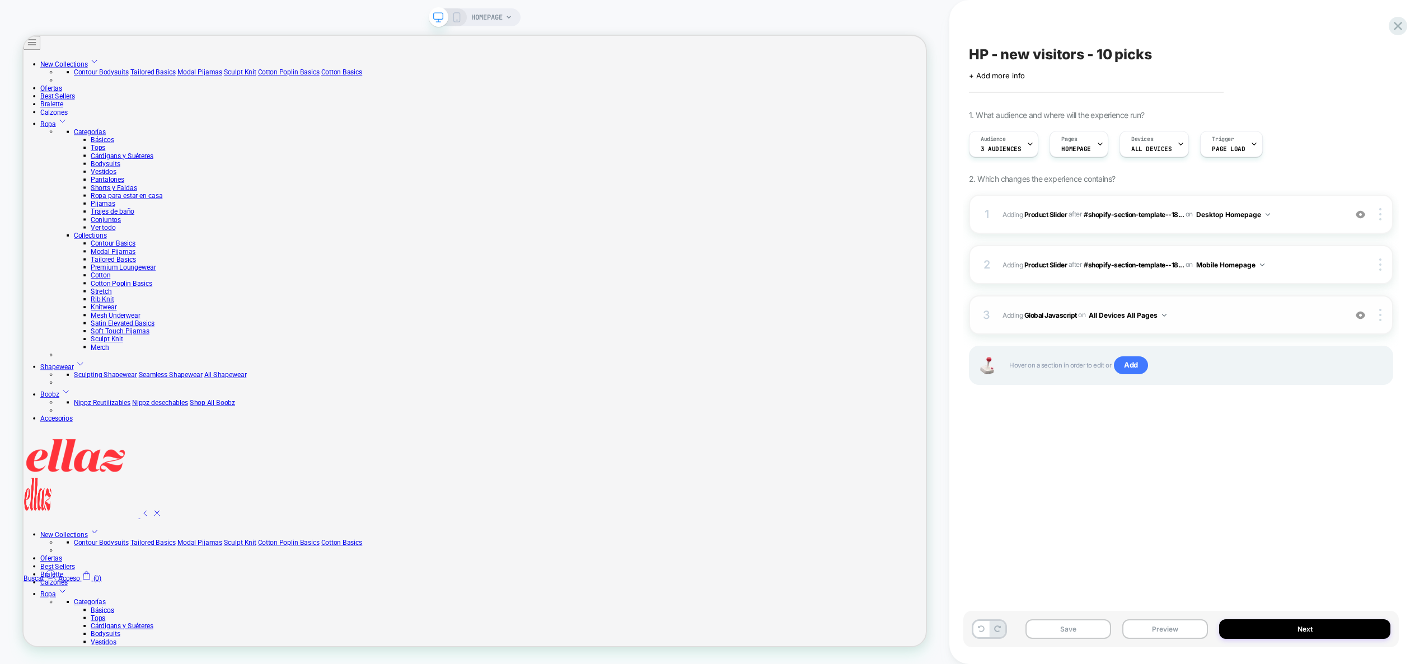
click at [1229, 320] on span "Adding Global Javascript on All Devices All Pages" at bounding box center [1170, 315] width 337 height 14
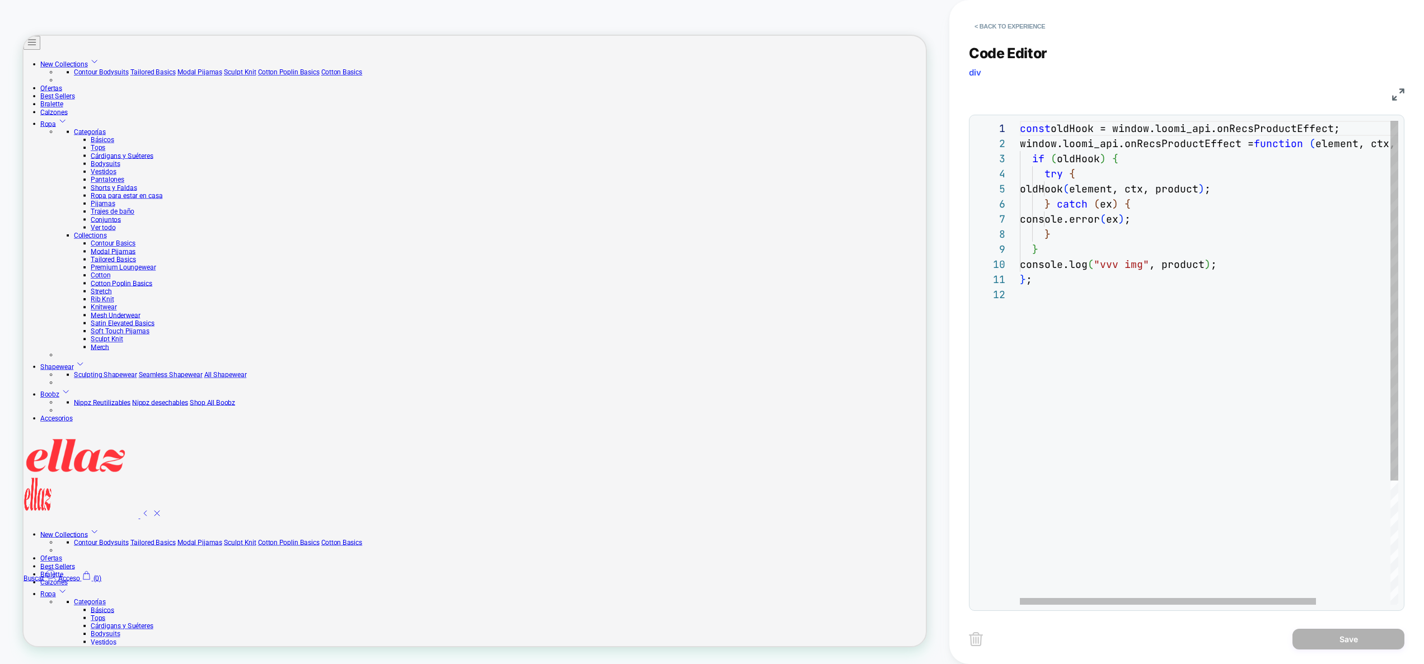
click at [1147, 338] on div "const oldHook = window.loomi_api.onRecsProductEffect; window.loomi_api.onRecsPr…" at bounding box center [1256, 446] width 473 height 650
drag, startPoint x: 1235, startPoint y: 262, endPoint x: 1057, endPoint y: 266, distance: 178.6
click at [1035, 266] on div "const oldHook = window.loomi_api.onRecsProductEffect; window.loomi_api.onRecsPr…" at bounding box center [1256, 446] width 473 height 650
click at [1246, 262] on div "const oldHook = window.loomi_api.onRecsProductEffect; window.loomi_api.onRecsPr…" at bounding box center [1256, 446] width 473 height 650
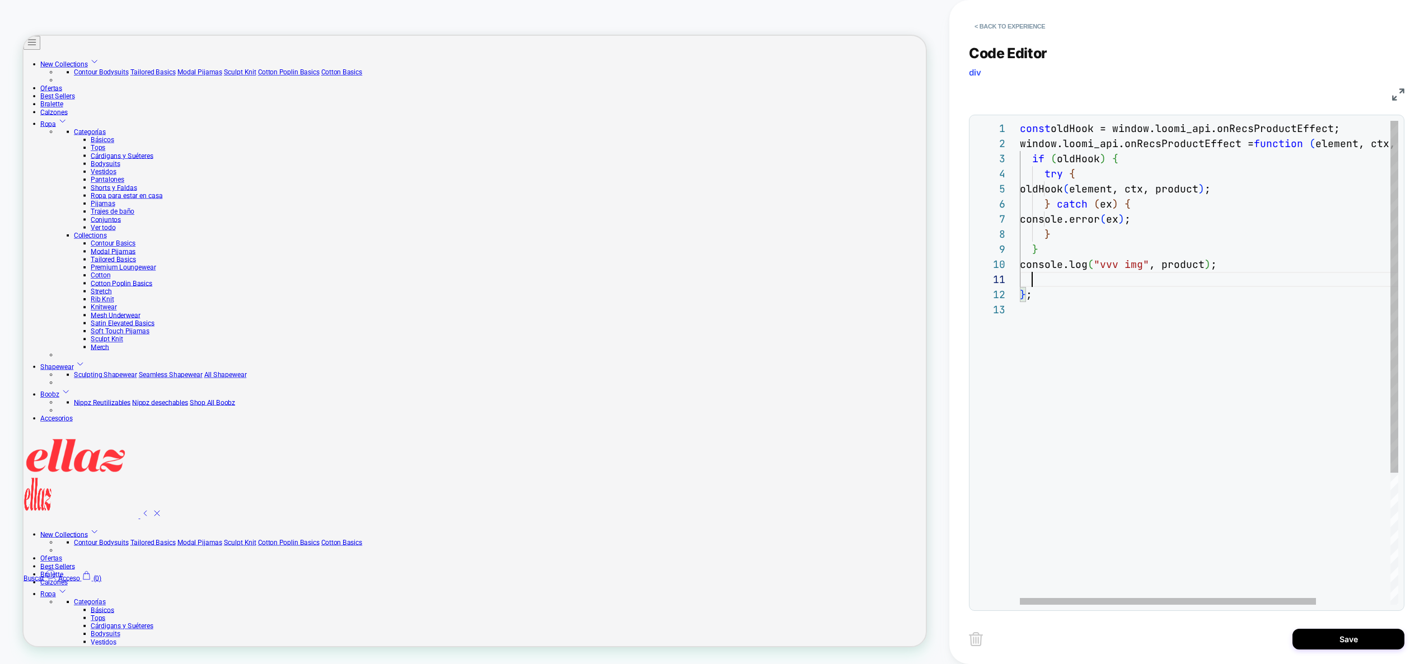
scroll to position [91, 18]
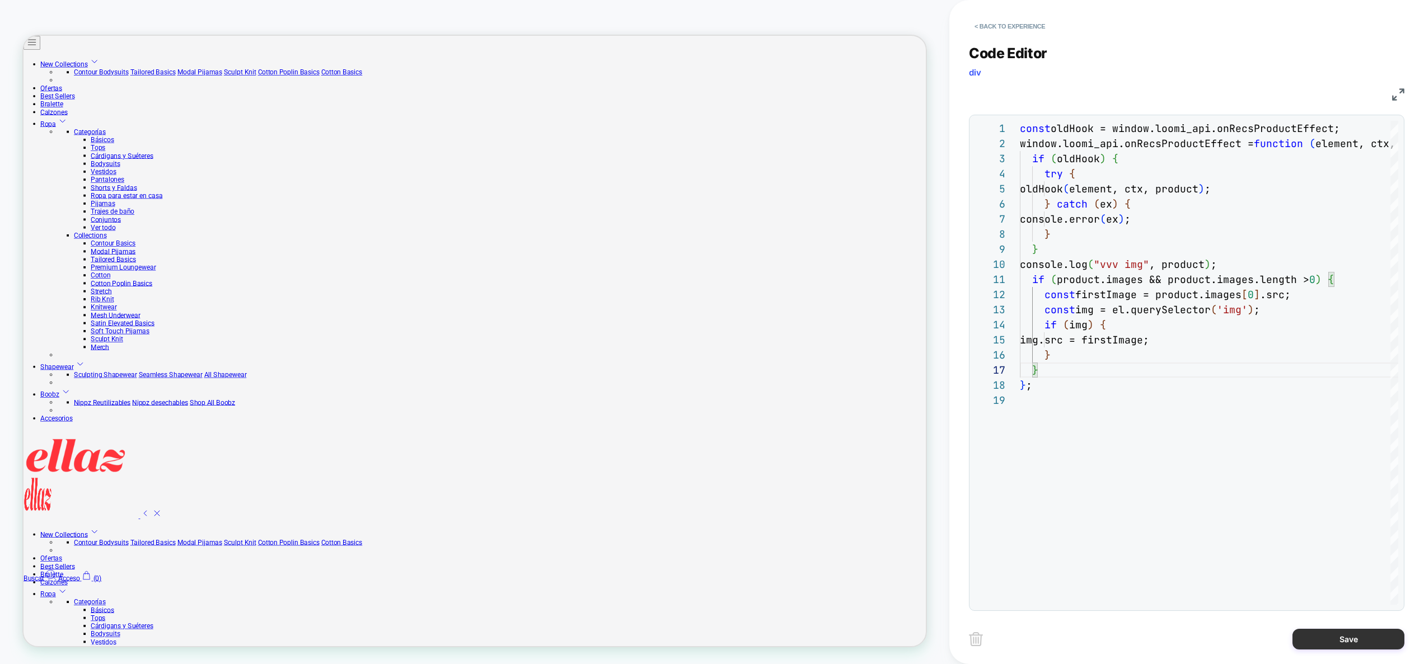
type textarea "**********"
click at [1338, 641] on button "Save" at bounding box center [1348, 639] width 112 height 21
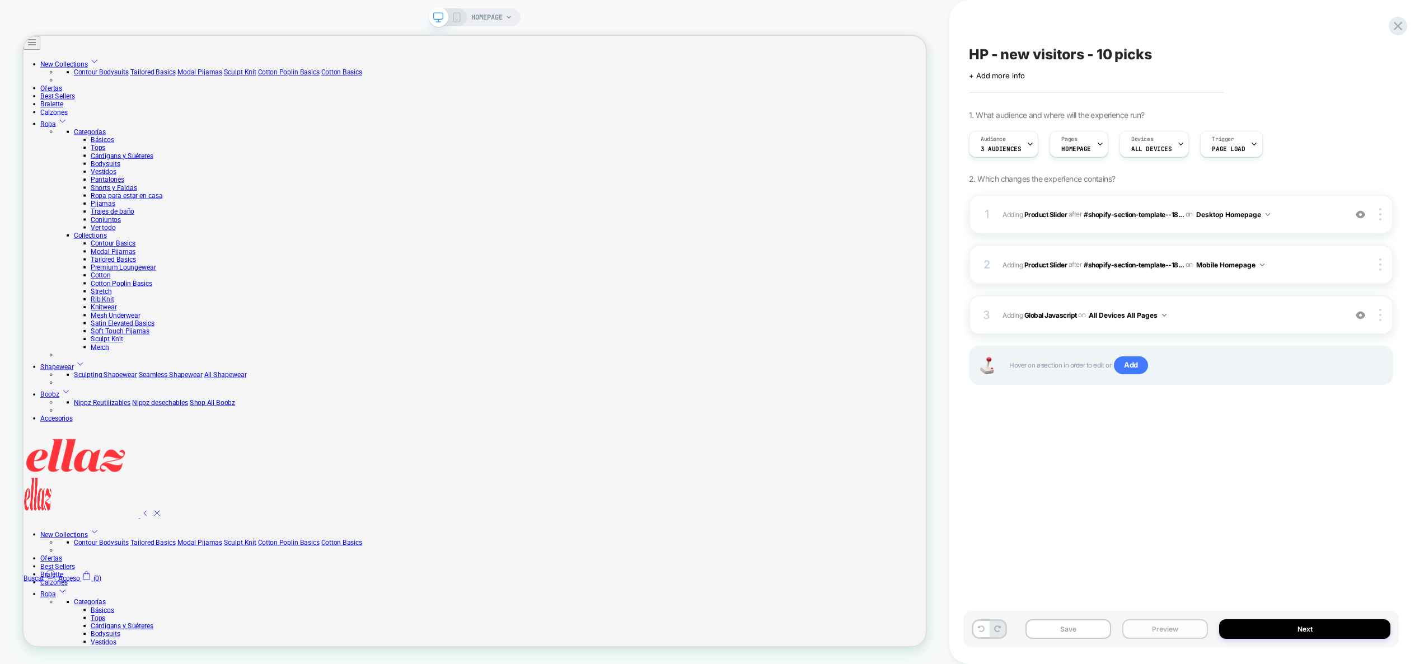
click at [1196, 631] on button "Preview" at bounding box center [1165, 630] width 86 height 20
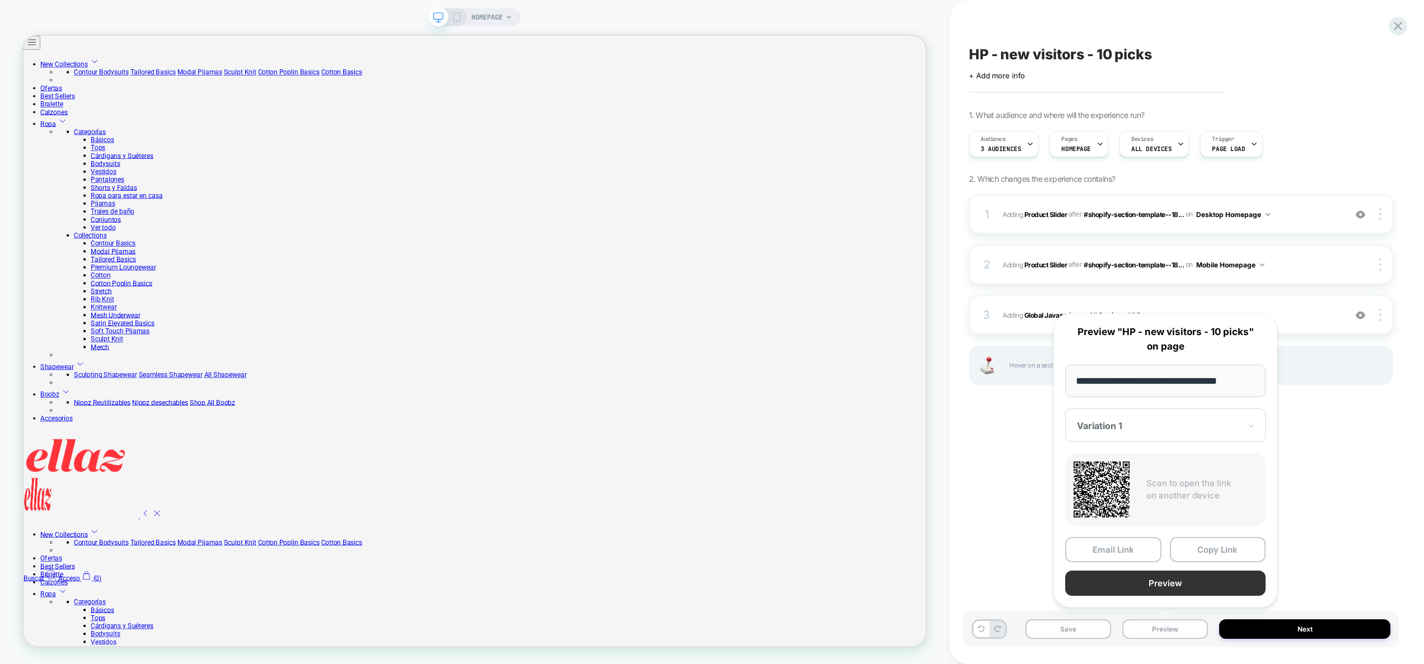
click at [1195, 585] on button "Preview" at bounding box center [1165, 583] width 200 height 25
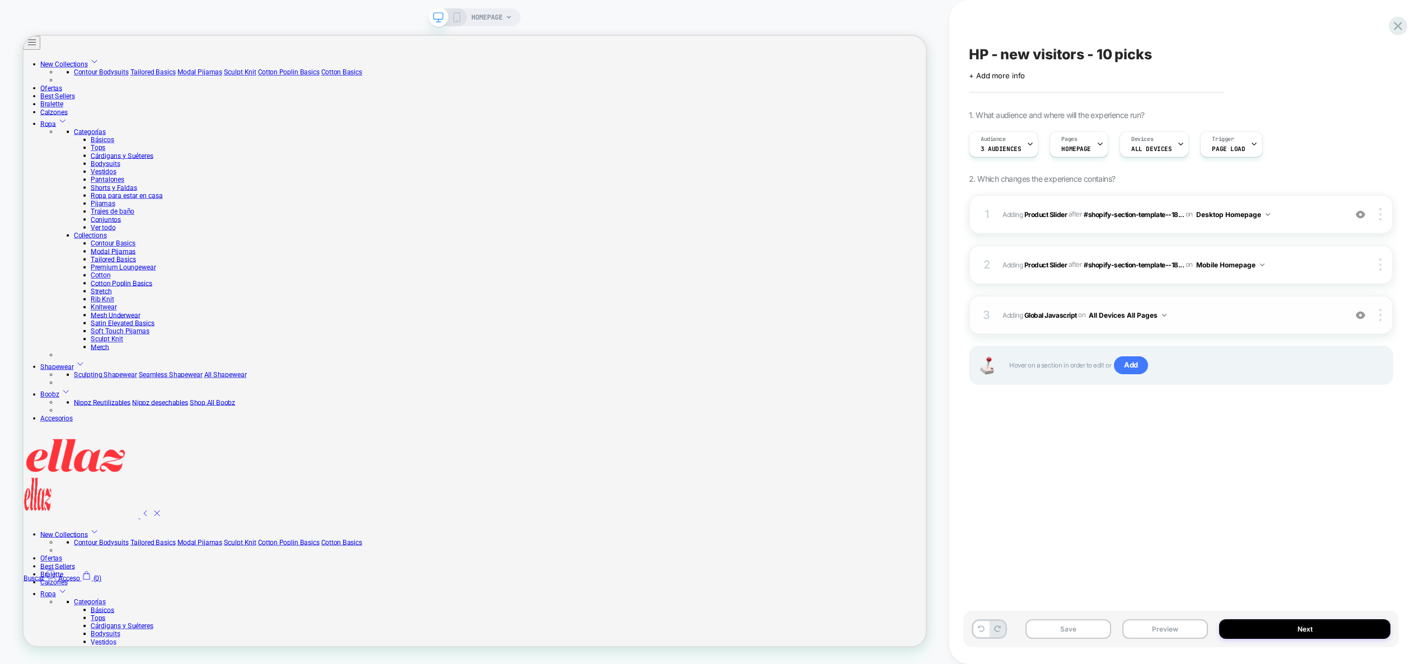
click at [1215, 310] on span "Adding Global Javascript on All Devices All Pages" at bounding box center [1170, 315] width 337 height 14
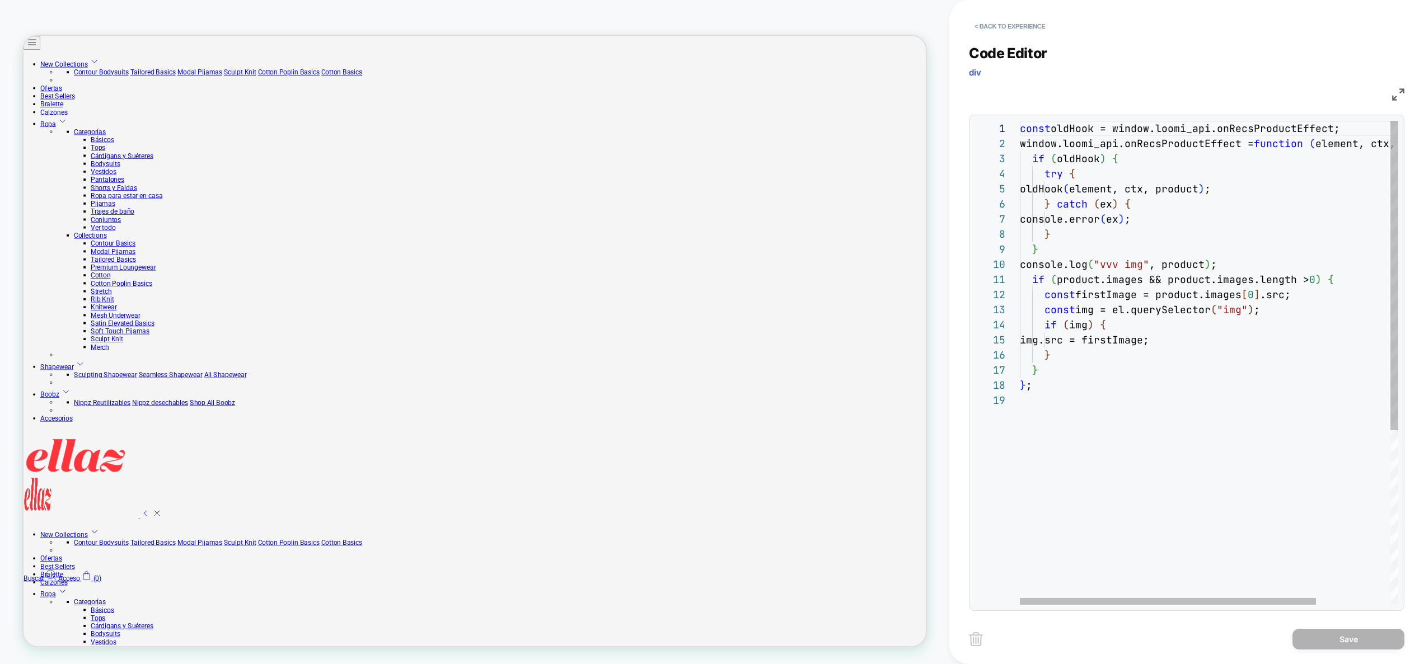
scroll to position [15, 440]
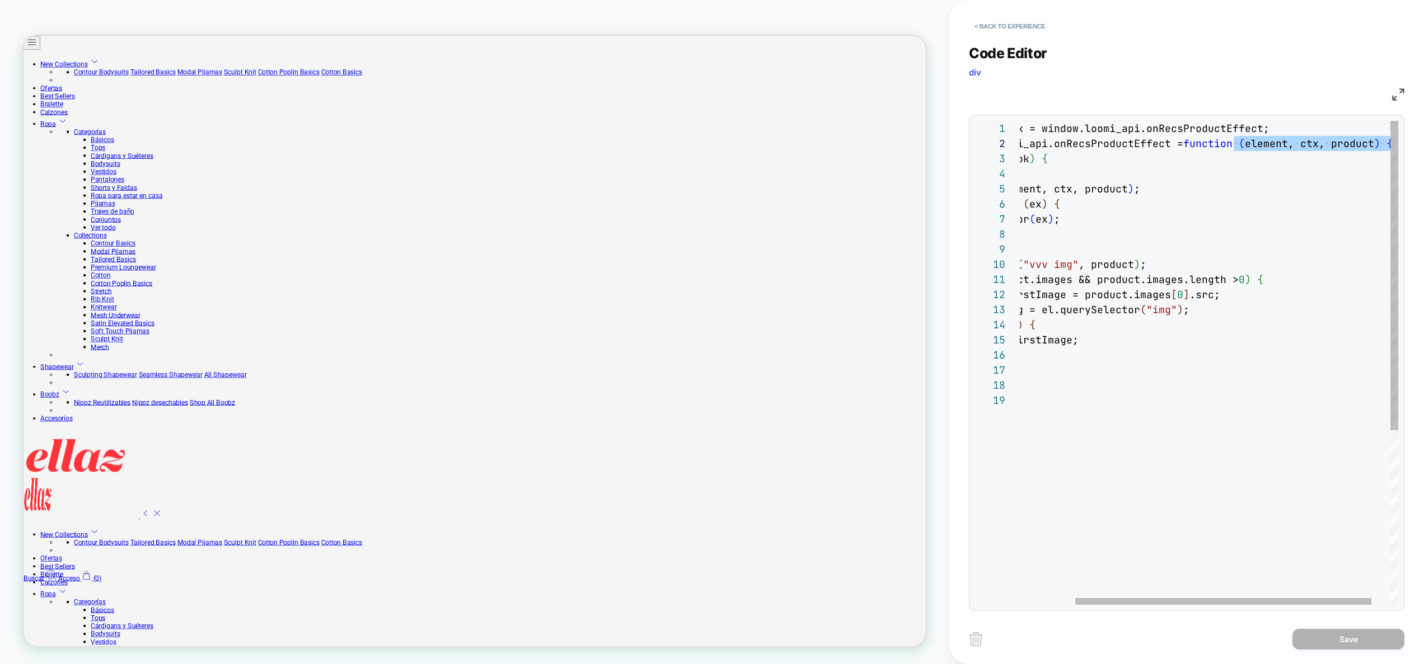
drag, startPoint x: 1305, startPoint y: 146, endPoint x: 1386, endPoint y: 162, distance: 82.7
click at [1395, 145] on div "const oldHook = window.loomi_api.onRecsProductEffect; window.loomi_api.onRecsPr…" at bounding box center [1185, 499] width 473 height 756
click at [1192, 453] on div "const oldHook = window.loomi_api.onRecsProductEffect; window.loomi_api.onRecsPr…" at bounding box center [1185, 499] width 473 height 756
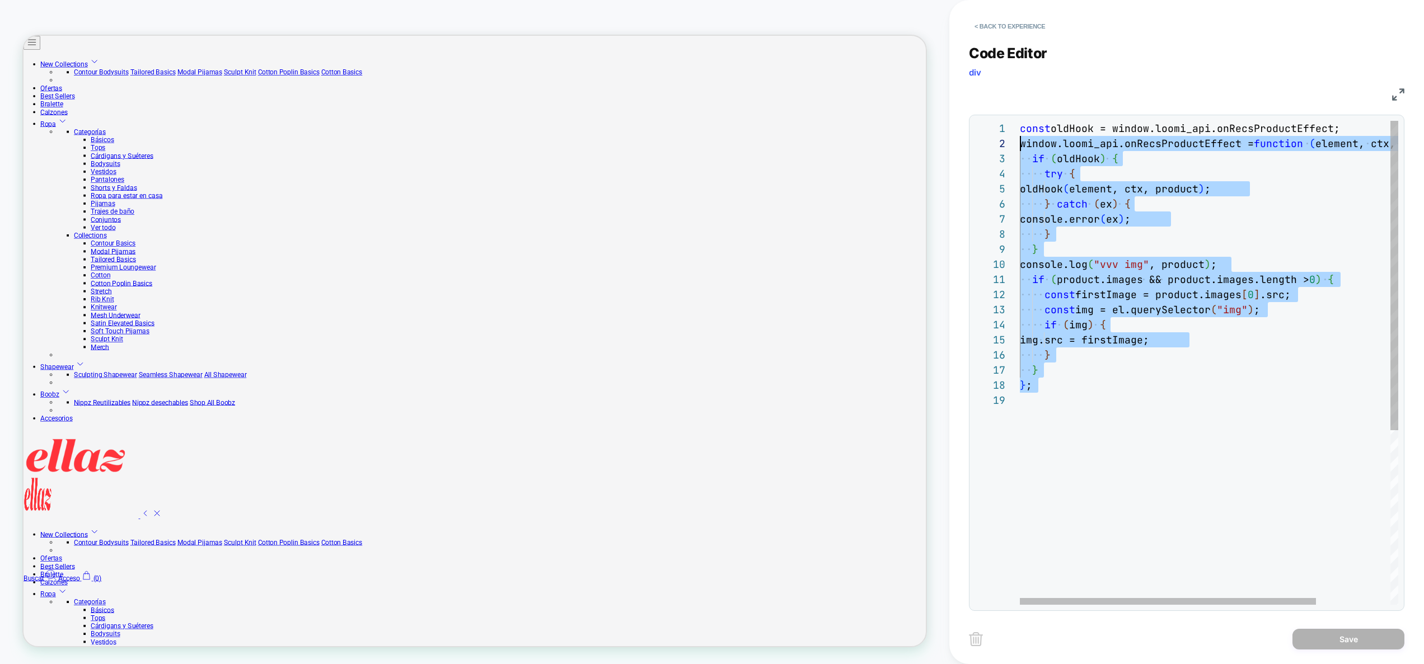
scroll to position [0, 0]
drag, startPoint x: 1166, startPoint y: 462, endPoint x: 890, endPoint y: 95, distance: 459.3
click at [1020, 121] on div "const oldHook = window.loomi_api.onRecsProductEffect; window.loomi_api.onRecsPr…" at bounding box center [1256, 499] width 473 height 756
click at [1221, 377] on div "const oldHook = window.loomi_api.onRecsProductEffect; window.loomi_api.onRecsPr…" at bounding box center [1256, 499] width 473 height 756
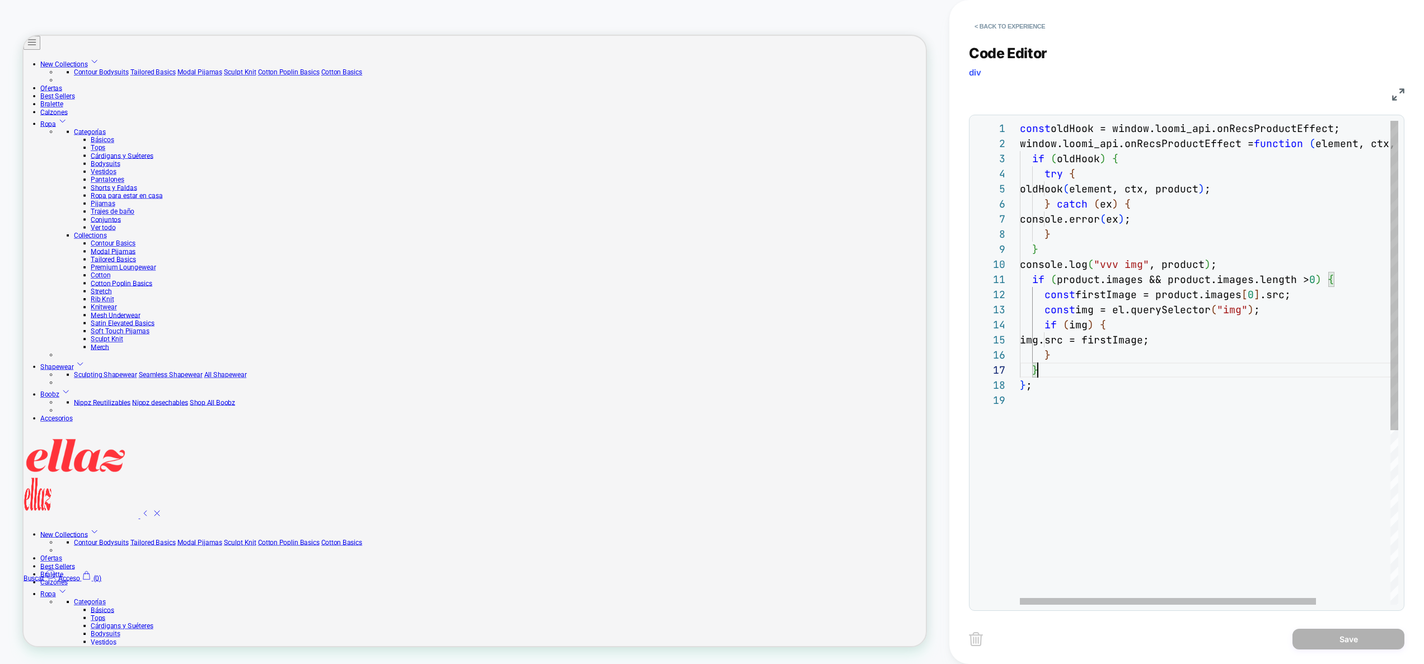
scroll to position [15, 0]
type textarea "**"
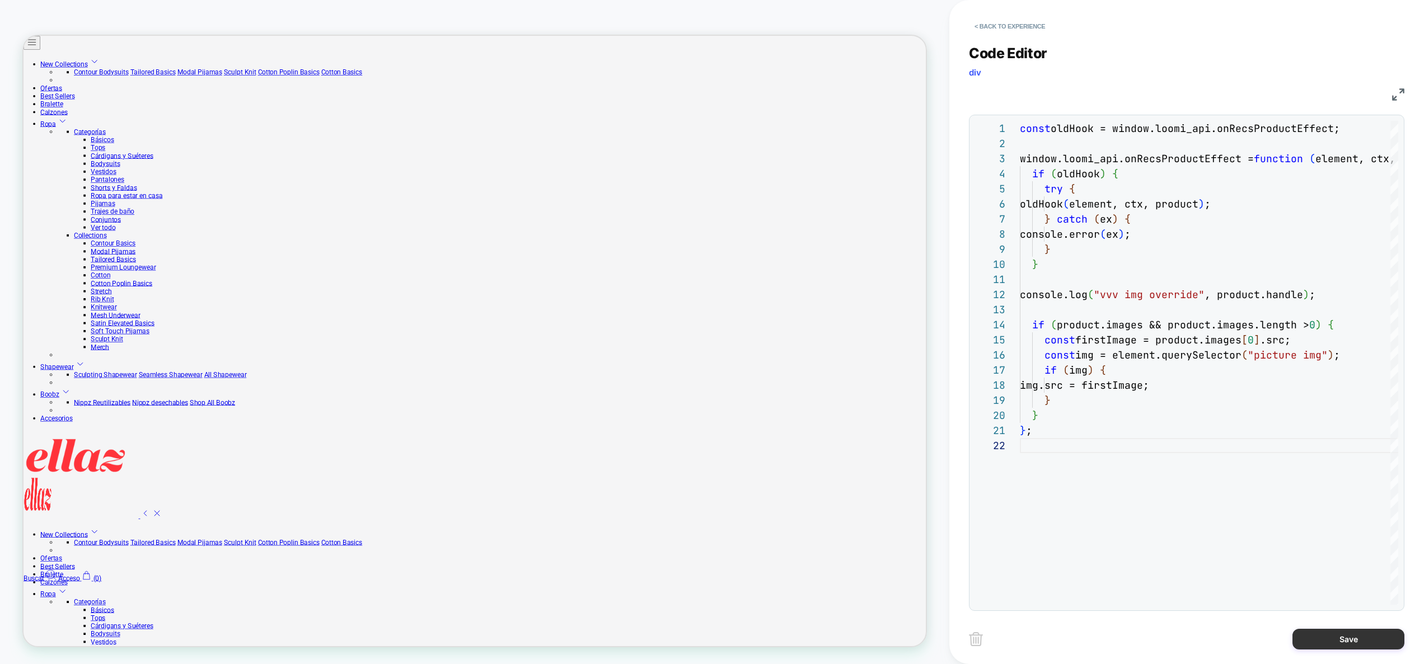
click at [1343, 632] on button "Save" at bounding box center [1348, 639] width 112 height 21
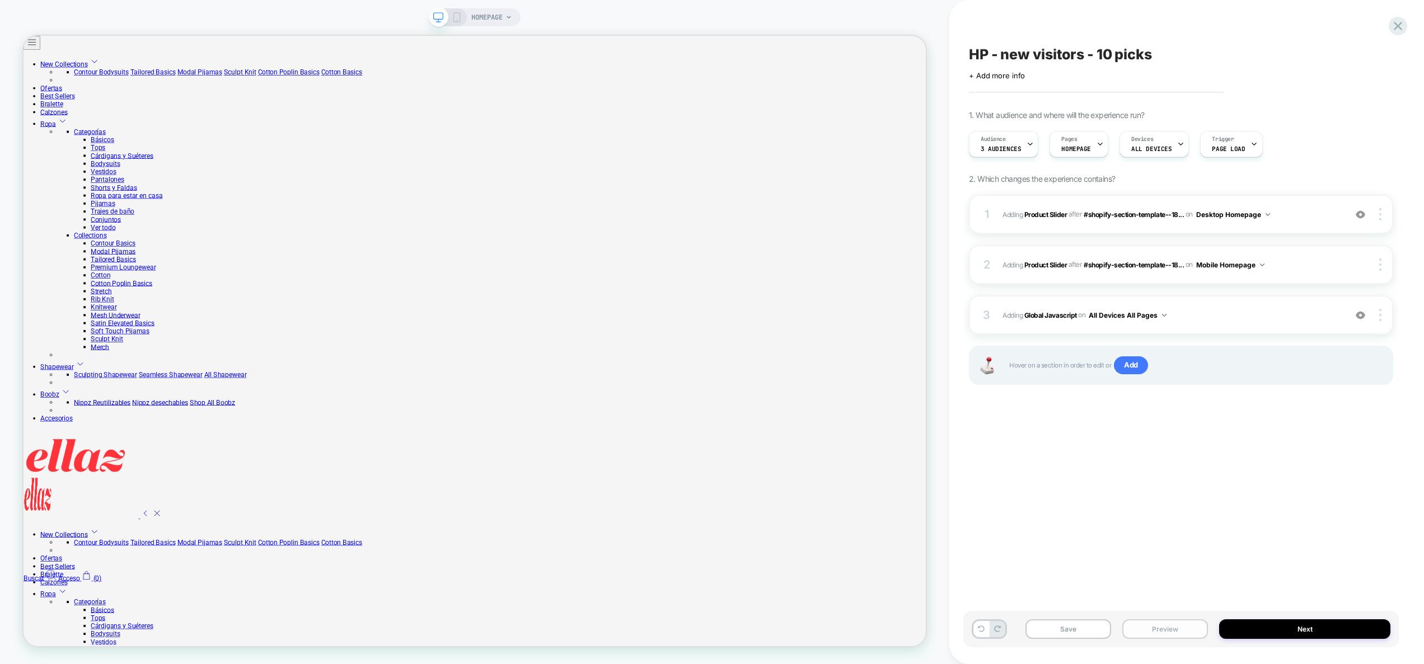
click at [1164, 626] on button "Preview" at bounding box center [1165, 630] width 86 height 20
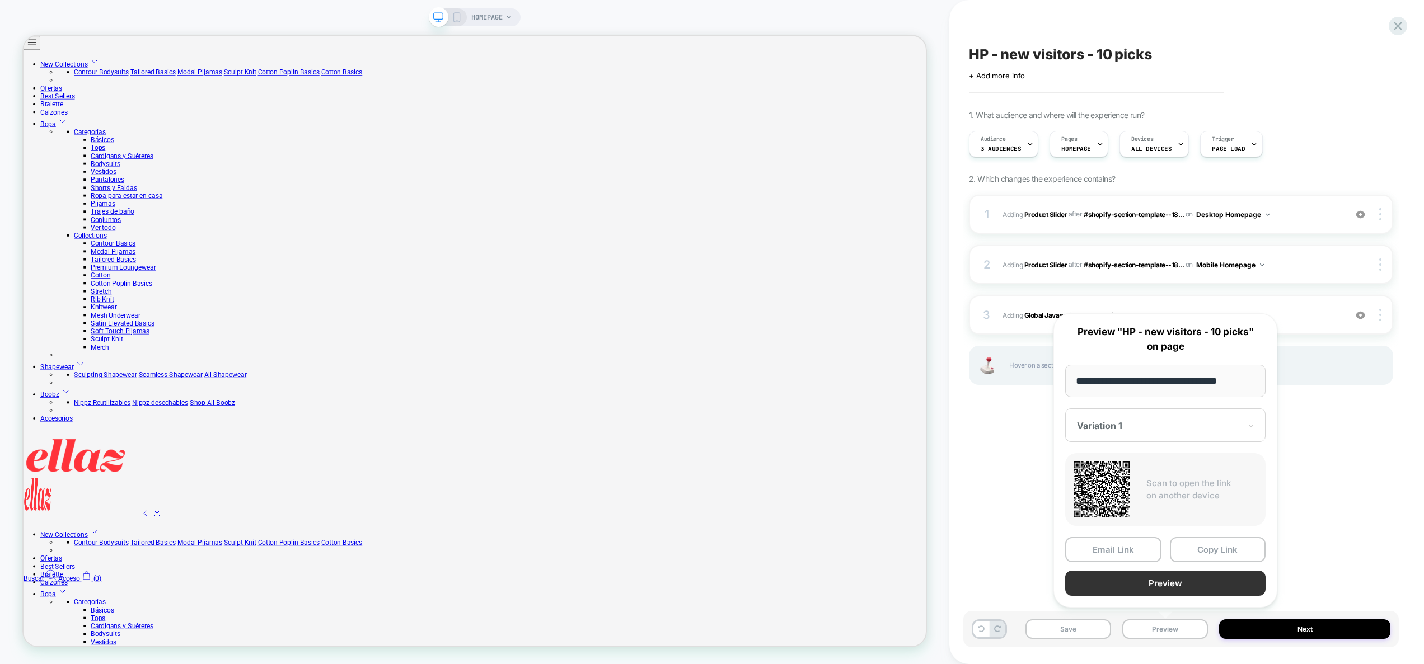
click at [1154, 582] on button "Preview" at bounding box center [1165, 583] width 200 height 25
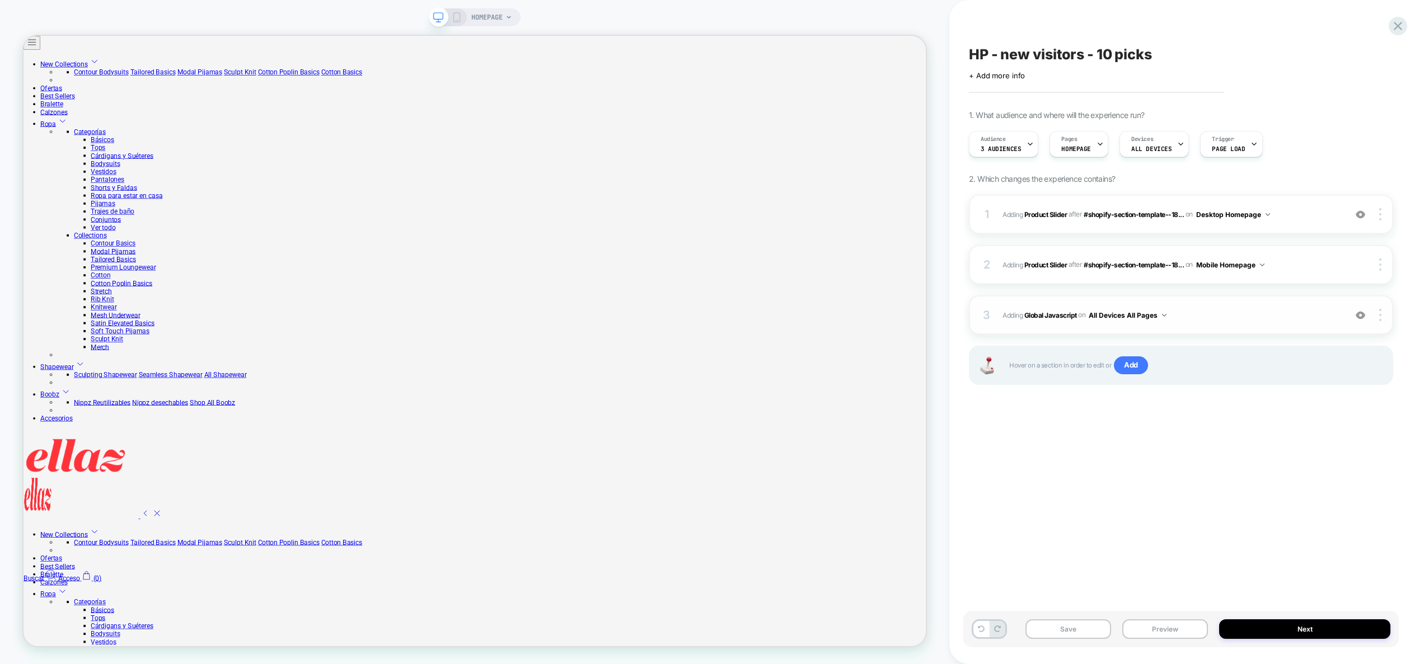
click at [1241, 307] on div "3 Adding Global Javascript on All Devices All Pages Add Before Add After Target…" at bounding box center [1181, 315] width 424 height 39
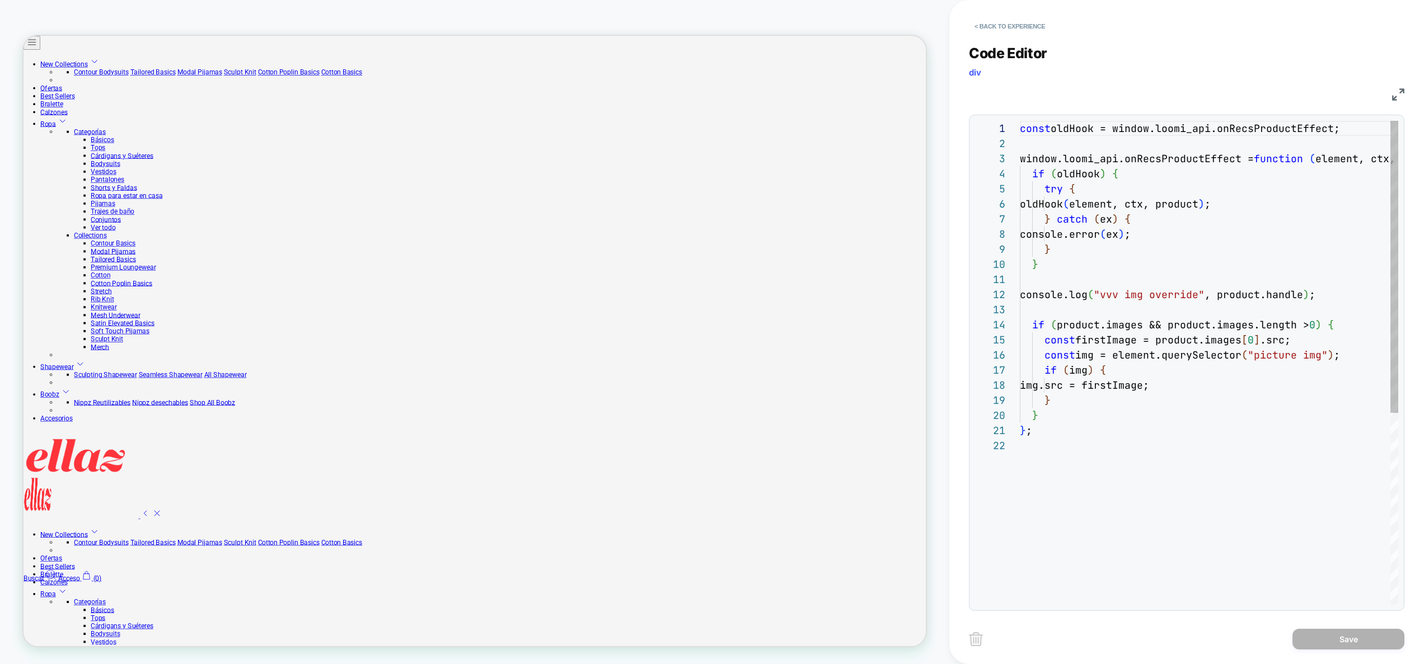
scroll to position [151, 0]
click at [1012, 25] on button "< Back to experience" at bounding box center [1010, 26] width 82 height 18
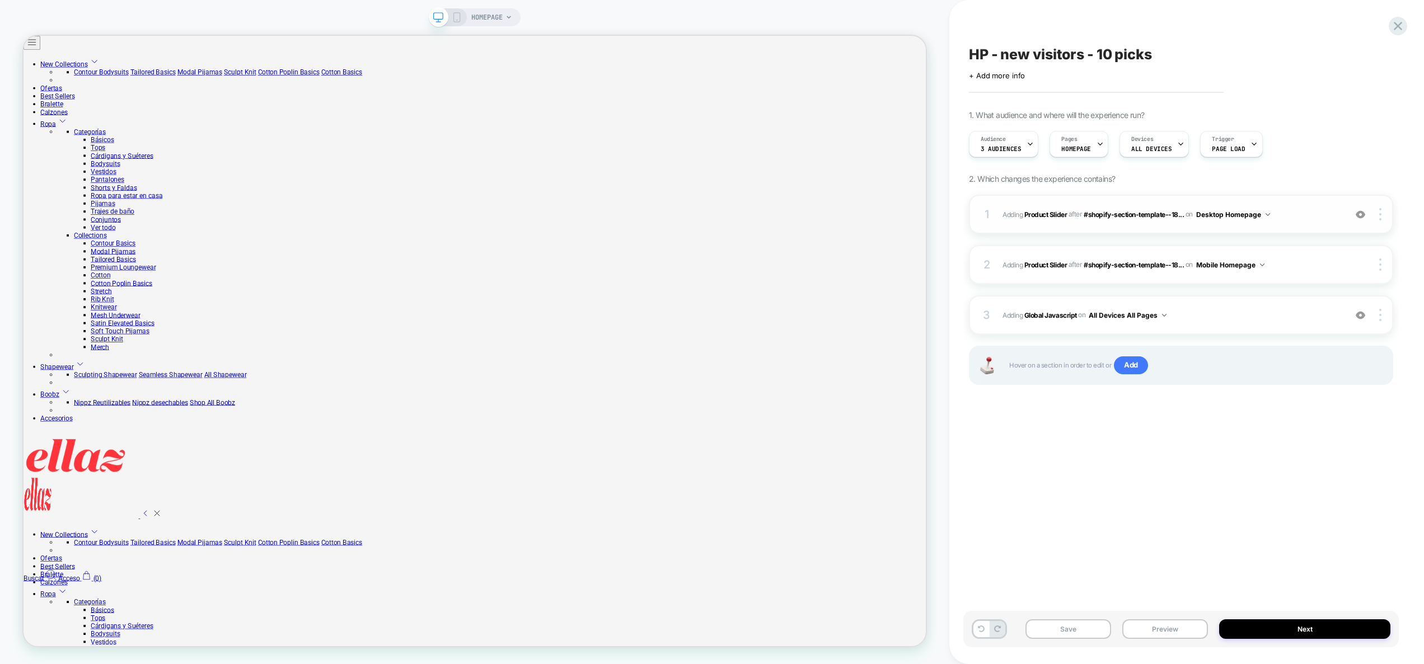
drag, startPoint x: 1291, startPoint y: 265, endPoint x: 1290, endPoint y: 217, distance: 48.1
click at [1290, 217] on div "1 #_loomi_addon_1758633680875 Adding Product Slider AFTER #shopify-section-temp…" at bounding box center [1181, 304] width 424 height 218
click at [1290, 214] on span "#_loomi_addon_1758633680875 Adding Product Slider AFTER #shopify-section-templa…" at bounding box center [1170, 215] width 337 height 14
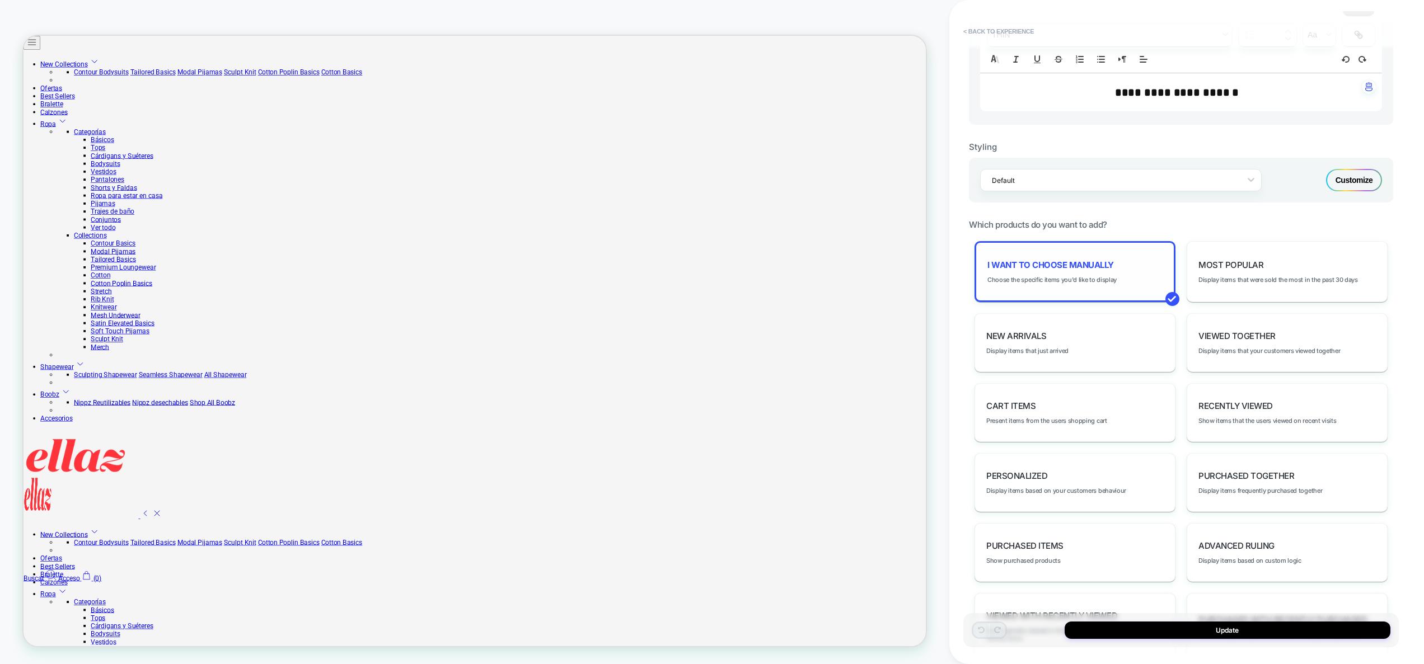
click at [1070, 269] on span "I want to choose manually" at bounding box center [1050, 265] width 126 height 11
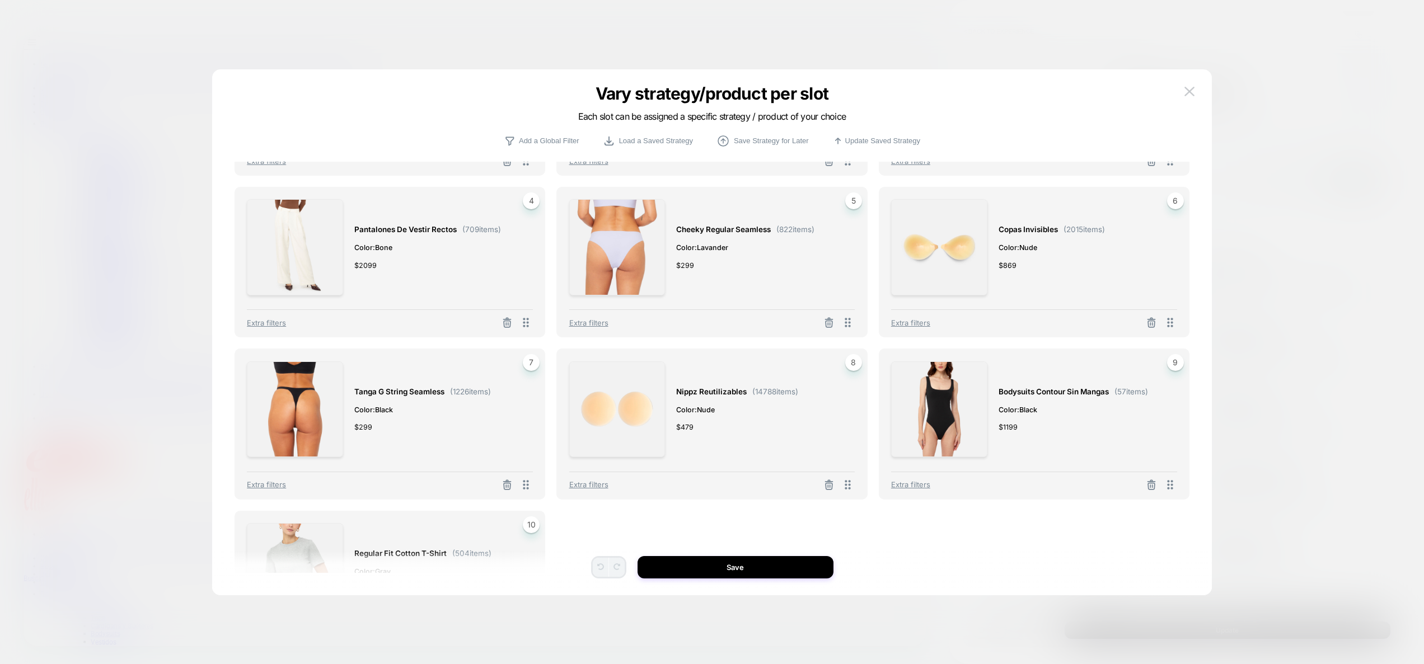
scroll to position [253, 0]
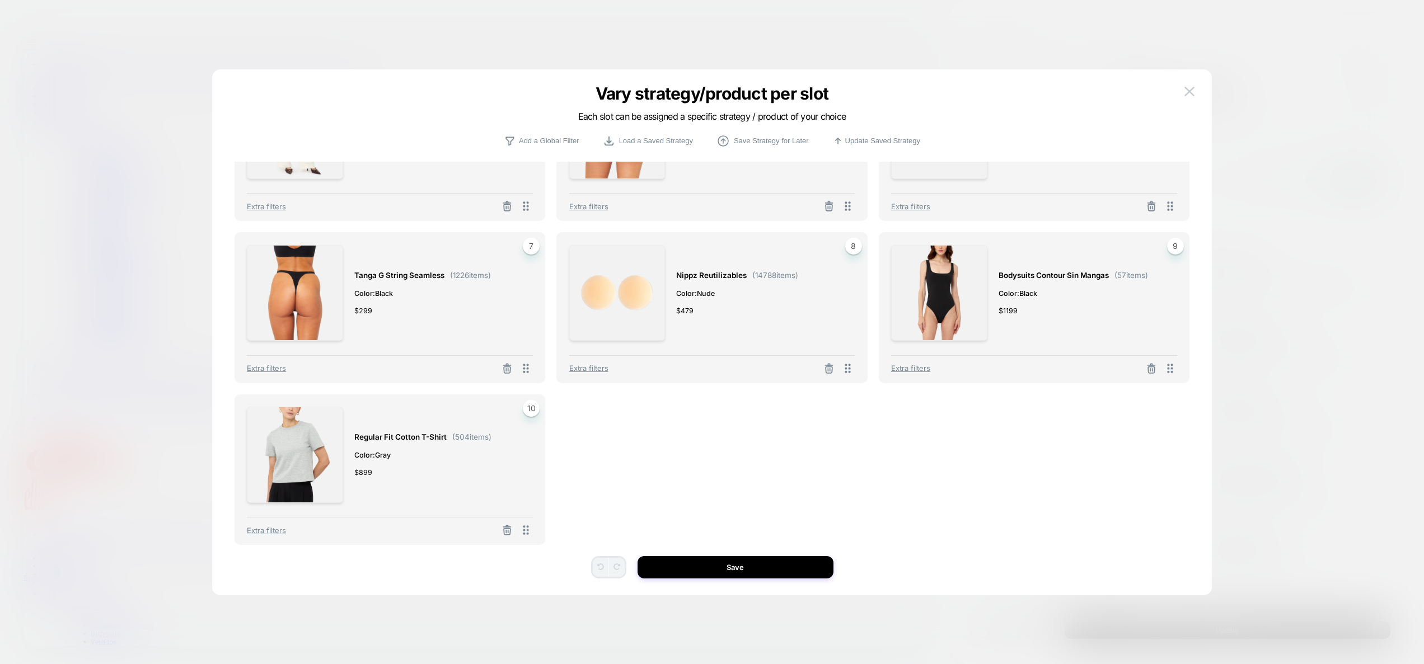
click at [1192, 92] on img at bounding box center [1189, 92] width 10 height 10
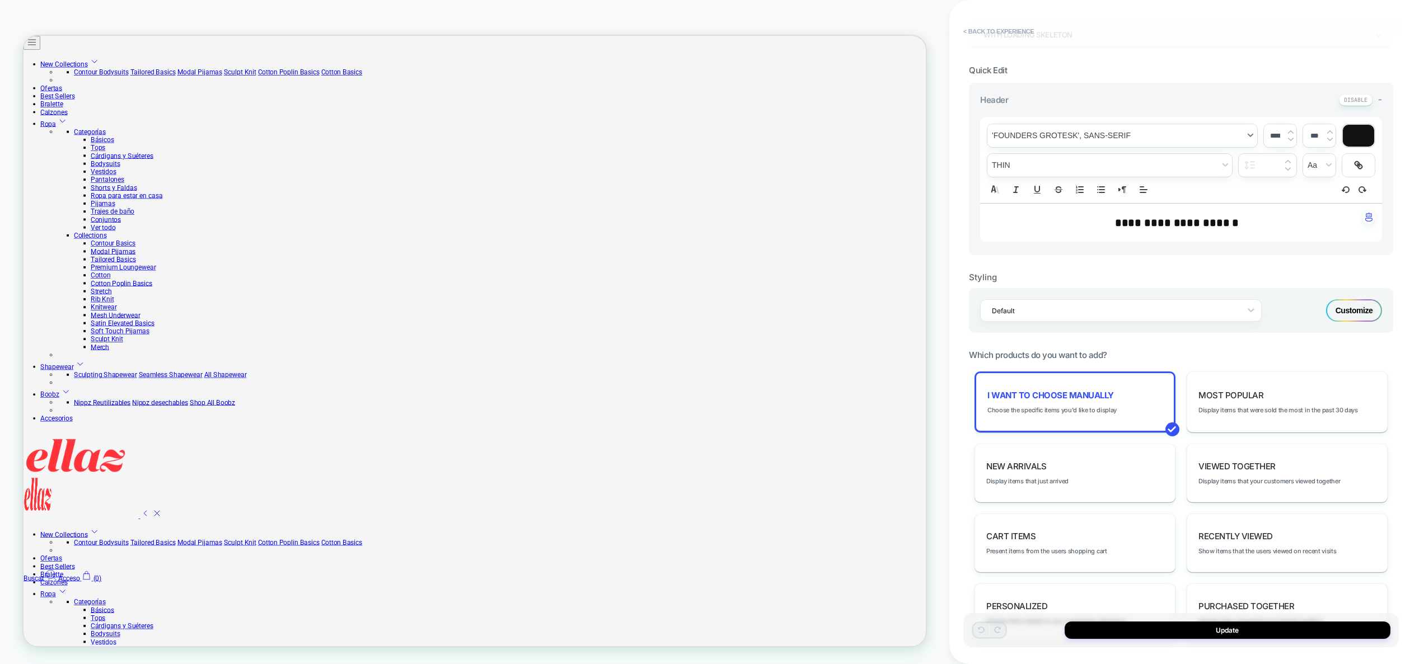
scroll to position [46, 0]
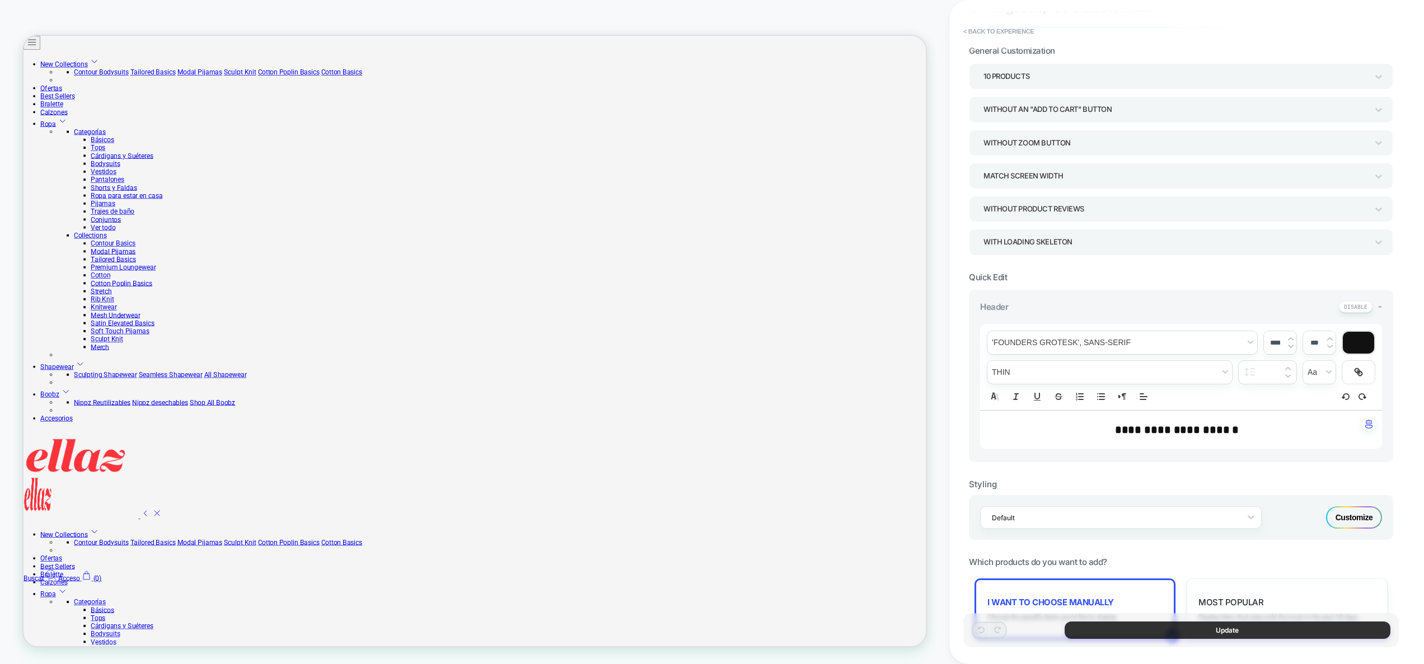
click at [1193, 633] on button "Update" at bounding box center [1228, 630] width 326 height 17
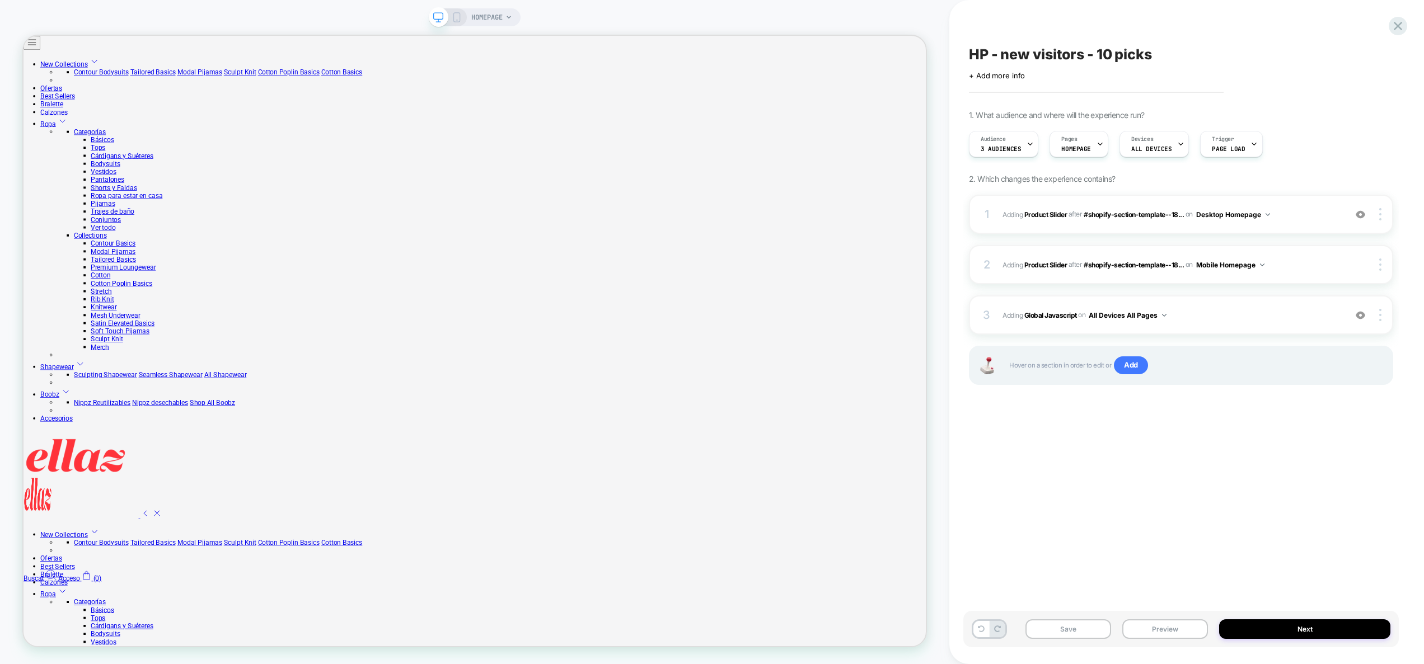
click at [460, 21] on icon at bounding box center [457, 17] width 10 height 10
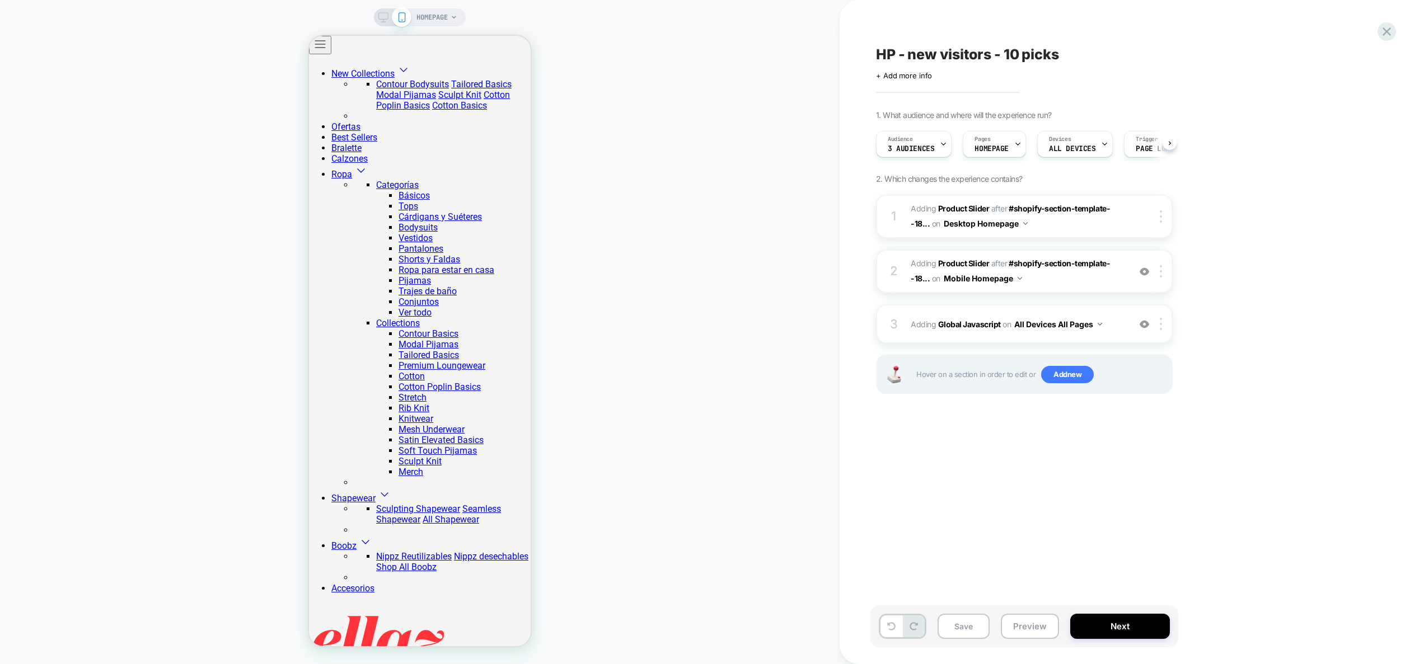
scroll to position [0, 1]
click at [1113, 278] on span "#_loomi_addon_1758636040197 Adding Product Slider AFTER #shopify-section-templa…" at bounding box center [1017, 271] width 213 height 30
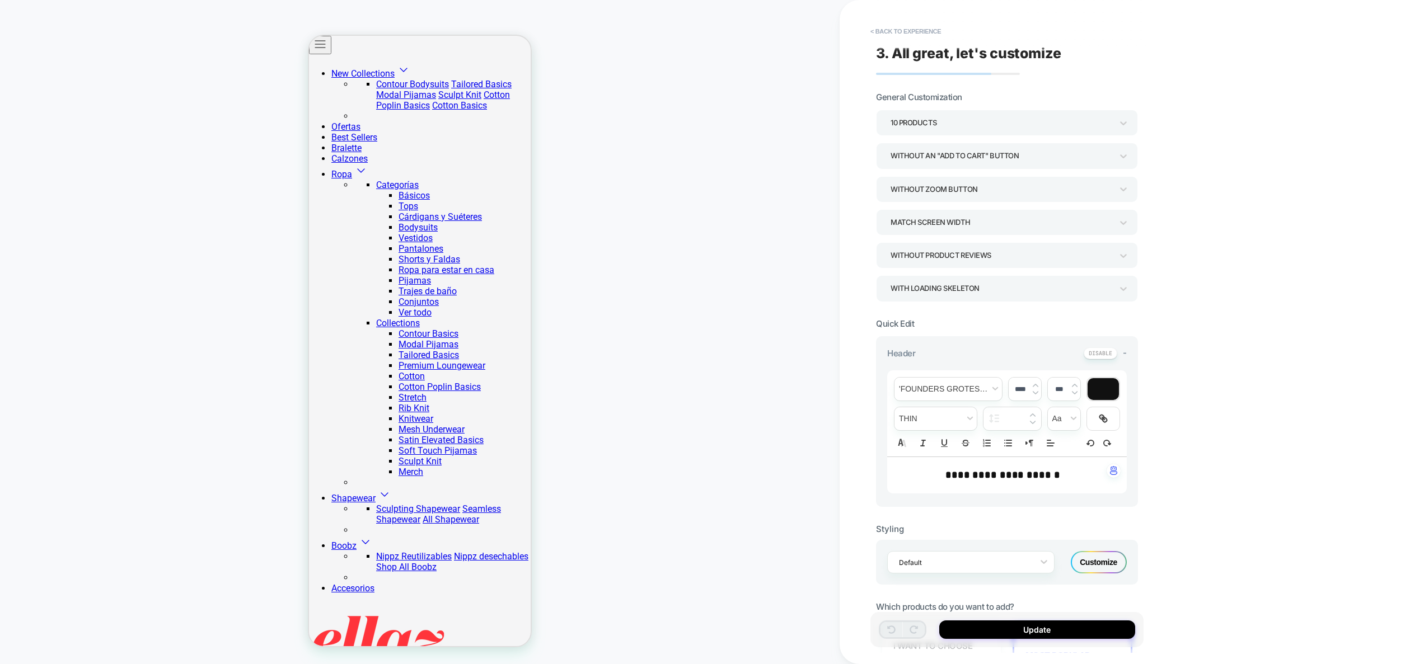
scroll to position [390, 0]
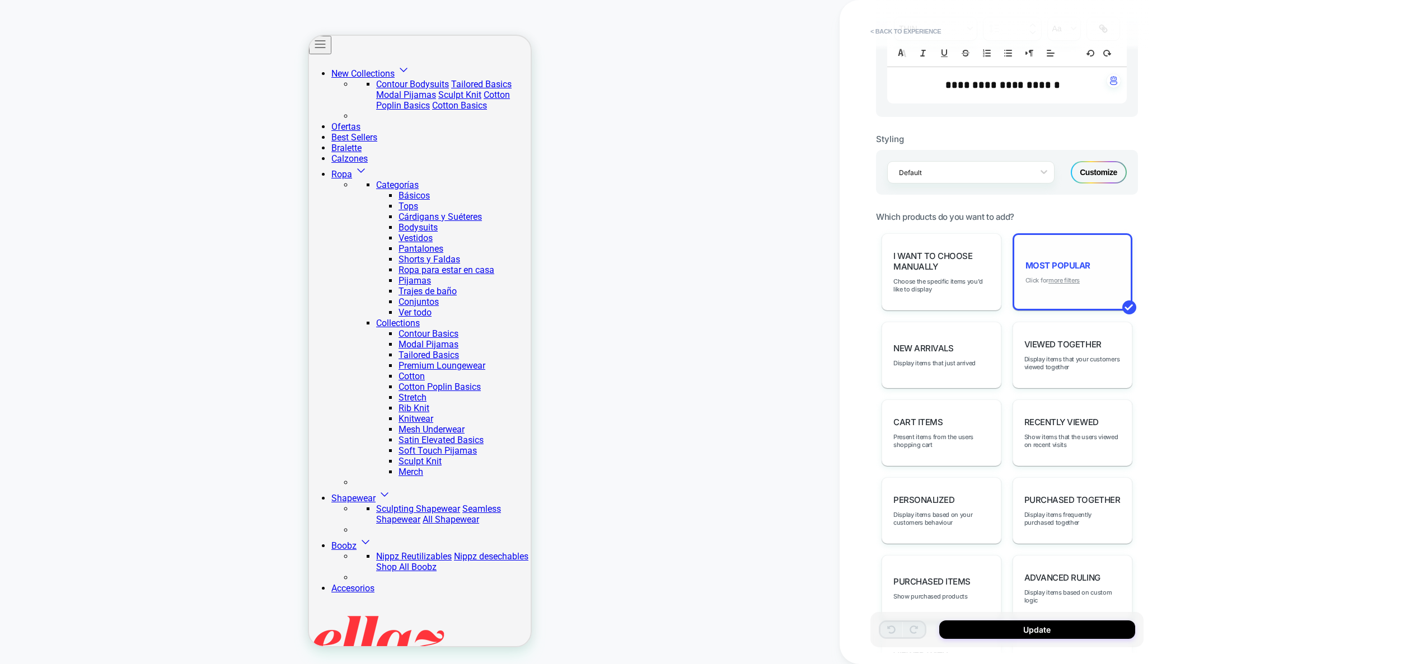
click at [1058, 283] on u "more filters" at bounding box center [1063, 280] width 31 height 8
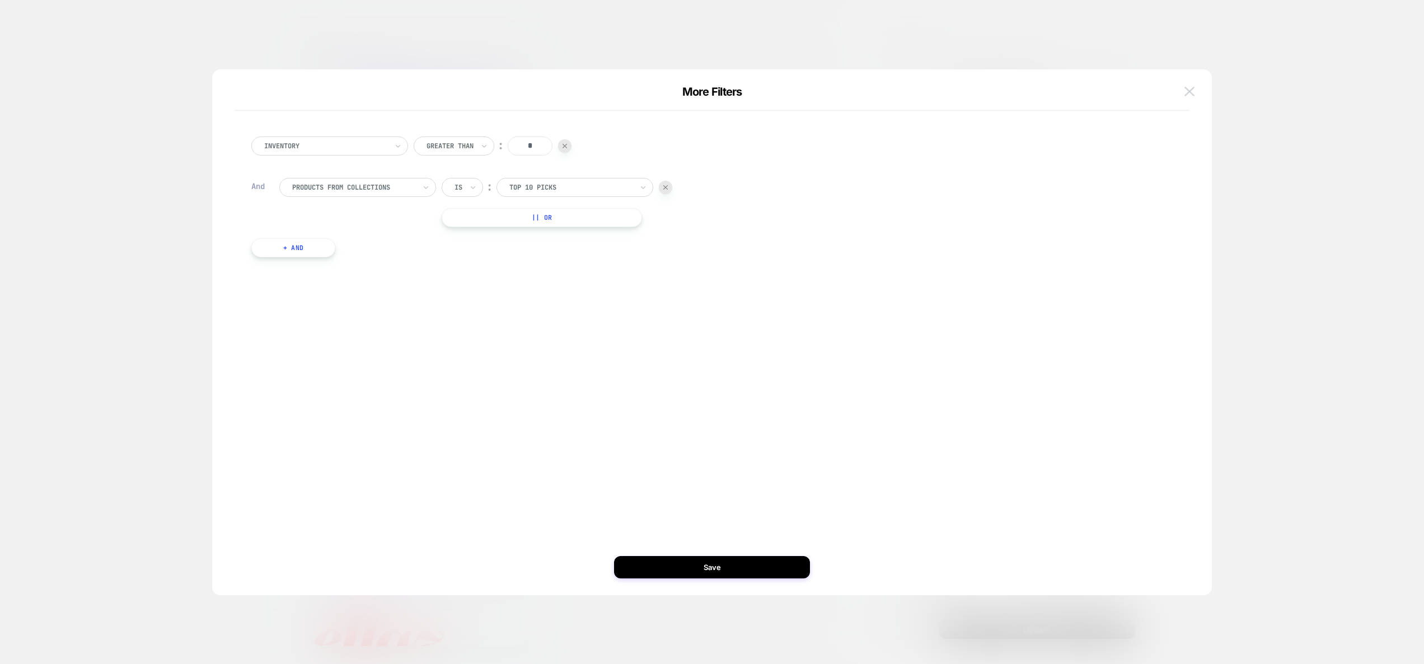
click at [1187, 91] on img at bounding box center [1189, 92] width 10 height 10
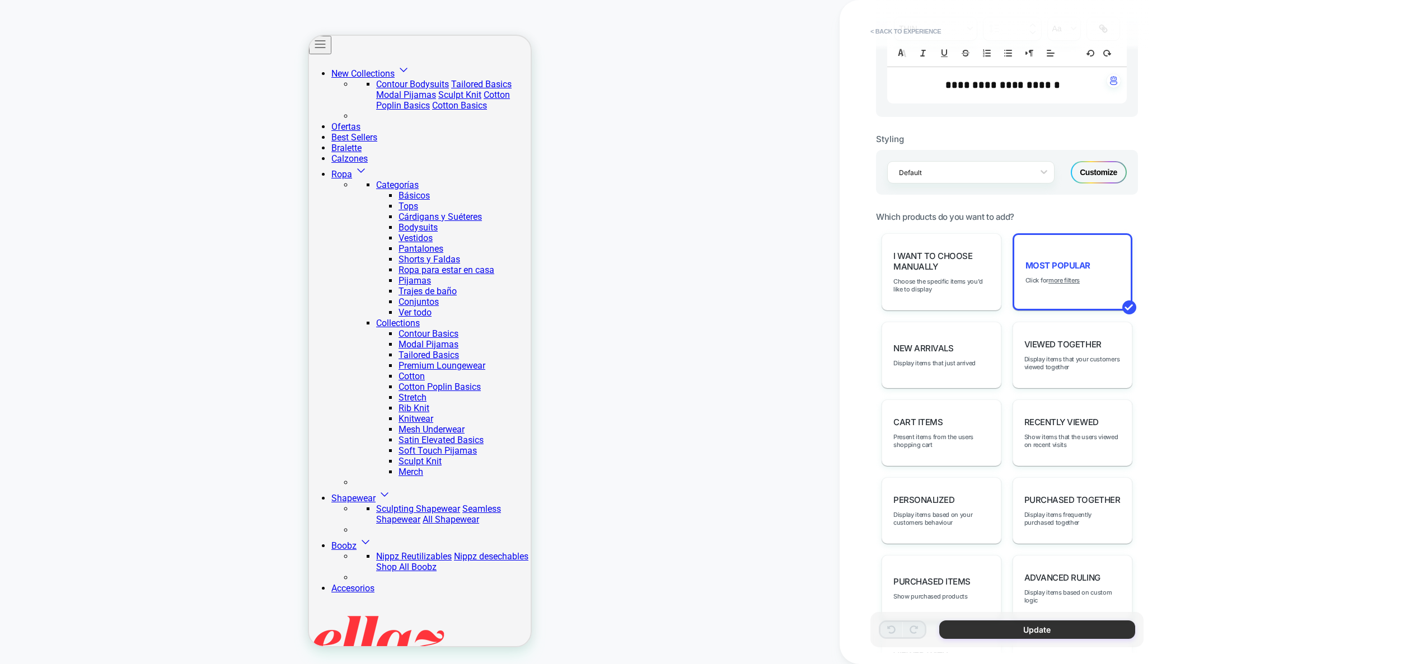
click at [1045, 636] on button "Update" at bounding box center [1037, 630] width 196 height 18
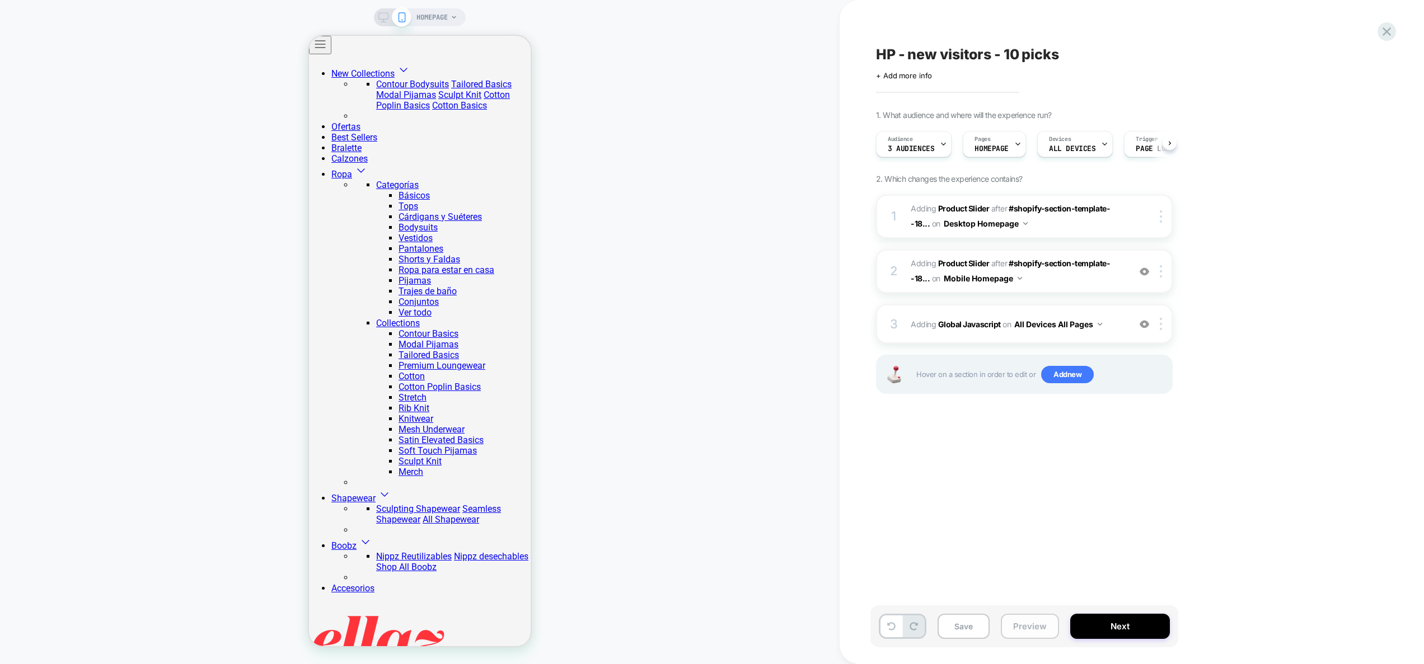
scroll to position [0, 1]
click at [1143, 326] on img at bounding box center [1145, 325] width 10 height 10
click at [1015, 626] on button "Preview" at bounding box center [1030, 626] width 58 height 25
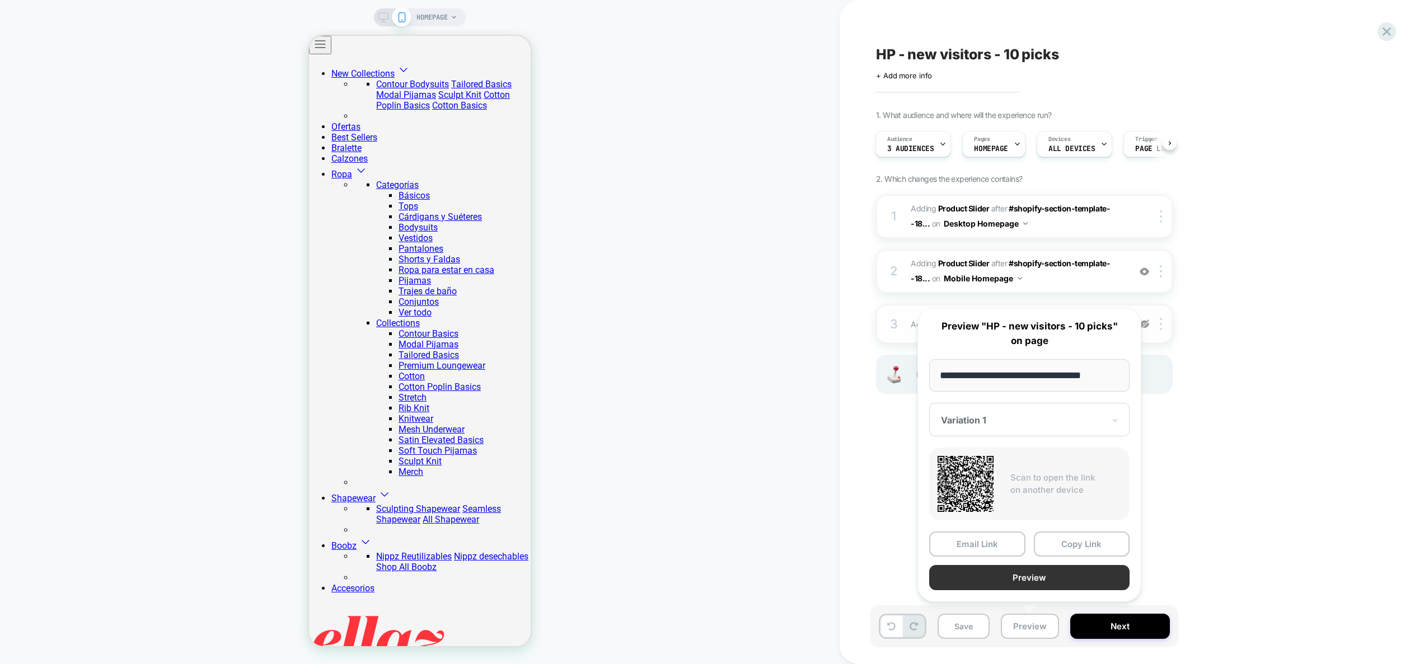
click at [1007, 576] on button "Preview" at bounding box center [1029, 577] width 200 height 25
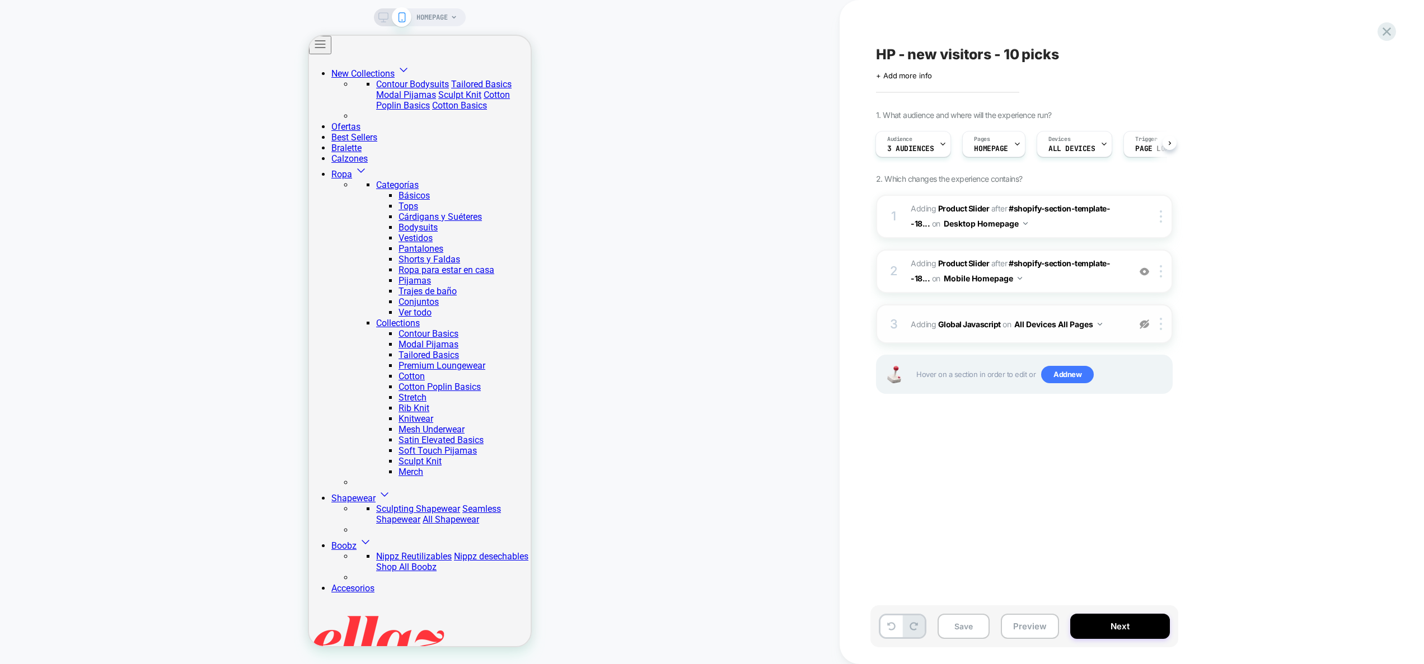
click at [1148, 324] on img at bounding box center [1145, 325] width 10 height 10
click at [1124, 333] on div "3 Adding Global Javascript on All Devices All Pages Add Before Add After Target…" at bounding box center [1024, 323] width 297 height 39
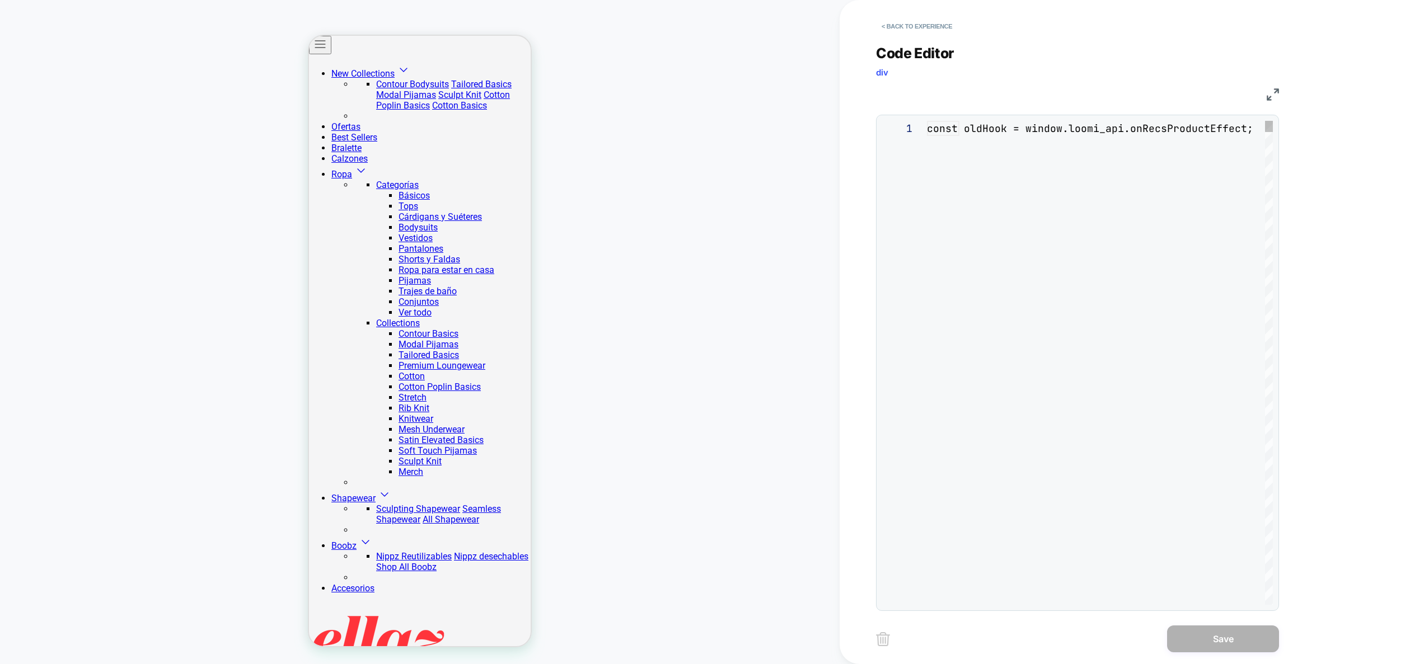
scroll to position [151, 0]
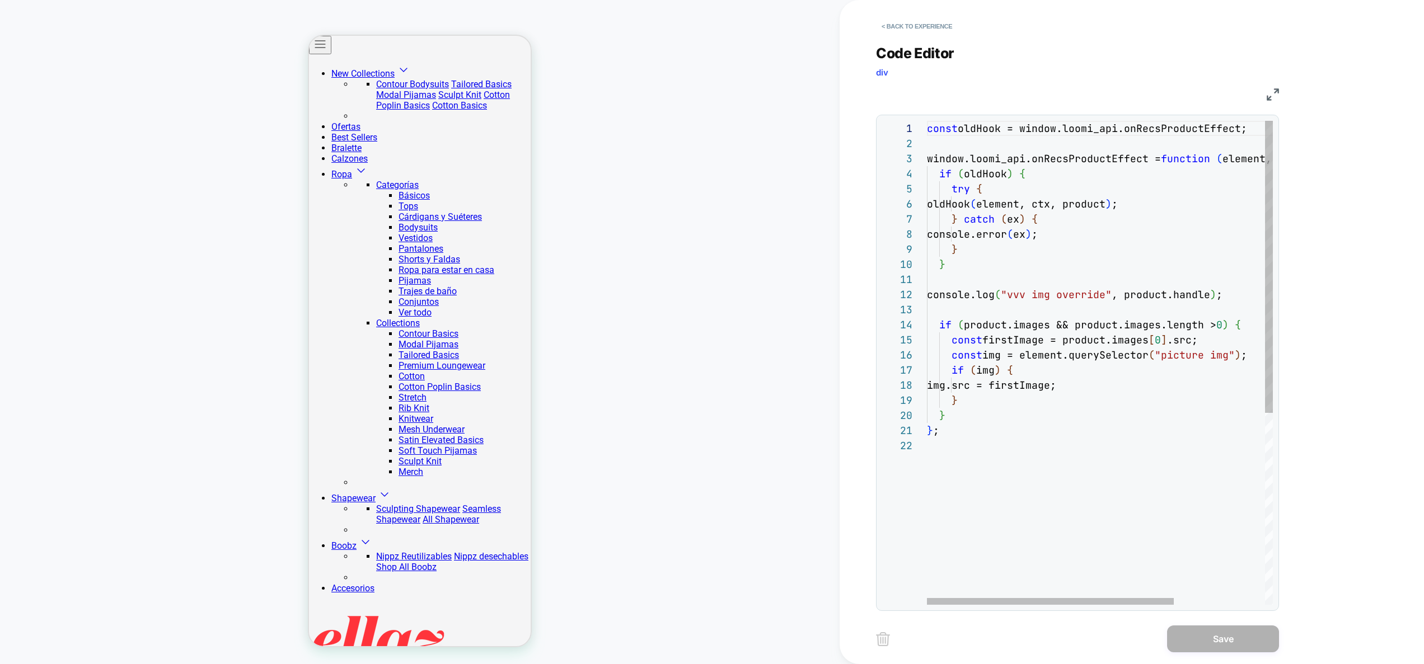
click at [1196, 298] on div "const oldHook = window.loomi_api.onRecsProductEffect; window.loomi_api.onRecsPr…" at bounding box center [1163, 521] width 473 height 801
type textarea "**********"
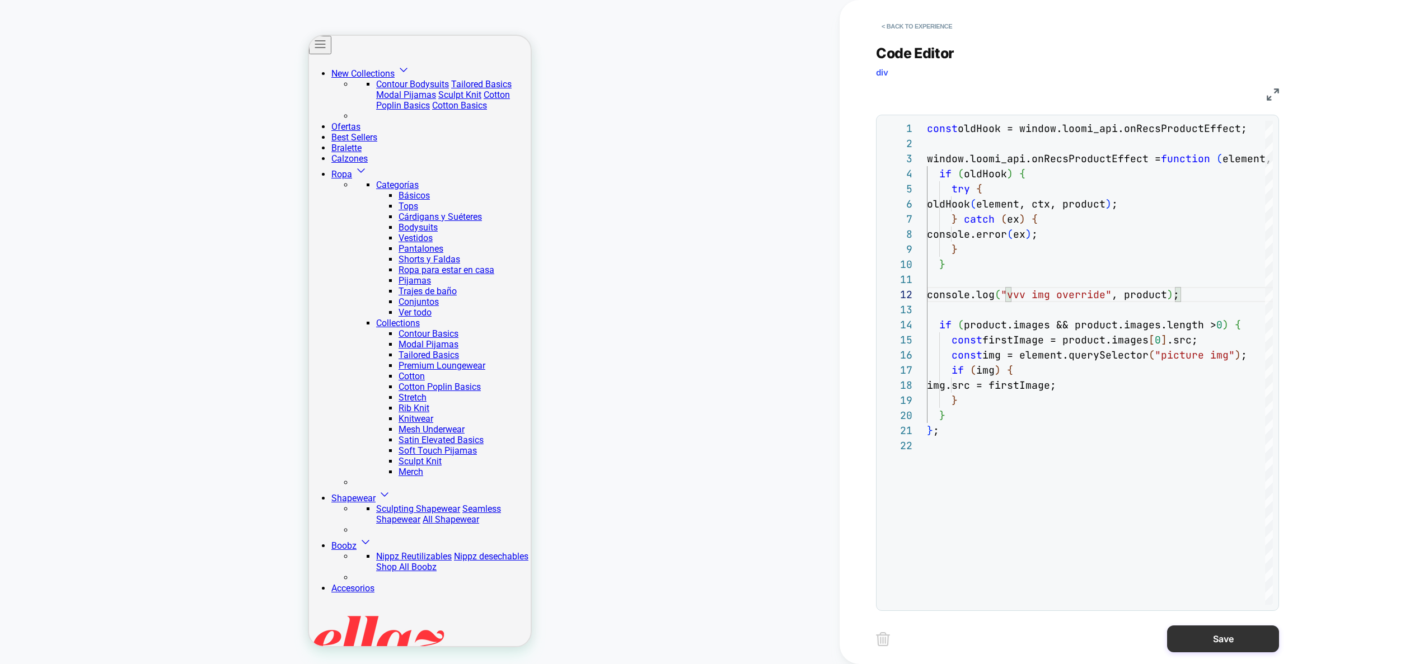
click at [1254, 634] on button "Save" at bounding box center [1223, 639] width 112 height 27
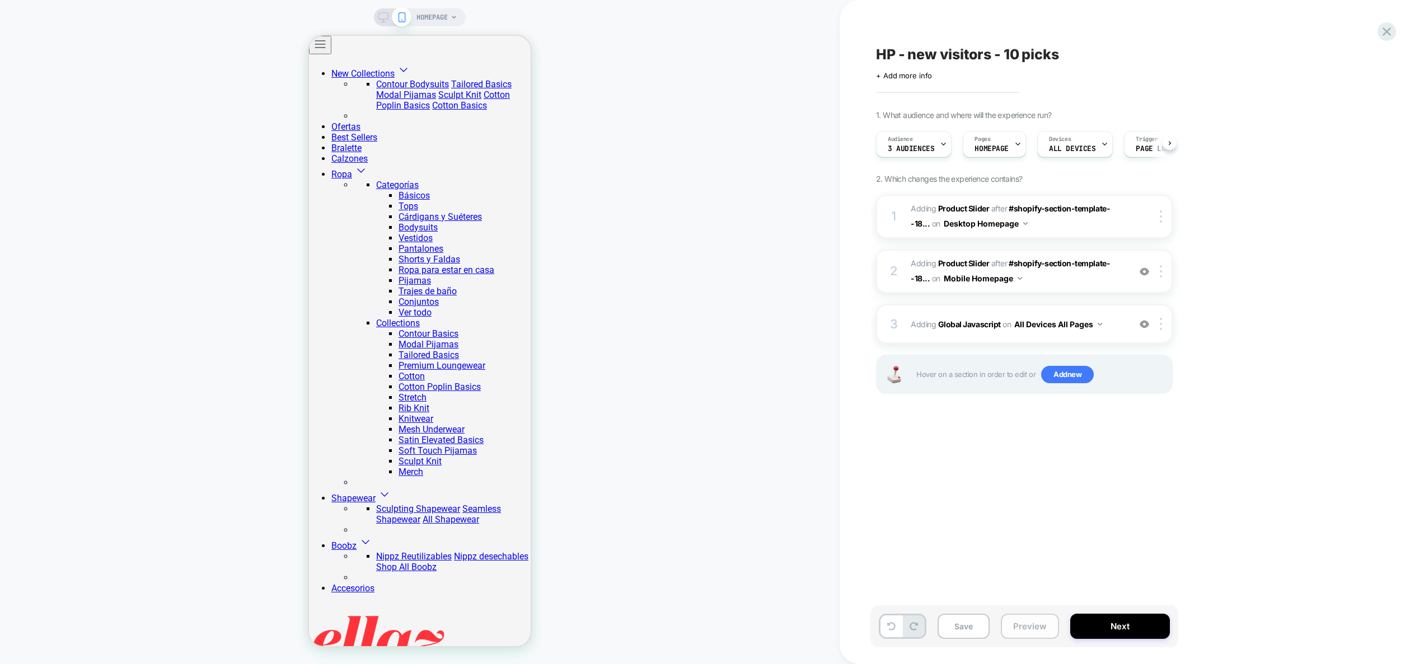
scroll to position [0, 1]
click at [1045, 631] on button "Preview" at bounding box center [1030, 626] width 58 height 25
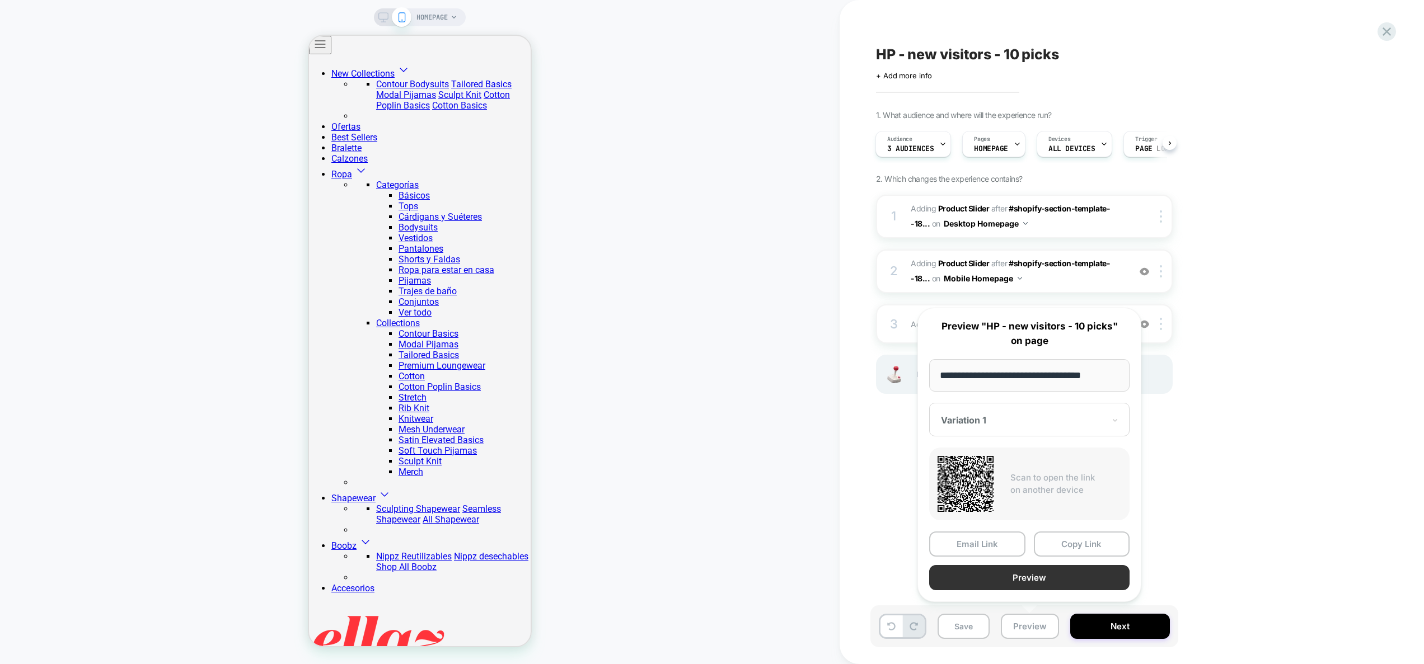
click at [1031, 578] on button "Preview" at bounding box center [1029, 577] width 200 height 25
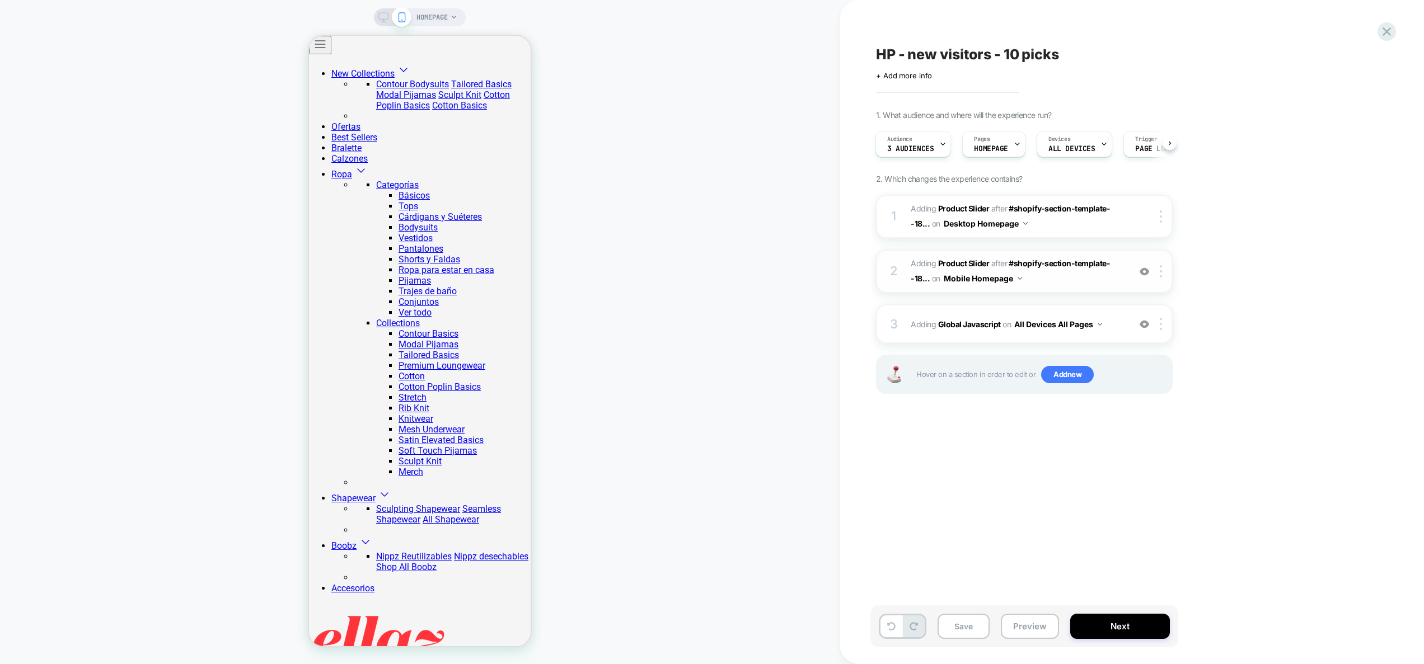
click at [1099, 279] on span "#_loomi_addon_1758636040197 Adding Product Slider AFTER #shopify-section-templa…" at bounding box center [1017, 271] width 213 height 30
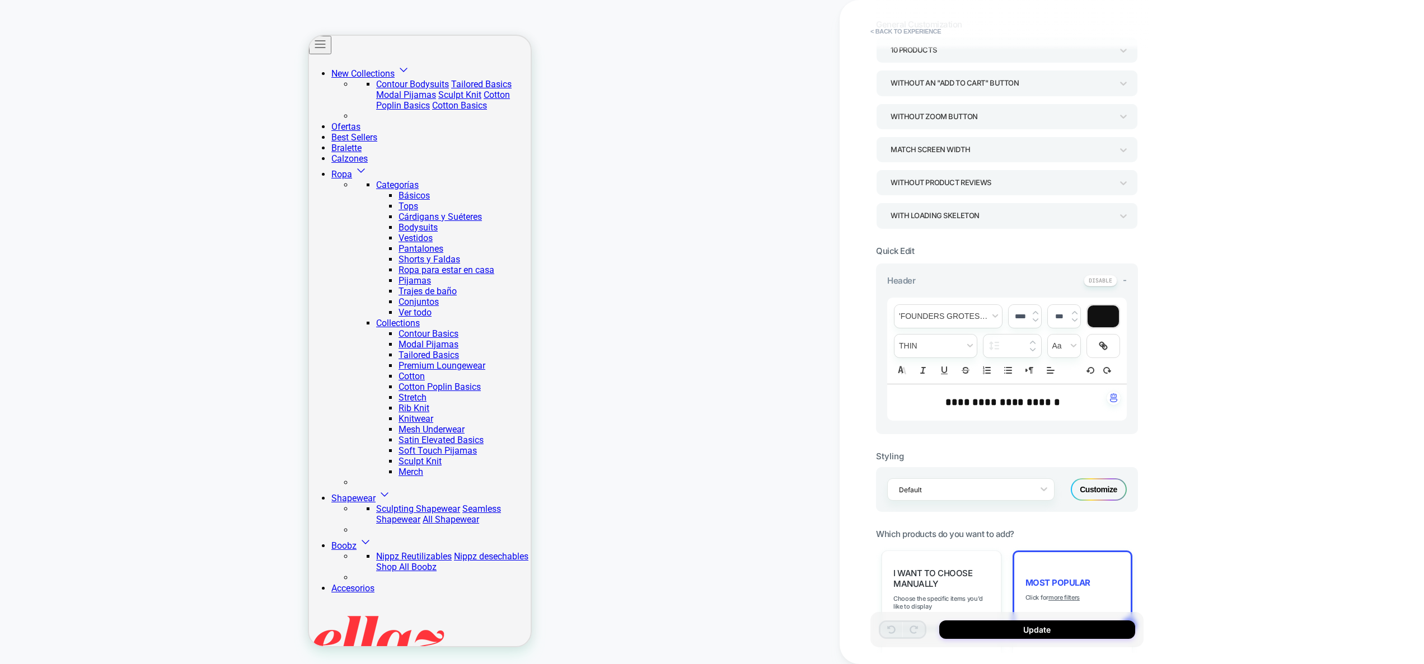
scroll to position [503, 0]
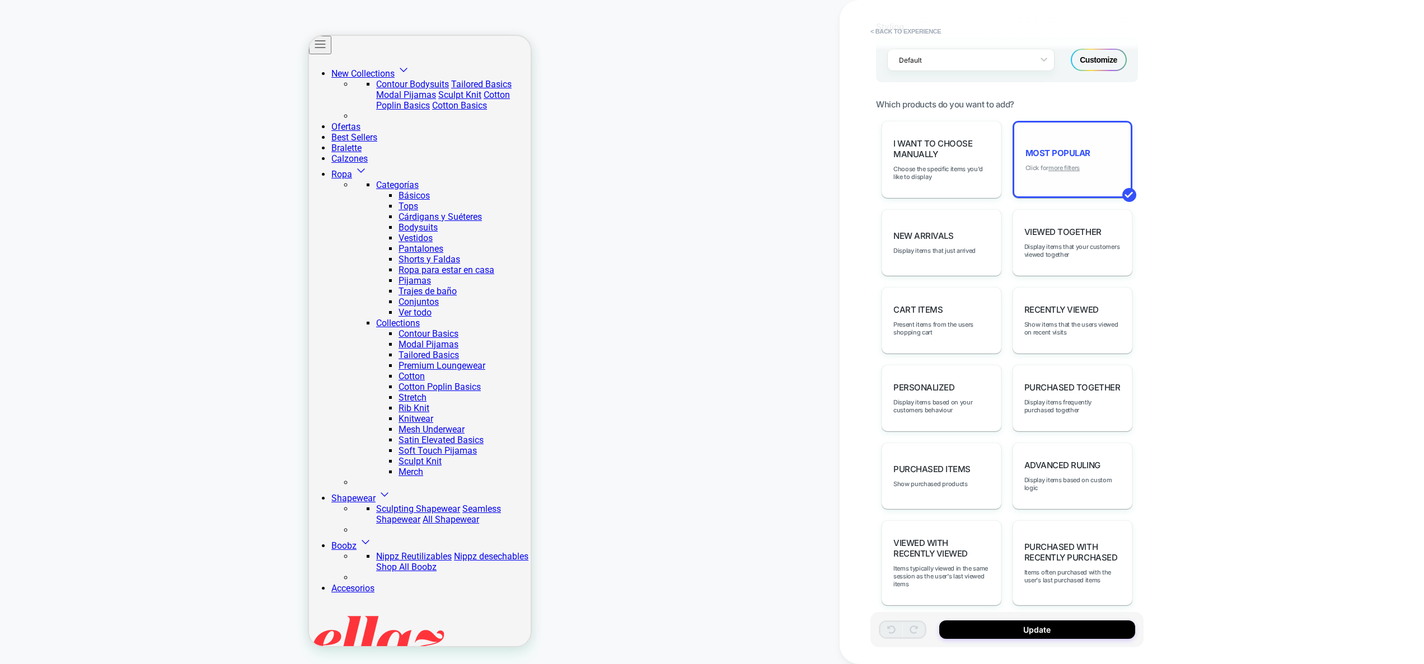
click at [1068, 164] on u "more filters" at bounding box center [1063, 168] width 31 height 8
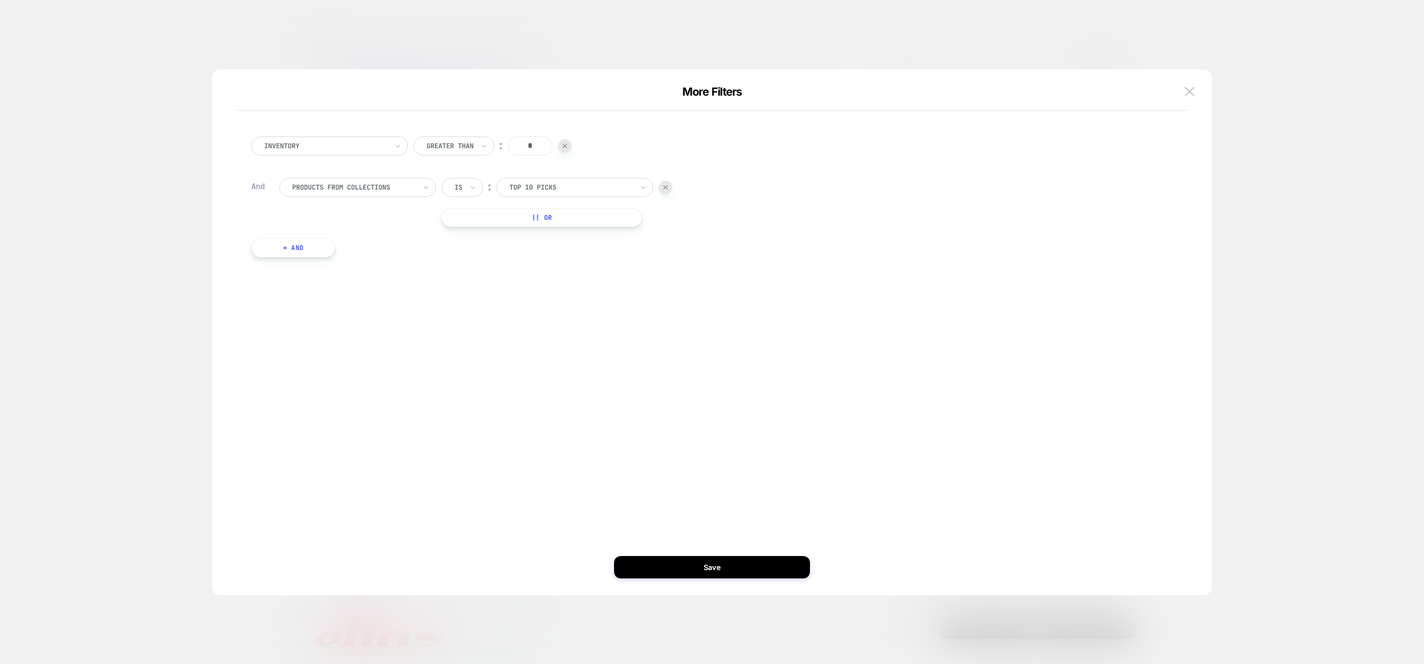
click at [300, 252] on button "+ And" at bounding box center [293, 247] width 84 height 19
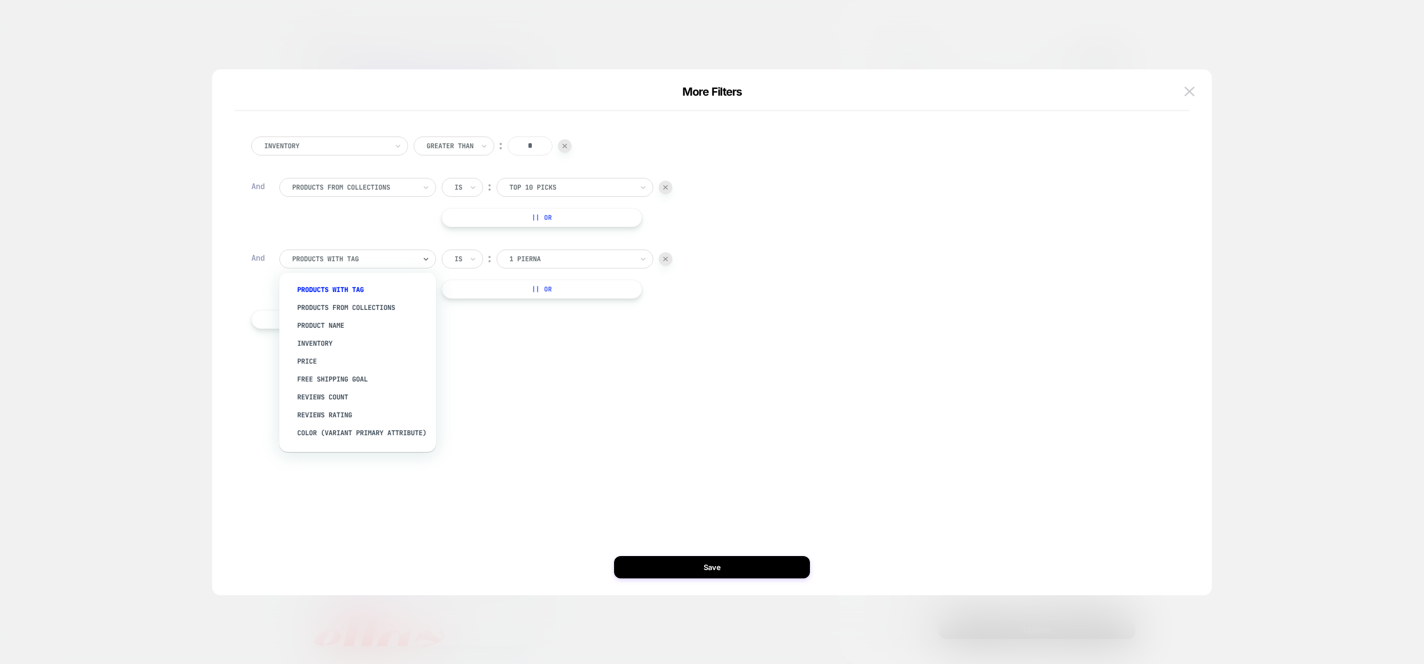
click at [335, 260] on div at bounding box center [353, 259] width 123 height 10
click at [382, 393] on div "color (Variant primary attribute)" at bounding box center [363, 387] width 146 height 18
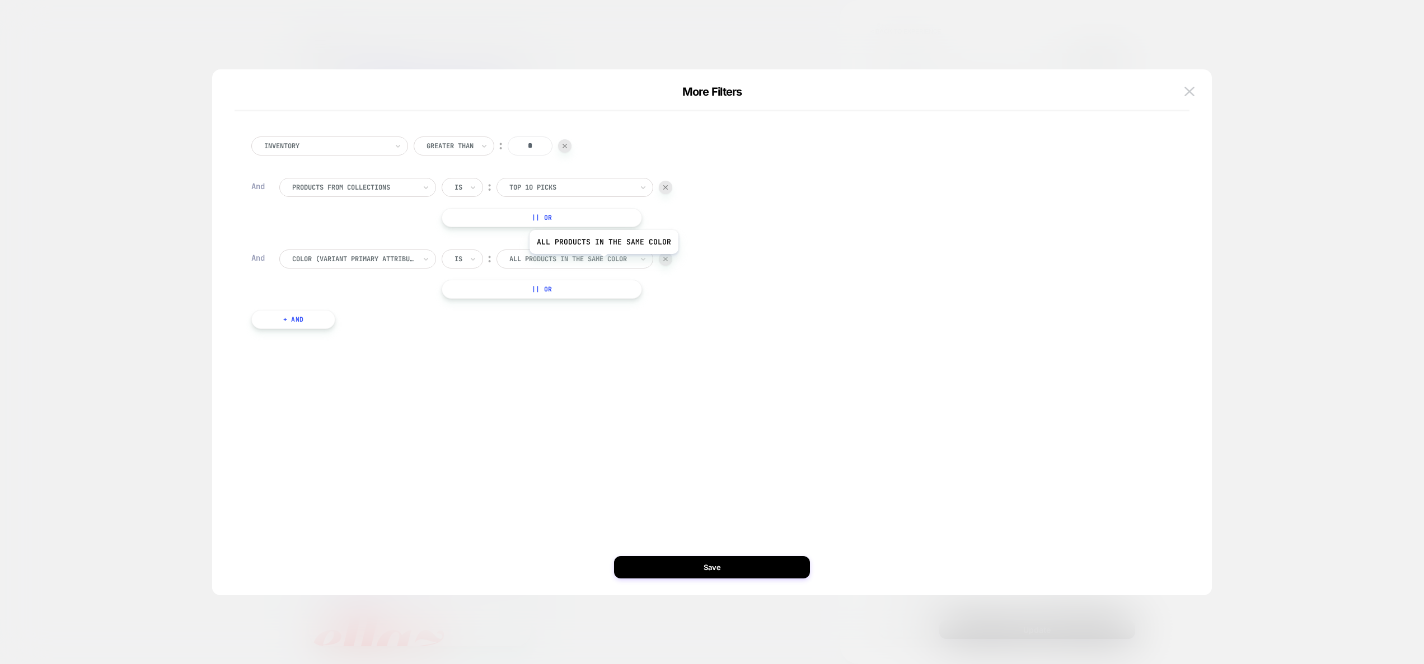
click at [602, 262] on div at bounding box center [570, 259] width 123 height 10
click at [734, 571] on button "Save" at bounding box center [712, 567] width 196 height 22
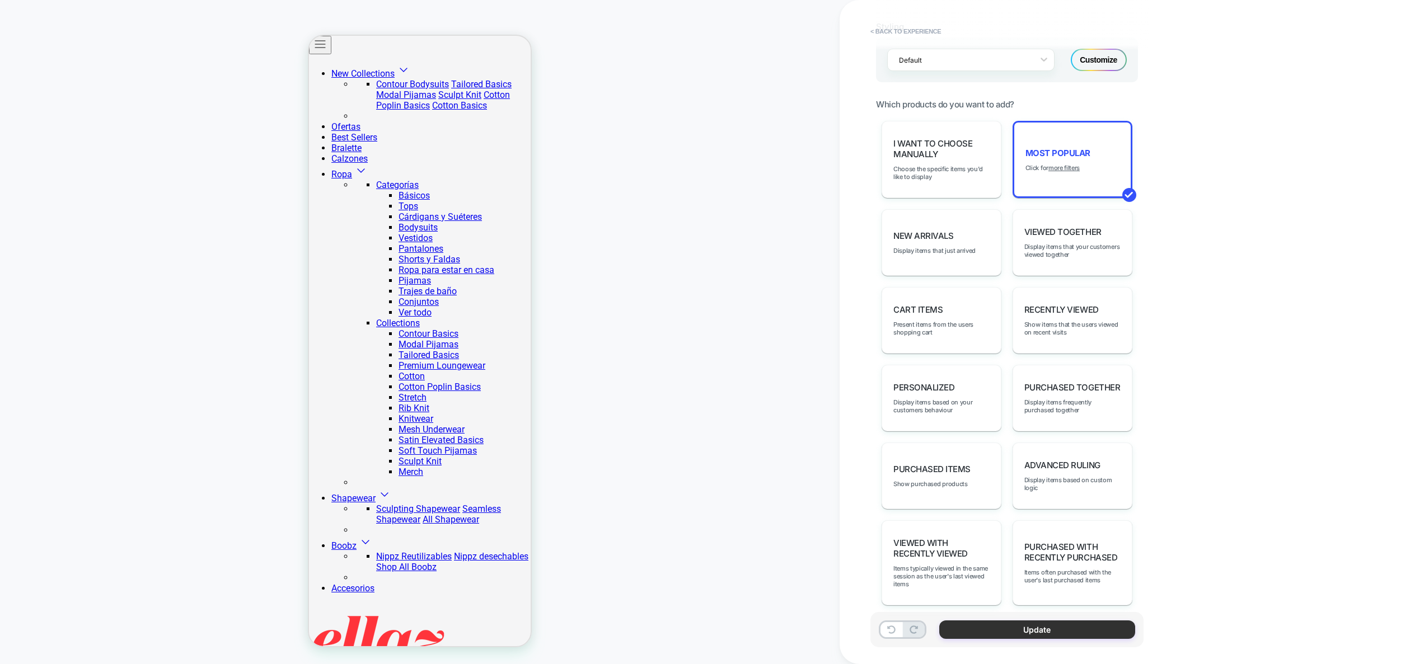
click at [1035, 626] on button "Update" at bounding box center [1037, 630] width 196 height 18
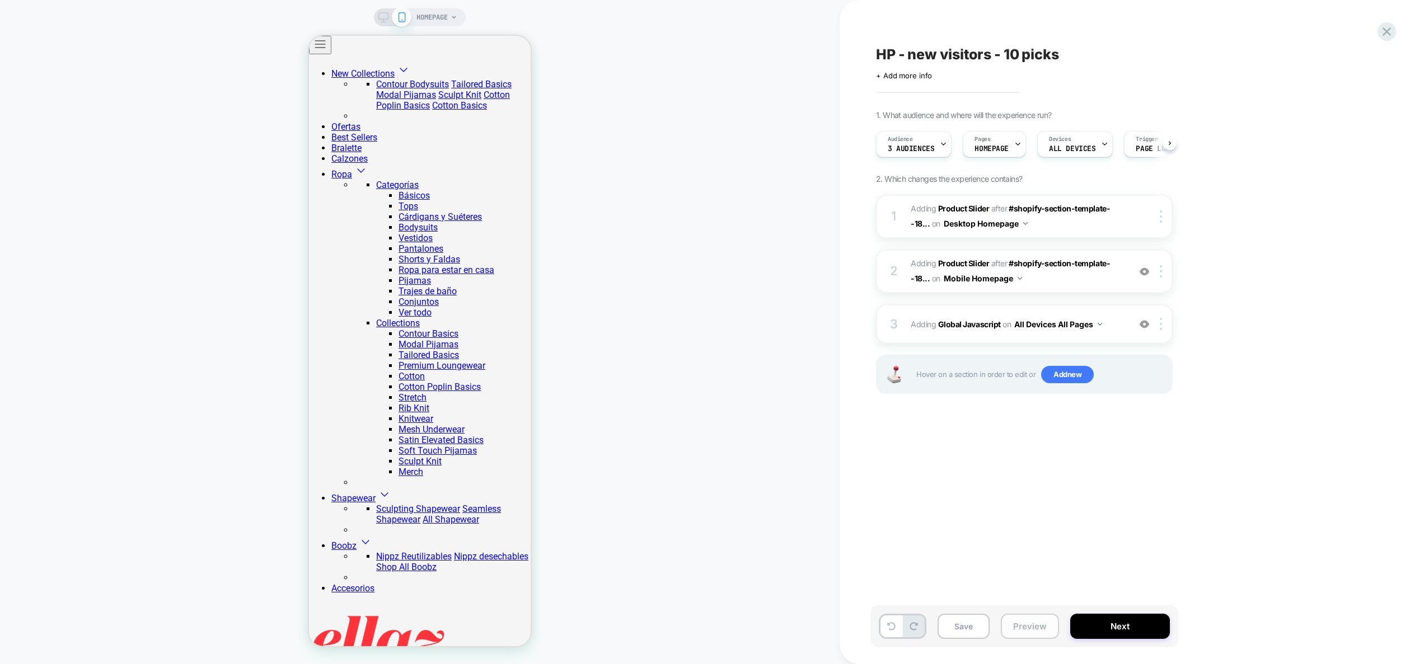
scroll to position [0, 1]
click at [1141, 325] on img at bounding box center [1145, 325] width 10 height 10
click at [1032, 621] on button "Preview" at bounding box center [1030, 626] width 58 height 25
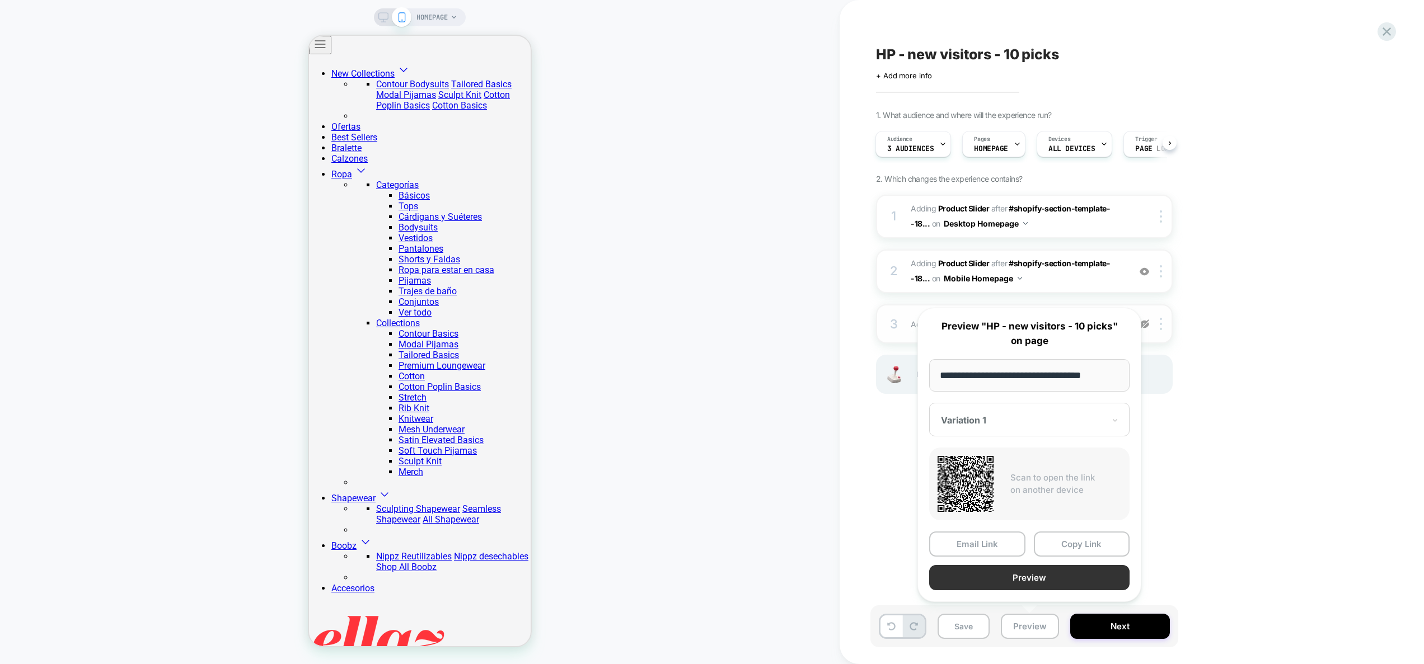
click at [1026, 580] on button "Preview" at bounding box center [1029, 577] width 200 height 25
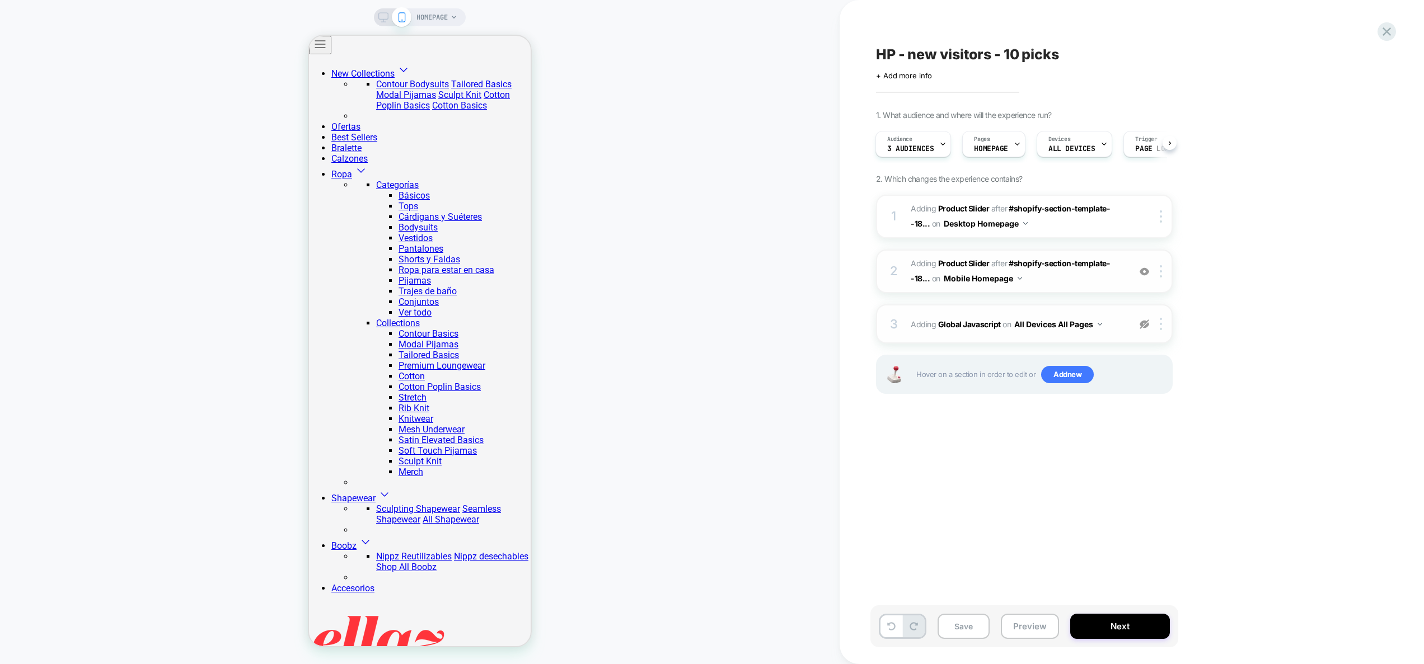
click at [1117, 277] on span "#_loomi_addon_1758636040197 Adding Product Slider AFTER #shopify-section-templa…" at bounding box center [1017, 271] width 213 height 30
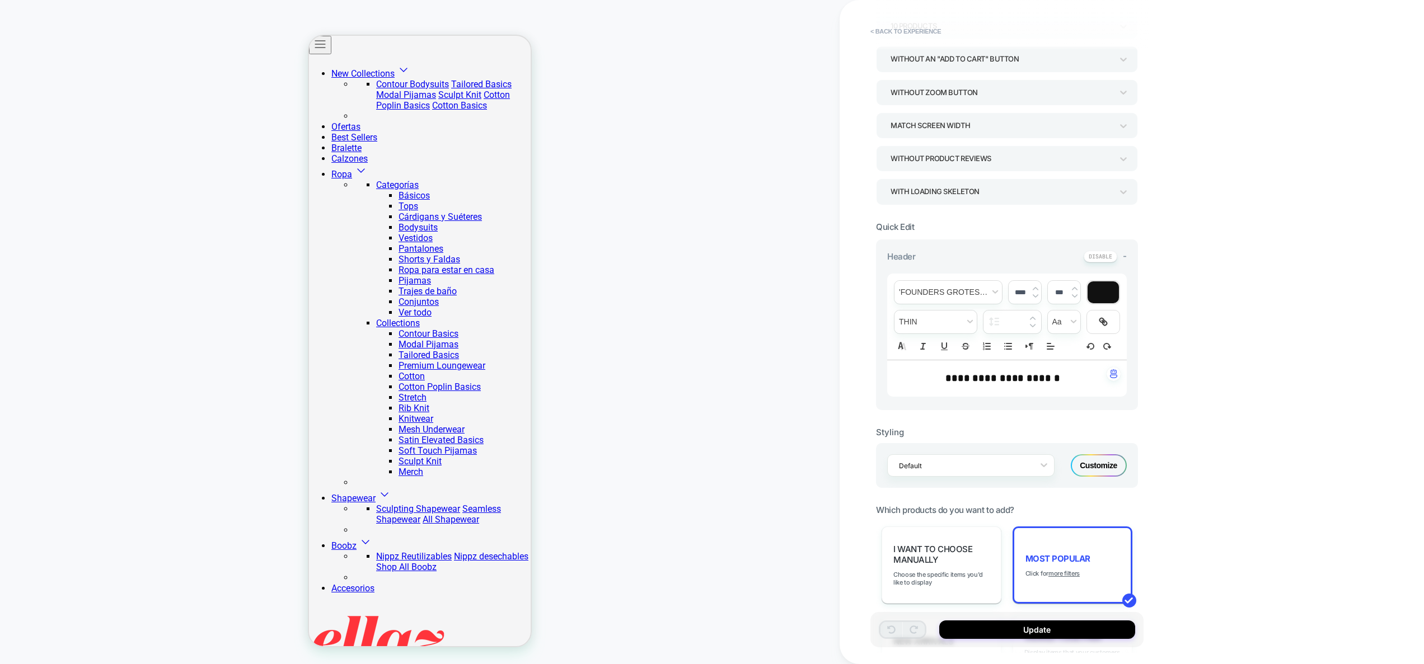
scroll to position [234, 0]
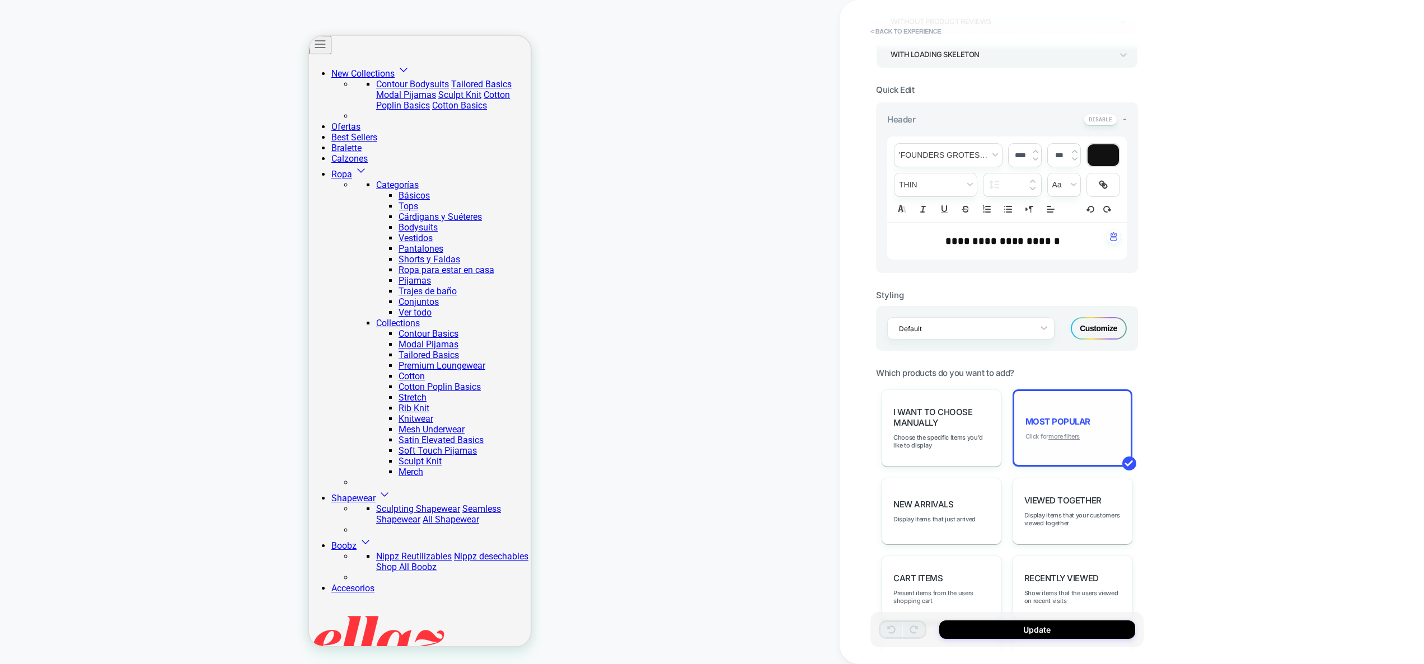
click at [1058, 438] on u "more filters" at bounding box center [1063, 437] width 31 height 8
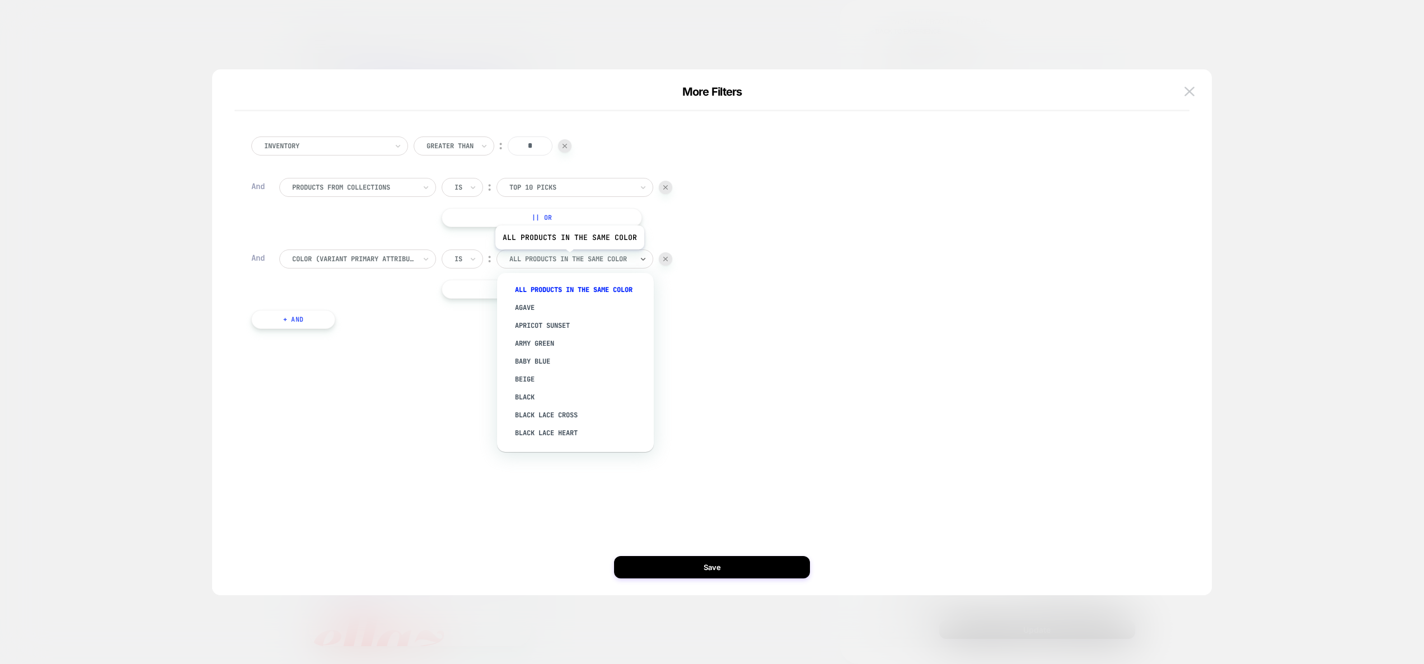
click at [568, 258] on div at bounding box center [570, 259] width 123 height 10
click at [371, 258] on div at bounding box center [353, 259] width 123 height 10
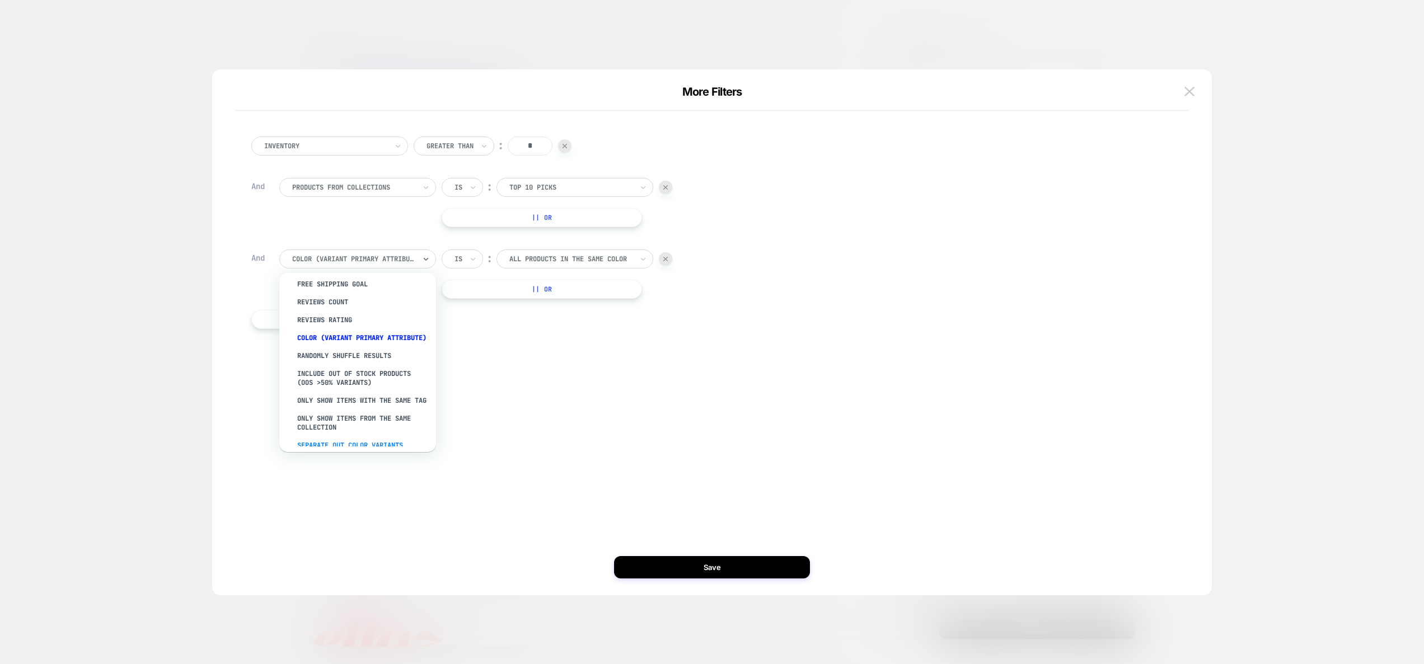
scroll to position [141, 0]
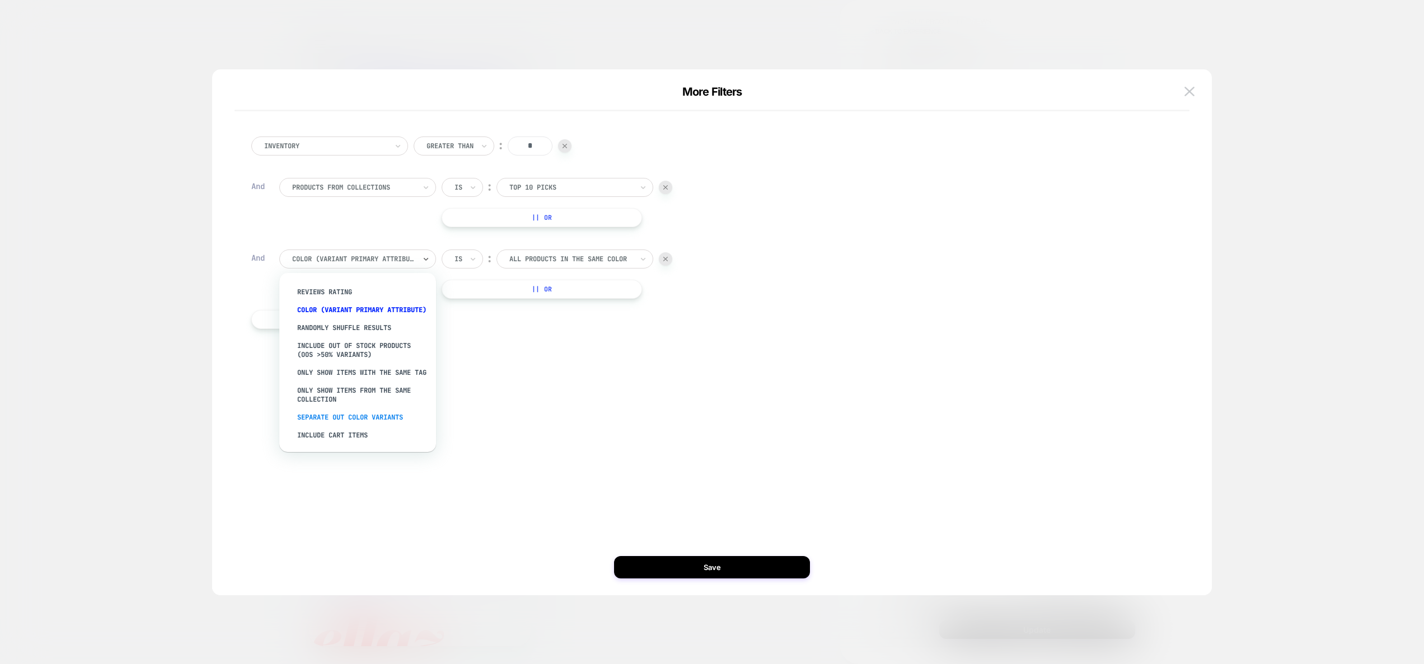
click at [378, 421] on div "Separate out color variants" at bounding box center [363, 418] width 146 height 18
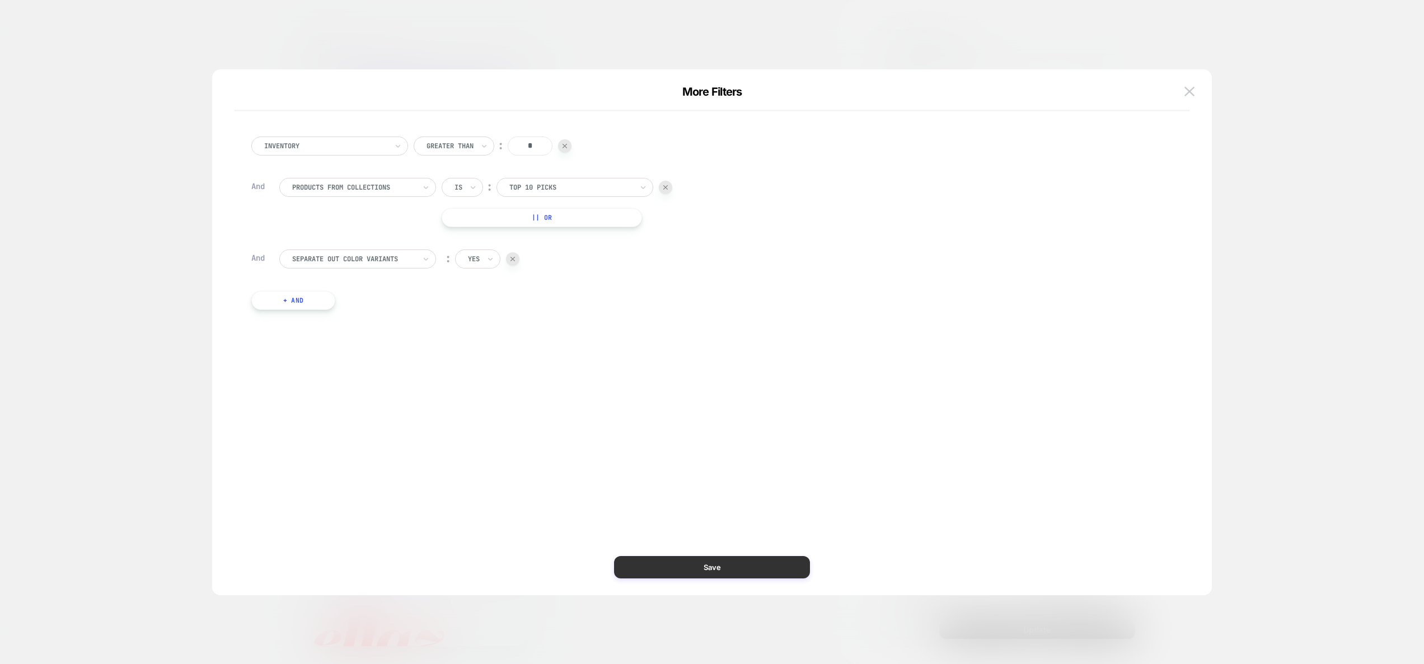
click at [757, 568] on button "Save" at bounding box center [712, 567] width 196 height 22
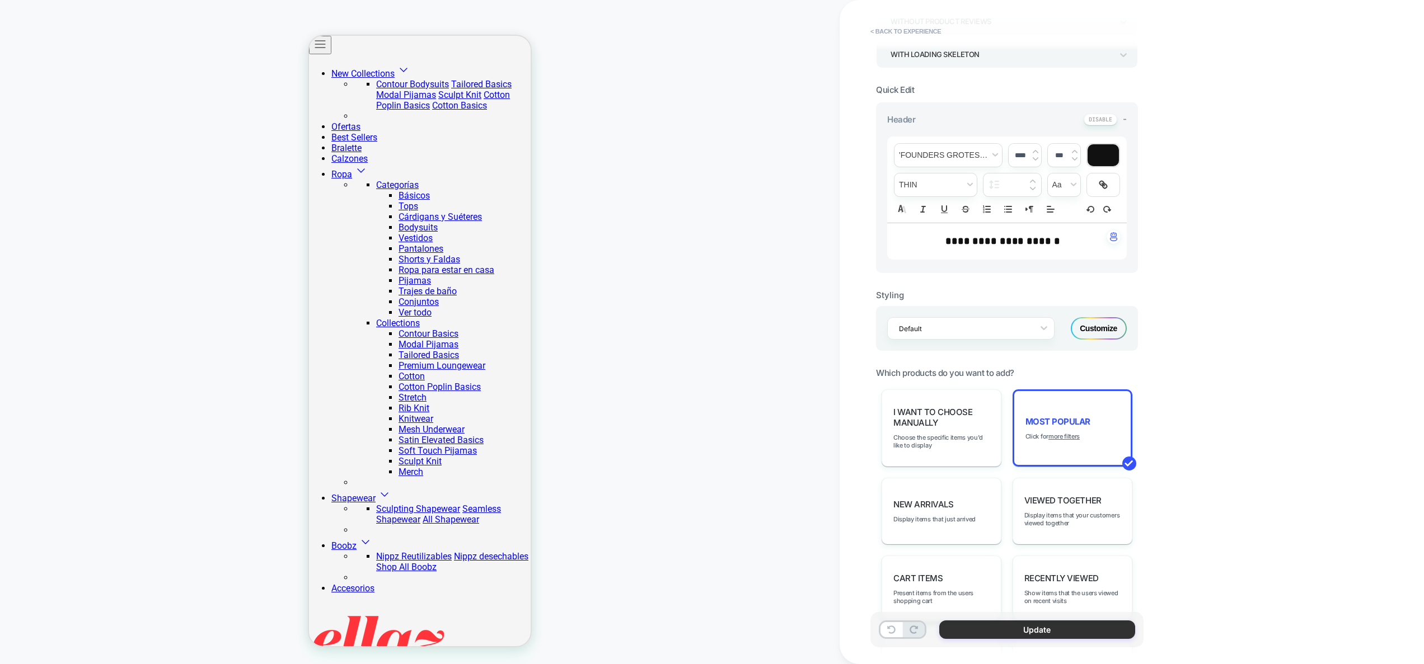
click at [1049, 626] on button "Update" at bounding box center [1037, 630] width 196 height 18
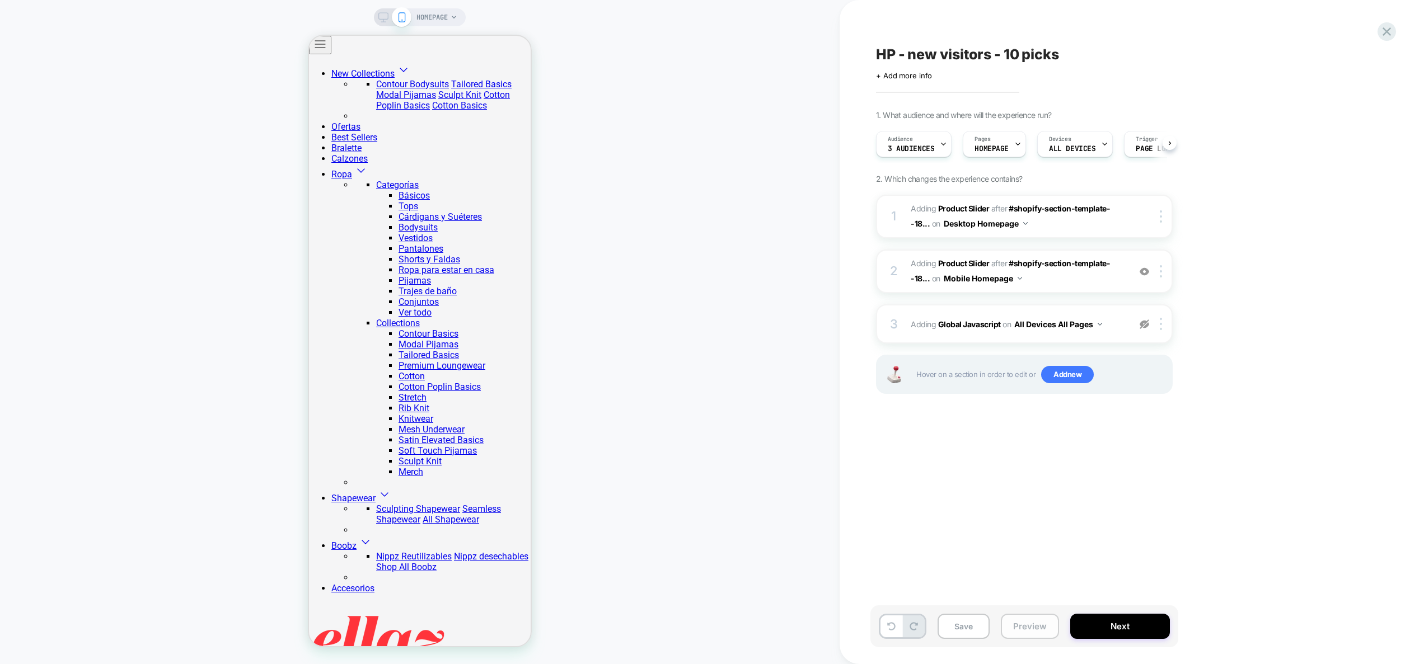
scroll to position [0, 1]
click at [1024, 624] on button "Preview" at bounding box center [1030, 626] width 58 height 25
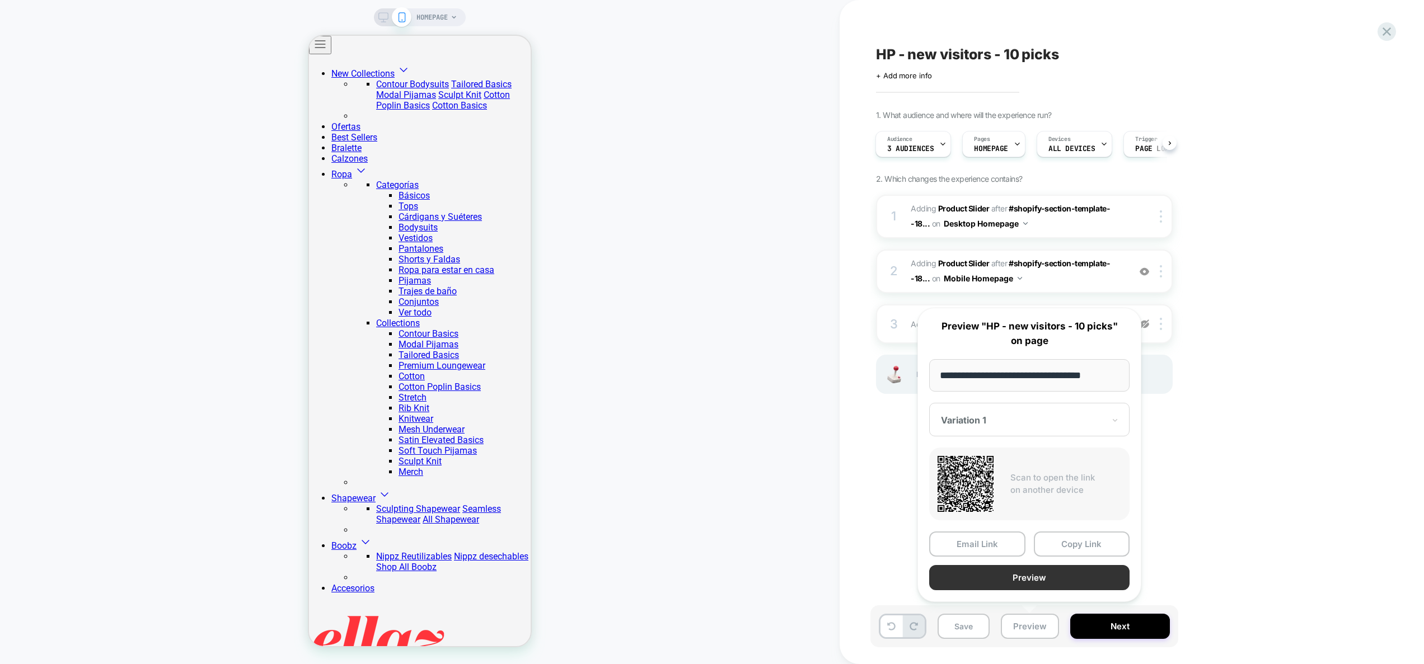
click at [1022, 580] on button "Preview" at bounding box center [1029, 577] width 200 height 25
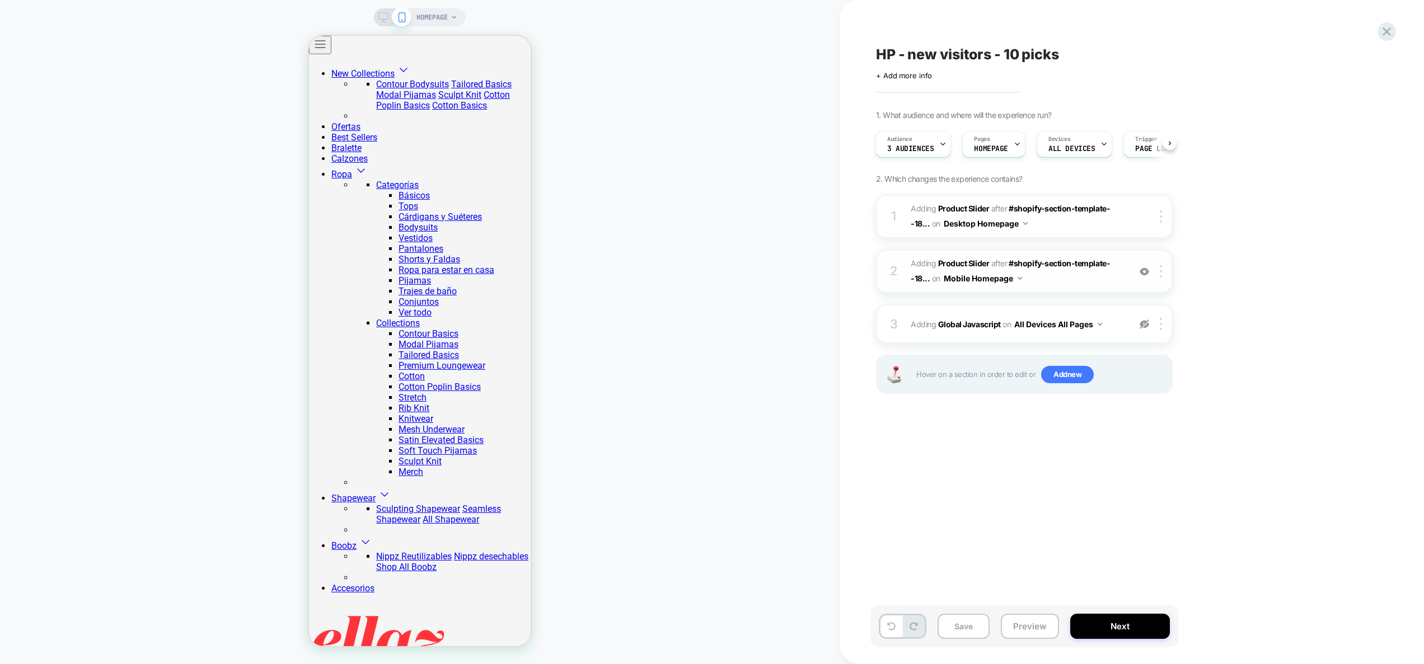
click at [1117, 276] on span "#_loomi_addon_1758636040197 Adding Product Slider AFTER #shopify-section-templa…" at bounding box center [1017, 271] width 213 height 30
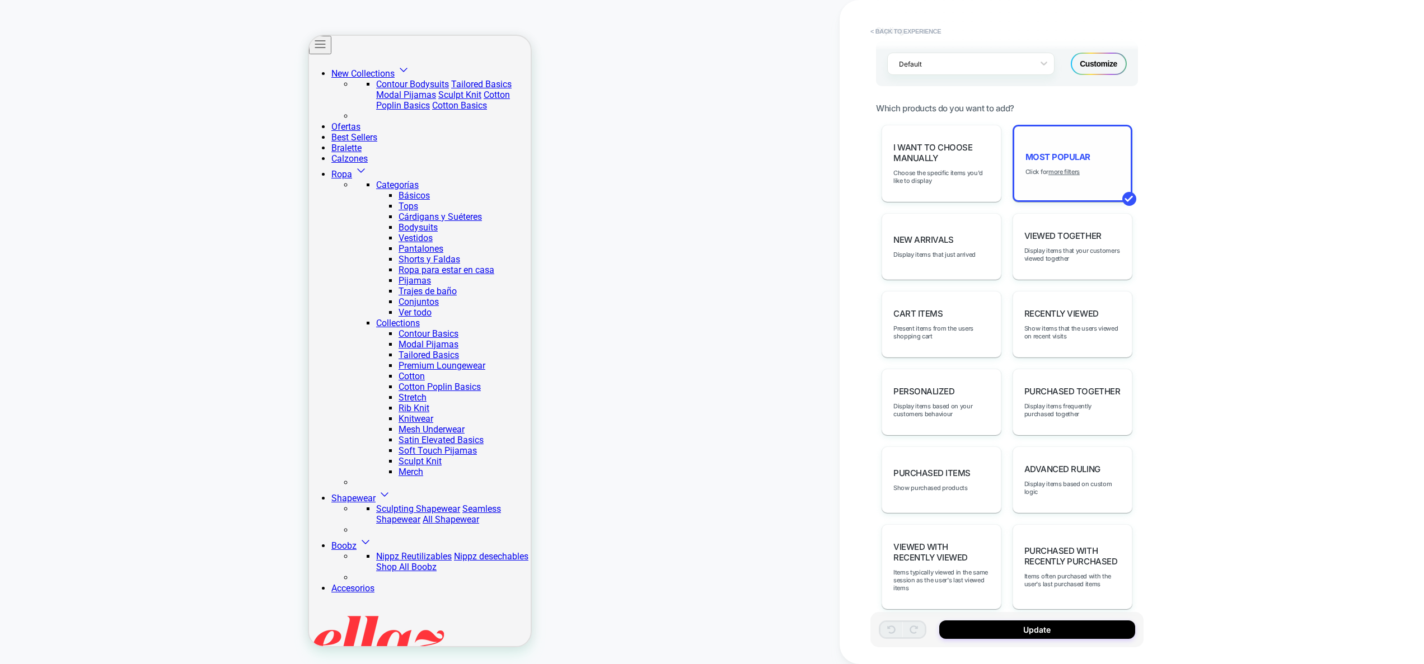
scroll to position [498, 0]
click at [1075, 175] on u "more filters" at bounding box center [1063, 173] width 31 height 8
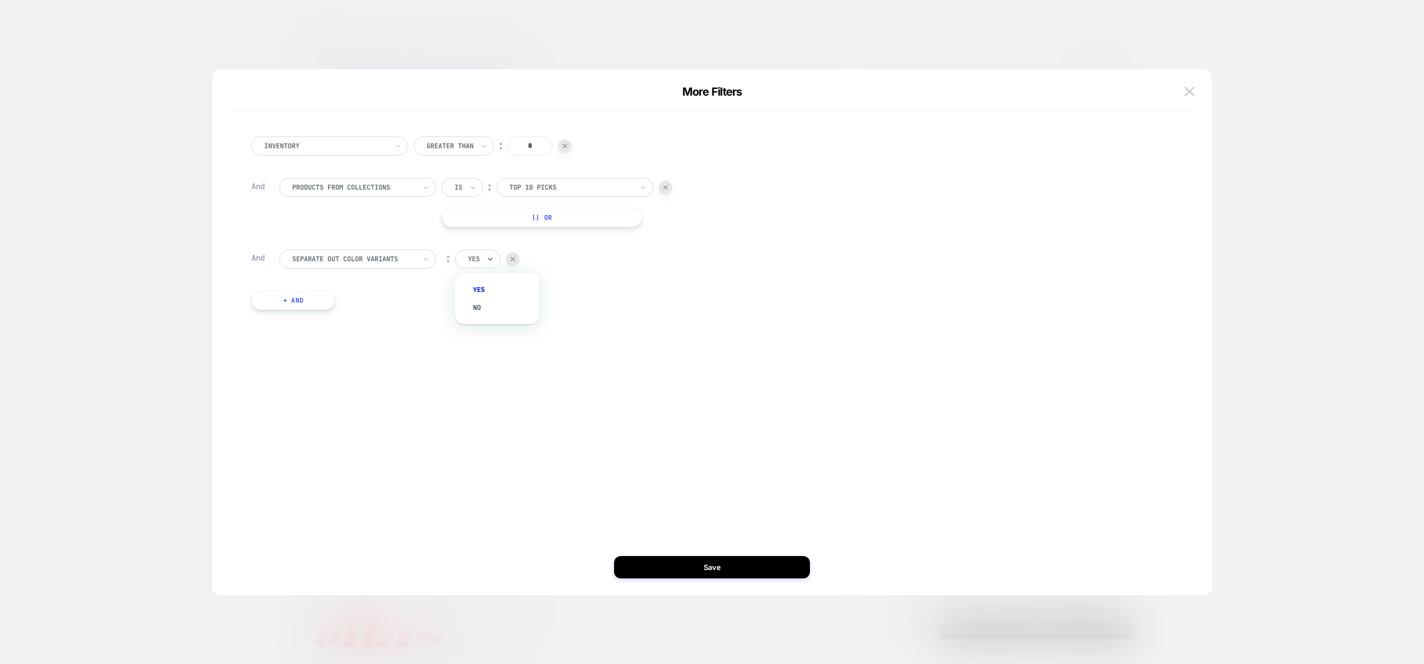
click at [476, 260] on div at bounding box center [474, 259] width 12 height 10
click at [483, 302] on div "no" at bounding box center [502, 308] width 73 height 18
click at [732, 571] on button "Save" at bounding box center [712, 567] width 196 height 22
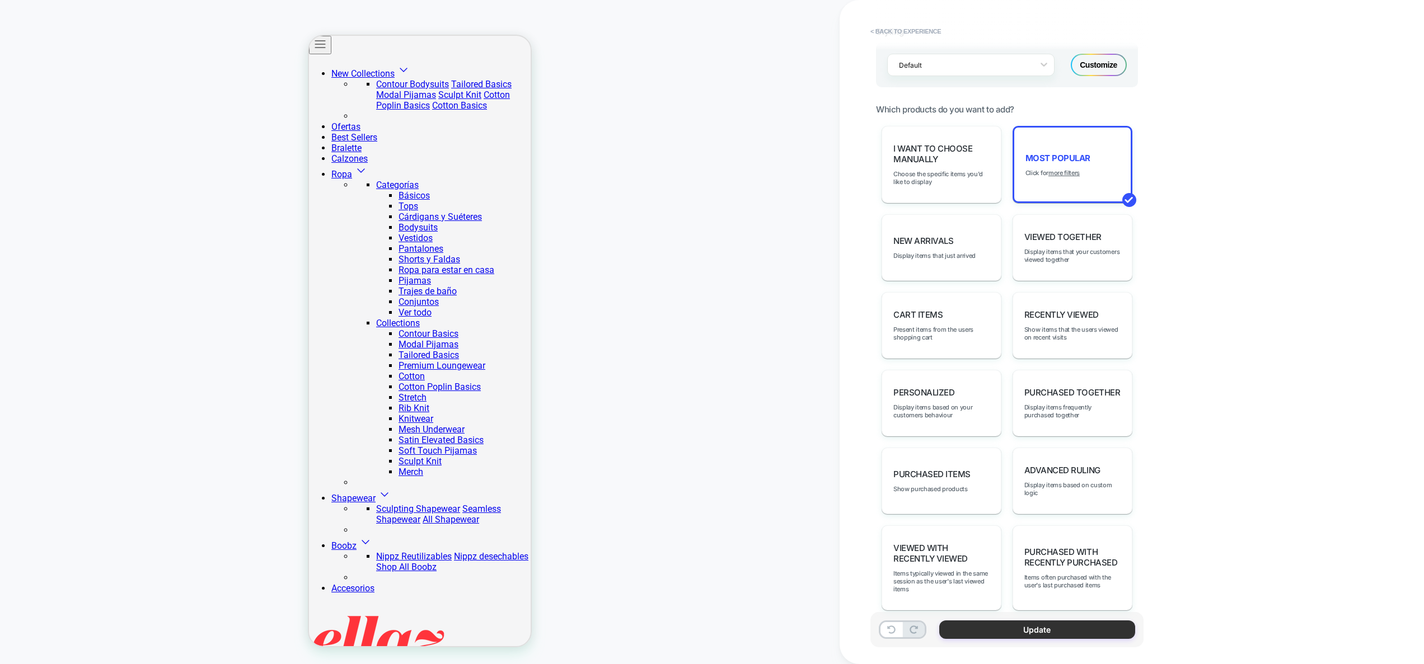
click at [1032, 634] on button "Update" at bounding box center [1037, 630] width 196 height 18
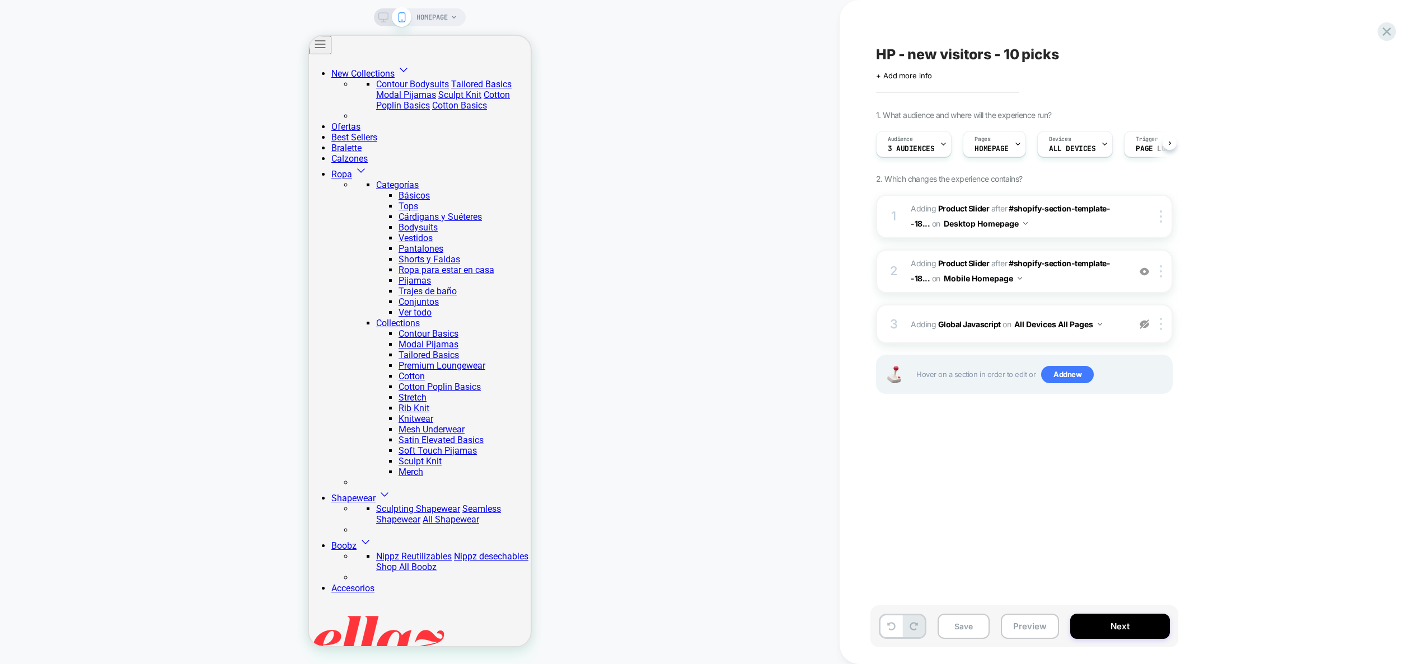
click at [1020, 627] on button "Preview" at bounding box center [1030, 626] width 58 height 25
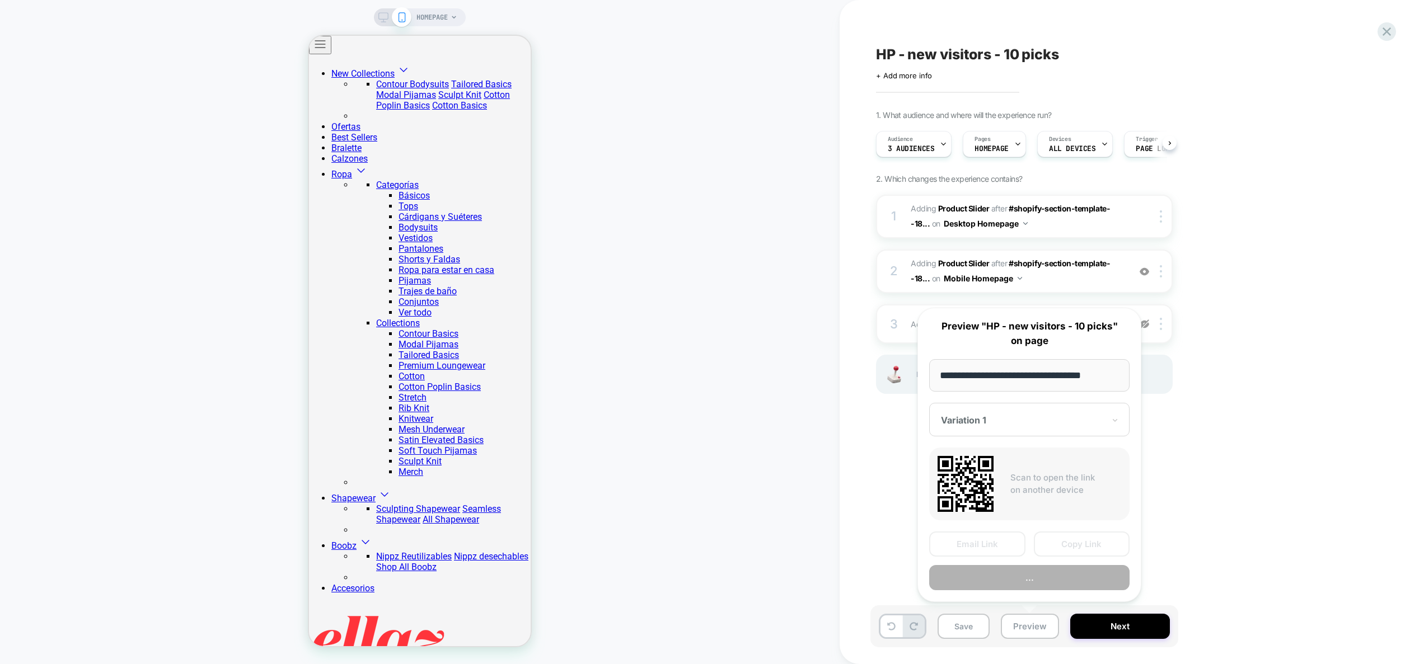
scroll to position [0, 1]
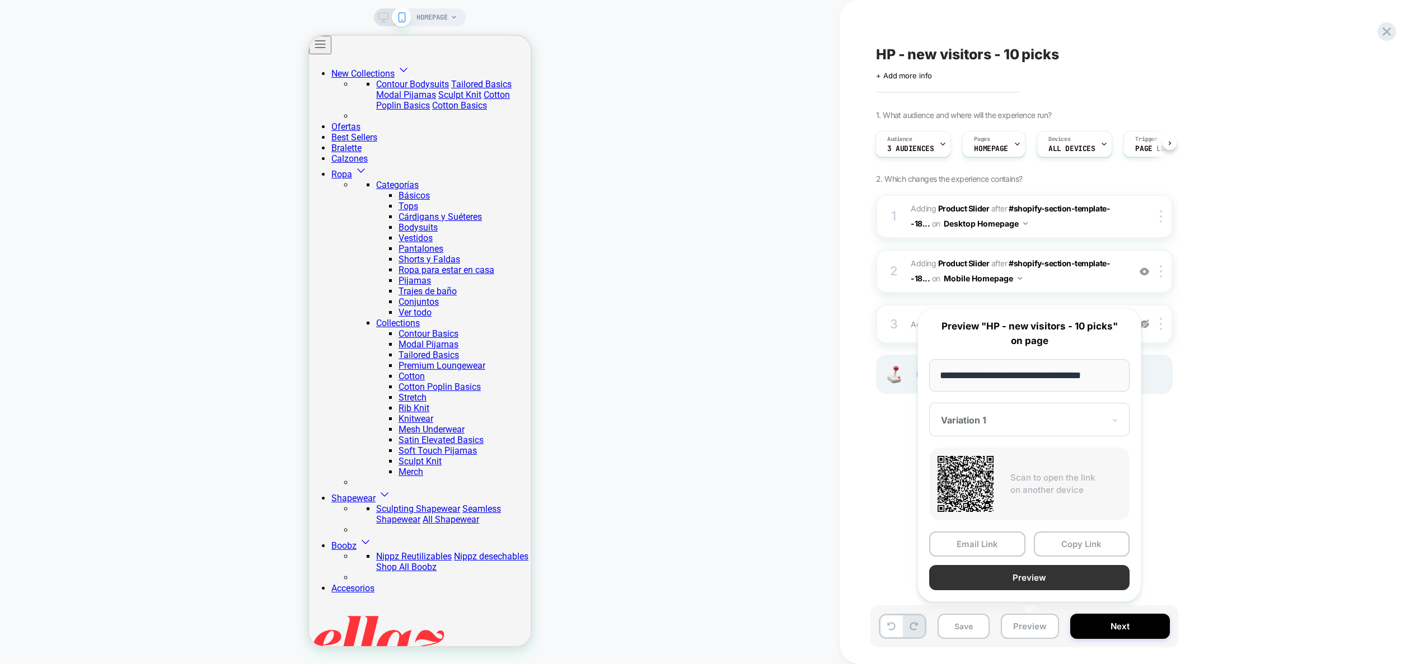
click at [1028, 579] on button "Preview" at bounding box center [1029, 577] width 200 height 25
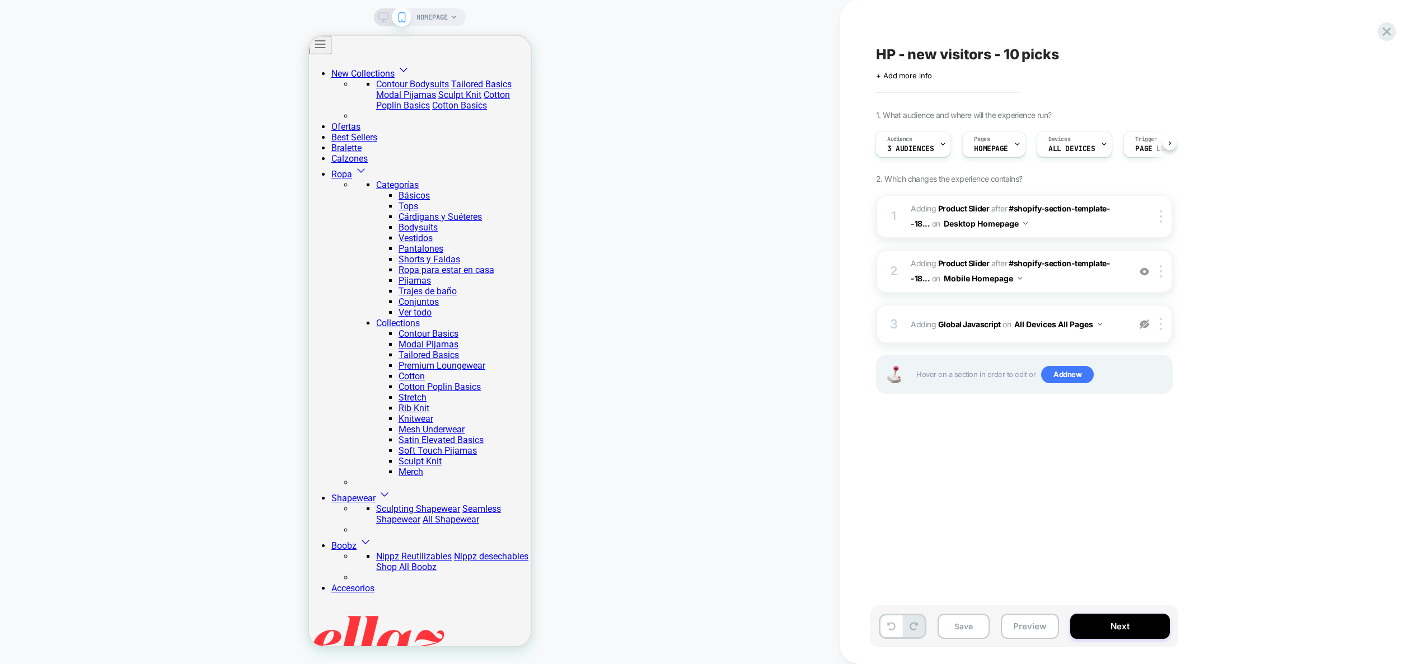
click at [375, 13] on div "HOMEPAGE" at bounding box center [420, 17] width 92 height 18
click at [391, 18] on div at bounding box center [392, 17] width 29 height 10
click at [384, 15] on icon at bounding box center [383, 17] width 10 height 10
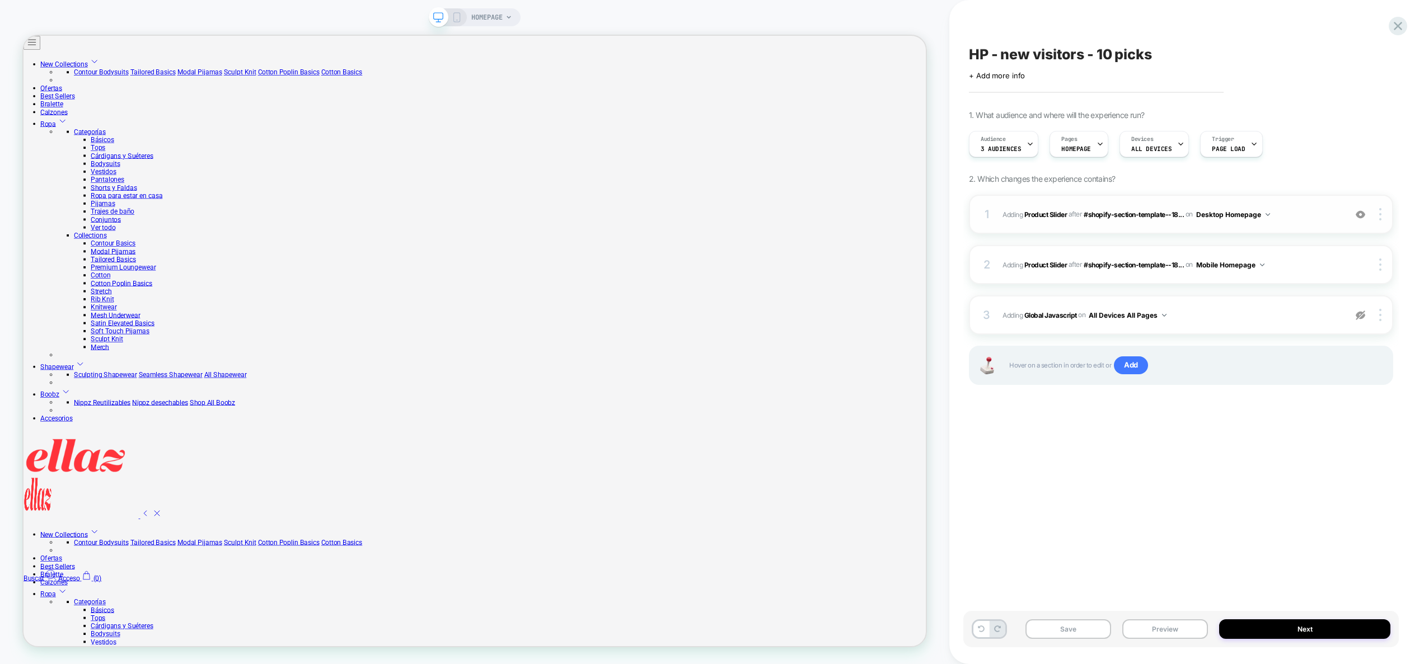
click at [1297, 213] on span "#_loomi_addon_1758633680875 Adding Product Slider AFTER #shopify-section-templa…" at bounding box center [1170, 215] width 337 height 14
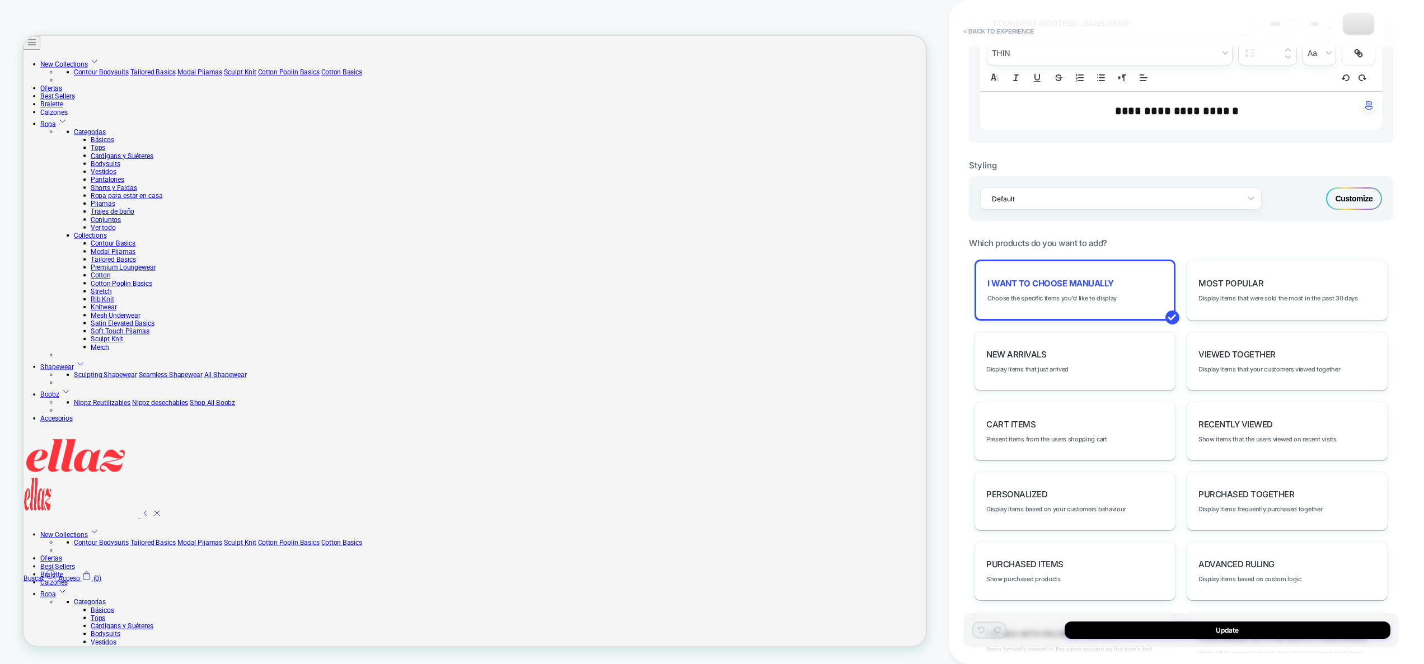
scroll to position [367, 0]
click at [1093, 295] on span "Choose the specific items you'd like to display" at bounding box center [1051, 297] width 129 height 8
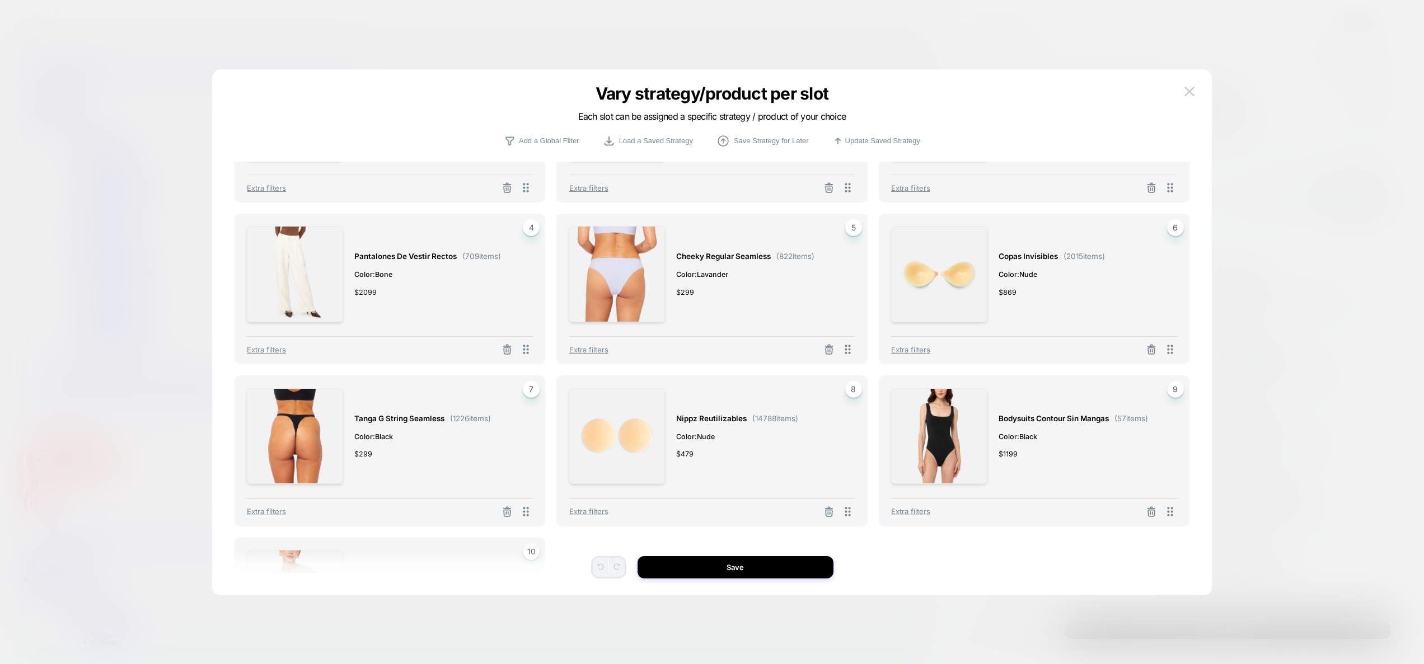
scroll to position [0, 0]
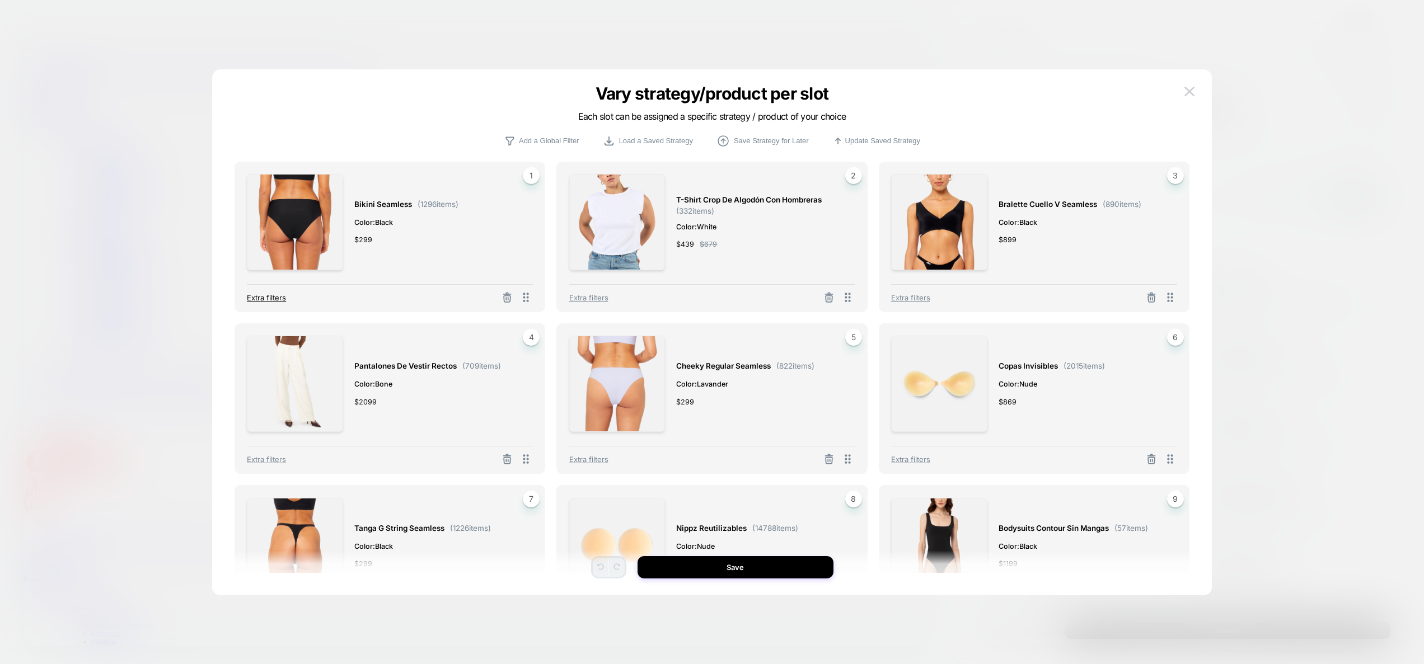
click at [261, 296] on span "Extra filters" at bounding box center [266, 297] width 39 height 9
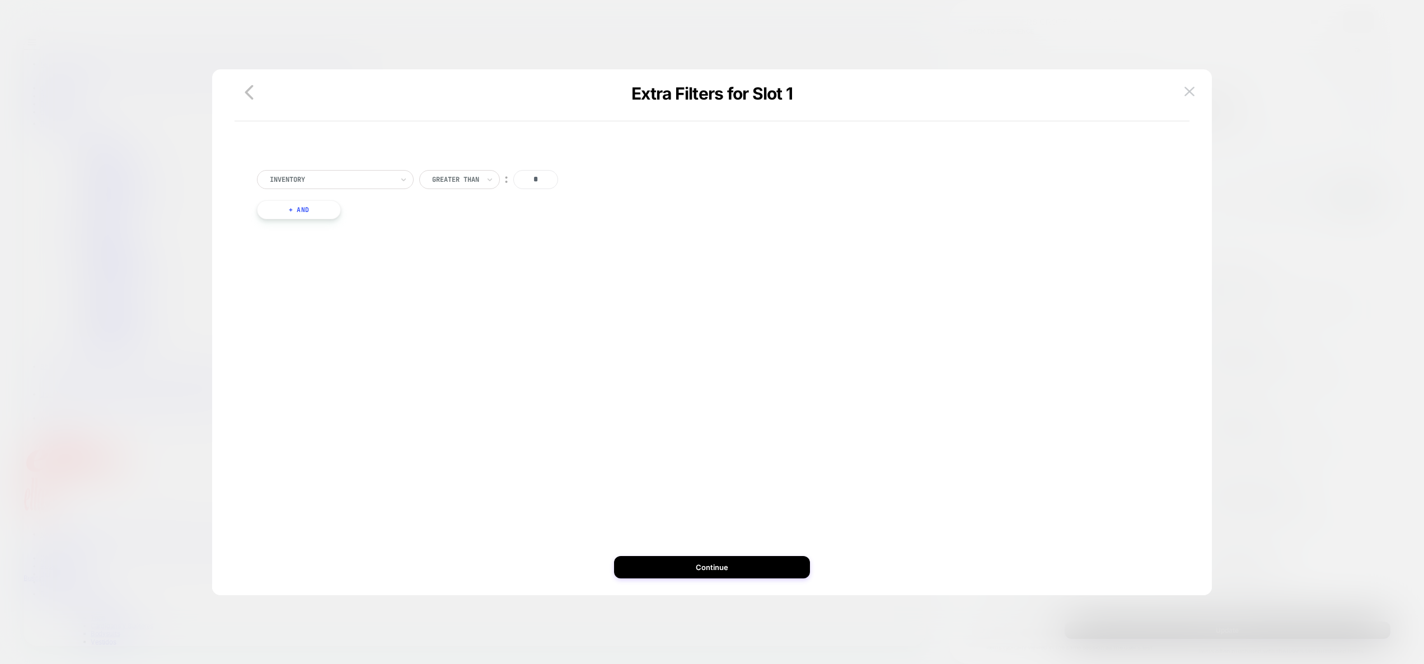
click at [311, 210] on button "+ And" at bounding box center [299, 209] width 84 height 19
click at [314, 218] on div at bounding box center [359, 221] width 123 height 10
click at [356, 273] on div "Separate out color variants" at bounding box center [369, 270] width 146 height 18
click at [480, 223] on div at bounding box center [479, 221] width 12 height 10
drag, startPoint x: 485, startPoint y: 267, endPoint x: 491, endPoint y: 272, distance: 8.0
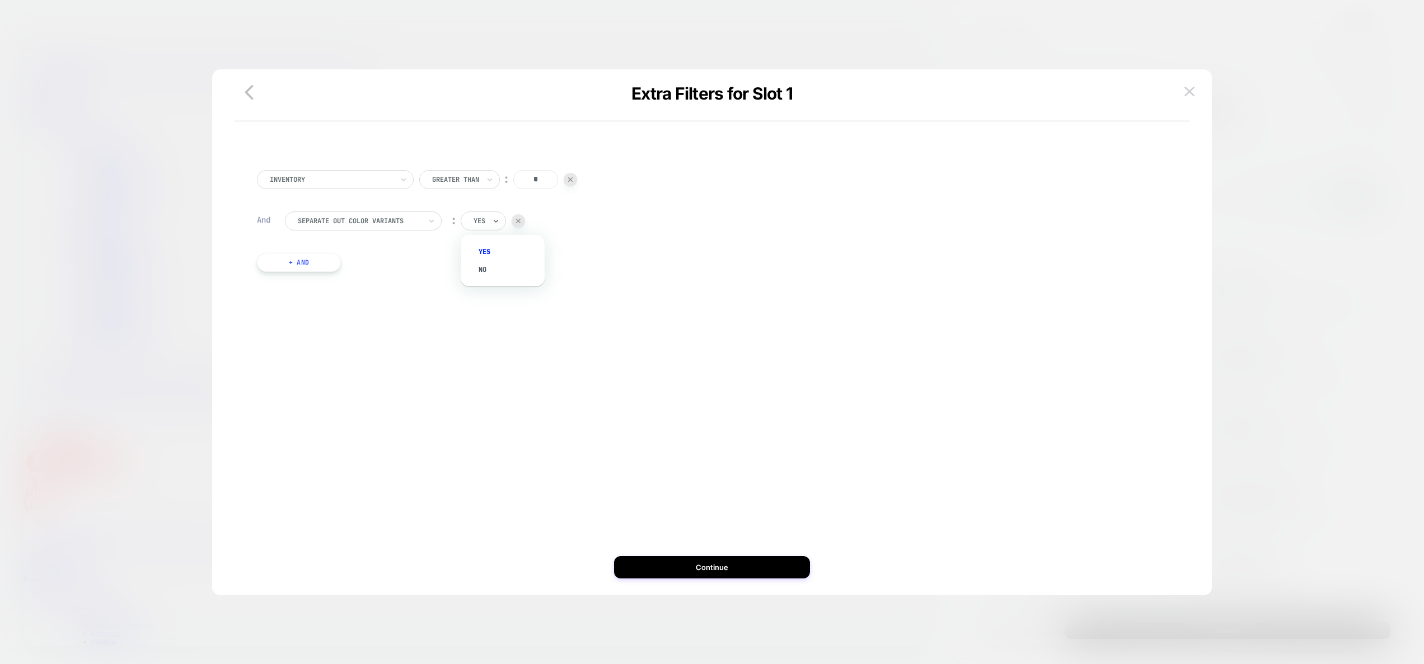
click at [485, 268] on div "no" at bounding box center [508, 270] width 73 height 18
click at [709, 565] on button "Continue" at bounding box center [712, 567] width 196 height 22
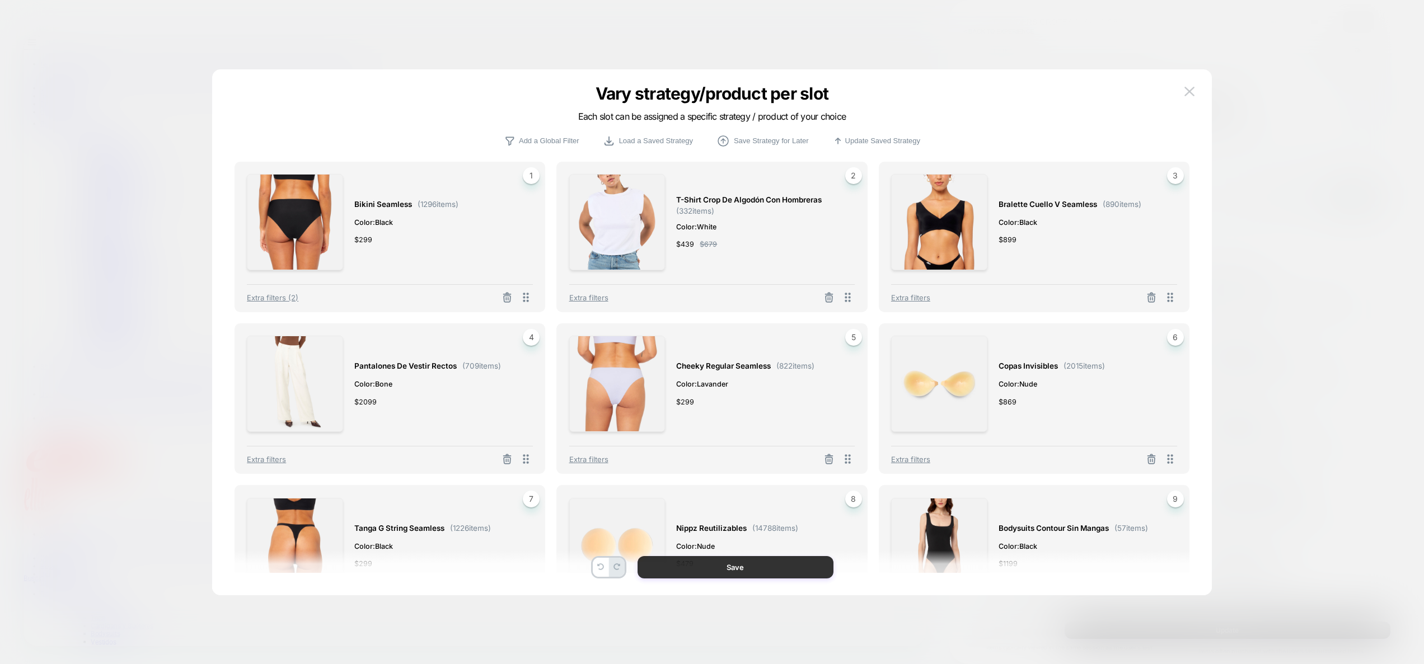
click at [761, 566] on button "Save" at bounding box center [735, 567] width 196 height 22
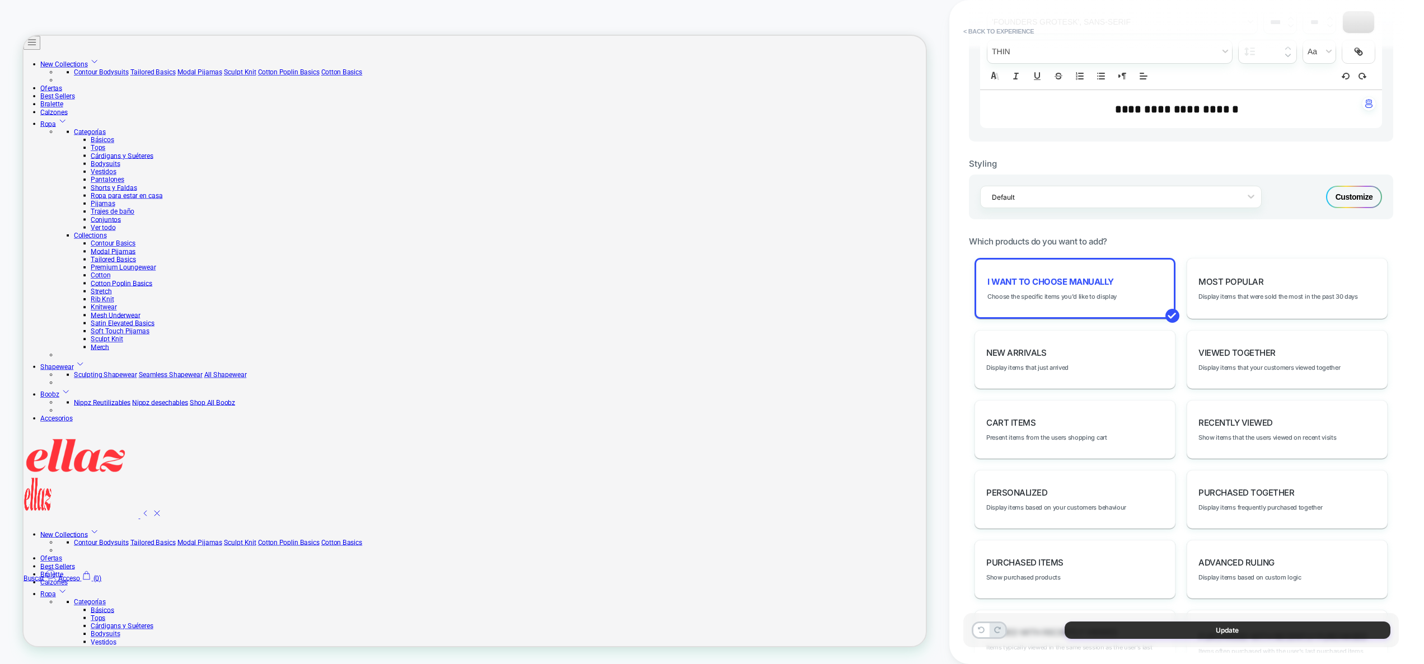
click at [1240, 629] on button "Update" at bounding box center [1228, 630] width 326 height 17
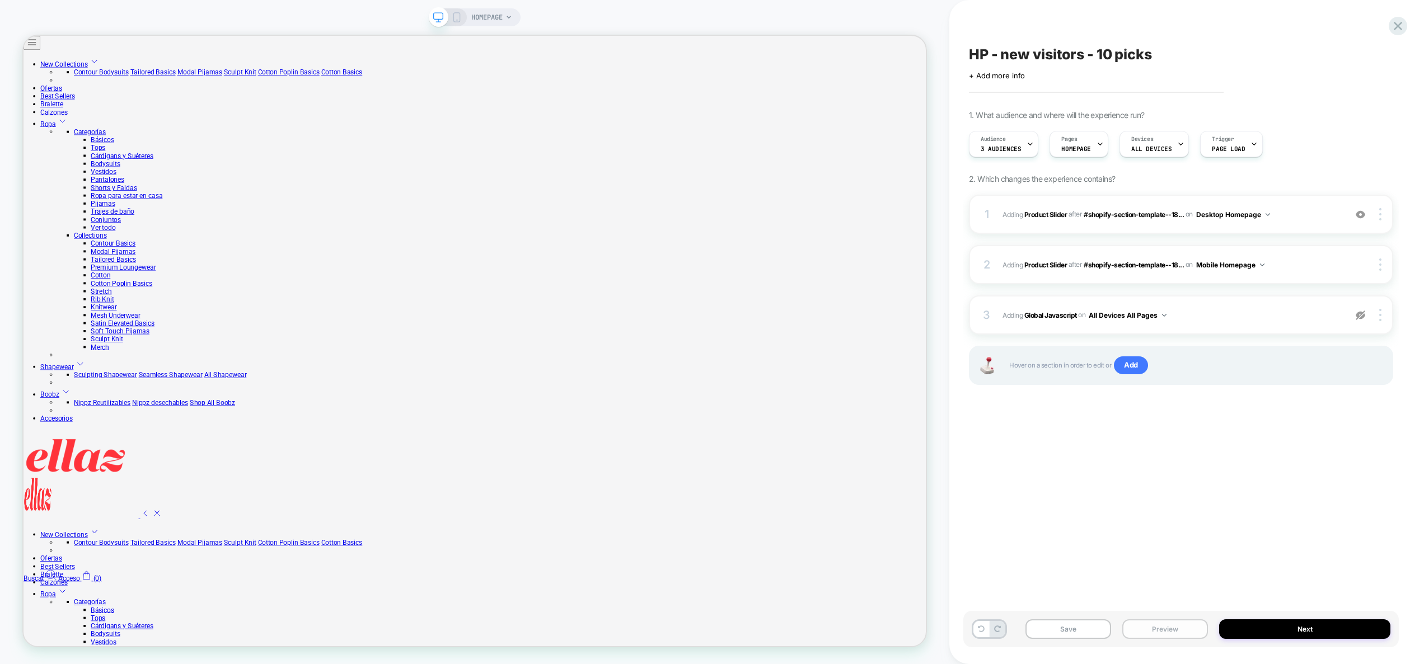
click at [1156, 630] on button "Preview" at bounding box center [1165, 630] width 86 height 20
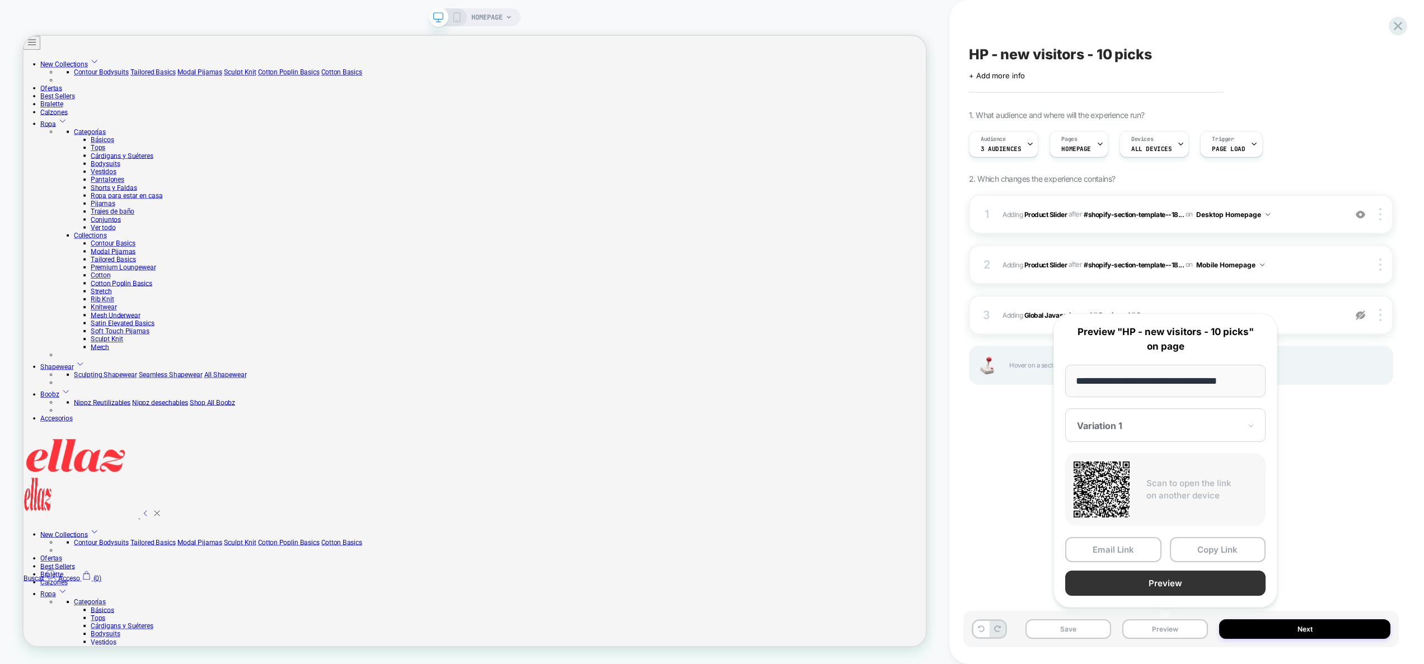
click at [1159, 590] on button "Preview" at bounding box center [1165, 583] width 200 height 25
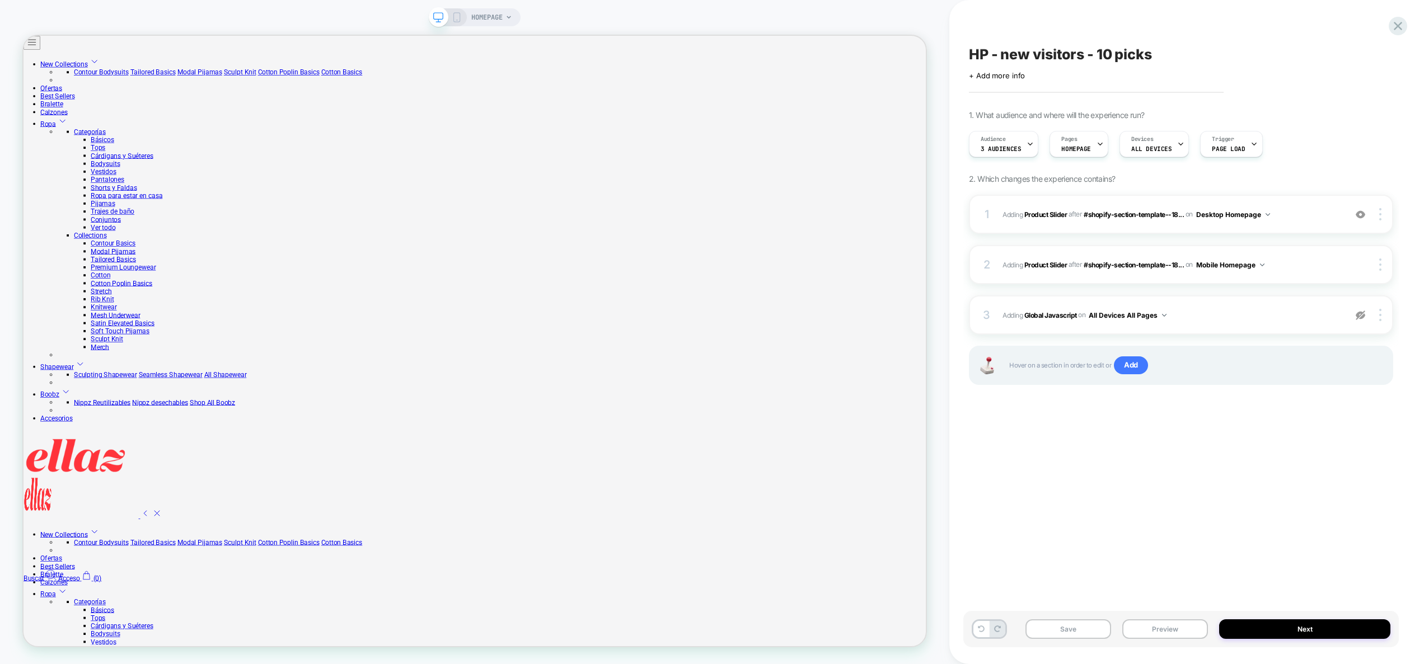
click at [456, 19] on icon at bounding box center [457, 17] width 10 height 10
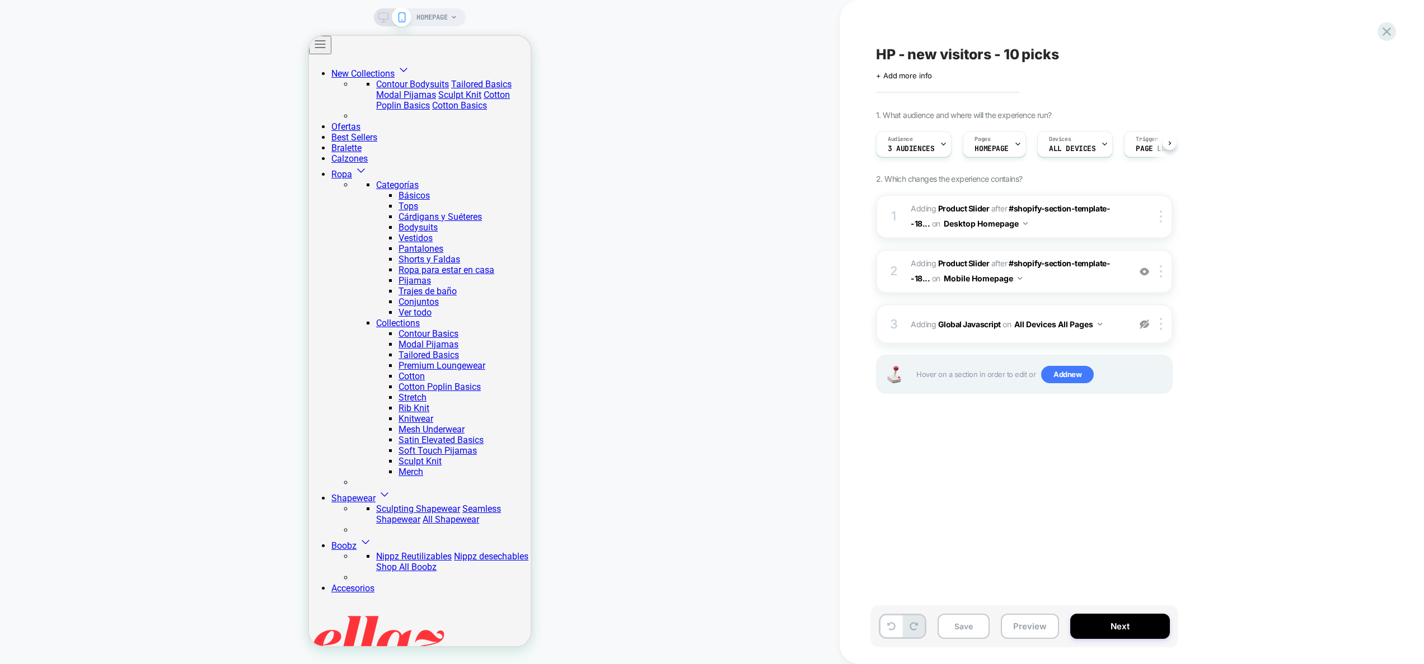
scroll to position [0, 1]
click at [1113, 279] on span "#_loomi_addon_1758636040197 Adding Product Slider AFTER #shopify-section-templa…" at bounding box center [1017, 271] width 213 height 30
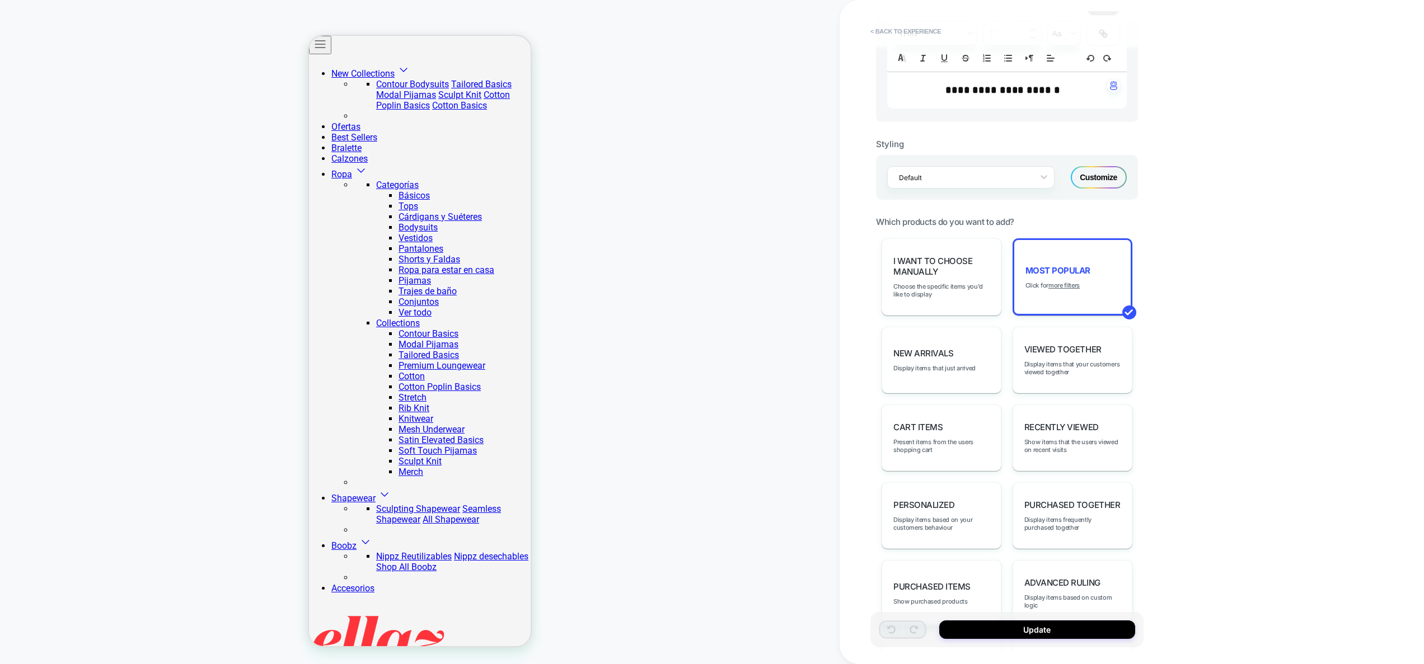
scroll to position [330, 0]
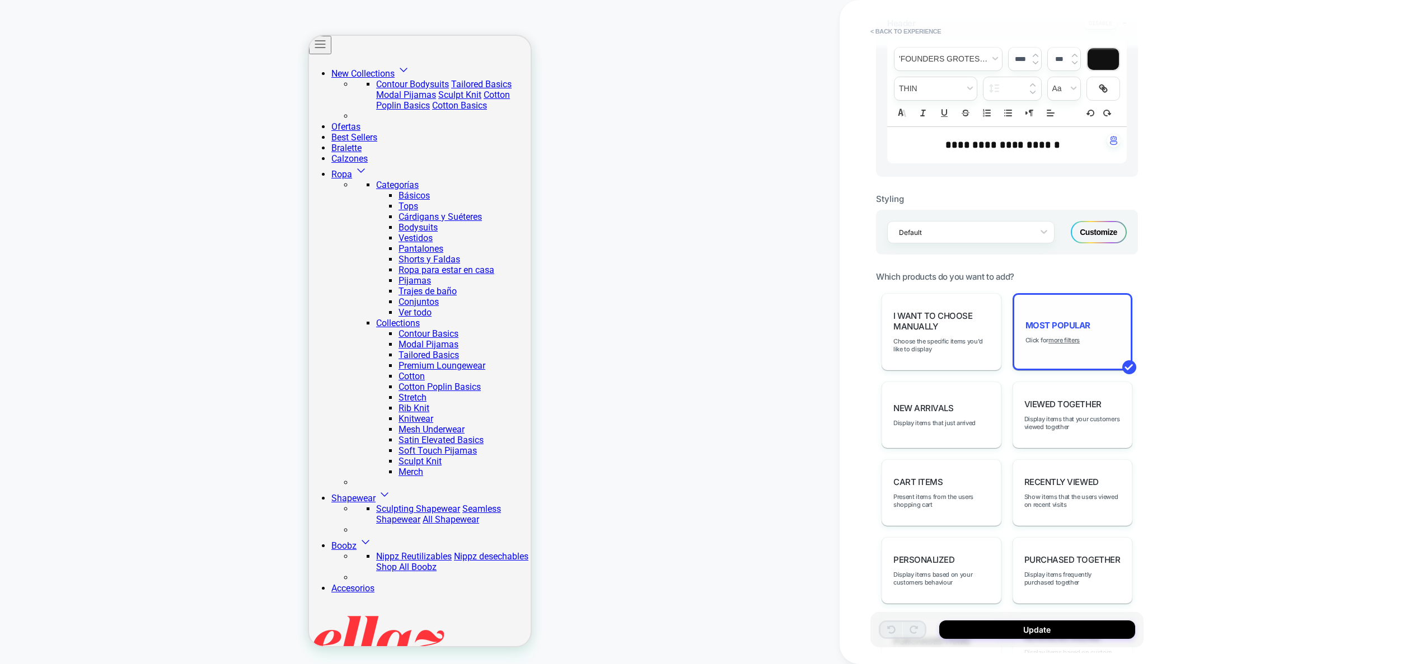
click at [1068, 346] on div "Most Popular Click for more filters" at bounding box center [1072, 331] width 120 height 77
click at [1068, 342] on u "more filters" at bounding box center [1063, 340] width 31 height 8
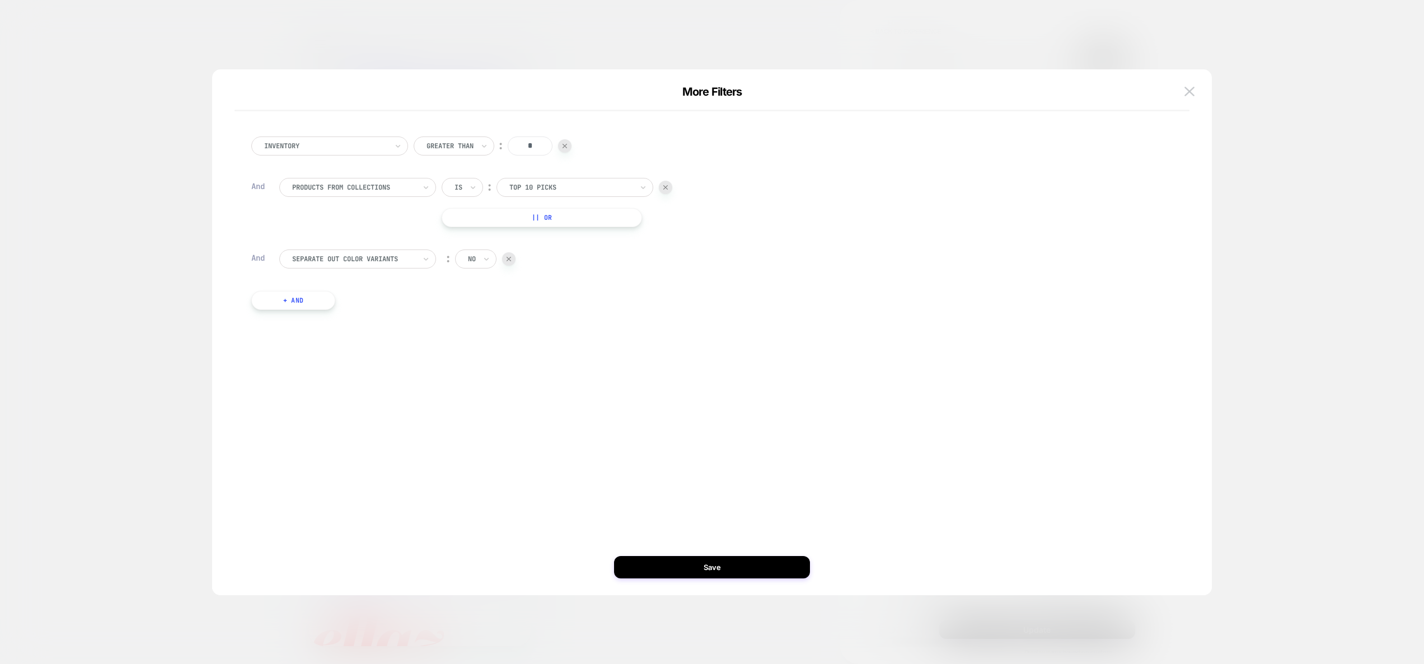
click at [1198, 91] on div "More Filters" at bounding box center [712, 98] width 1000 height 26
click at [485, 262] on icon at bounding box center [486, 259] width 8 height 11
drag, startPoint x: 481, startPoint y: 293, endPoint x: 560, endPoint y: 327, distance: 86.5
click at [482, 294] on div "yes" at bounding box center [502, 290] width 73 height 18
click at [713, 572] on button "Save" at bounding box center [712, 567] width 196 height 22
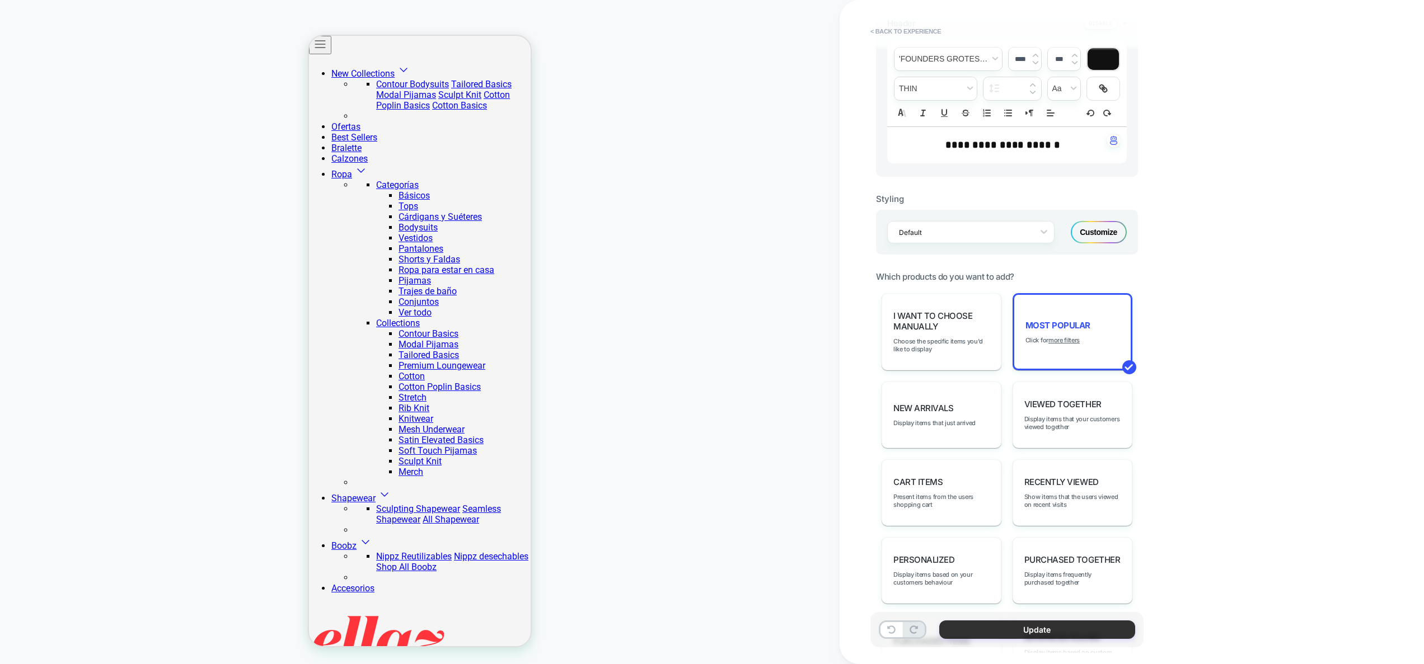
click at [1007, 627] on button "Update" at bounding box center [1037, 630] width 196 height 18
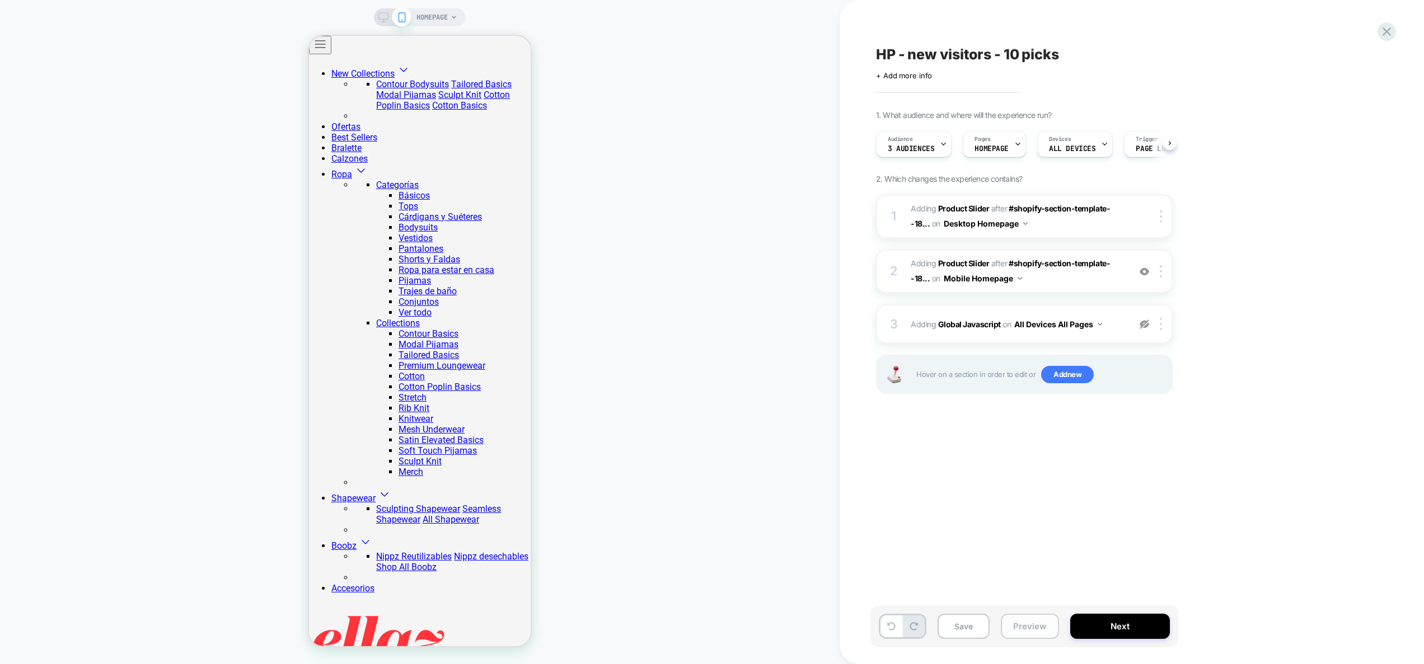
click at [1020, 629] on button "Preview" at bounding box center [1030, 626] width 58 height 25
